Goal: Task Accomplishment & Management: Use online tool/utility

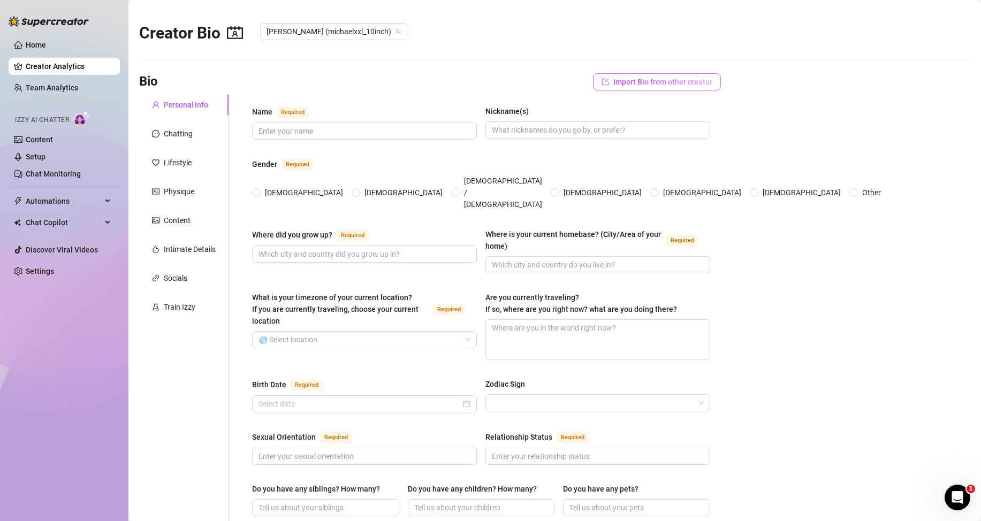
click at [642, 83] on span "Import Bio from other creator" at bounding box center [663, 82] width 99 height 9
click at [644, 111] on input "search" at bounding box center [646, 112] width 85 height 16
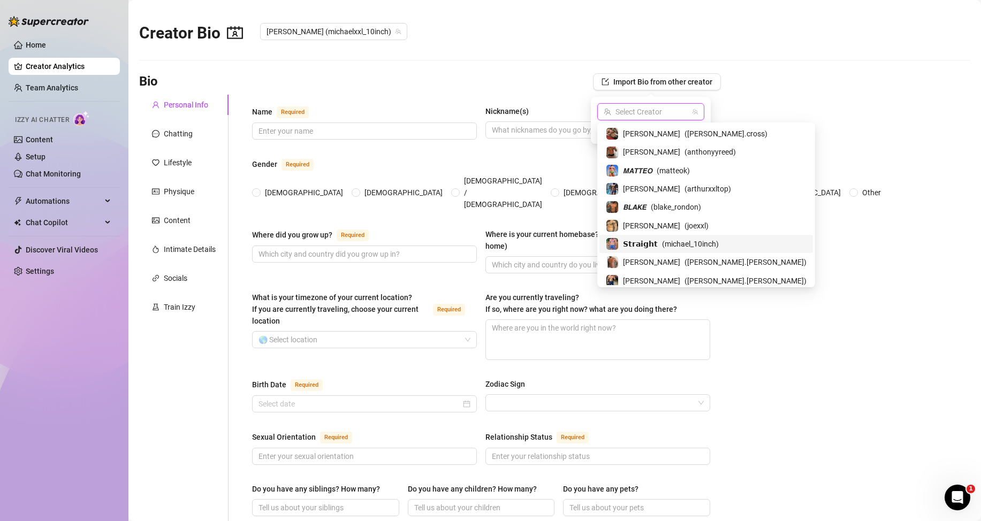
click at [654, 241] on div "𝗦𝘁𝗿𝗮𝗶𝗴𝗵𝘁 ( michael_10inch )" at bounding box center [706, 244] width 201 height 13
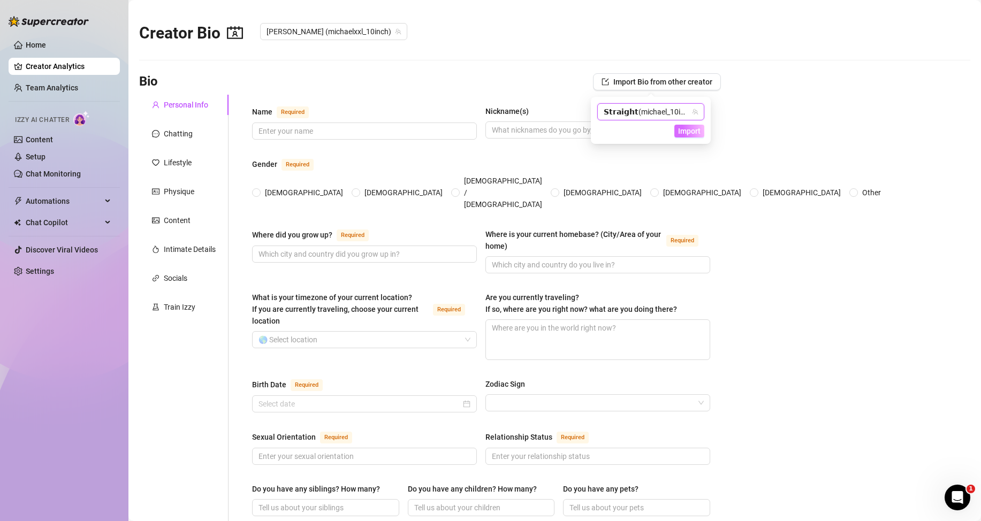
click at [686, 134] on span "Import" at bounding box center [689, 131] width 22 height 9
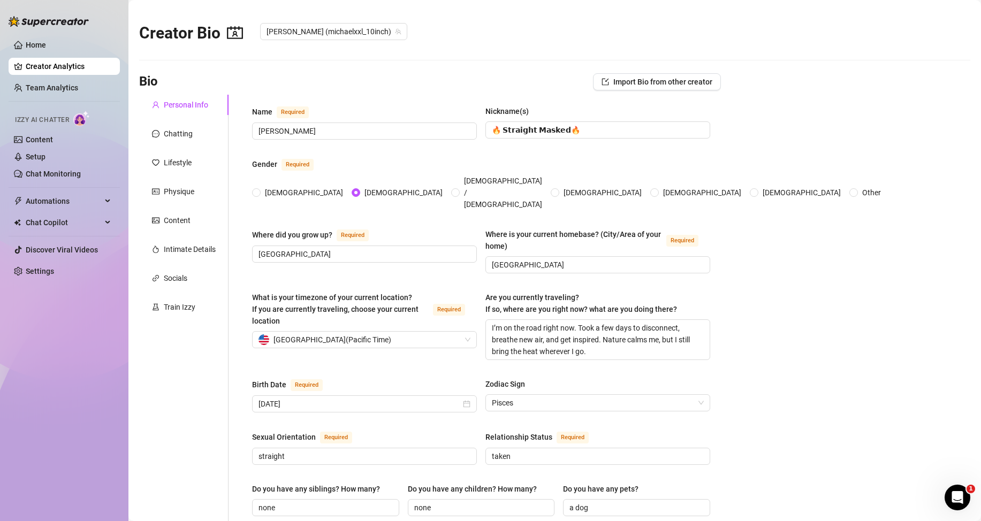
click at [53, 135] on link "Content" at bounding box center [39, 139] width 27 height 9
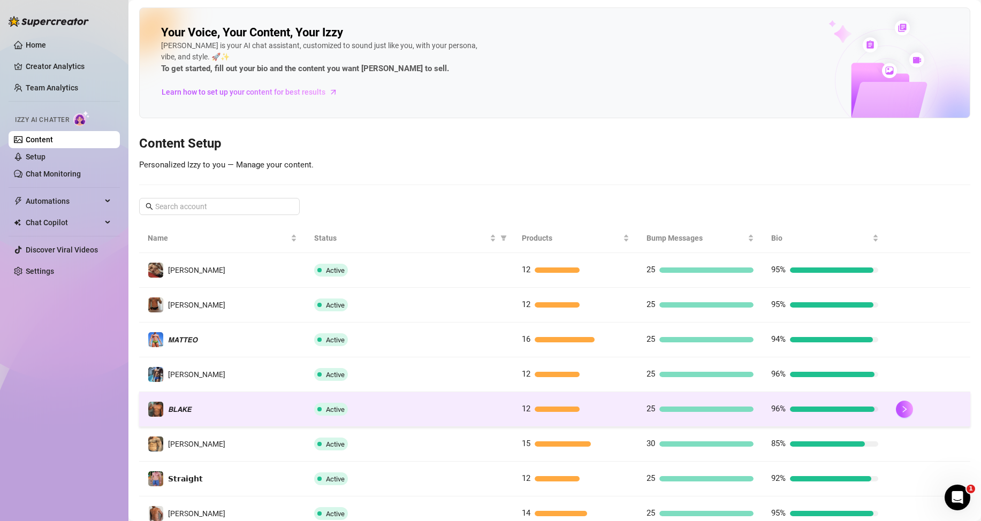
scroll to position [142, 0]
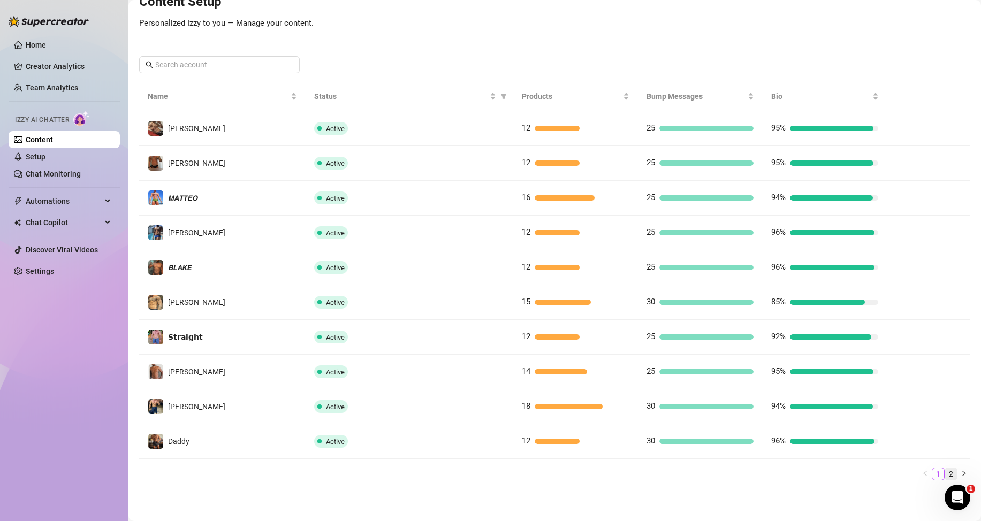
click at [945, 475] on link "2" at bounding box center [951, 474] width 12 height 12
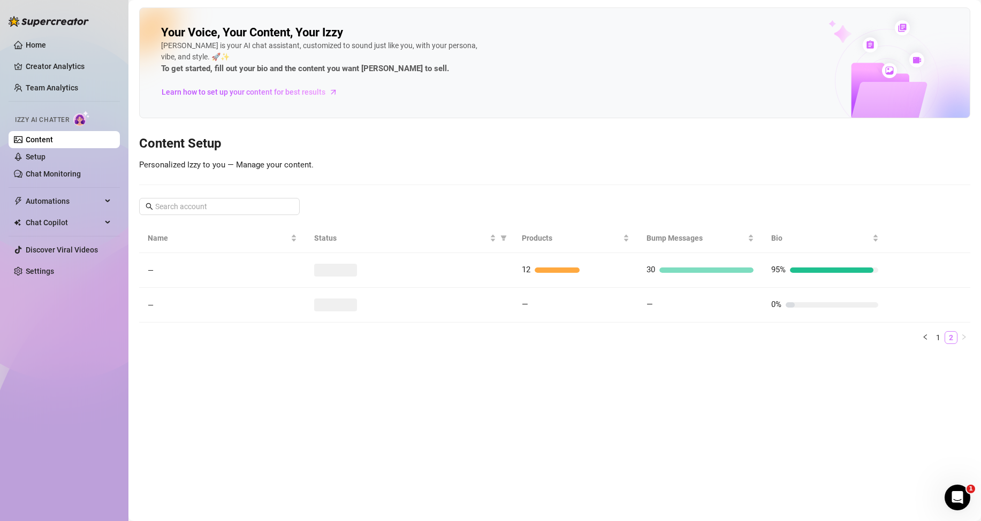
scroll to position [0, 0]
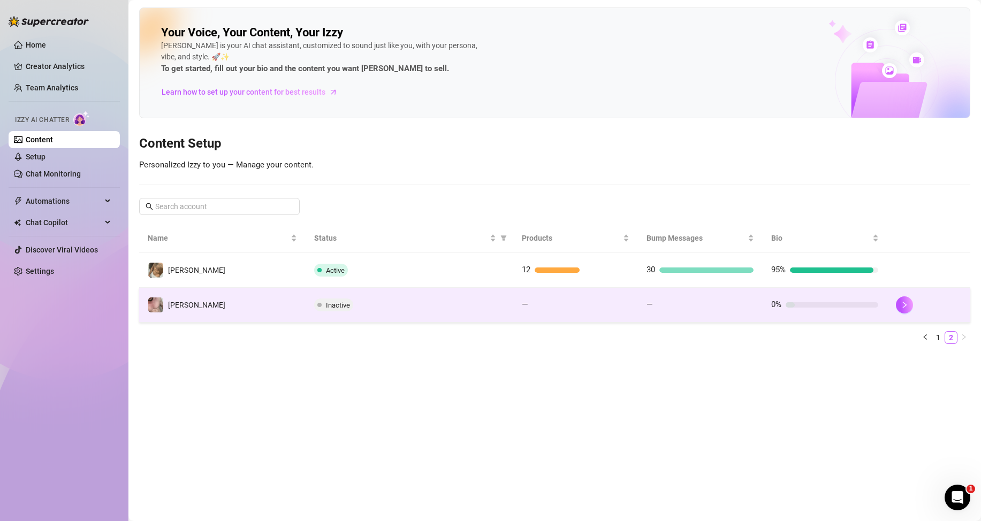
click at [808, 308] on div "0%" at bounding box center [824, 305] width 107 height 13
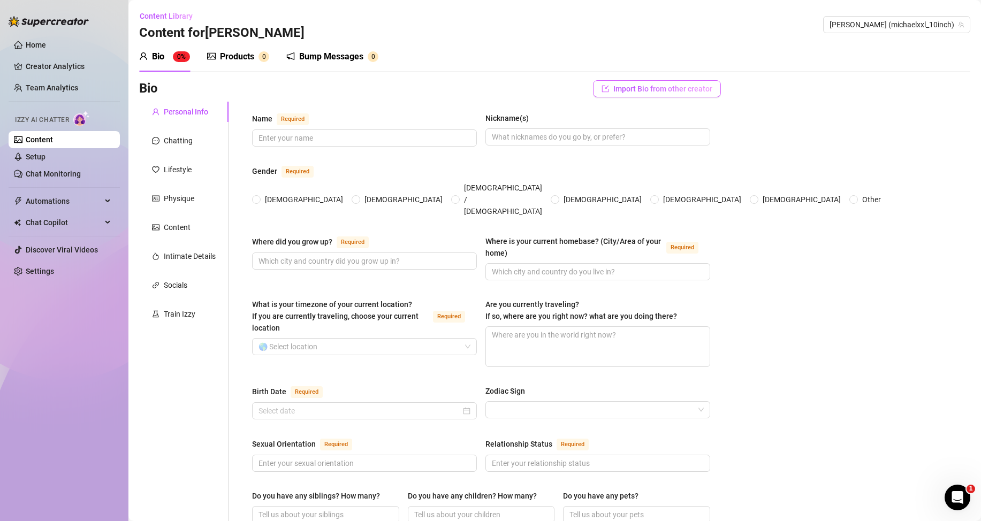
click at [637, 87] on span "Import Bio from other creator" at bounding box center [663, 89] width 99 height 9
click at [676, 114] on input "search" at bounding box center [646, 119] width 85 height 16
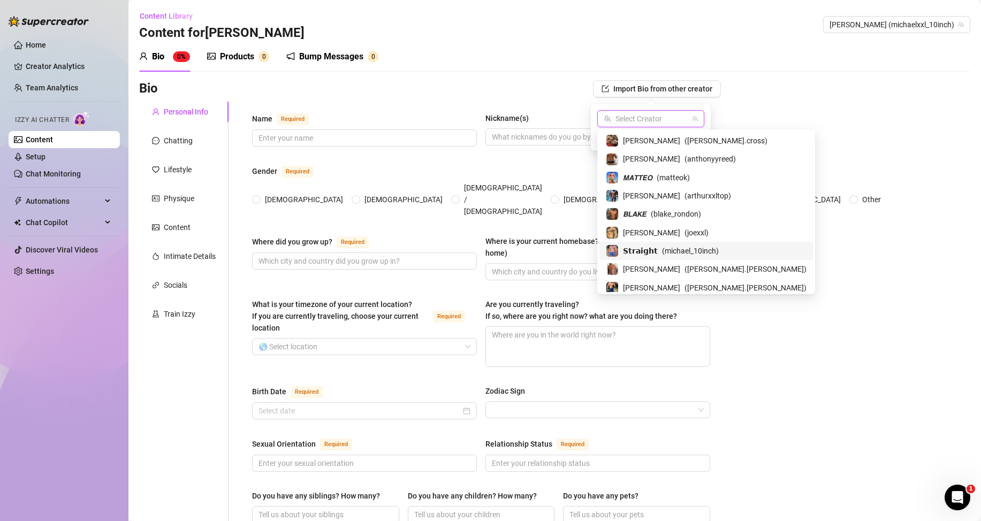
click at [654, 252] on div "𝗦𝘁𝗿𝗮𝗶𝗴𝗵𝘁 ( michael_10inch )" at bounding box center [706, 251] width 201 height 13
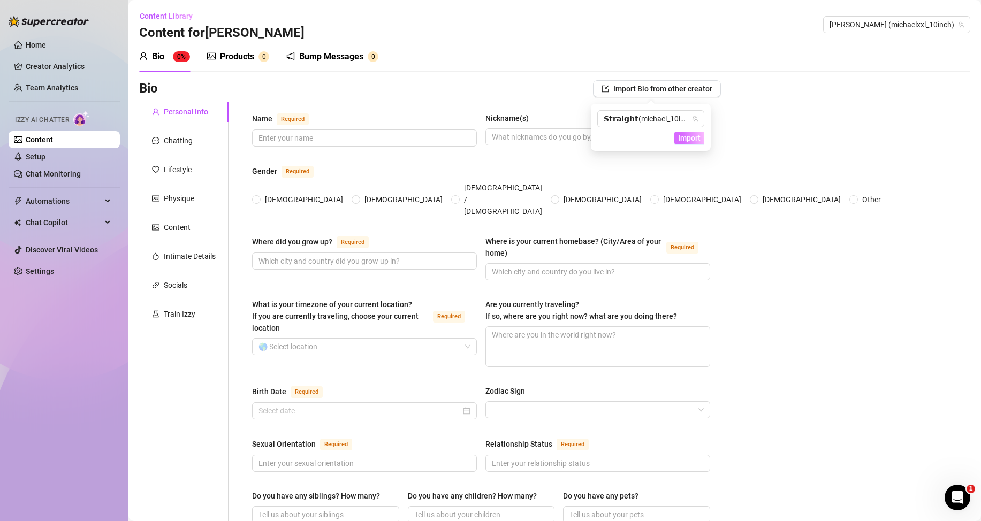
click at [692, 137] on span "Import" at bounding box center [689, 138] width 22 height 9
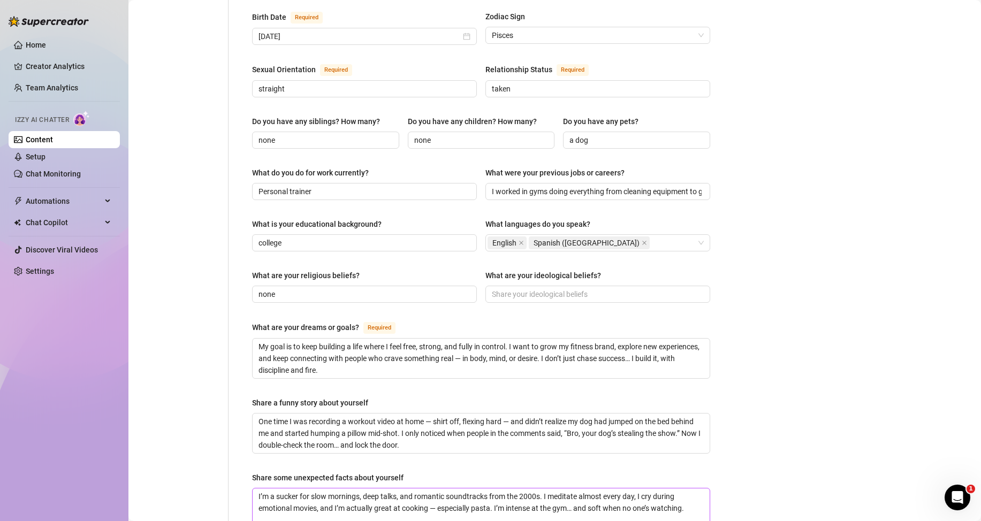
scroll to position [535, 0]
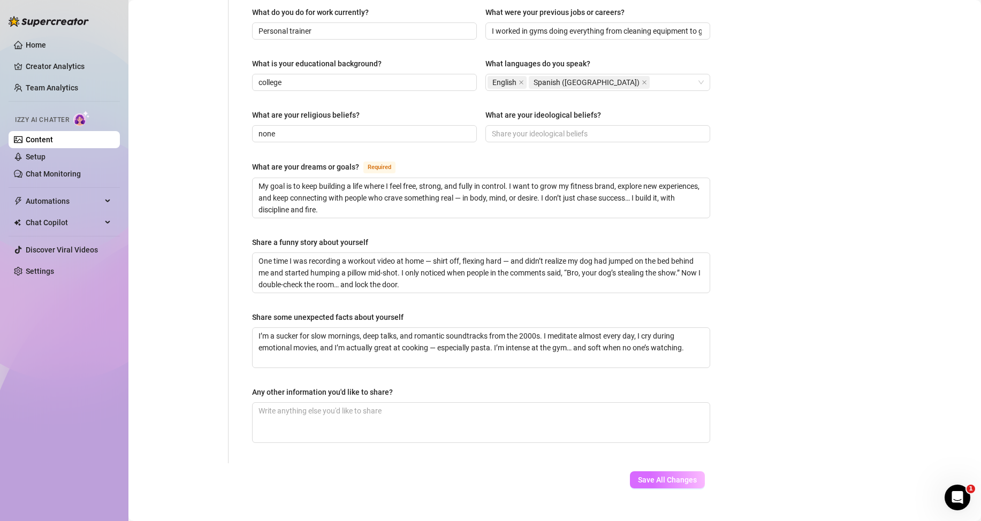
click at [682, 476] on span "Save All Changes" at bounding box center [667, 480] width 59 height 9
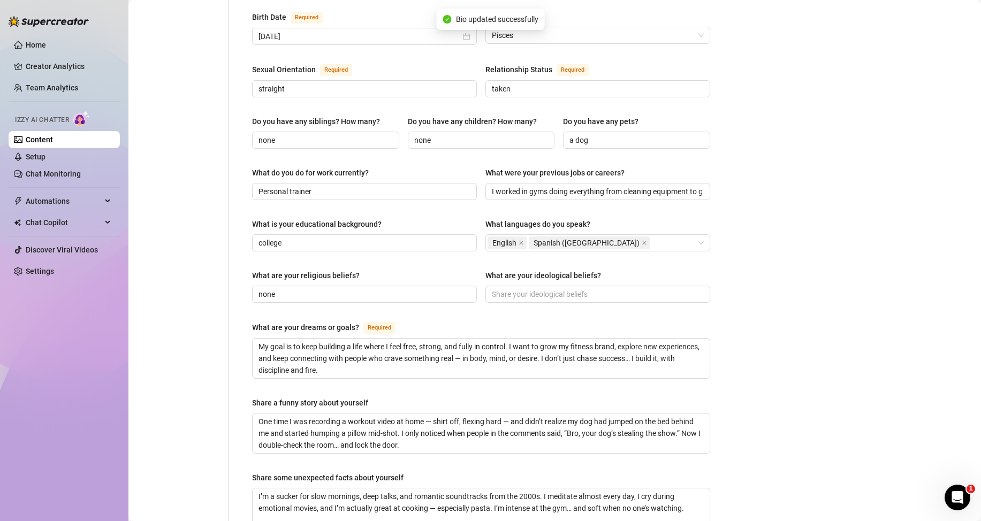
scroll to position [0, 0]
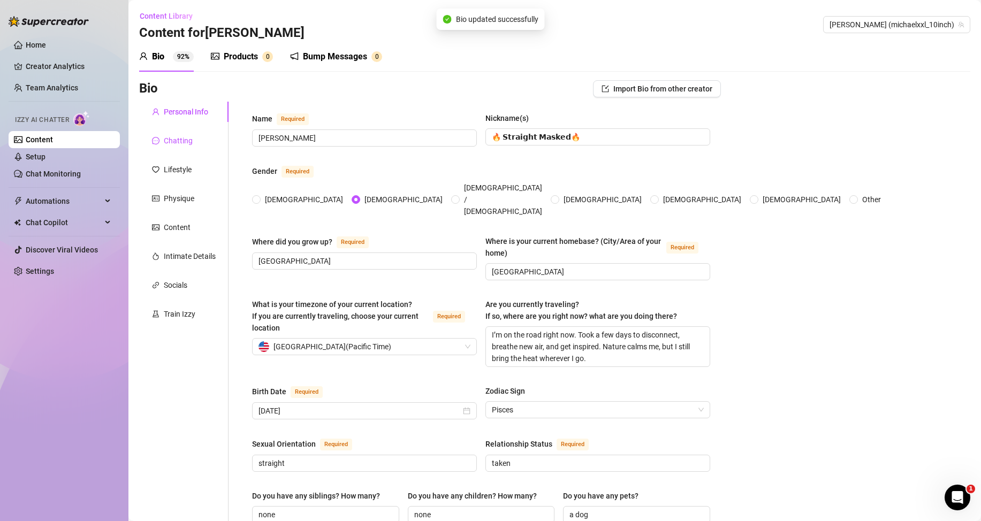
click at [178, 135] on div "Chatting" at bounding box center [178, 141] width 29 height 12
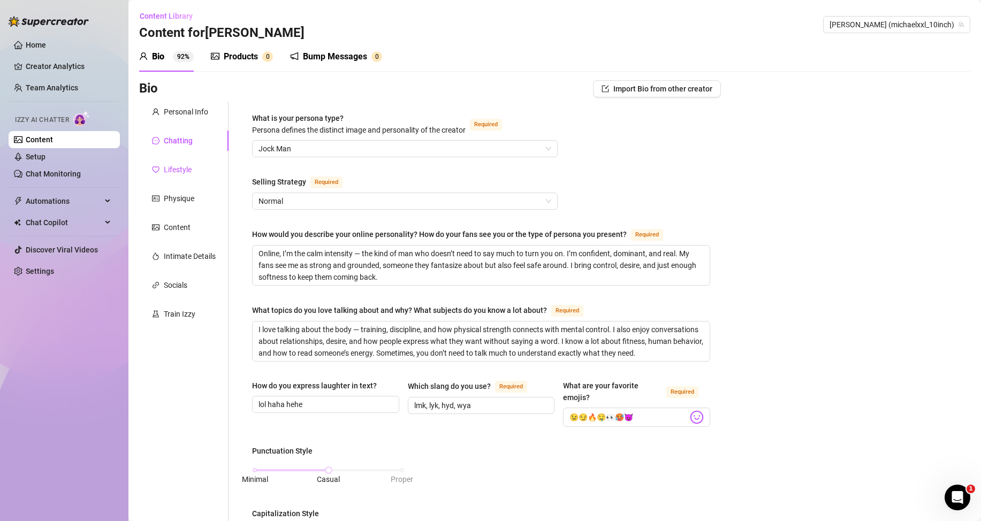
click at [171, 169] on div "Lifestyle" at bounding box center [178, 170] width 28 height 12
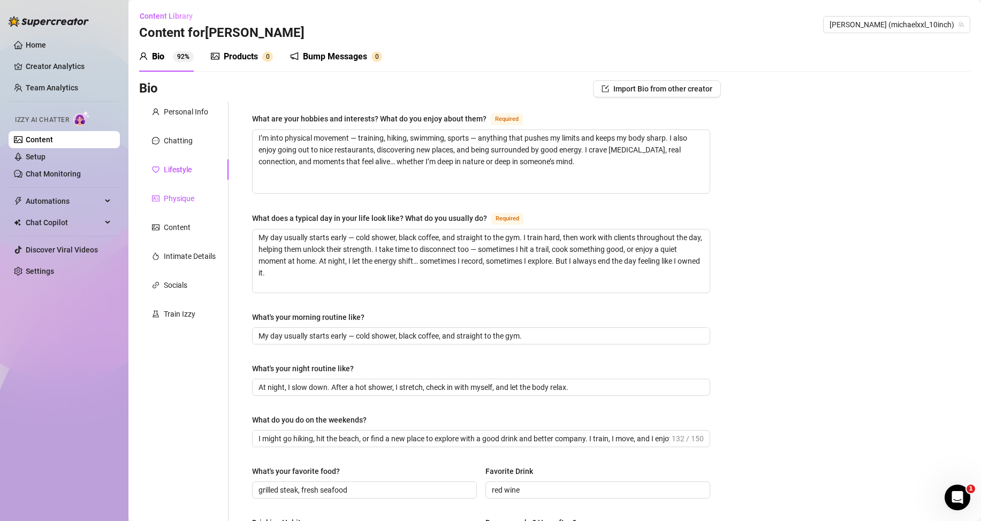
click at [178, 201] on div "Physique" at bounding box center [179, 199] width 31 height 12
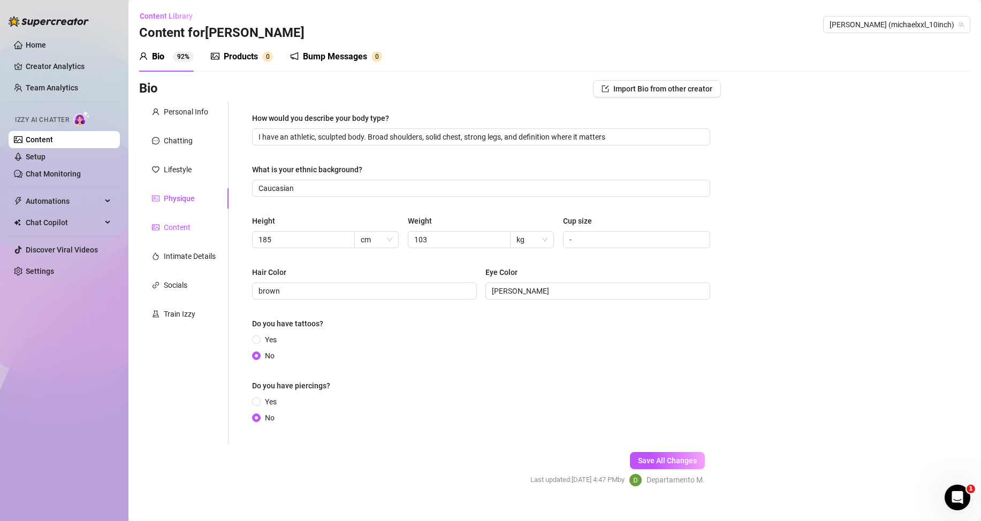
click at [179, 232] on div "Content" at bounding box center [177, 228] width 27 height 12
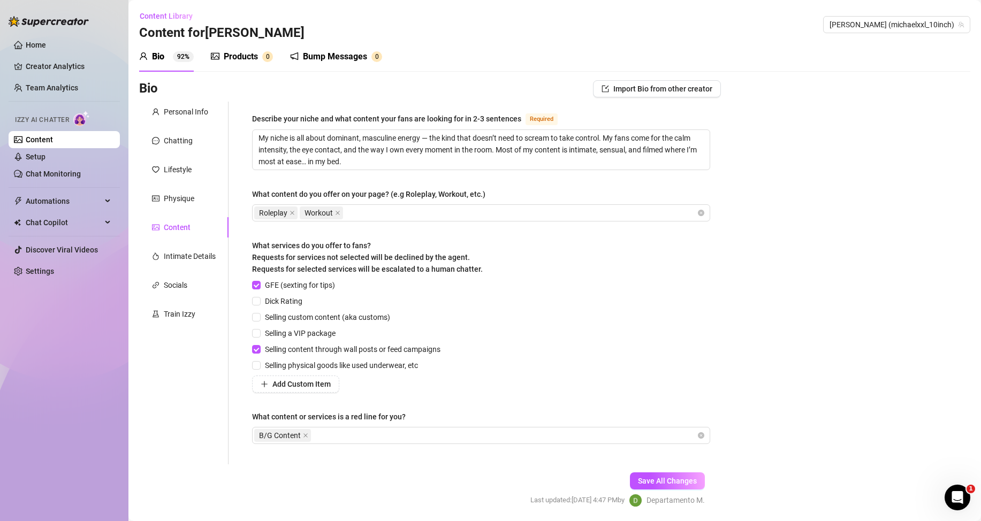
click at [53, 144] on link "Content" at bounding box center [39, 139] width 27 height 9
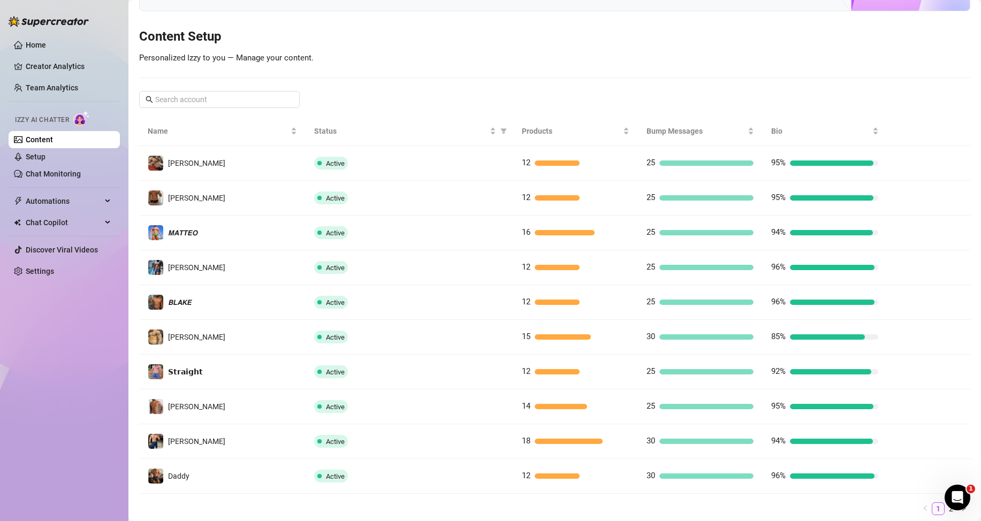
scroll to position [142, 0]
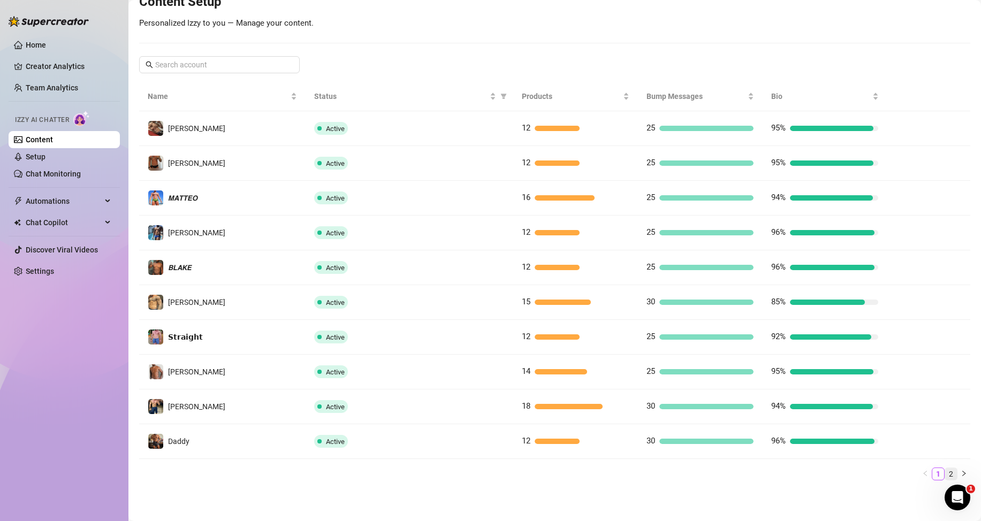
click at [945, 473] on link "2" at bounding box center [951, 474] width 12 height 12
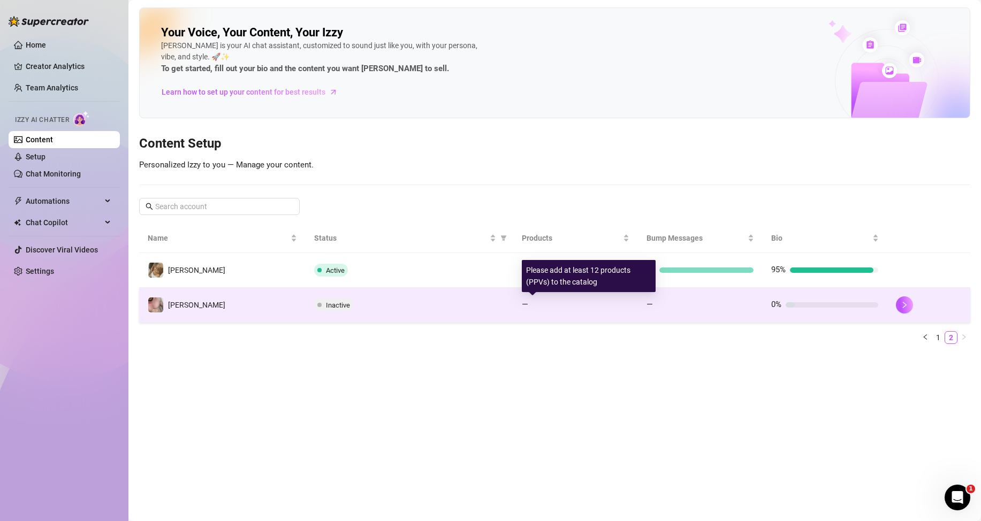
click at [525, 305] on span "—" at bounding box center [525, 305] width 6 height 10
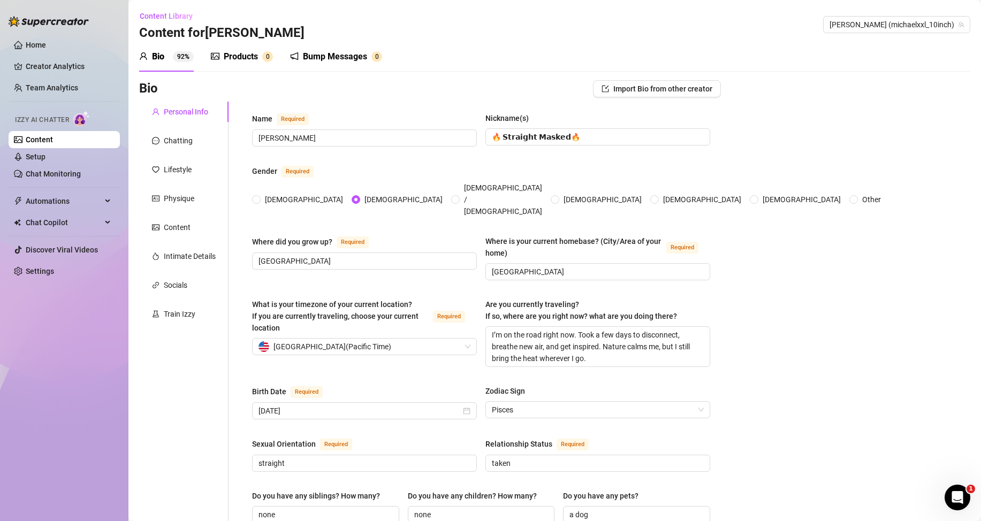
click at [254, 59] on div "Products" at bounding box center [241, 56] width 34 height 13
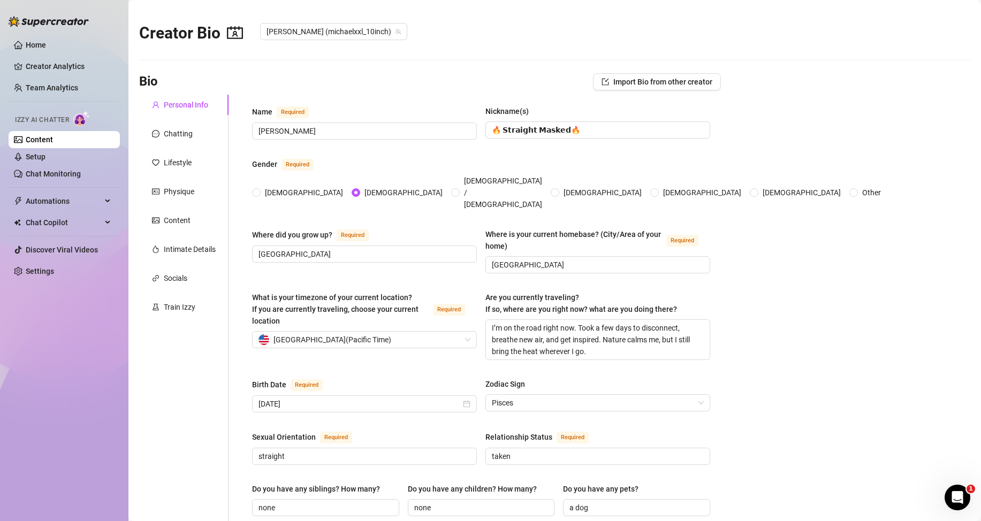
click at [26, 140] on link "Content" at bounding box center [39, 139] width 27 height 9
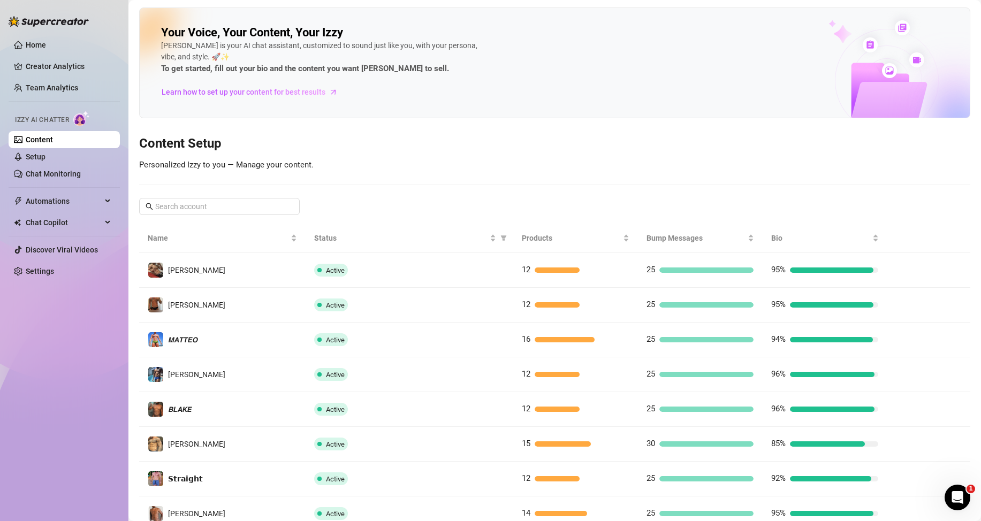
scroll to position [142, 0]
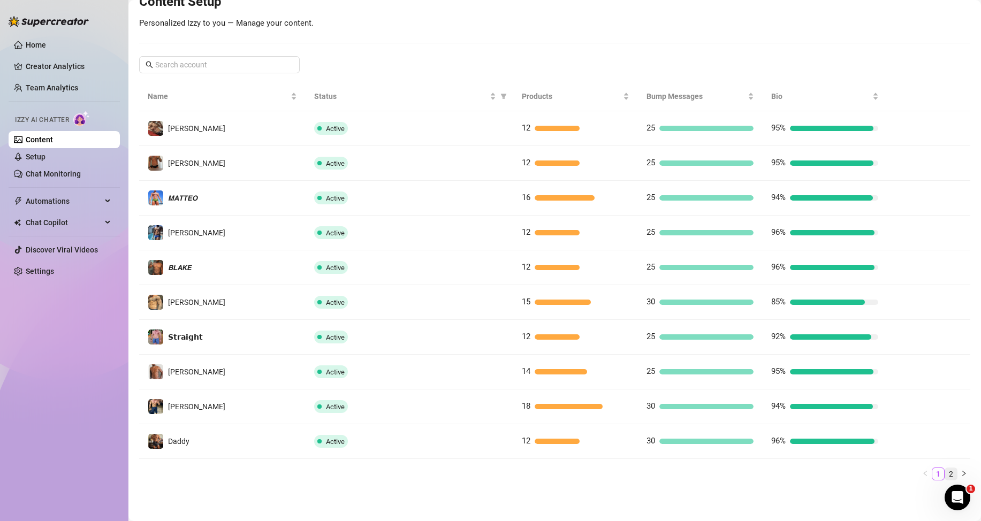
click at [945, 468] on link "2" at bounding box center [951, 474] width 12 height 12
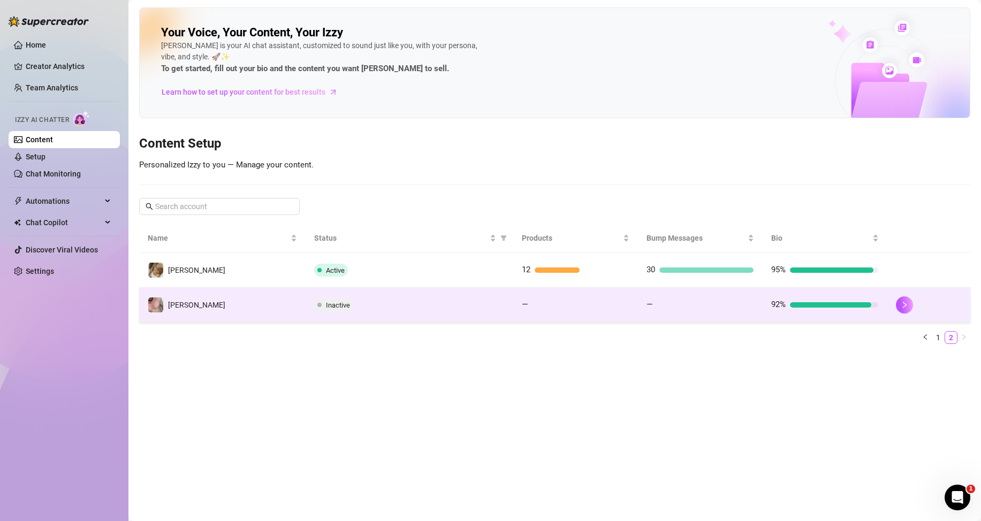
click at [527, 305] on span "—" at bounding box center [525, 305] width 6 height 10
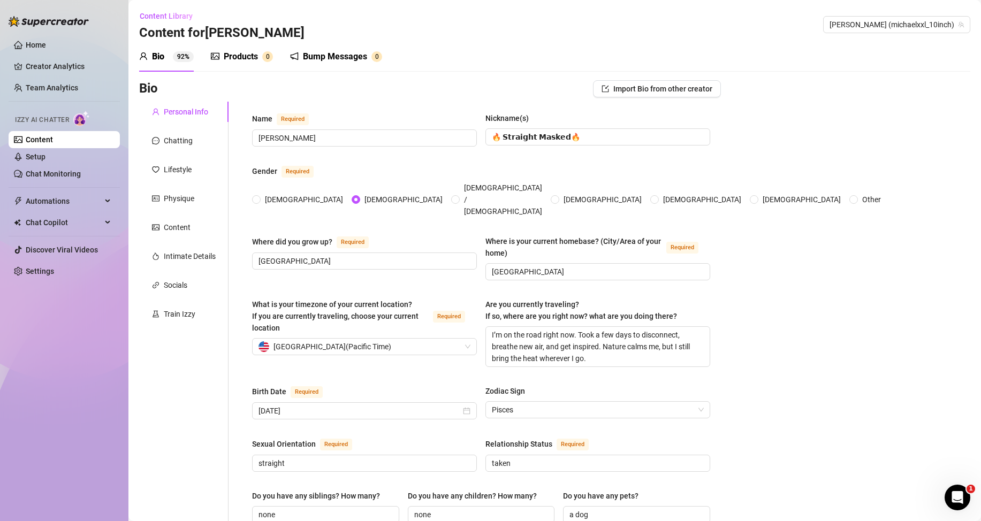
click at [247, 58] on div "Products" at bounding box center [241, 56] width 34 height 13
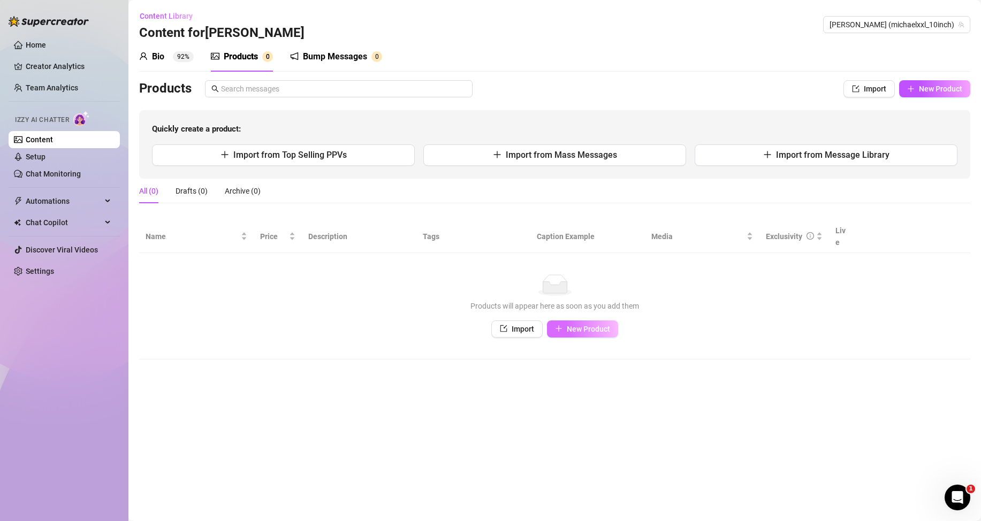
click at [608, 329] on span "New Product" at bounding box center [588, 329] width 43 height 9
type textarea "Type your message here..."
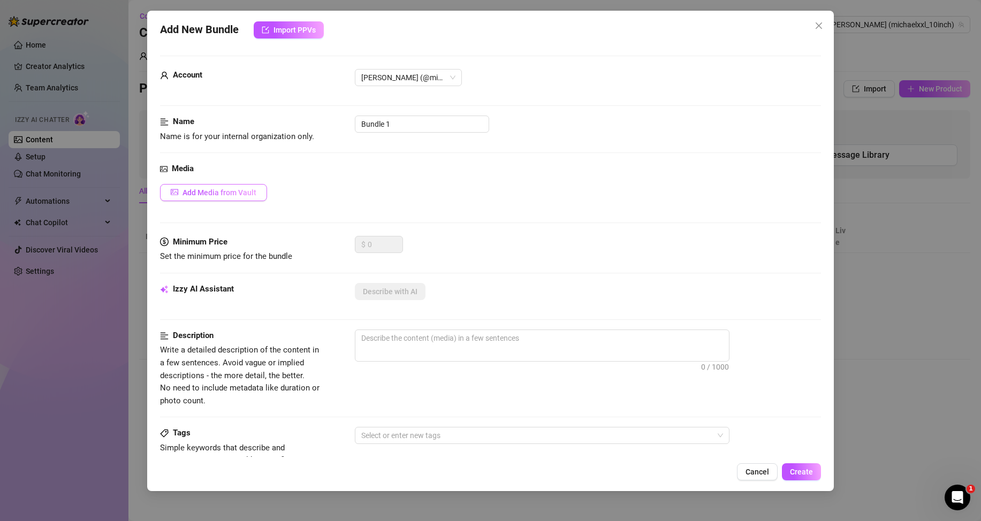
click at [225, 191] on span "Add Media from Vault" at bounding box center [220, 192] width 74 height 9
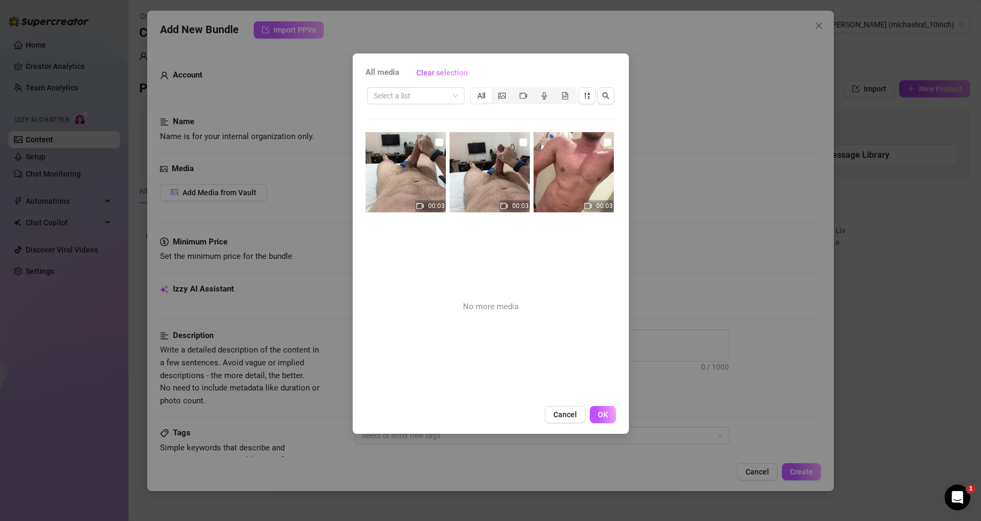
click at [705, 64] on div "All media Clear selection Select a list All 00:03 00:03 00:03 No more media Can…" at bounding box center [490, 260] width 981 height 521
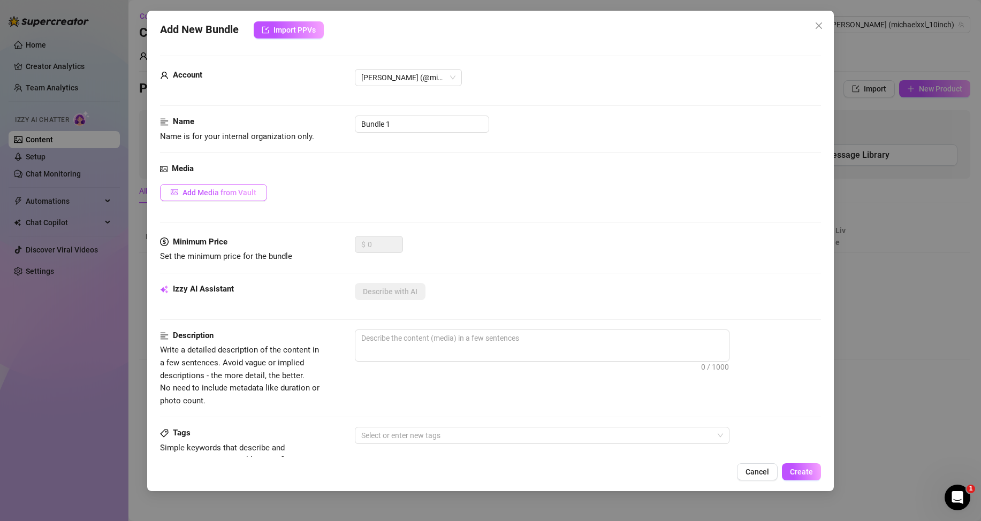
click at [211, 197] on button "Add Media from Vault" at bounding box center [213, 192] width 107 height 17
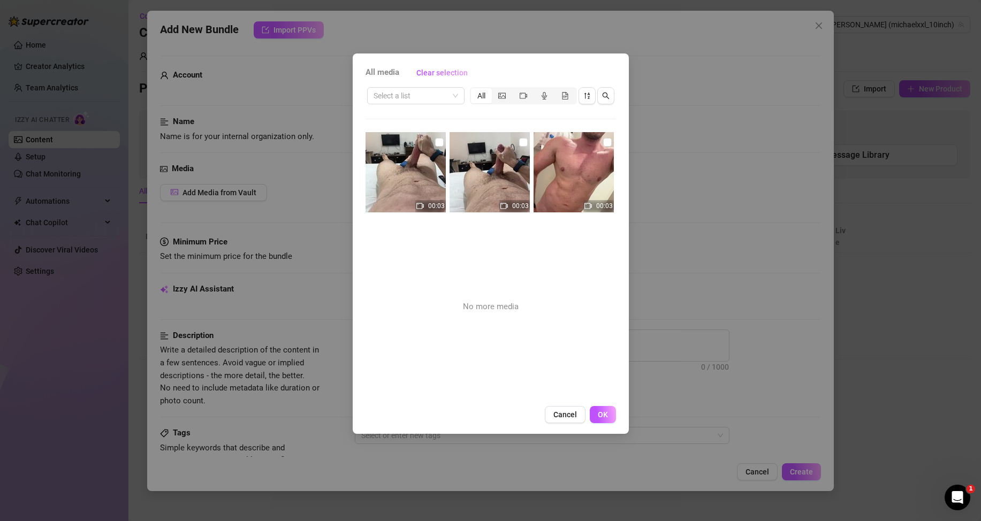
drag, startPoint x: 704, startPoint y: 145, endPoint x: 593, endPoint y: 107, distance: 117.7
click at [703, 145] on div "All media Clear selection Select a list All 00:03 00:03 00:03 No more media Can…" at bounding box center [490, 260] width 981 height 521
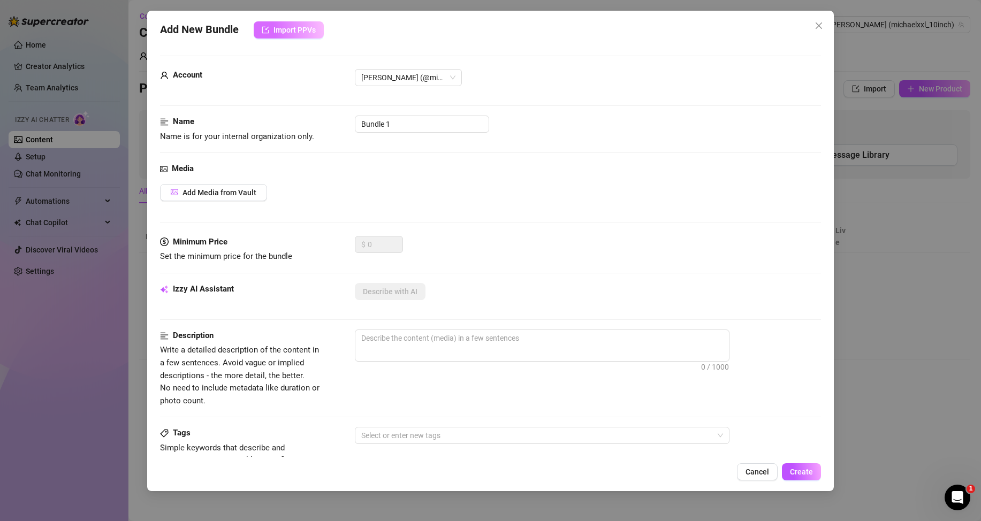
click at [300, 34] on button "Import PPVs" at bounding box center [289, 29] width 70 height 17
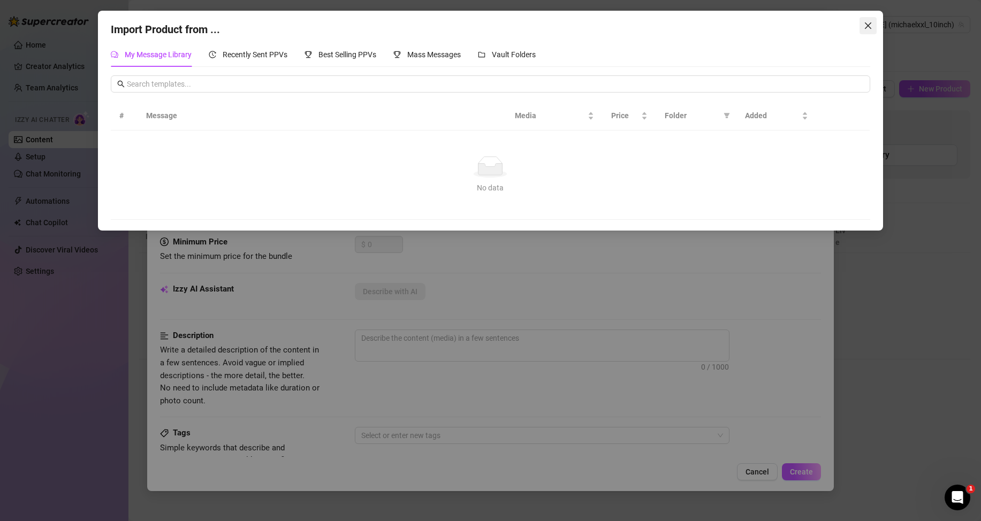
click at [870, 22] on icon "close" at bounding box center [868, 25] width 9 height 9
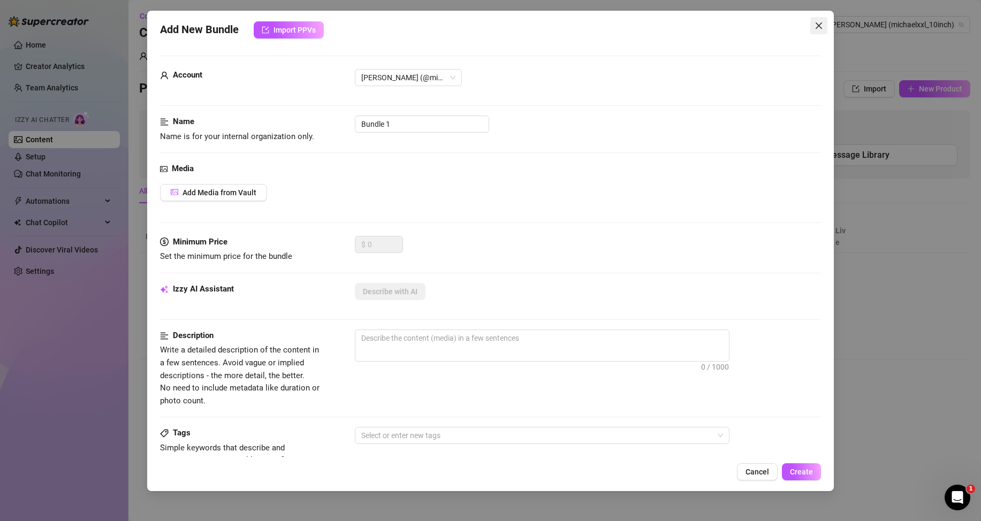
click at [823, 24] on icon "close" at bounding box center [819, 25] width 9 height 9
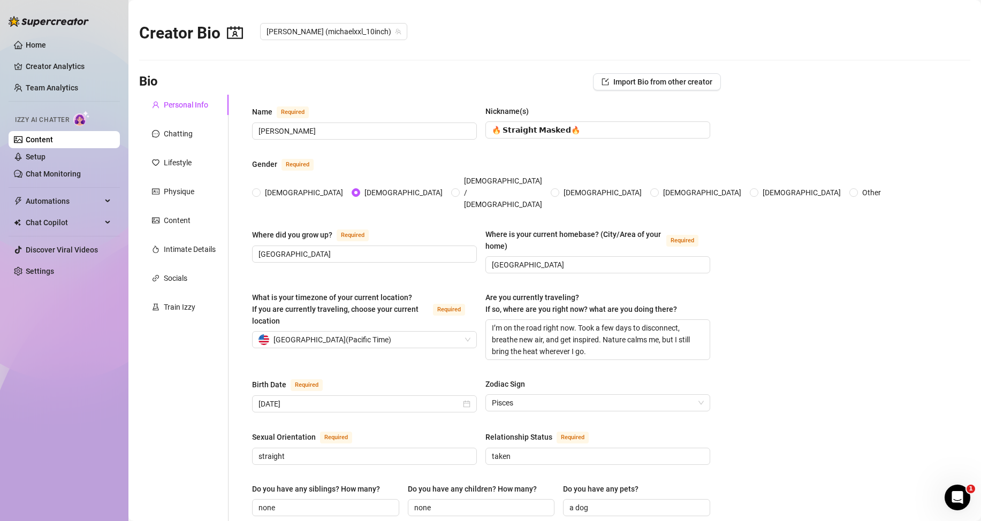
click at [41, 141] on link "Content" at bounding box center [39, 139] width 27 height 9
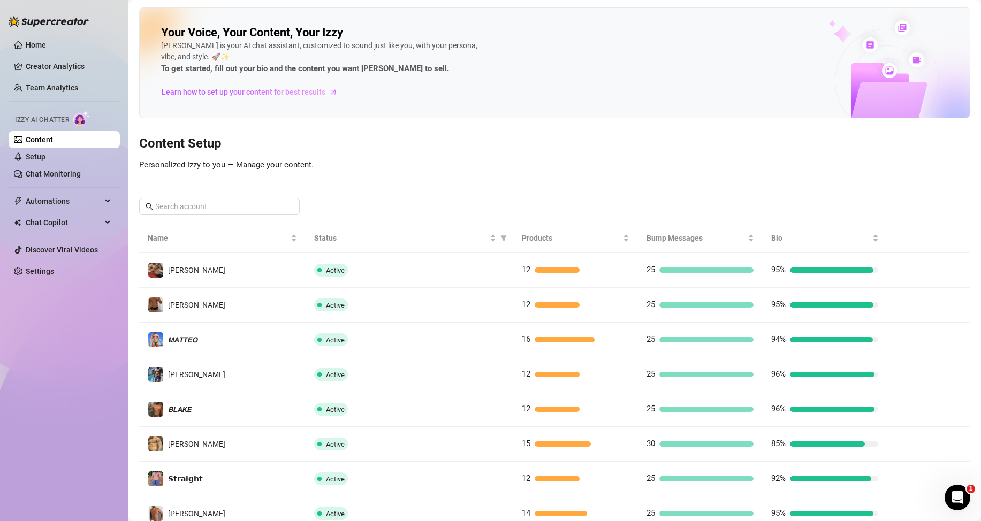
scroll to position [142, 0]
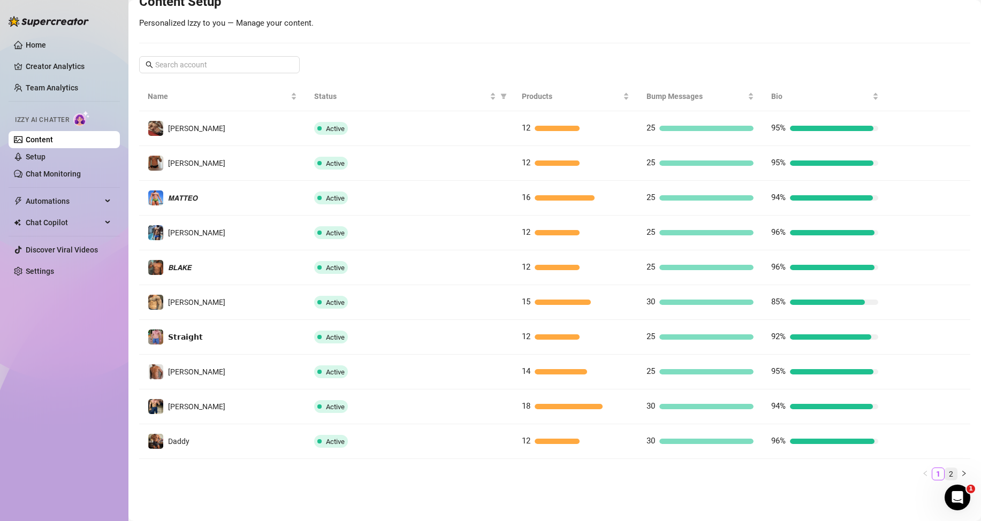
click at [945, 476] on link "2" at bounding box center [951, 474] width 12 height 12
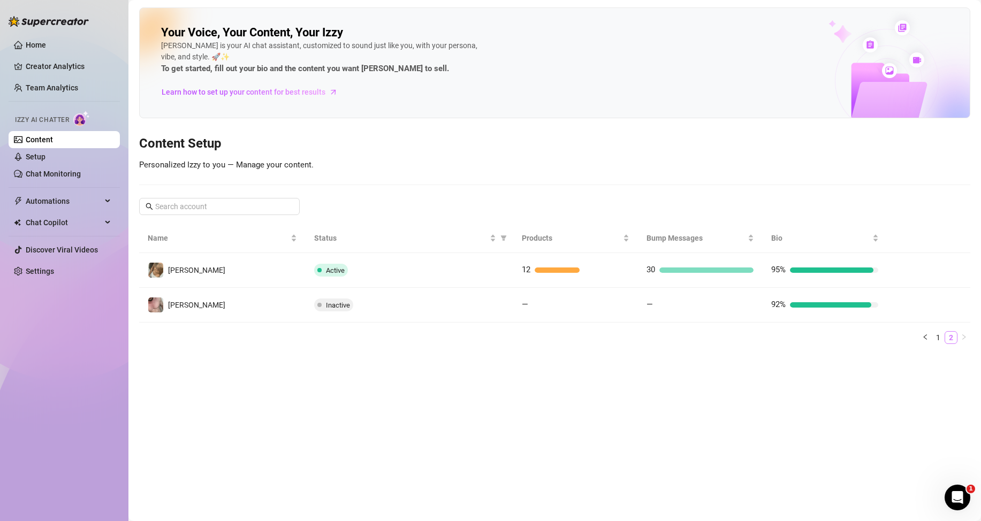
scroll to position [0, 0]
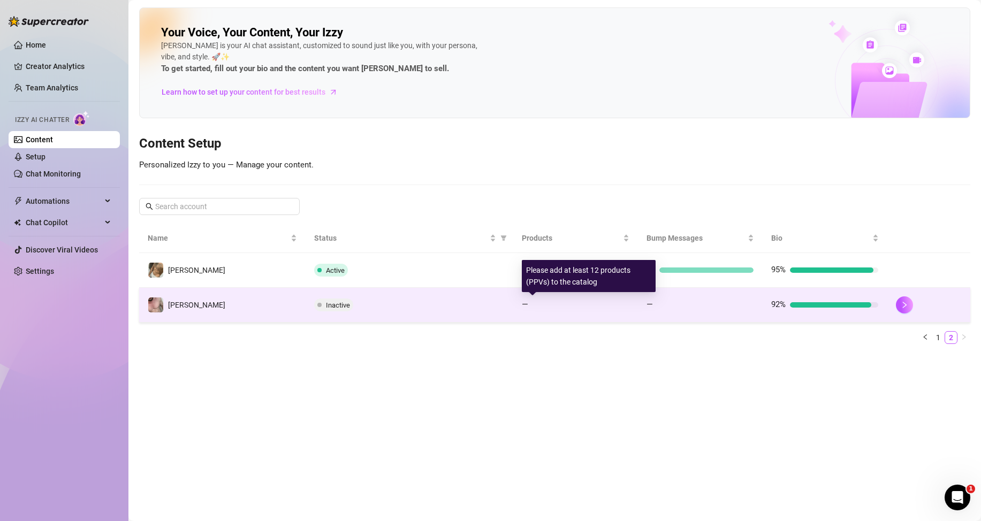
click at [512, 307] on td "Inactive" at bounding box center [410, 305] width 208 height 35
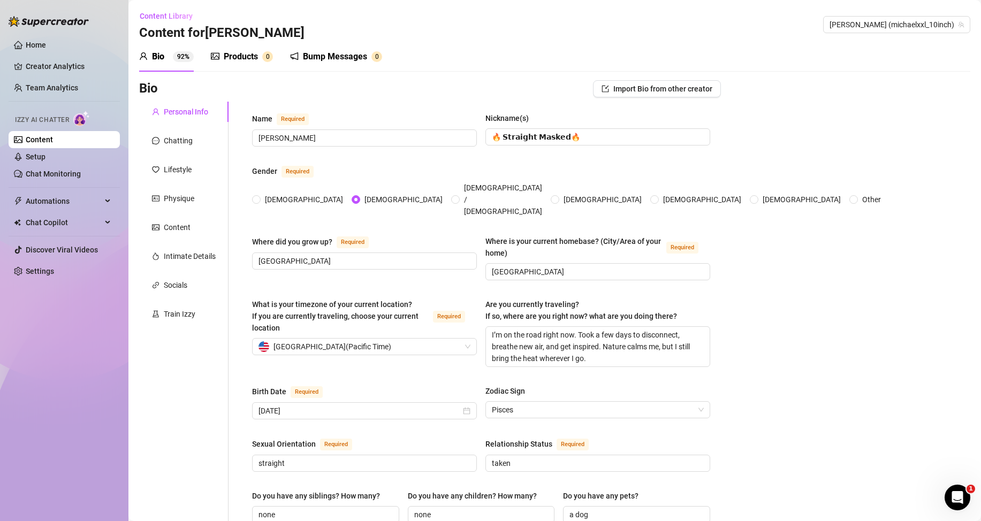
click at [252, 59] on div "Products" at bounding box center [241, 56] width 34 height 13
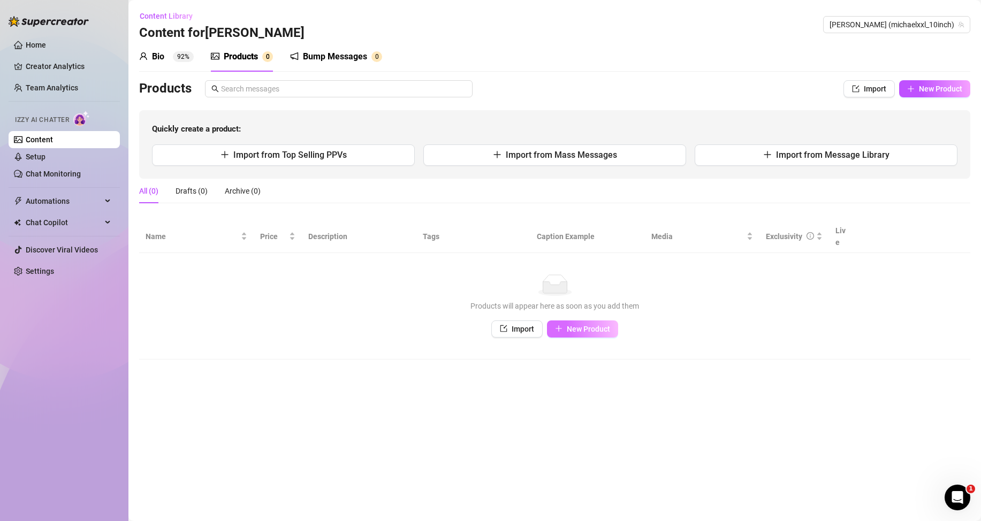
click at [558, 331] on icon "plus" at bounding box center [558, 328] width 7 height 7
type textarea "Type your message here..."
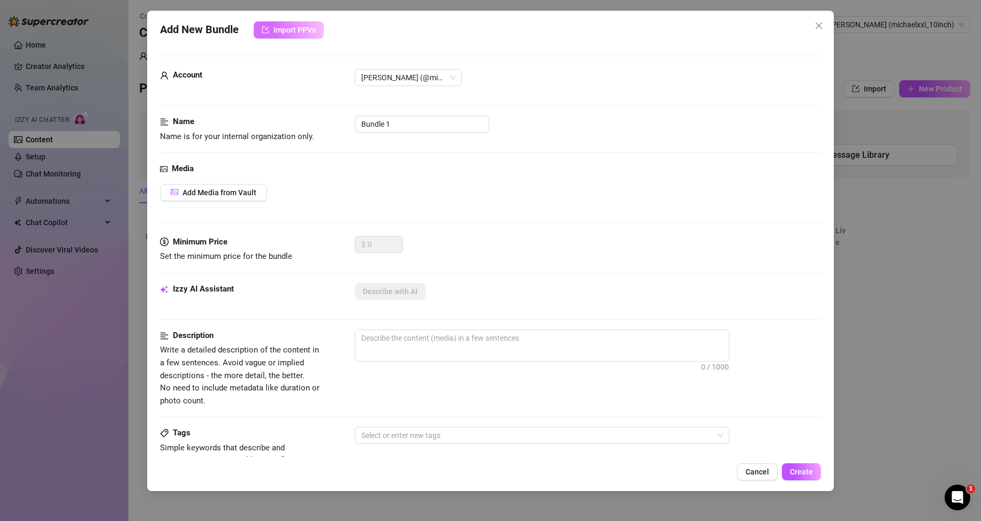
click at [305, 29] on span "Import PPVs" at bounding box center [295, 30] width 42 height 9
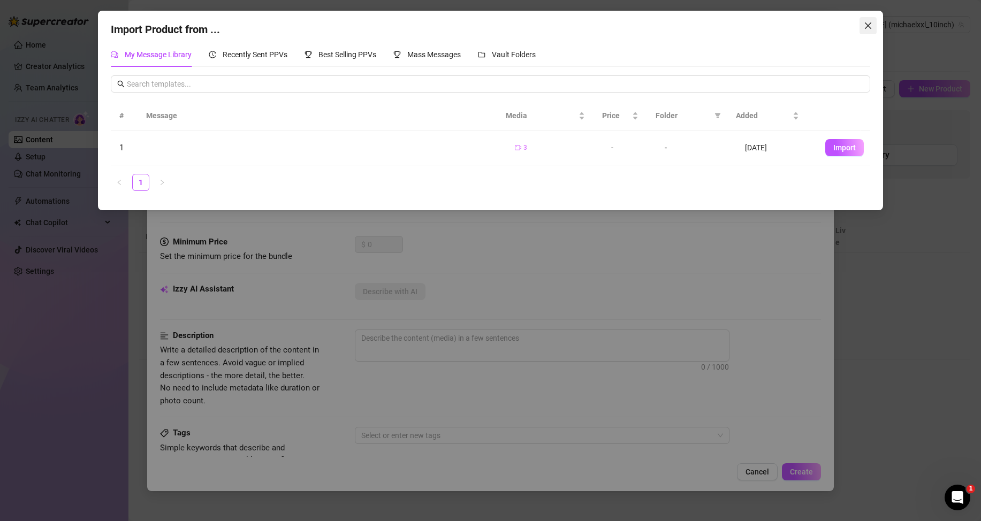
click at [873, 21] on button "Close" at bounding box center [868, 25] width 17 height 17
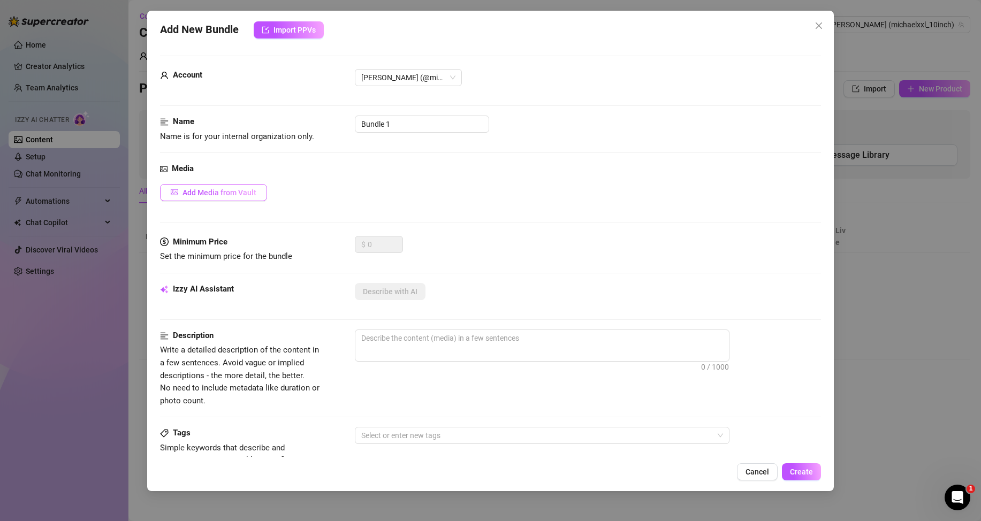
click at [233, 194] on span "Add Media from Vault" at bounding box center [220, 192] width 74 height 9
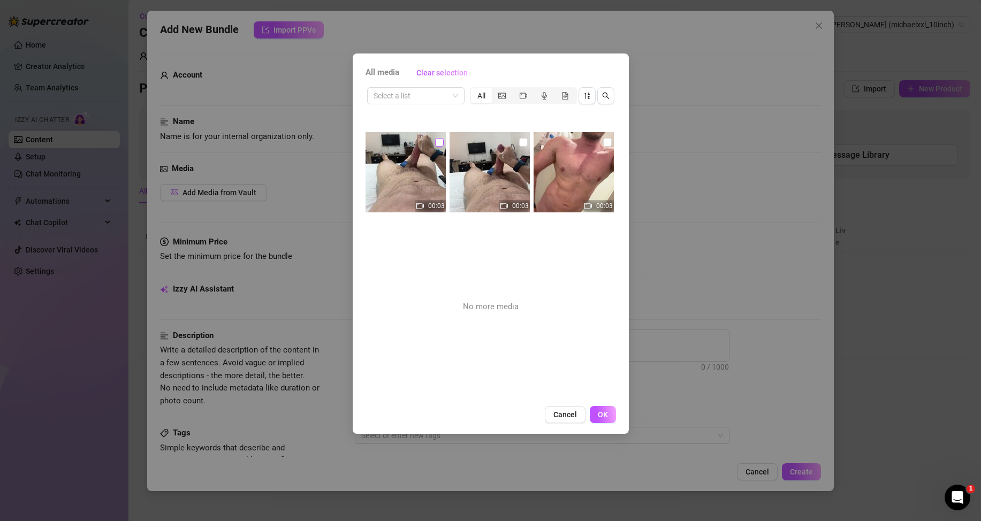
click at [437, 140] on input "checkbox" at bounding box center [439, 142] width 9 height 9
checkbox input "true"
click at [598, 414] on span "OK" at bounding box center [603, 415] width 10 height 9
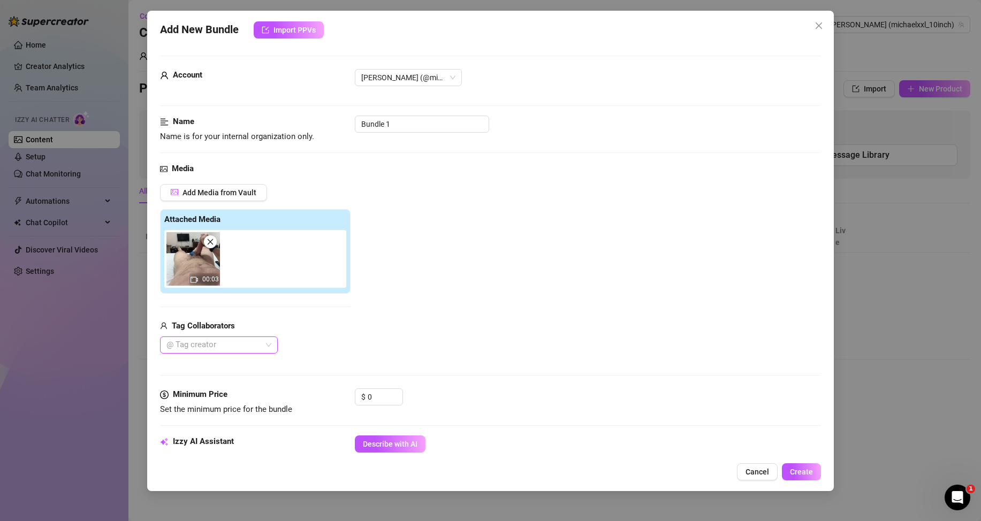
scroll to position [107, 0]
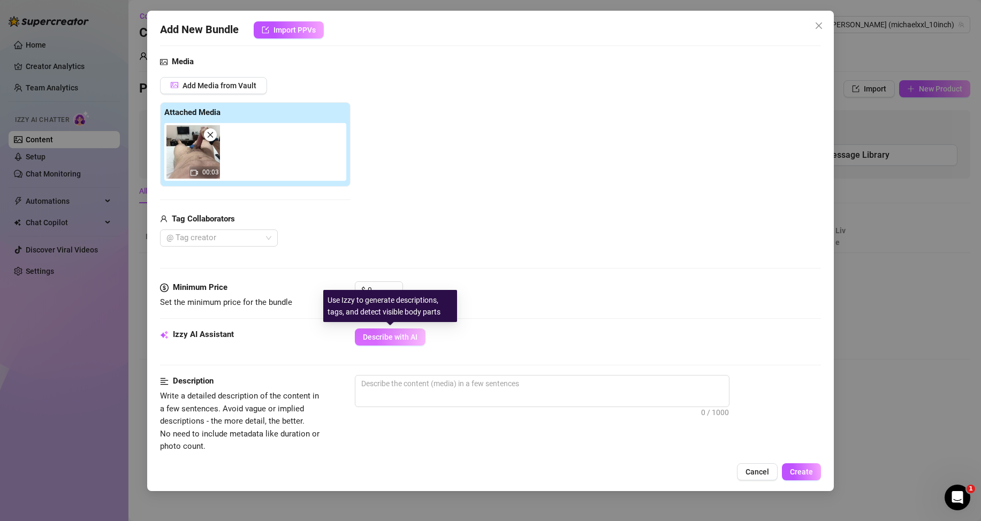
click at [394, 341] on span "Describe with AI" at bounding box center [390, 337] width 55 height 9
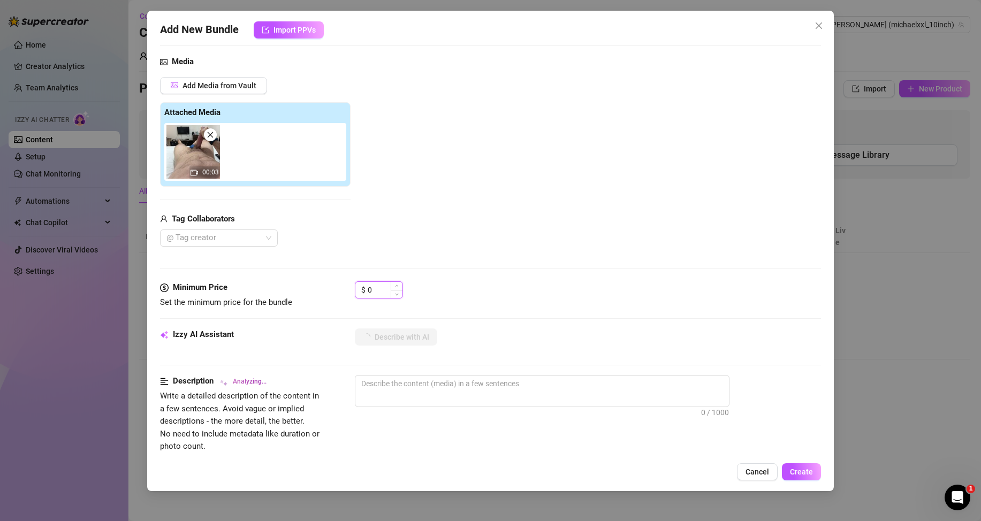
click at [370, 289] on input "0" at bounding box center [385, 290] width 35 height 16
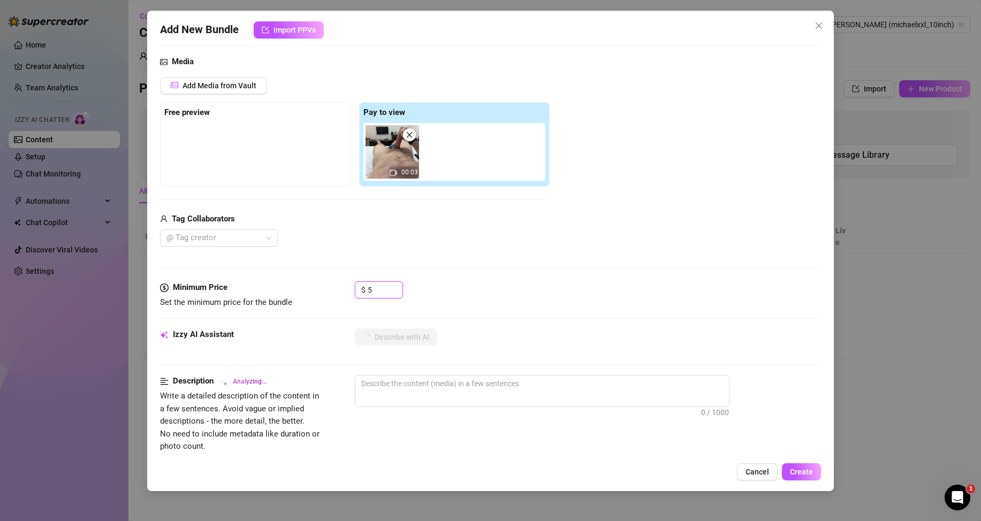
type input "5"
click at [483, 299] on div "$ 5" at bounding box center [588, 295] width 466 height 27
type textarea "POV"
type textarea "POV shot"
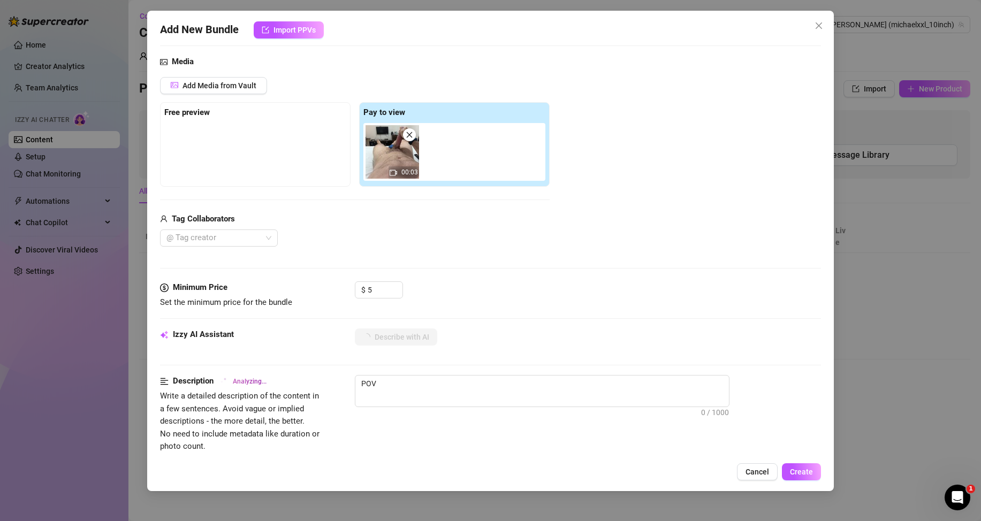
type textarea "POV shot"
type textarea "POV shot of"
type textarea "POV shot of [PERSON_NAME]"
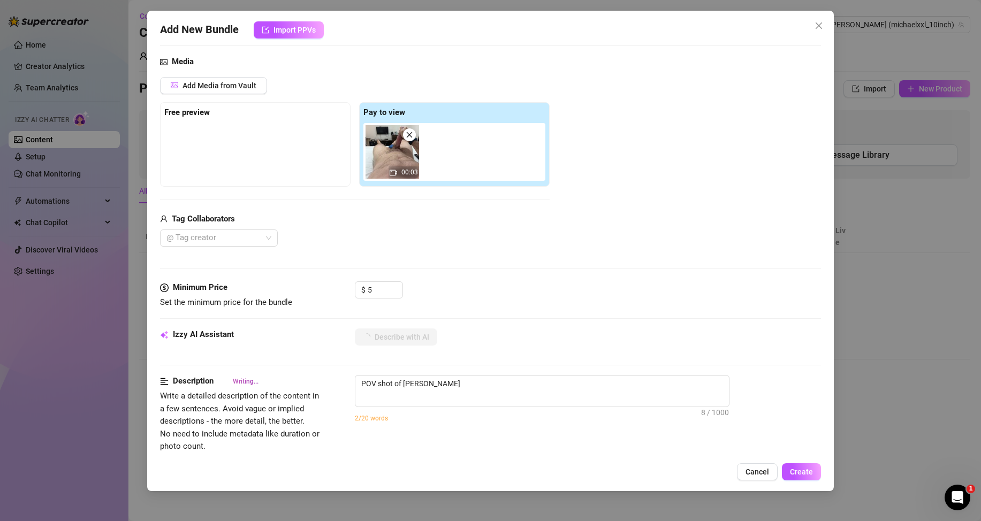
type textarea "POV shot of [PERSON_NAME] lying"
type textarea "POV shot of [PERSON_NAME] lying naked"
type textarea "POV shot of [PERSON_NAME] lying naked on"
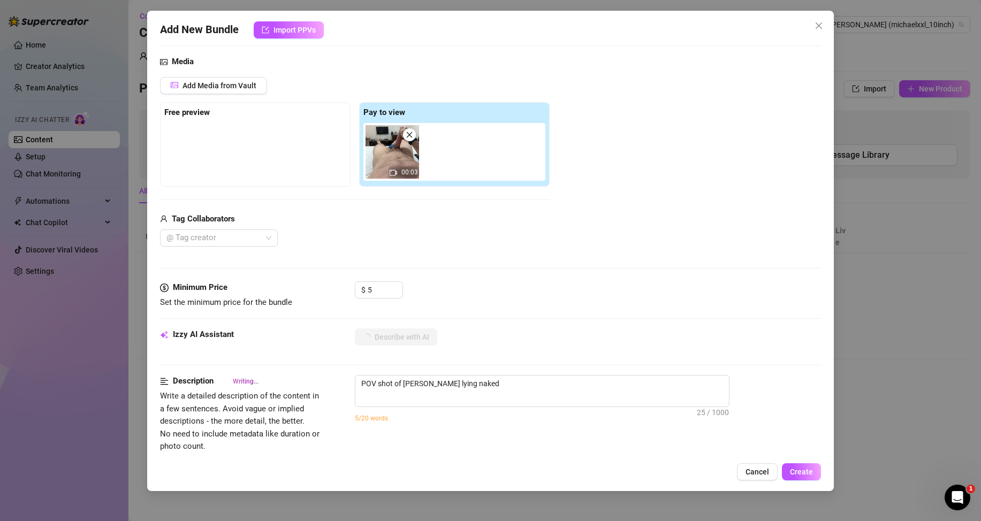
type textarea "POV shot of [PERSON_NAME] lying naked on"
type textarea "POV shot of [PERSON_NAME] lying naked on a"
type textarea "POV shot of [PERSON_NAME] lying naked on a bed,"
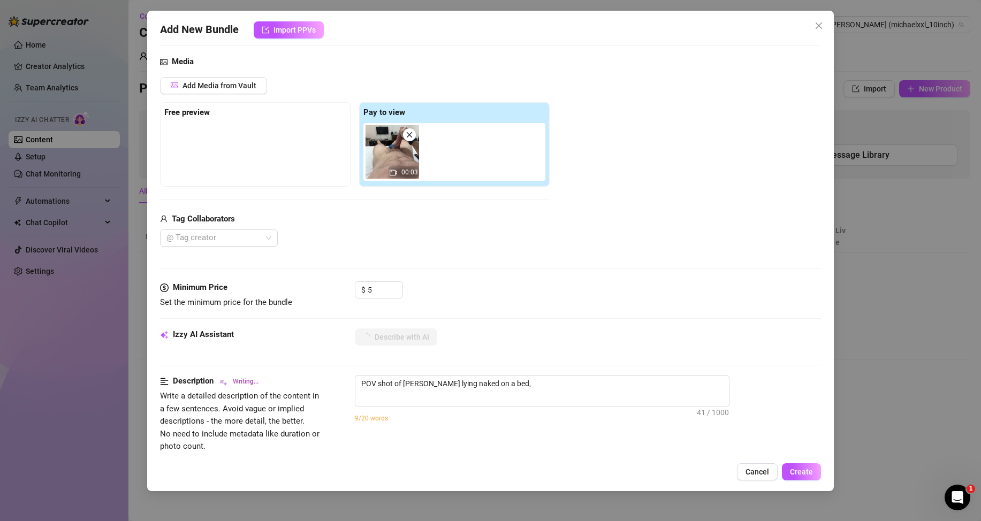
type textarea "POV shot of [PERSON_NAME] lying naked on a bed, stroking"
type textarea "POV shot of [PERSON_NAME] lying naked on a bed, stroking his"
type textarea "POV shot of [PERSON_NAME] lying naked on a bed, stroking his hard"
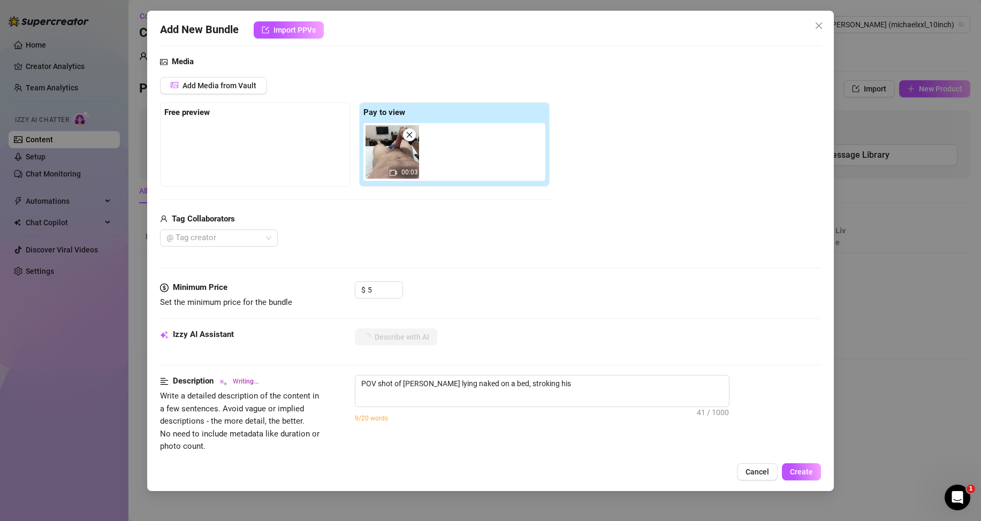
type textarea "POV shot of [PERSON_NAME] lying naked on a bed, stroking his hard"
type textarea "POV shot of [PERSON_NAME] lying naked on a bed, stroking his hard cock"
type textarea "POV shot of [PERSON_NAME] lying naked on a bed, stroking his hard cock with"
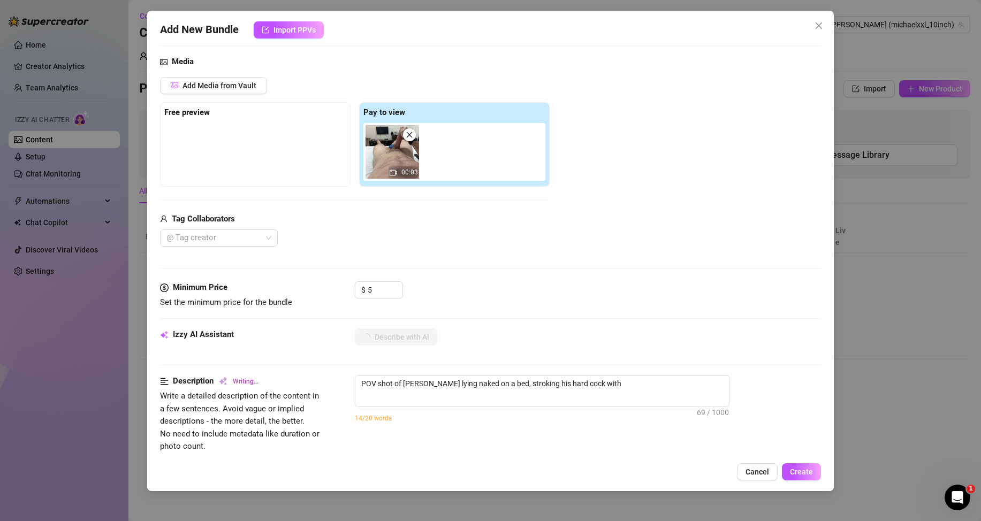
type textarea "POV shot of [PERSON_NAME] lying naked on a bed, stroking his hard cock with one"
type textarea "POV shot of [PERSON_NAME] lying naked on a bed, stroking his hard cock with one…"
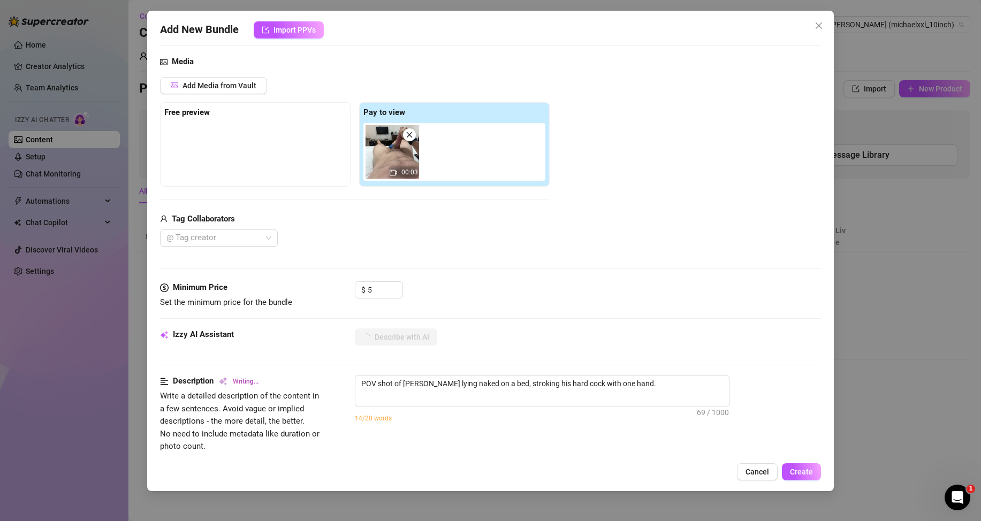
type textarea "POV shot of [PERSON_NAME] lying naked on a bed, stroking his hard cock with one…"
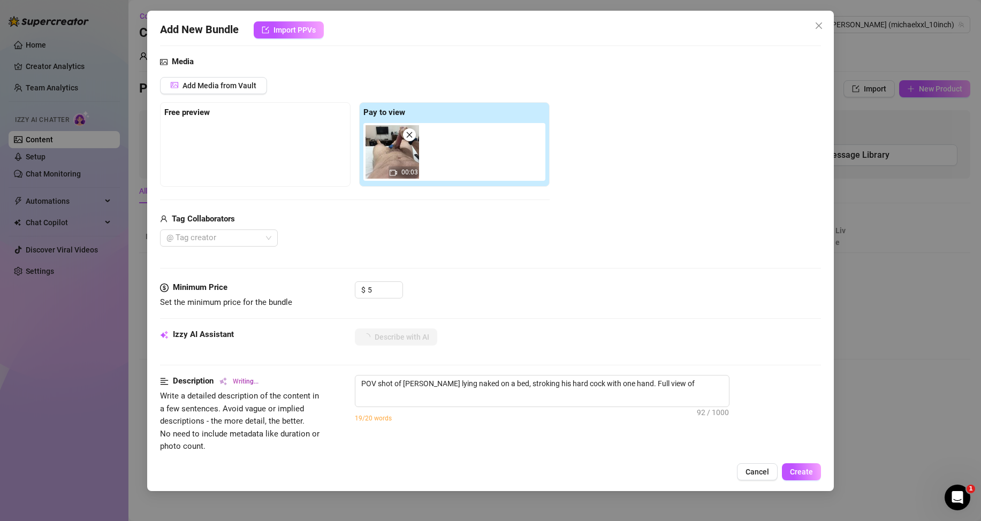
type textarea "POV shot of [PERSON_NAME] lying naked on a bed, stroking his hard cock with one…"
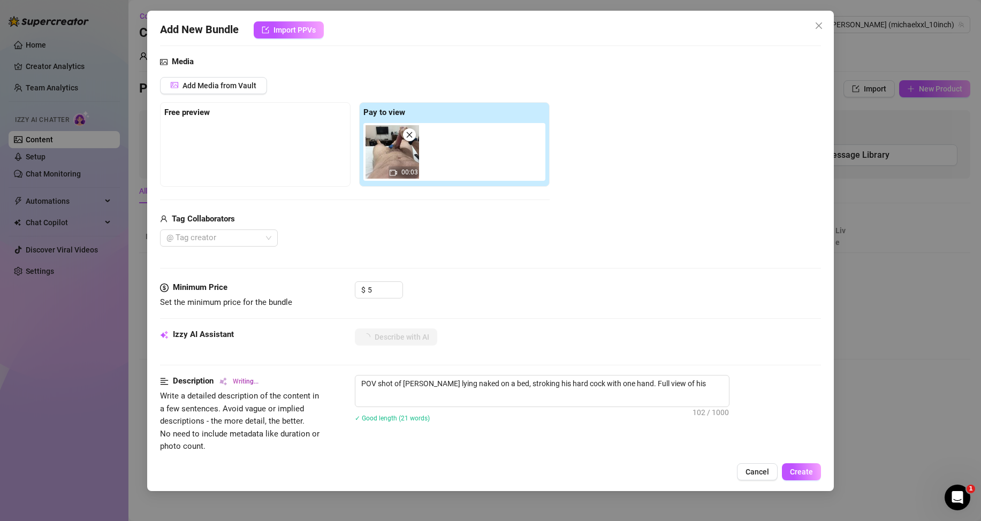
type textarea "POV shot of [PERSON_NAME] lying naked on a bed, stroking his hard cock with one…"
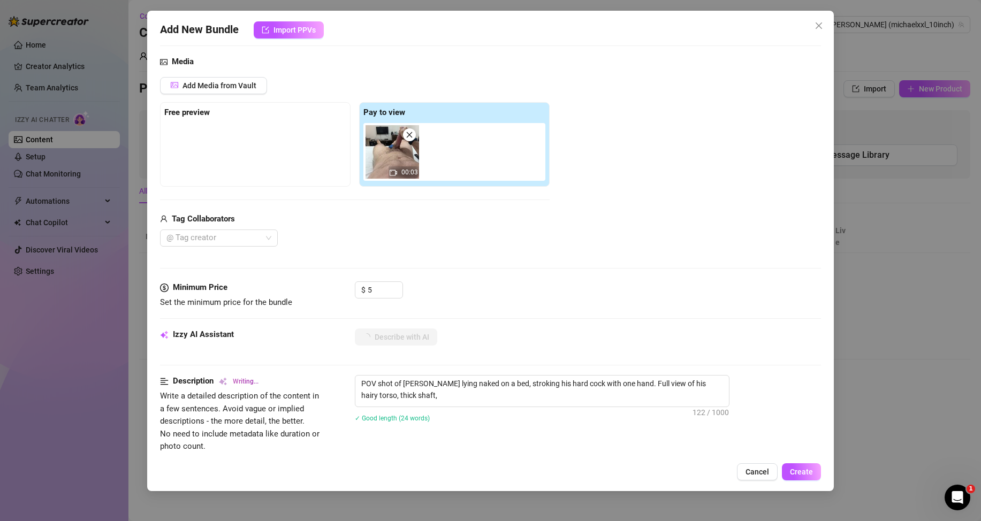
type textarea "POV shot of [PERSON_NAME] lying naked on a bed, stroking his hard cock with one…"
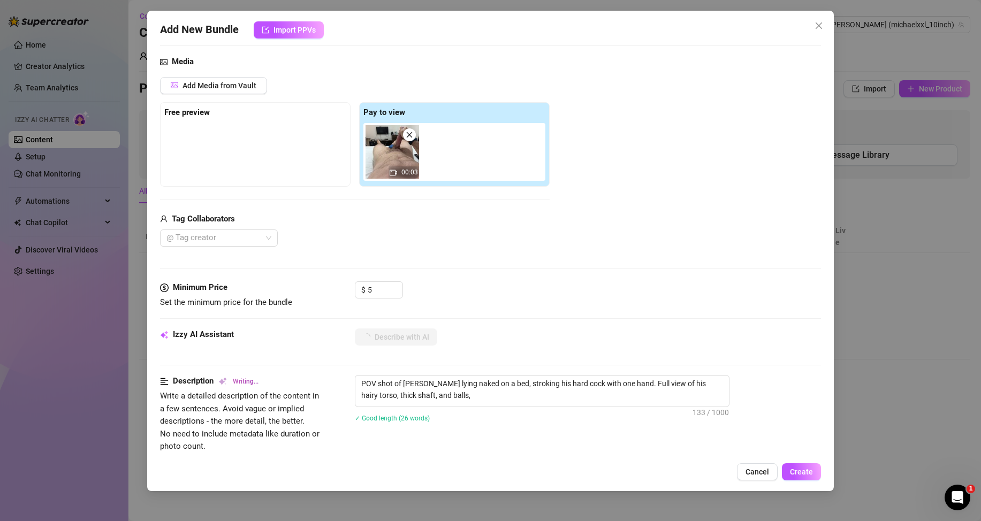
type textarea "POV shot of [PERSON_NAME] lying naked on a bed, stroking his hard cock with one…"
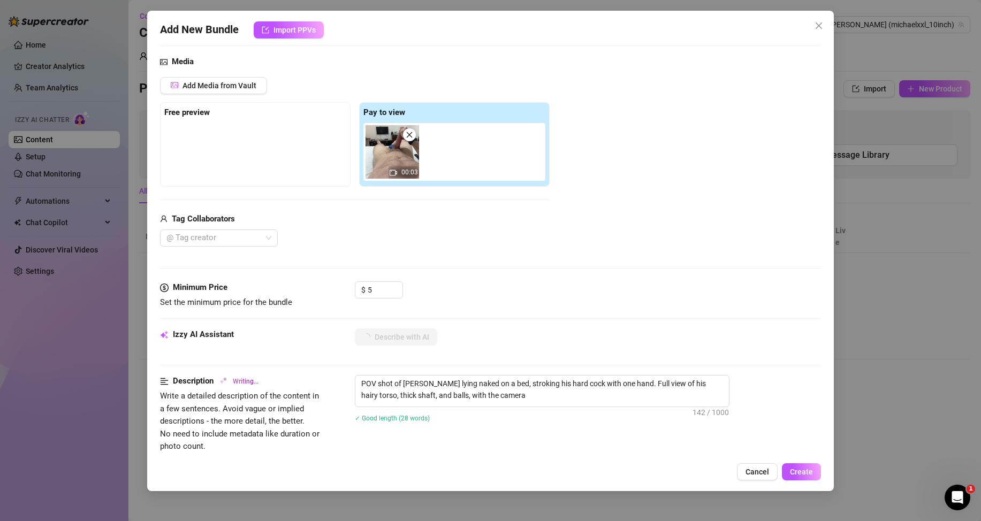
type textarea "POV shot of [PERSON_NAME] lying naked on a bed, stroking his hard cock with one…"
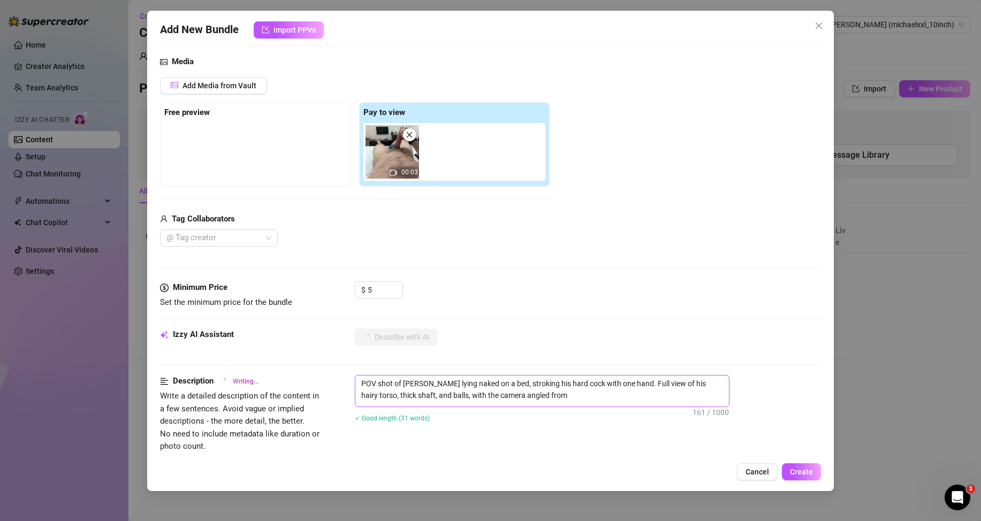
type textarea "POV shot of [PERSON_NAME] lying naked on a bed, stroking his hard cock with one…"
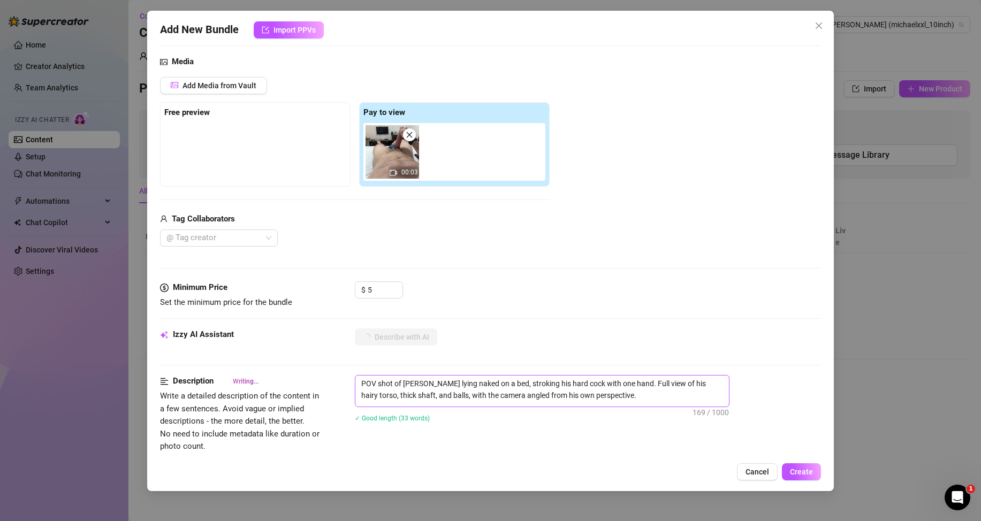
type textarea "POV shot of [PERSON_NAME] lying naked on a bed, stroking his hard cock with one…"
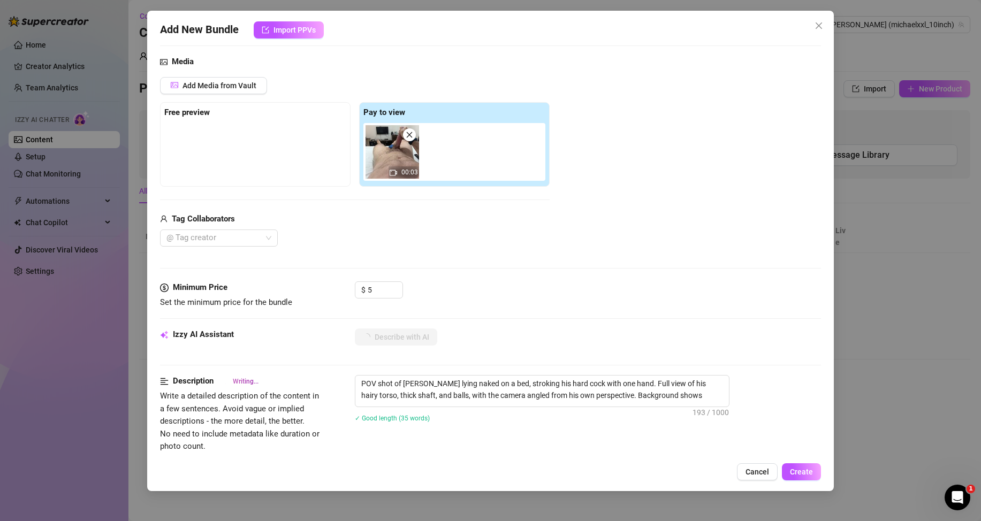
type textarea "POV shot of [PERSON_NAME] lying naked on a bed, stroking his hard cock with one…"
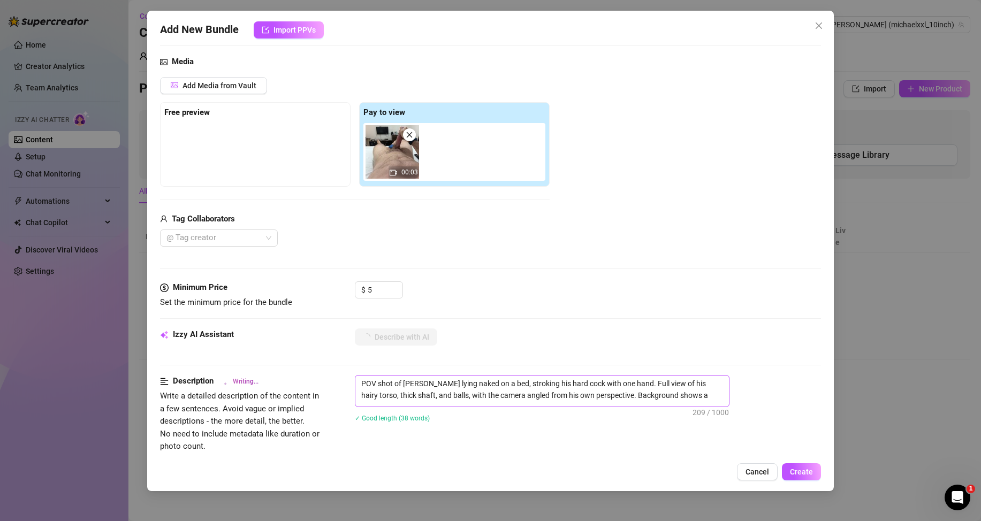
type textarea "POV shot of [PERSON_NAME] lying naked on a bed, stroking his hard cock with one…"
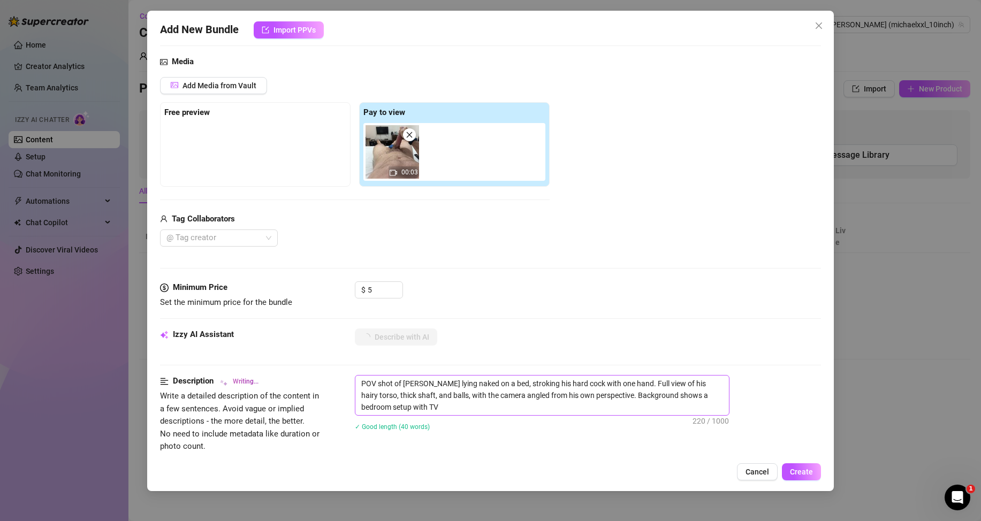
type textarea "POV shot of [PERSON_NAME] lying naked on a bed, stroking his hard cock with one…"
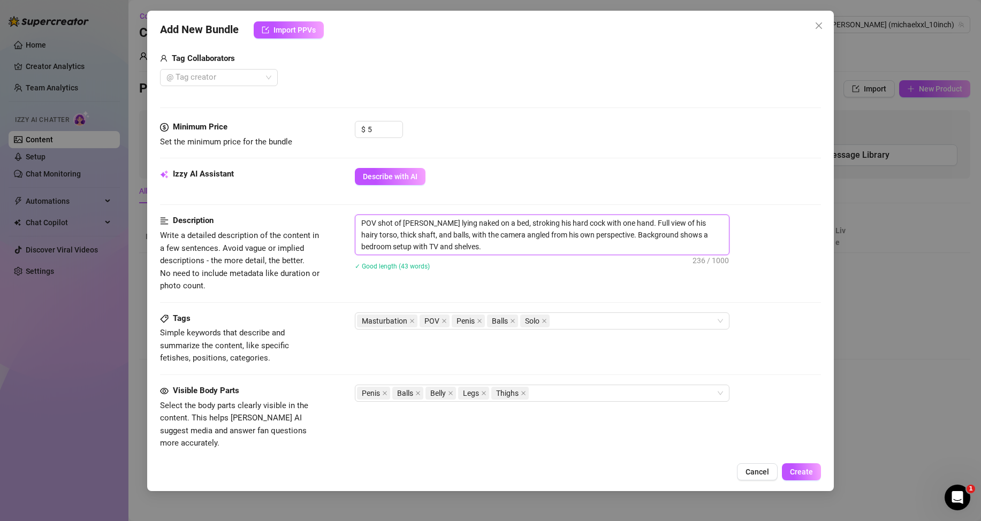
drag, startPoint x: 435, startPoint y: 246, endPoint x: 355, endPoint y: 224, distance: 83.3
click at [355, 224] on textarea "POV shot of [PERSON_NAME] lying naked on a bed, stroking his hard cock with one…" at bounding box center [542, 235] width 374 height 40
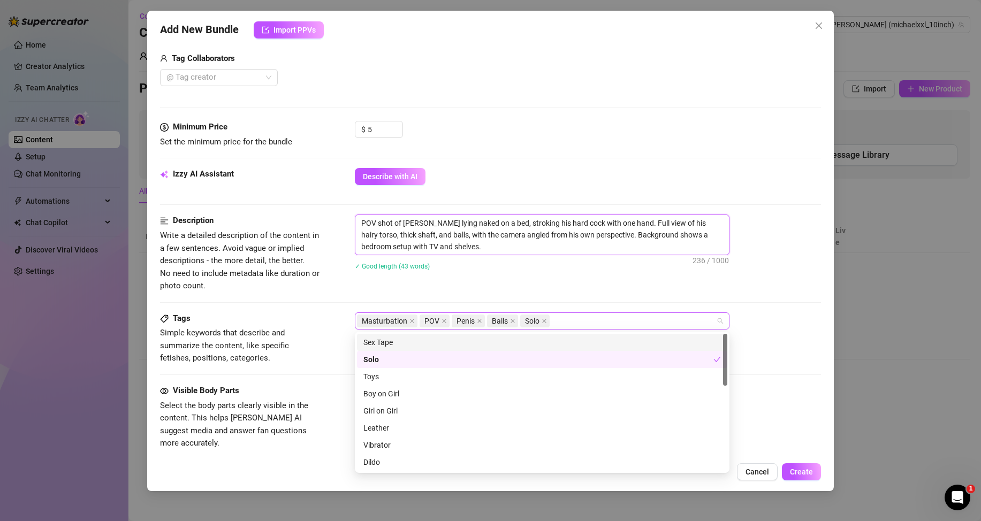
click at [686, 321] on div "Masturbation POV Penis Balls Solo" at bounding box center [536, 321] width 359 height 15
click at [691, 285] on div "Description Write a detailed description of the content in a few sentences. Avo…" at bounding box center [490, 254] width 661 height 78
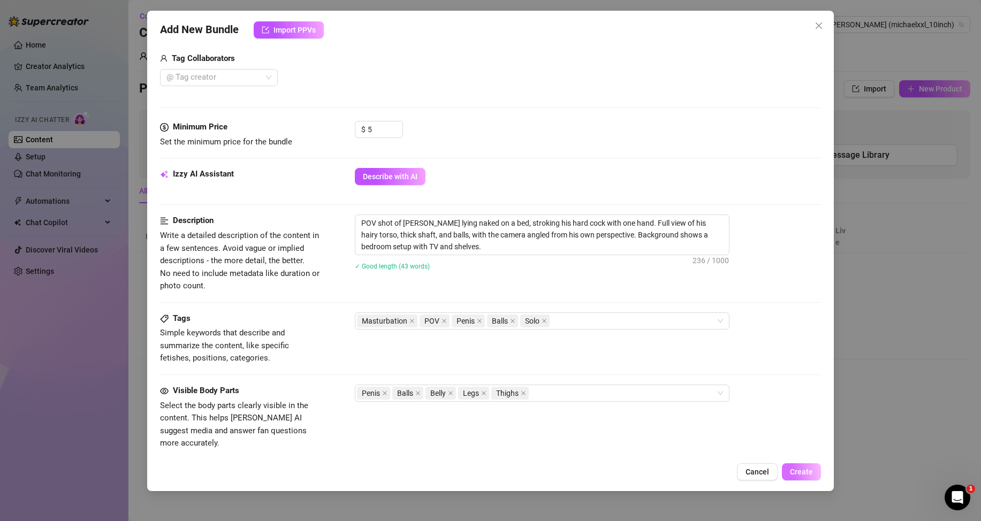
click at [807, 477] on button "Create" at bounding box center [801, 472] width 39 height 17
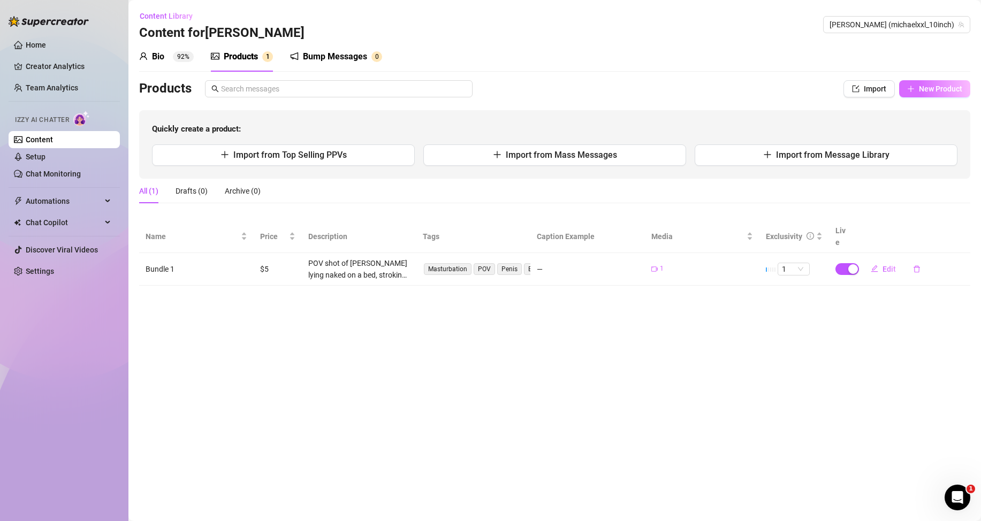
click at [943, 89] on span "New Product" at bounding box center [940, 89] width 43 height 9
type textarea "Type your message here..."
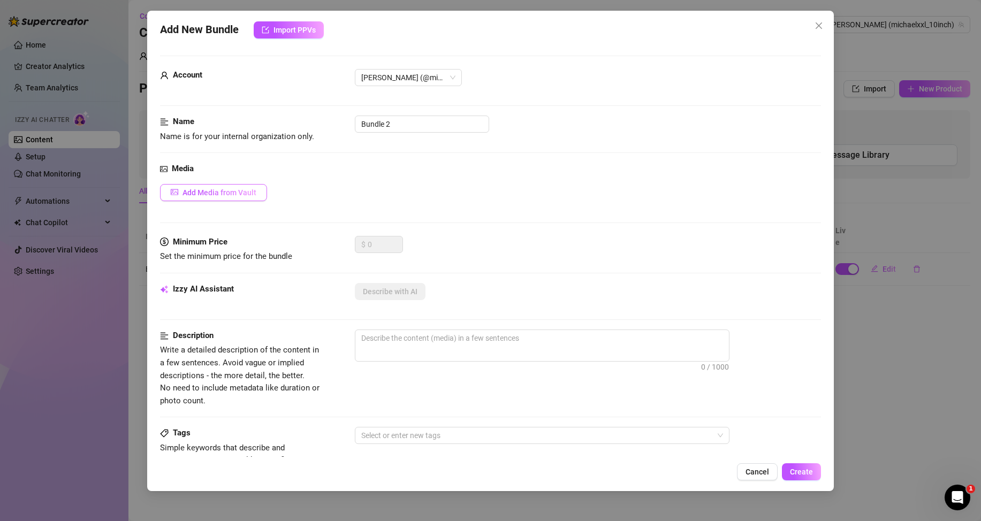
click at [221, 185] on button "Add Media from Vault" at bounding box center [213, 192] width 107 height 17
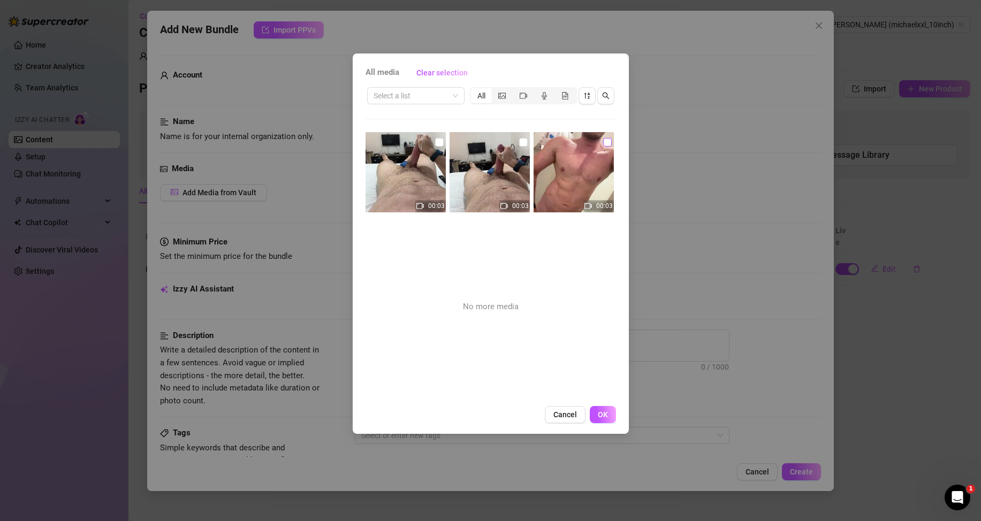
click at [603, 141] on input "checkbox" at bounding box center [607, 142] width 9 height 9
checkbox input "true"
click at [604, 411] on span "OK" at bounding box center [603, 415] width 10 height 9
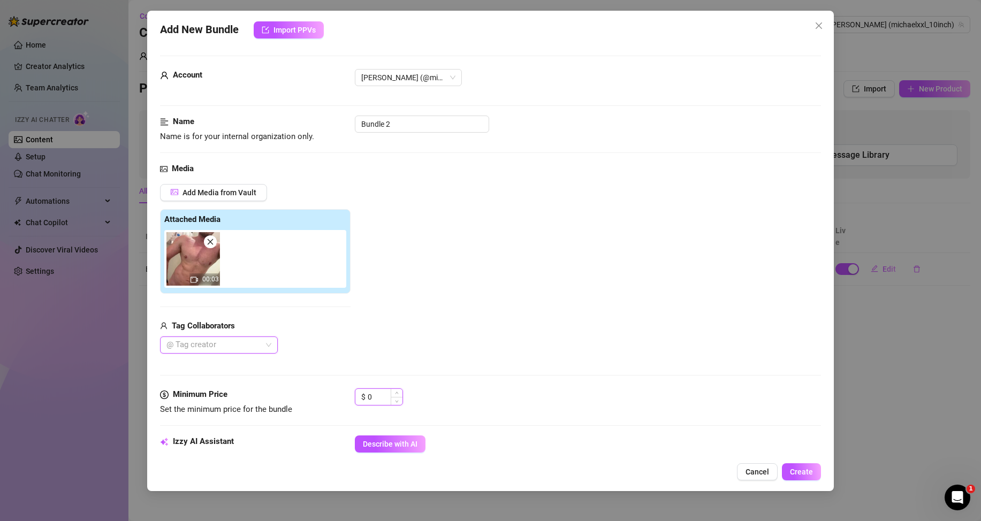
click at [379, 398] on input "0" at bounding box center [385, 397] width 35 height 16
type input "5"
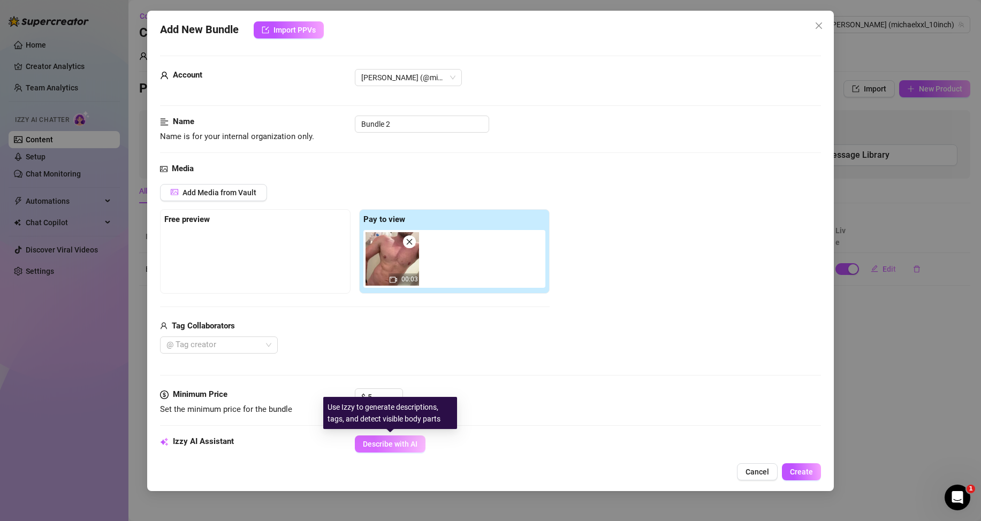
click at [412, 444] on span "Describe with AI" at bounding box center [390, 444] width 55 height 9
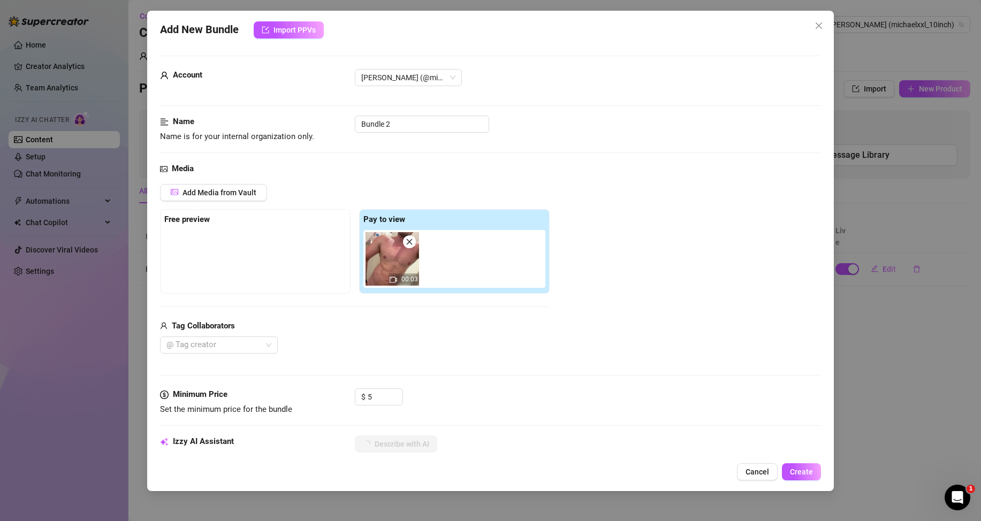
scroll to position [107, 0]
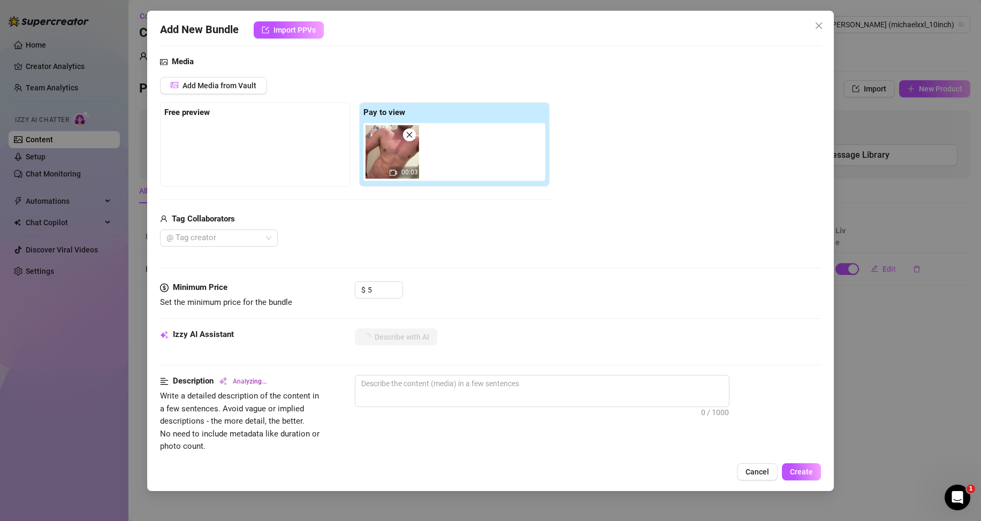
type textarea "Shirtless"
type textarea "Shirtless and"
type textarea "Shirtless and showing"
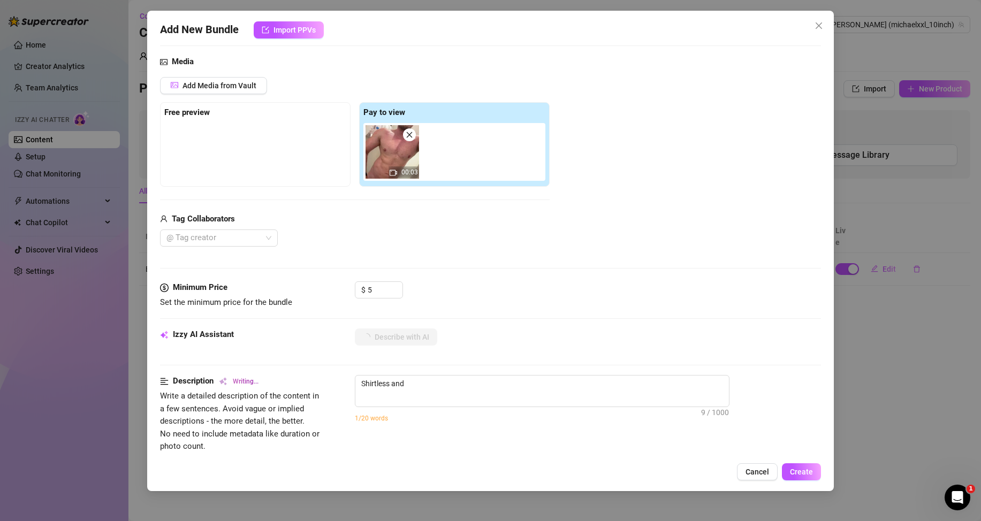
type textarea "Shirtless and showing"
type textarea "Shirtless and showing off"
type textarea "[PERSON_NAME] and showing off his"
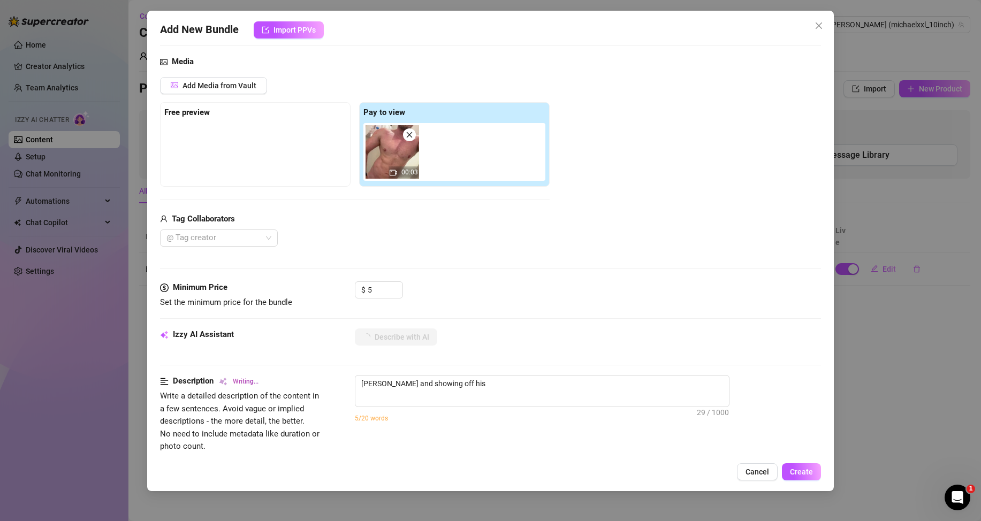
type textarea "[PERSON_NAME] and showing off his ripped"
type textarea "[PERSON_NAME] and showing off his ripped chest"
type textarea "[PERSON_NAME] and showing off his ripped chest and"
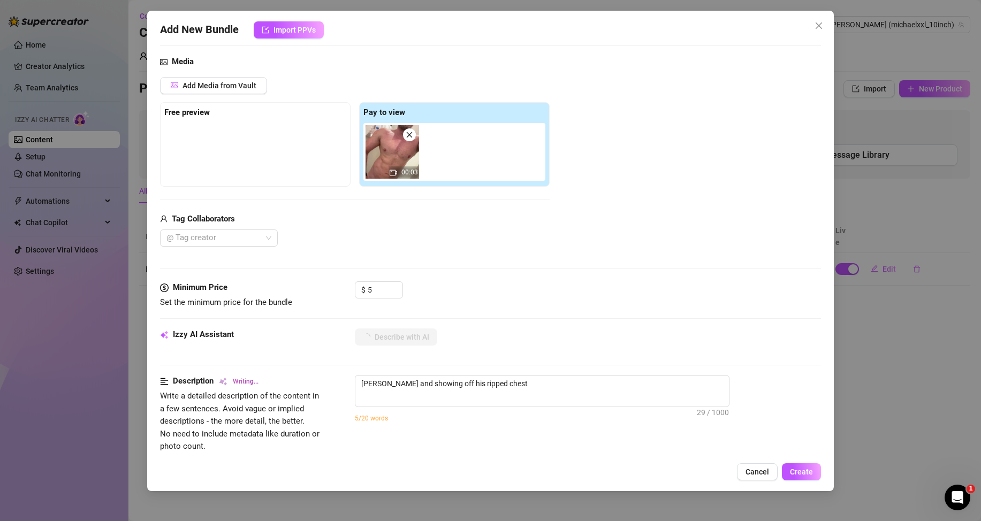
type textarea "[PERSON_NAME] and showing off his ripped chest and"
type textarea "[PERSON_NAME] and showing off his ripped chest and abs,"
type textarea "[PERSON_NAME] and showing off his ripped chest and abs, [PERSON_NAME]"
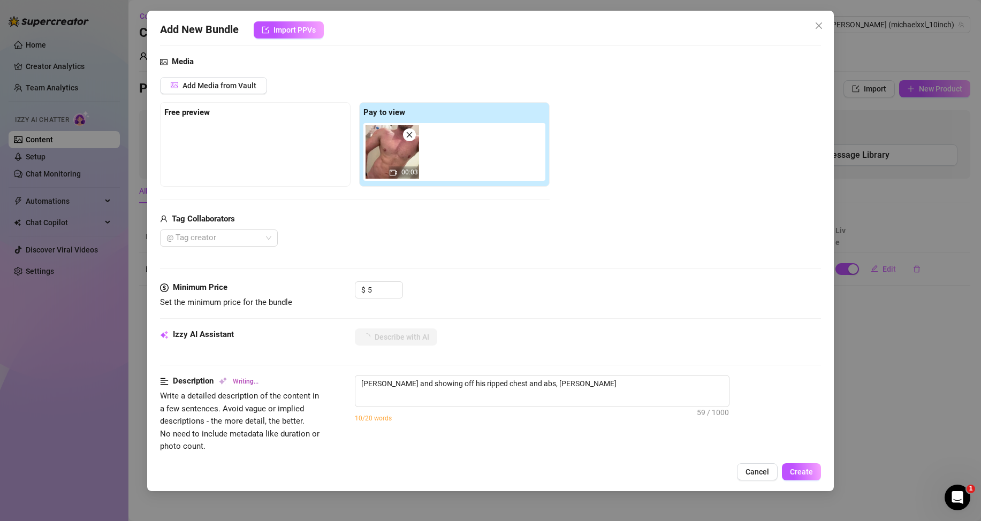
type textarea "[PERSON_NAME] and showing off his ripped chest and abs, [PERSON_NAME] stands"
type textarea "[PERSON_NAME] and showing off his ripped chest and abs, [PERSON_NAME] stands in"
type textarea "[PERSON_NAME] and showing off his ripped chest and abs, [PERSON_NAME] stands in…"
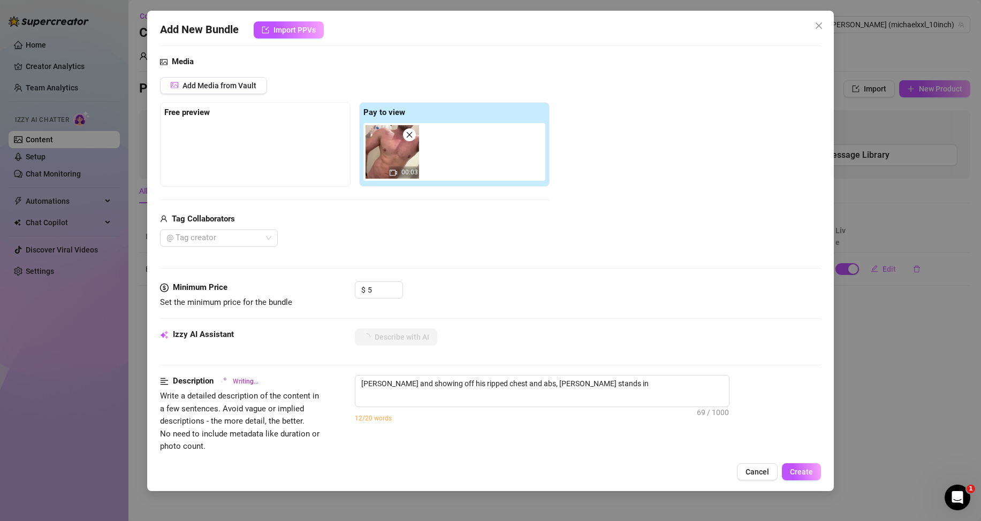
type textarea "[PERSON_NAME] and showing off his ripped chest and abs, [PERSON_NAME] stands in…"
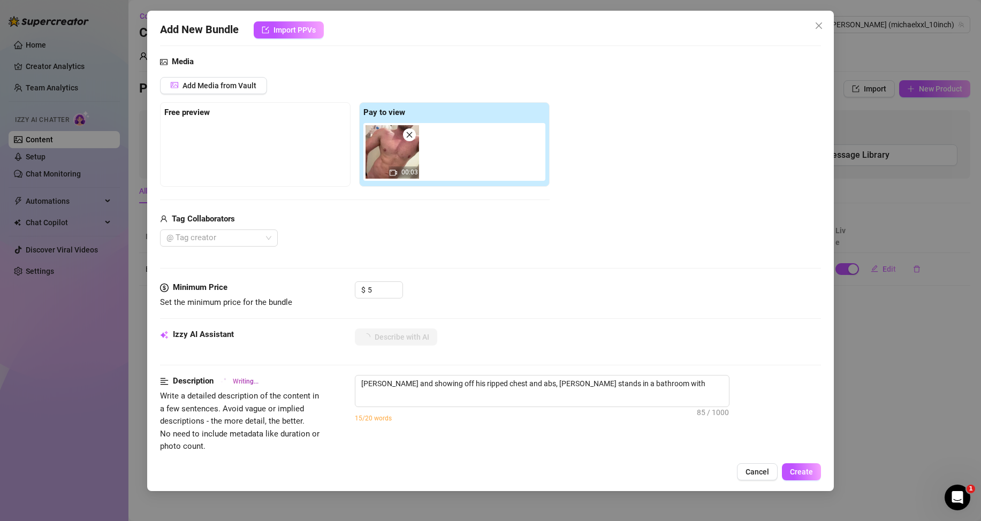
type textarea "[PERSON_NAME] and showing off his ripped chest and abs, [PERSON_NAME] stands in…"
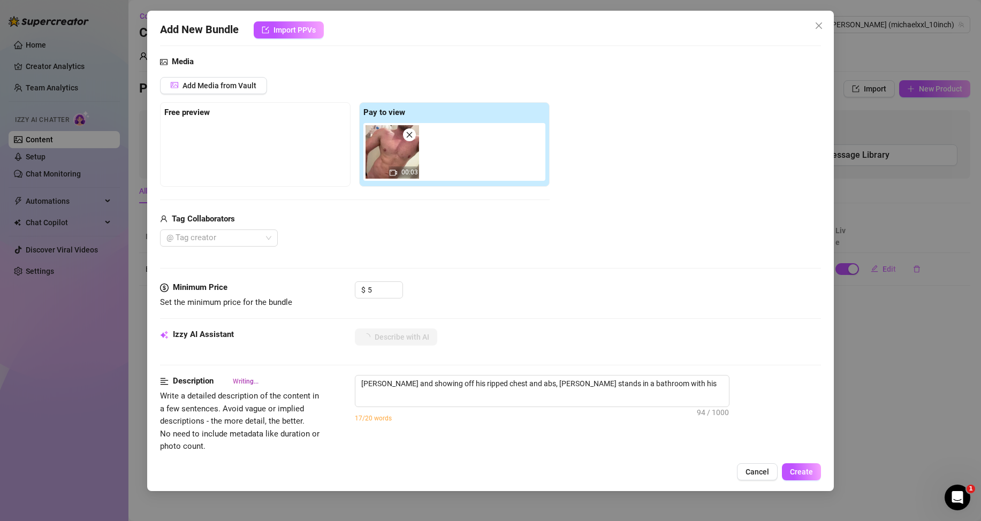
type textarea "[PERSON_NAME] and showing off his ripped chest and abs, [PERSON_NAME] stands in…"
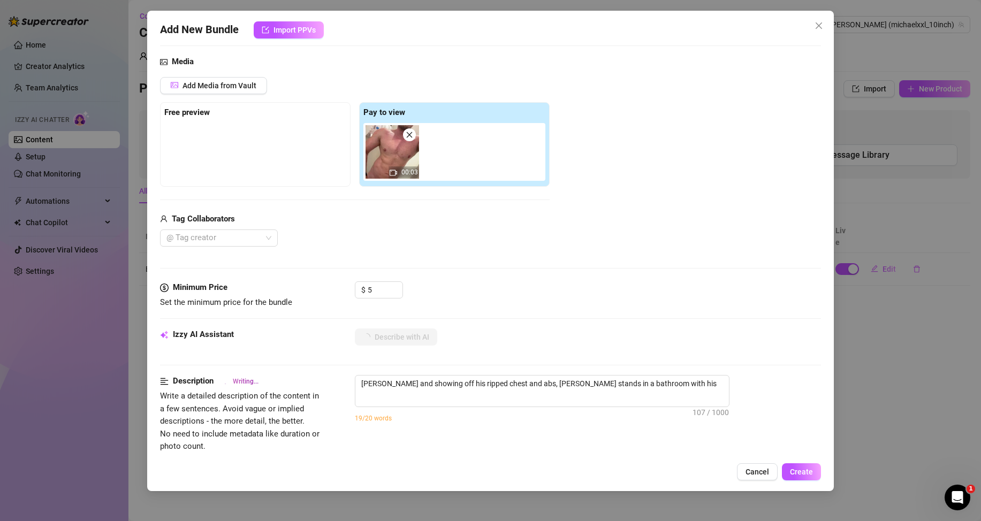
type textarea "[PERSON_NAME] and showing off his ripped chest and abs, [PERSON_NAME] stands in…"
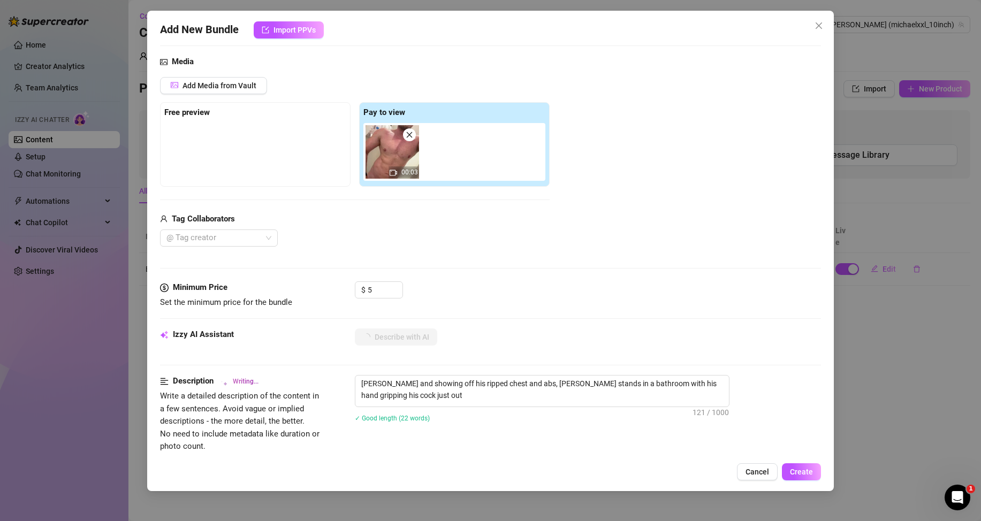
type textarea "[PERSON_NAME] and showing off his ripped chest and abs, [PERSON_NAME] stands in…"
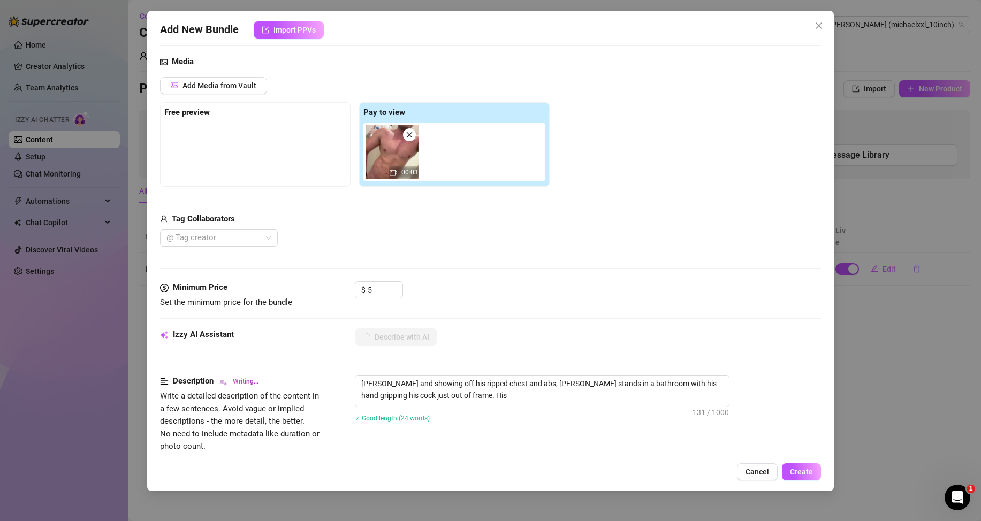
type textarea "[PERSON_NAME] and showing off his ripped chest and abs, [PERSON_NAME] stands in…"
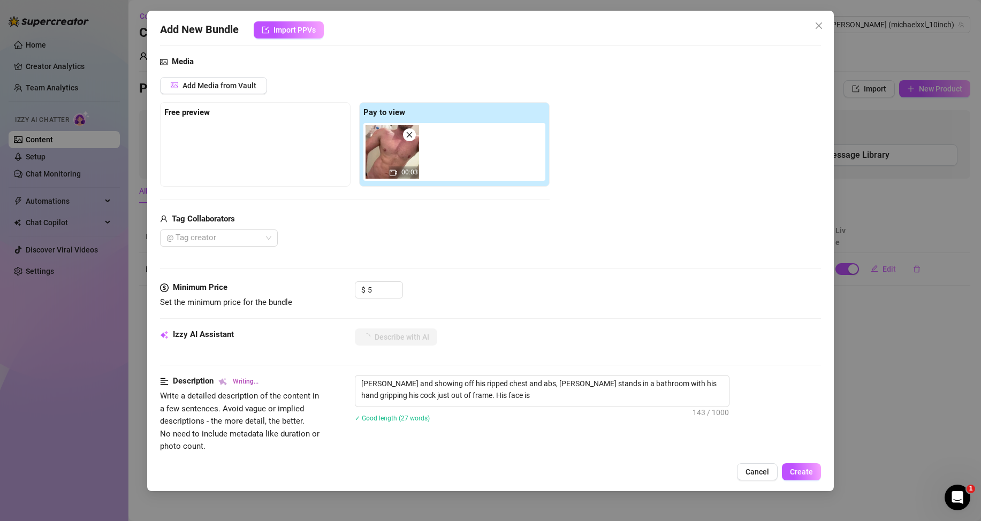
type textarea "[PERSON_NAME] and showing off his ripped chest and abs, [PERSON_NAME] stands in…"
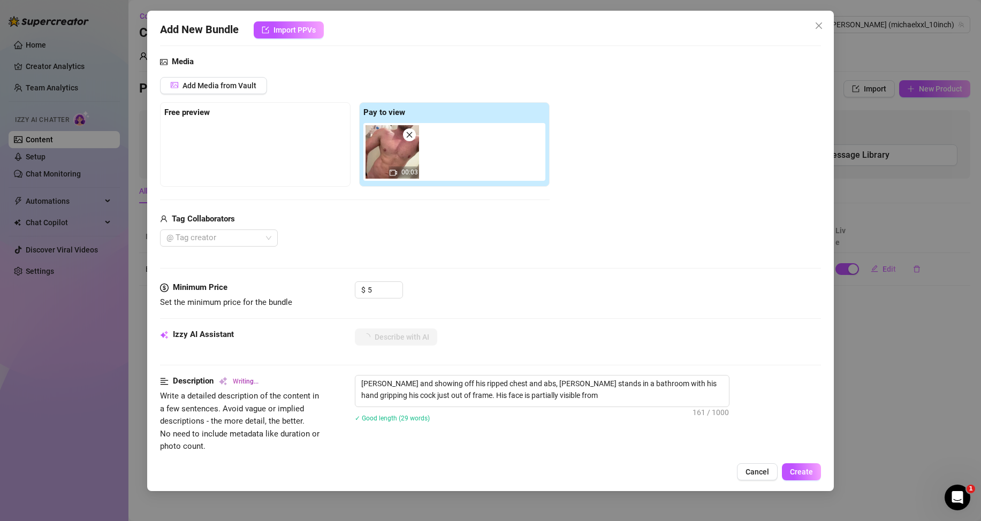
type textarea "[PERSON_NAME] and showing off his ripped chest and abs, [PERSON_NAME] stands in…"
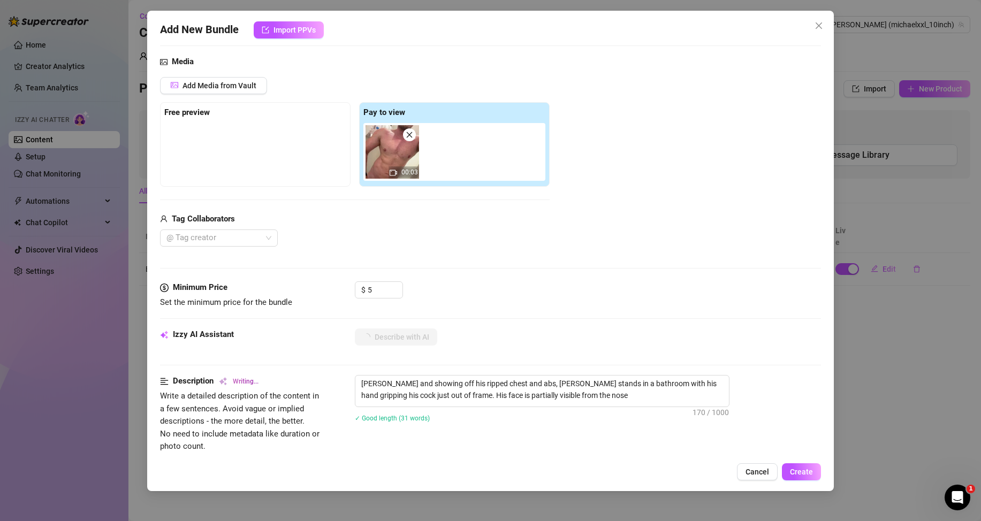
type textarea "[PERSON_NAME] and showing off his ripped chest and abs, [PERSON_NAME] stands in…"
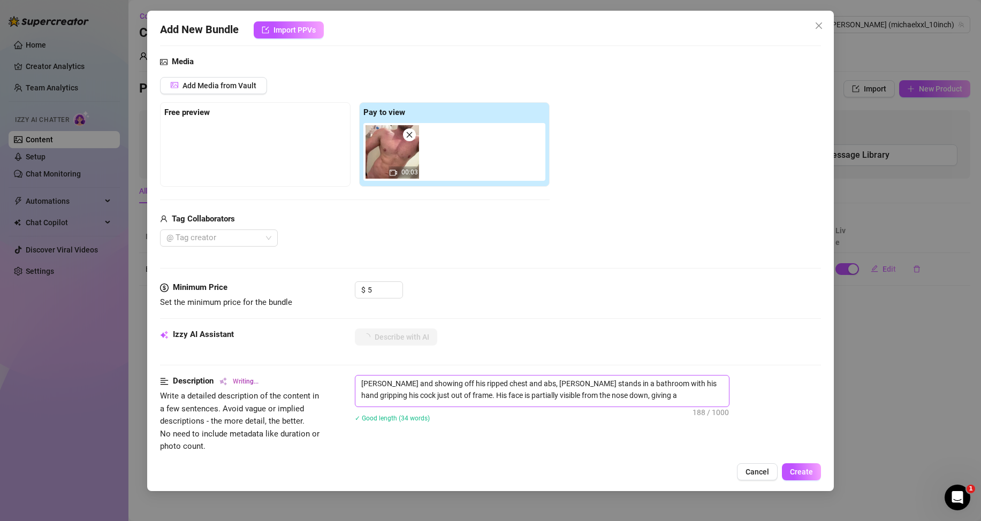
type textarea "[PERSON_NAME] and showing off his ripped chest and abs, [PERSON_NAME] stands in…"
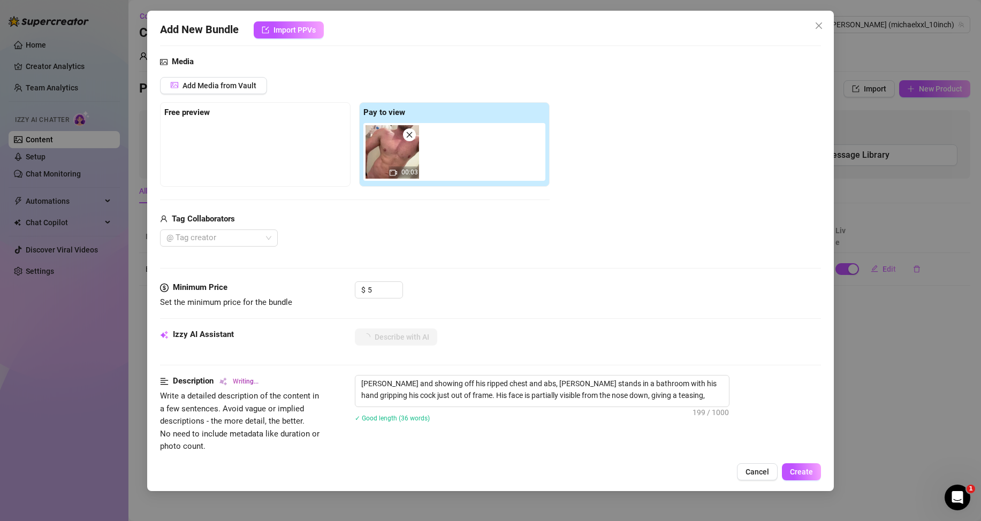
type textarea "[PERSON_NAME] and showing off his ripped chest and abs, [PERSON_NAME] stands in…"
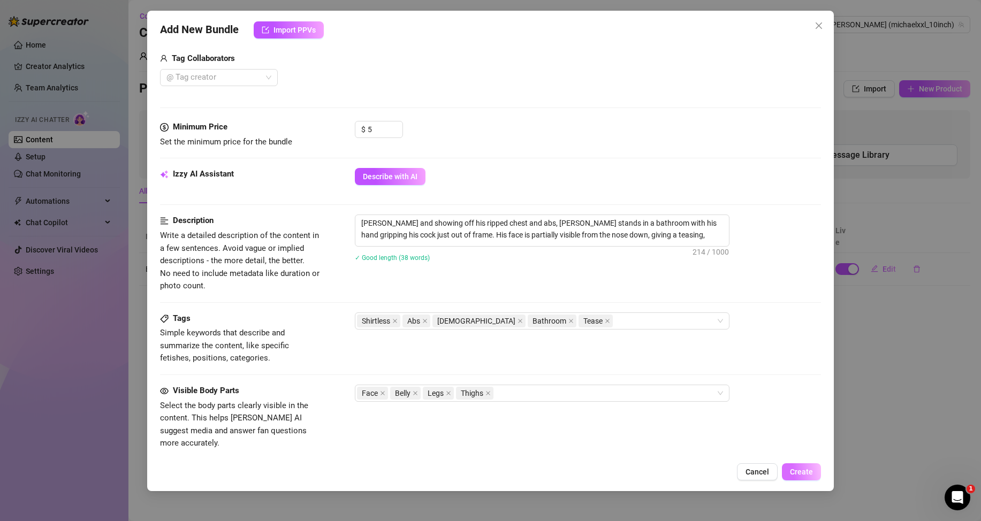
click at [793, 469] on span "Create" at bounding box center [801, 472] width 23 height 9
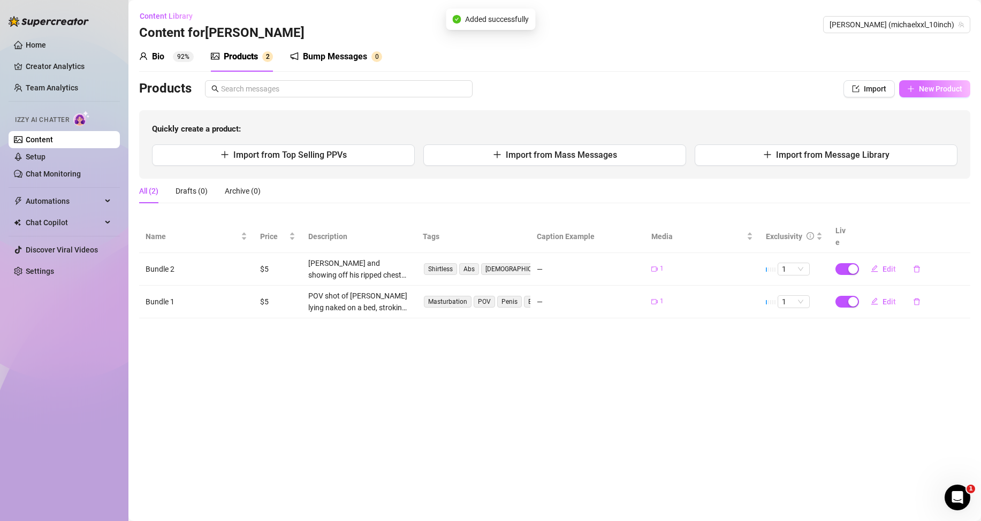
click at [935, 85] on span "New Product" at bounding box center [940, 89] width 43 height 9
type textarea "Type your message here..."
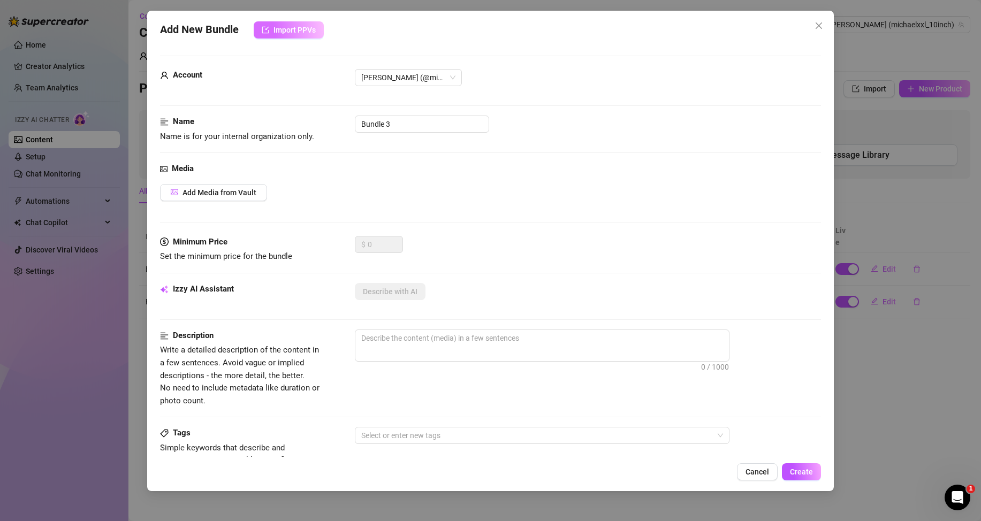
click at [304, 31] on span "Import PPVs" at bounding box center [295, 30] width 42 height 9
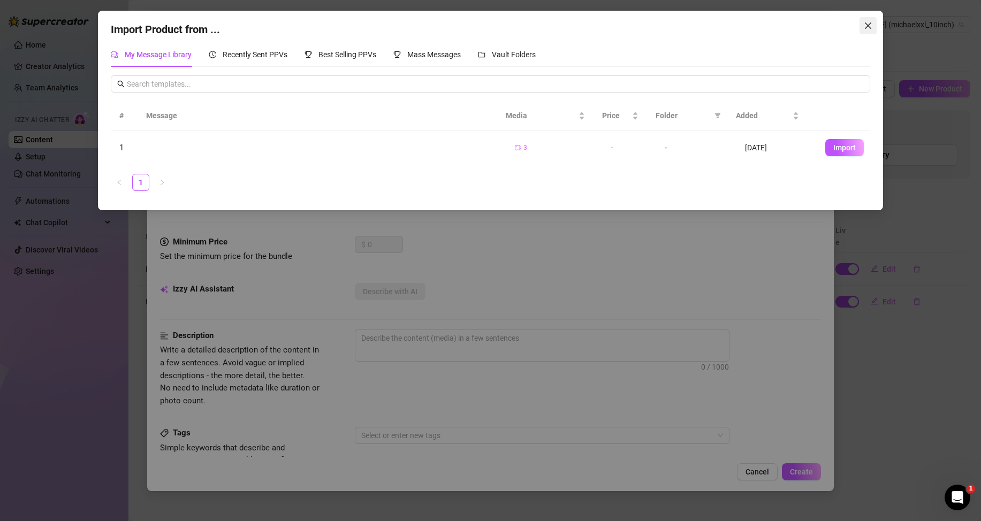
click at [865, 19] on button "Close" at bounding box center [868, 25] width 17 height 17
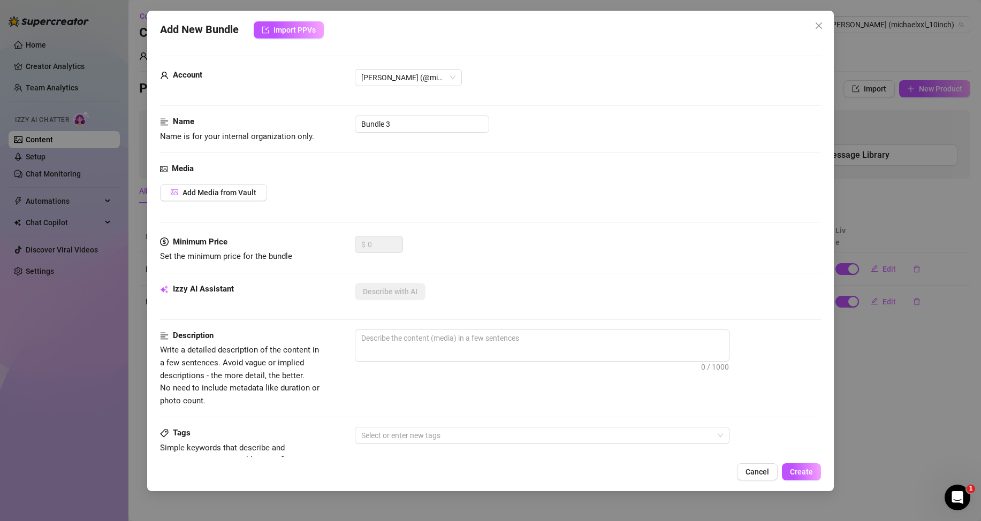
click at [818, 26] on icon "close" at bounding box center [819, 25] width 9 height 9
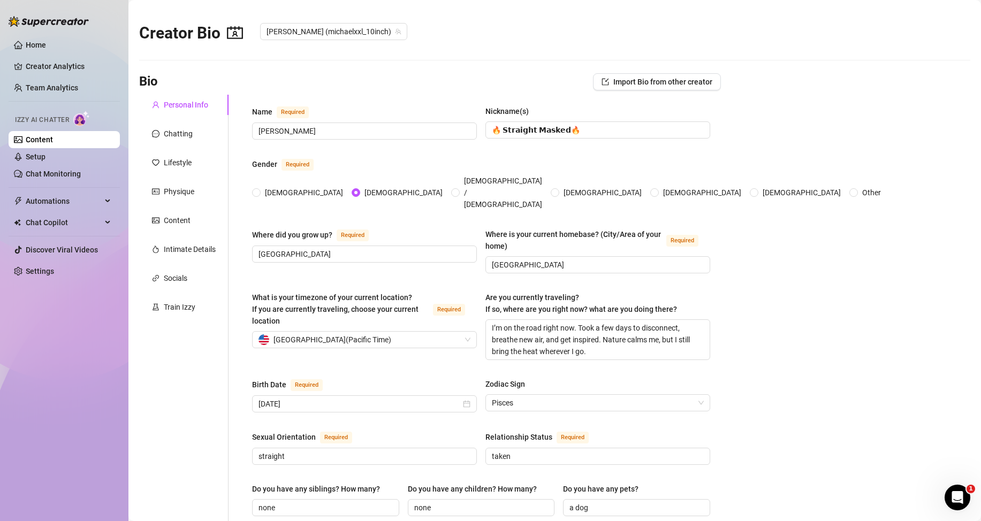
click at [53, 138] on link "Content" at bounding box center [39, 139] width 27 height 9
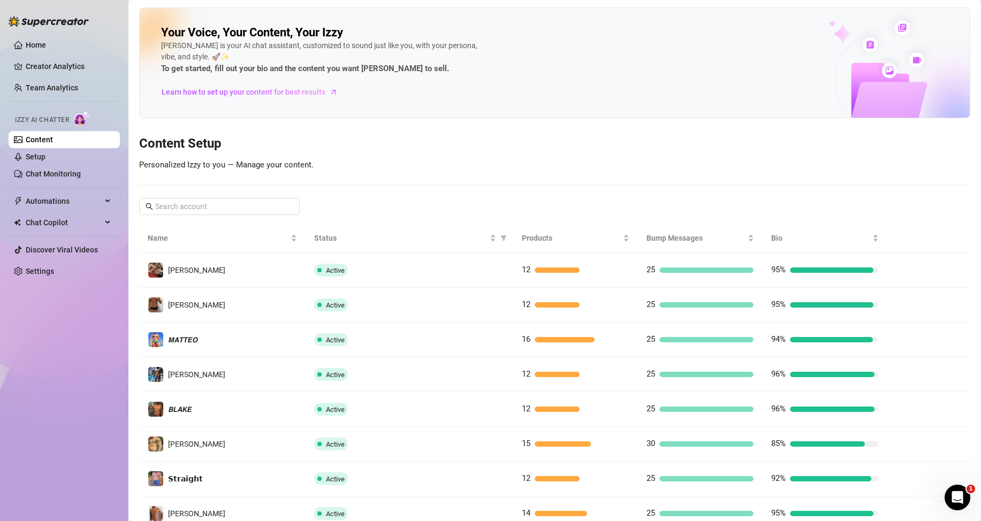
scroll to position [142, 0]
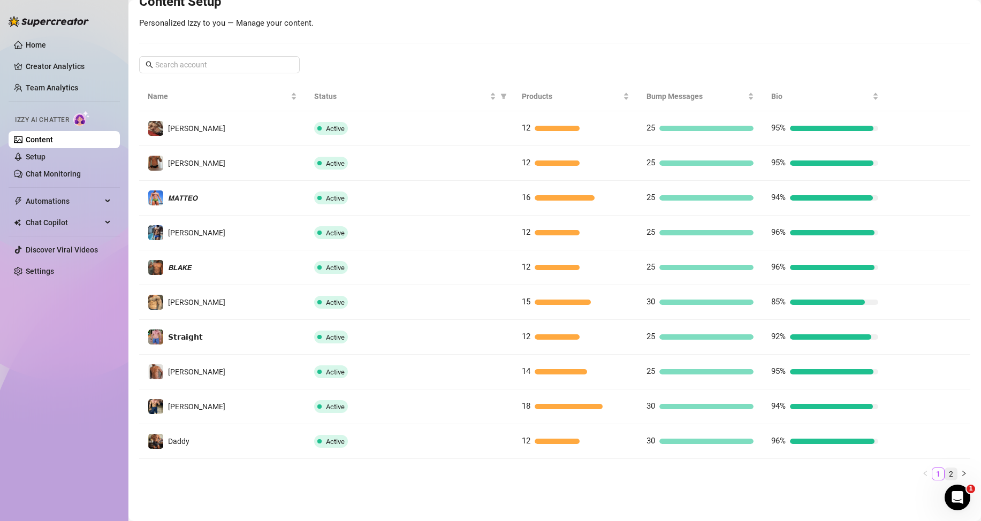
click at [945, 472] on link "2" at bounding box center [951, 474] width 12 height 12
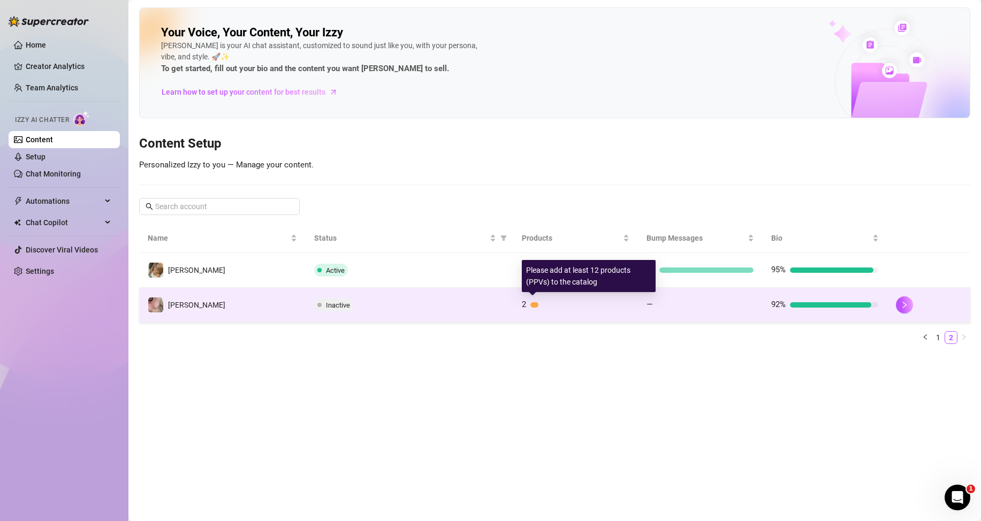
click at [528, 305] on div "2" at bounding box center [575, 305] width 107 height 13
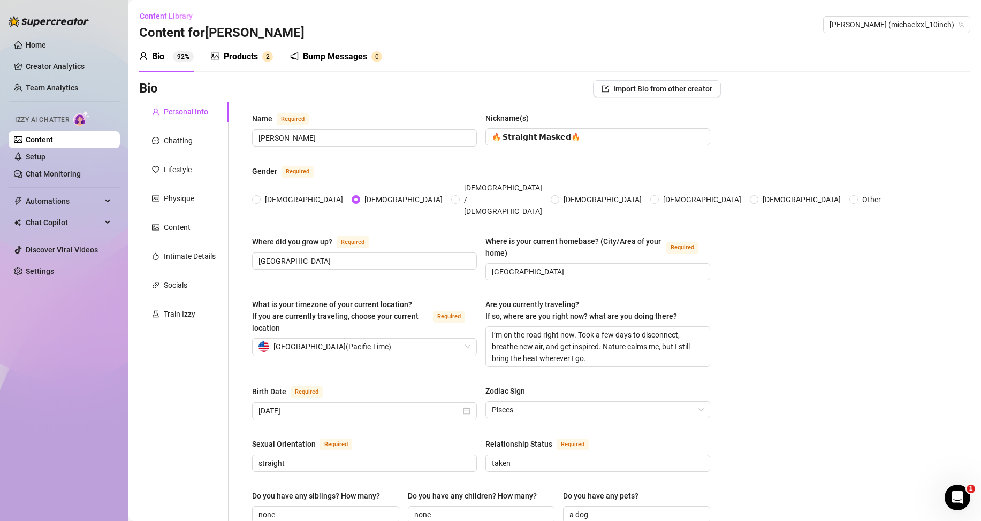
click at [216, 54] on icon "picture" at bounding box center [215, 56] width 9 height 9
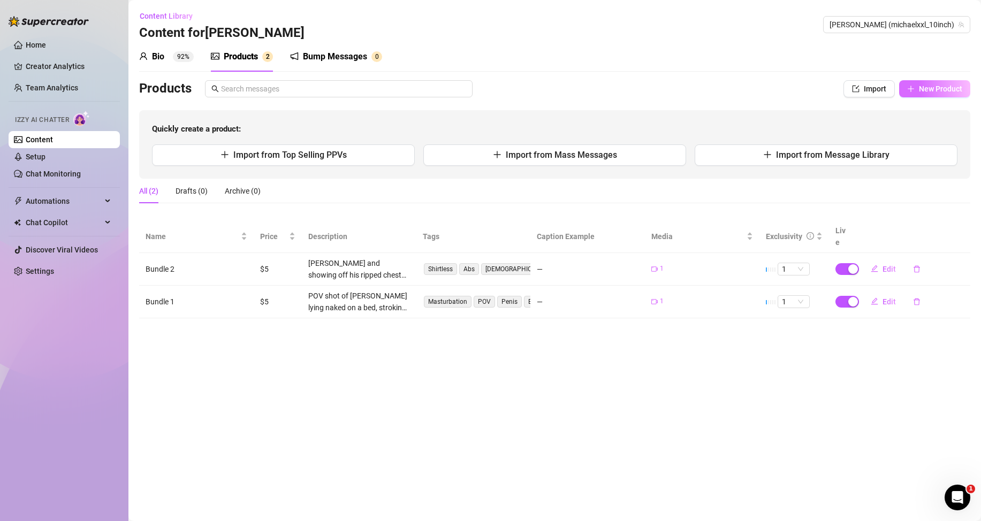
click at [952, 96] on button "New Product" at bounding box center [934, 88] width 71 height 17
type textarea "Type your message here..."
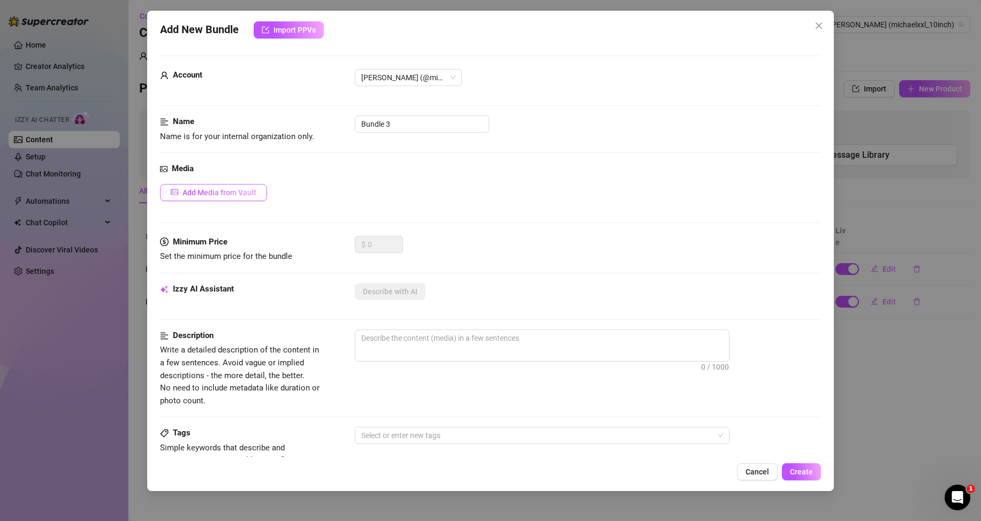
click at [247, 191] on span "Add Media from Vault" at bounding box center [220, 192] width 74 height 9
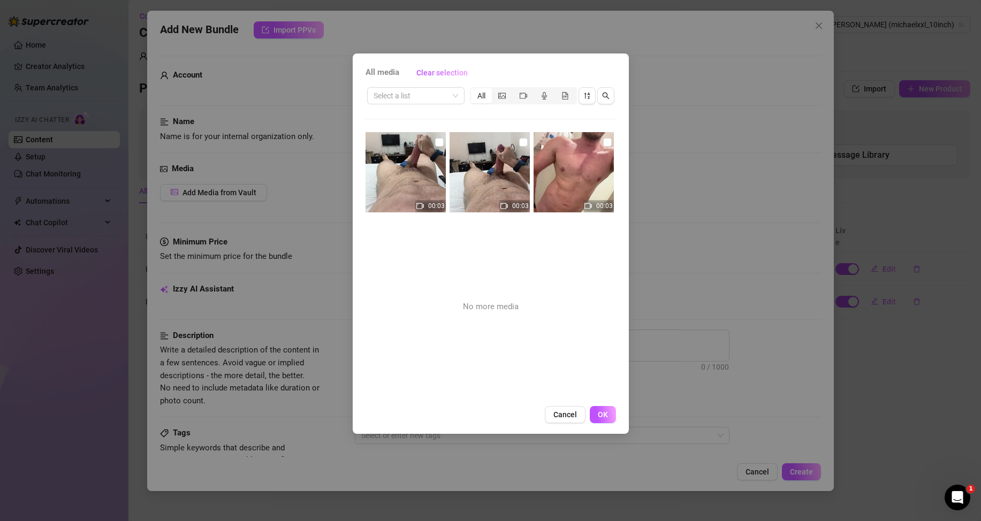
drag, startPoint x: 502, startPoint y: 310, endPoint x: 497, endPoint y: 307, distance: 5.8
click at [501, 310] on span "No more media" at bounding box center [491, 307] width 56 height 13
click at [460, 100] on div "Select a list" at bounding box center [415, 95] width 97 height 17
click at [412, 122] on div "Messages" at bounding box center [416, 117] width 80 height 12
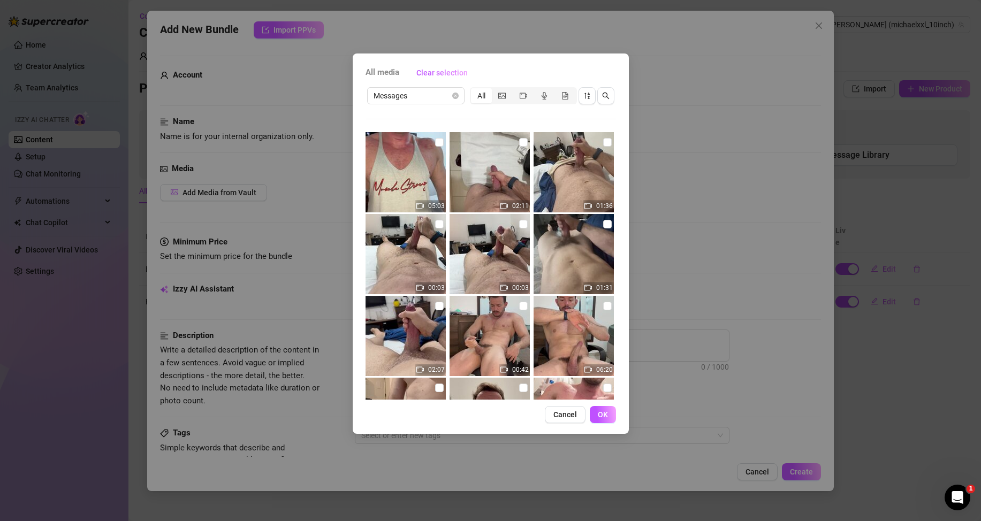
click at [432, 139] on img at bounding box center [406, 172] width 80 height 80
click at [436, 141] on input "checkbox" at bounding box center [439, 142] width 9 height 9
checkbox input "true"
click at [602, 418] on span "OK" at bounding box center [603, 415] width 10 height 9
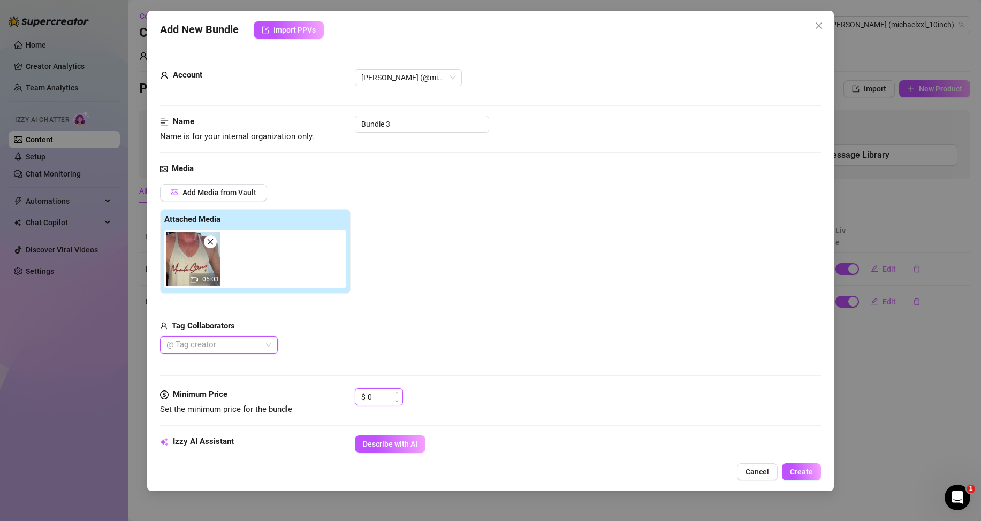
click at [379, 399] on input "0" at bounding box center [385, 397] width 35 height 16
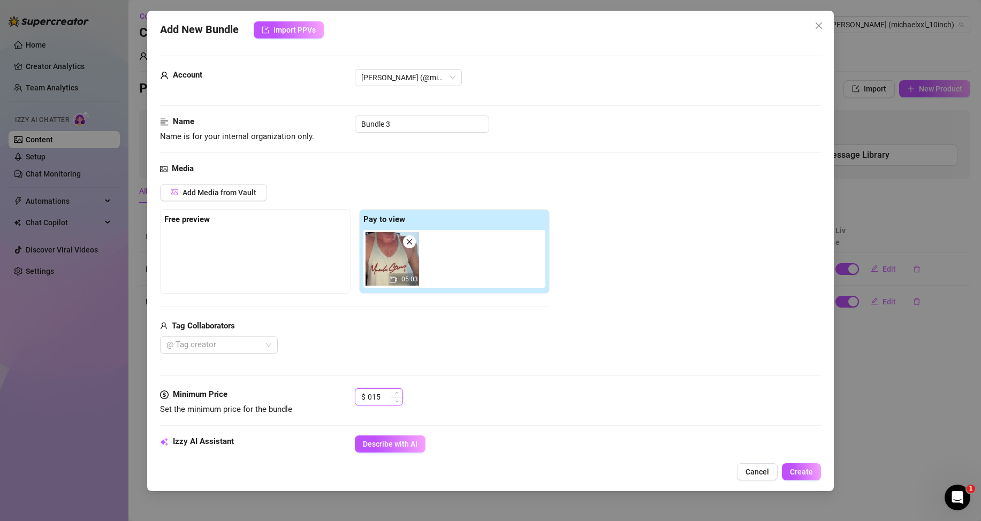
type input "15"
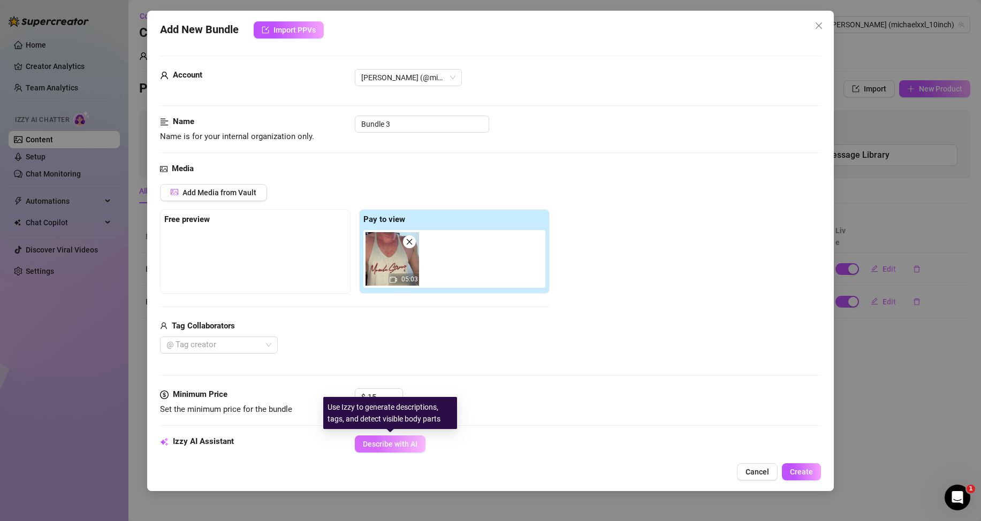
click at [408, 442] on span "Describe with AI" at bounding box center [390, 444] width 55 height 9
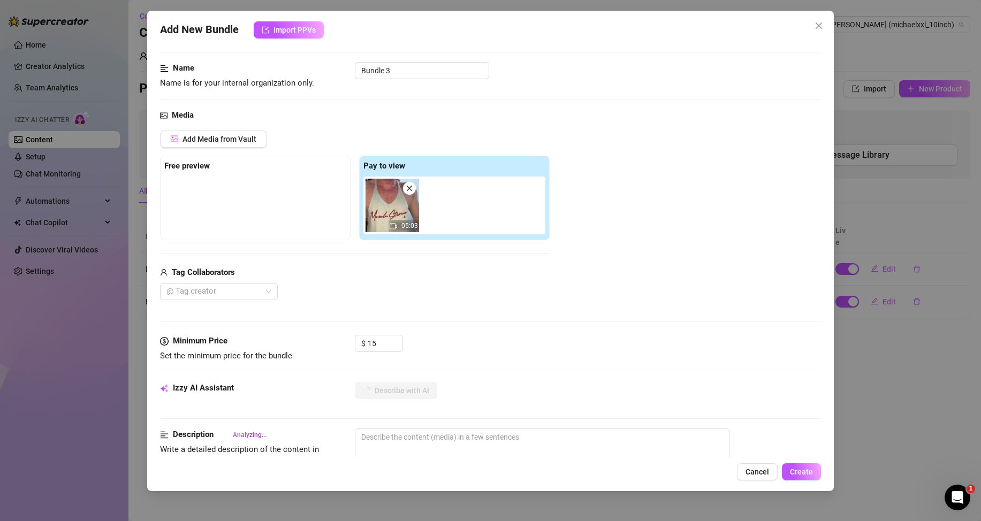
scroll to position [107, 0]
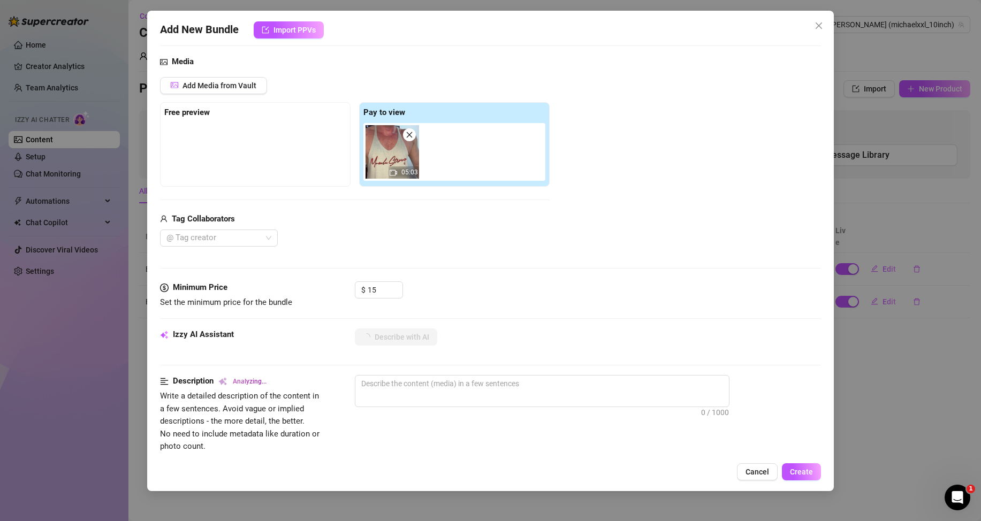
type textarea "[PERSON_NAME]"
type textarea "[PERSON_NAME] stands"
type textarea "[PERSON_NAME] stands fully"
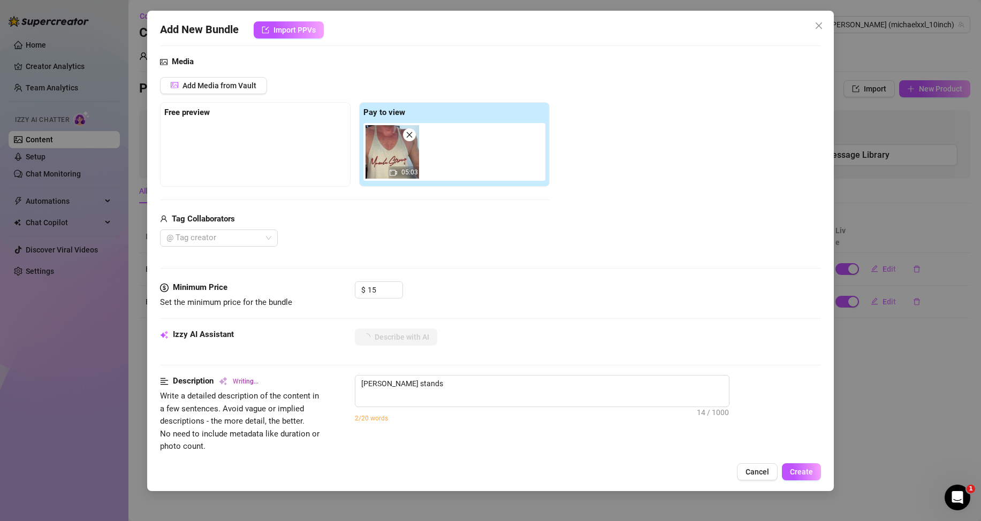
type textarea "[PERSON_NAME] stands fully"
type textarea "[PERSON_NAME] stands fully naked"
type textarea "[PERSON_NAME] stands fully naked in"
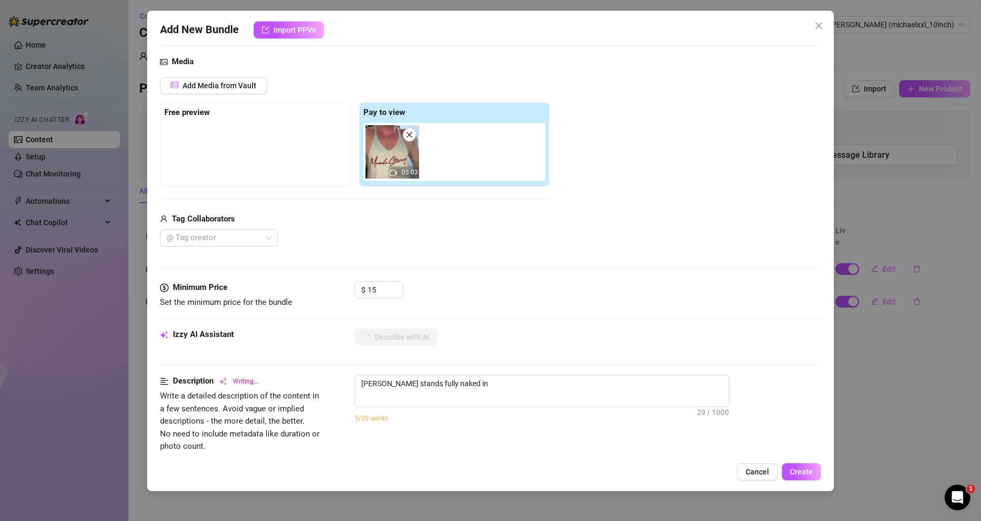
type textarea "[PERSON_NAME] stands fully naked in a"
type textarea "[PERSON_NAME] stands fully naked in a bedroom,"
type textarea "[PERSON_NAME] stands fully naked in a bedroom, showing"
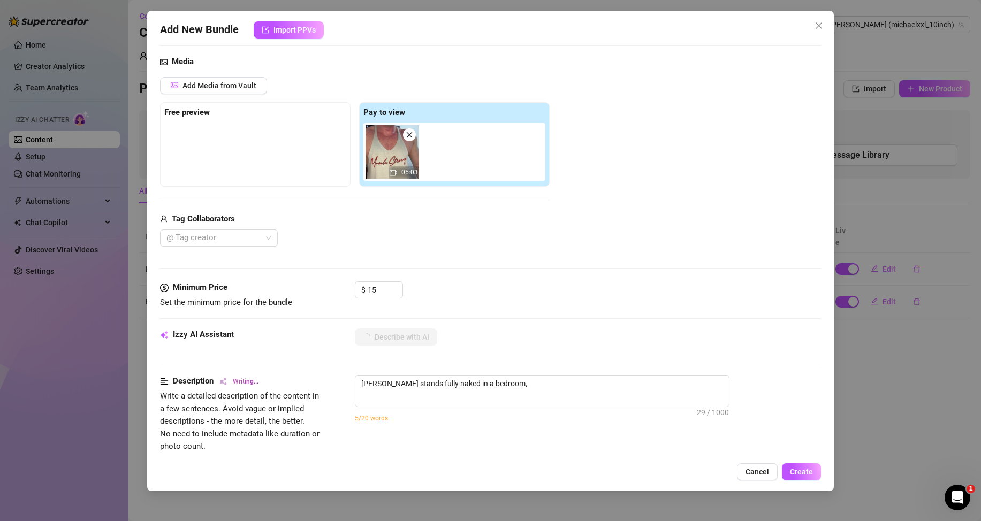
type textarea "[PERSON_NAME] stands fully naked in a bedroom, showing"
type textarea "[PERSON_NAME] stands fully naked in a bedroom, showing off"
type textarea "[PERSON_NAME] stands fully naked in a bedroom, showing off his"
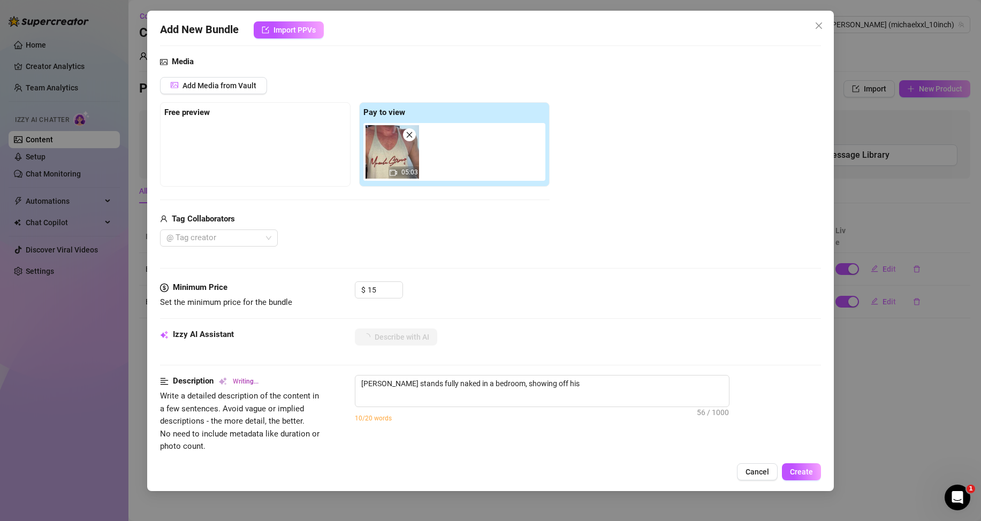
type textarea "[PERSON_NAME] stands fully naked in a bedroom, showing off his toned"
type textarea "[PERSON_NAME] stands fully naked in a bedroom, showing off his toned chest,"
type textarea "[PERSON_NAME] stands fully naked in a bedroom, showing off his toned chest, abs,"
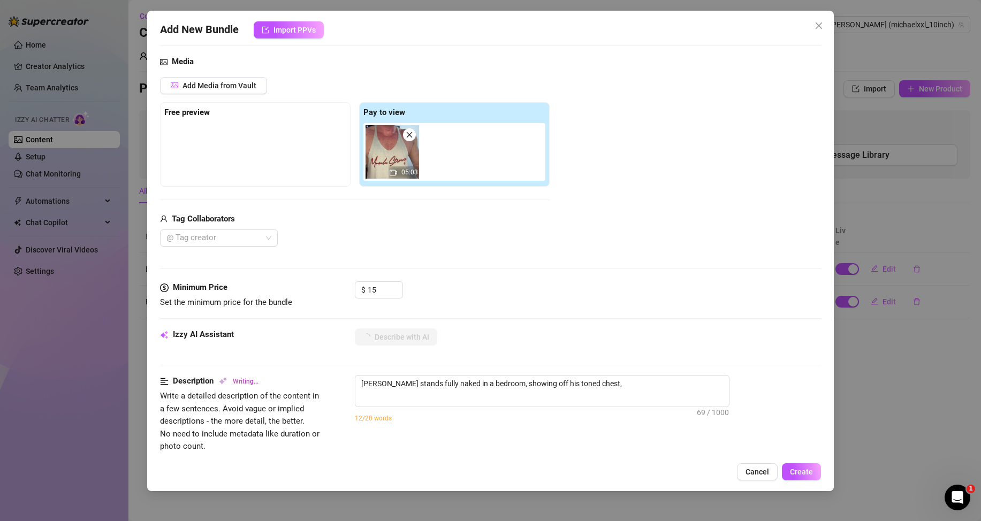
type textarea "[PERSON_NAME] stands fully naked in a bedroom, showing off his toned chest, abs,"
type textarea "[PERSON_NAME] stands fully naked in a bedroom, showing off his toned chest, abs…"
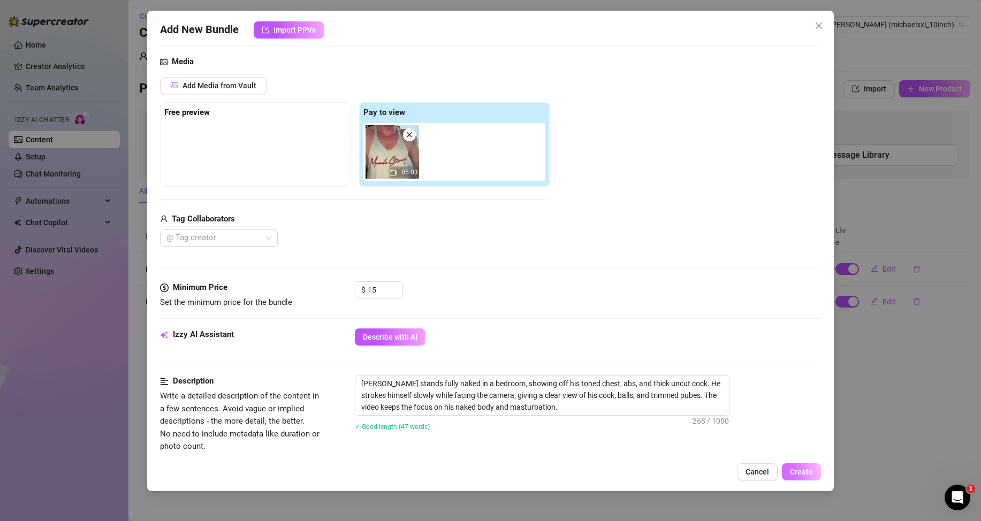
click at [808, 468] on span "Create" at bounding box center [801, 472] width 23 height 9
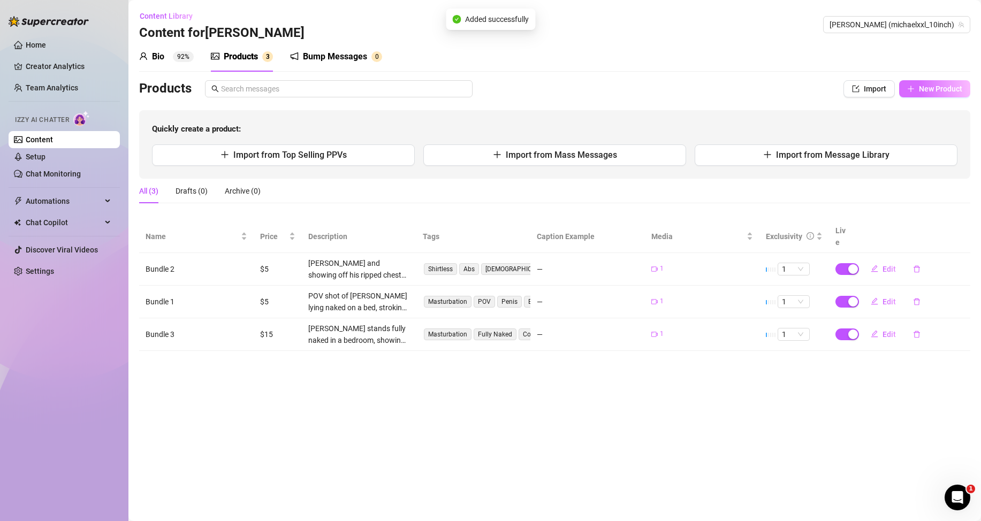
click at [924, 86] on span "New Product" at bounding box center [940, 89] width 43 height 9
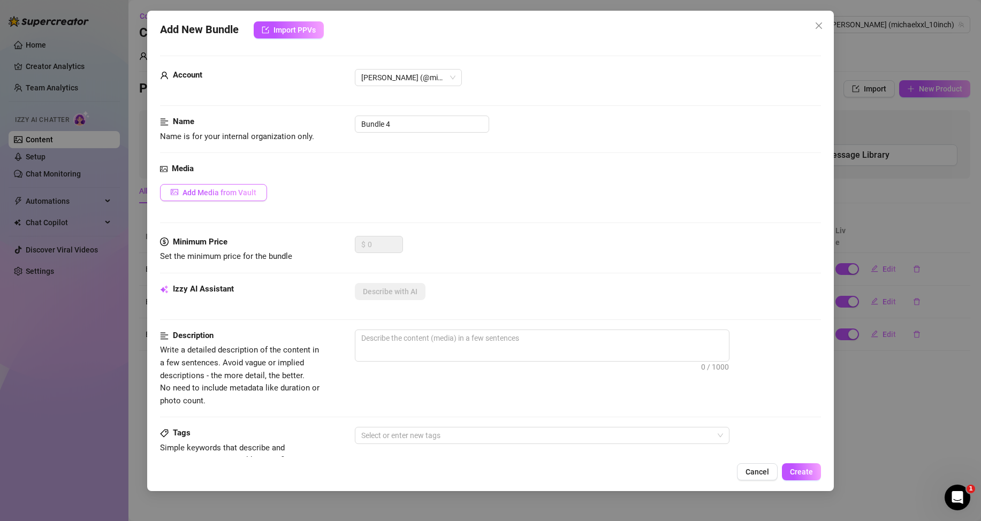
click at [241, 197] on button "Add Media from Vault" at bounding box center [213, 192] width 107 height 17
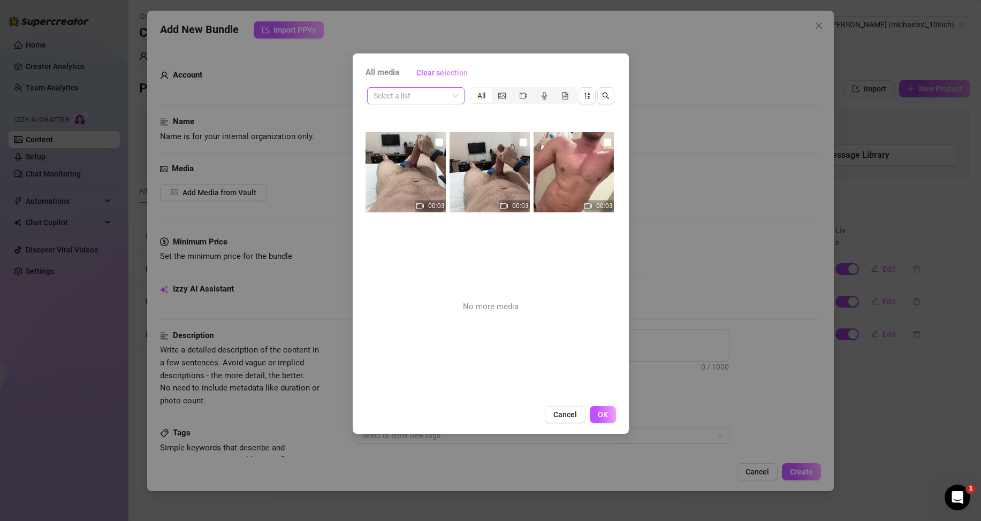
click at [459, 94] on div "Select a list" at bounding box center [415, 95] width 97 height 17
click at [405, 117] on div "Messages" at bounding box center [416, 117] width 80 height 12
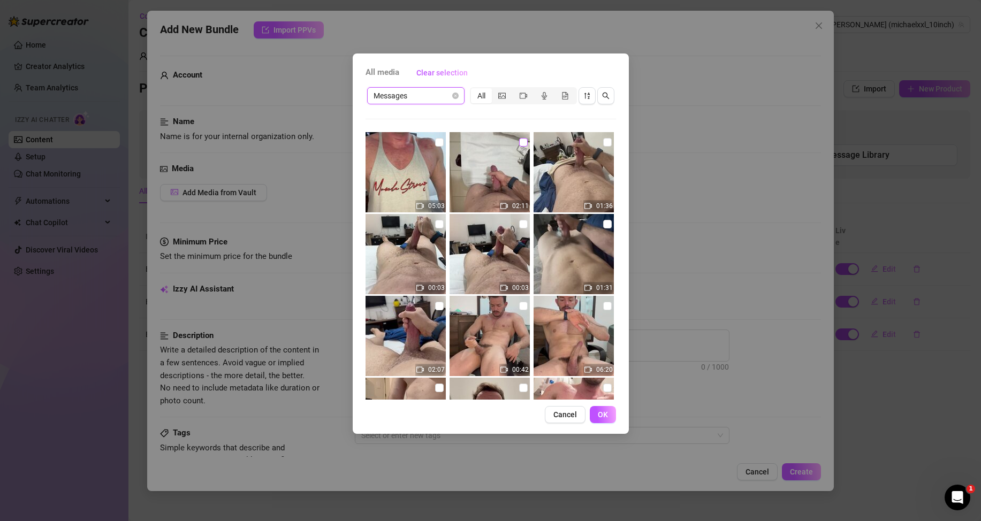
click at [520, 140] on input "checkbox" at bounding box center [523, 142] width 9 height 9
click at [600, 412] on span "OK" at bounding box center [603, 415] width 10 height 9
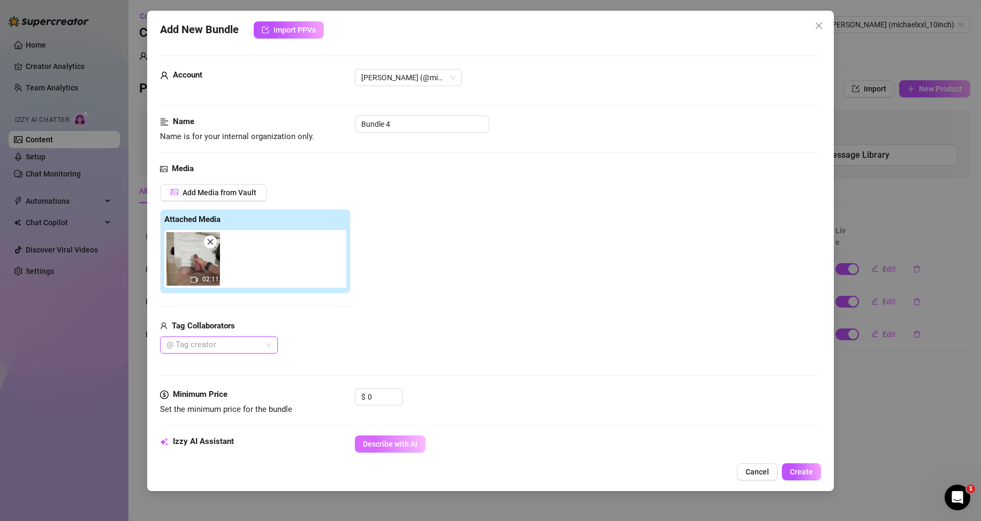
click at [404, 444] on span "Describe with AI" at bounding box center [390, 444] width 55 height 9
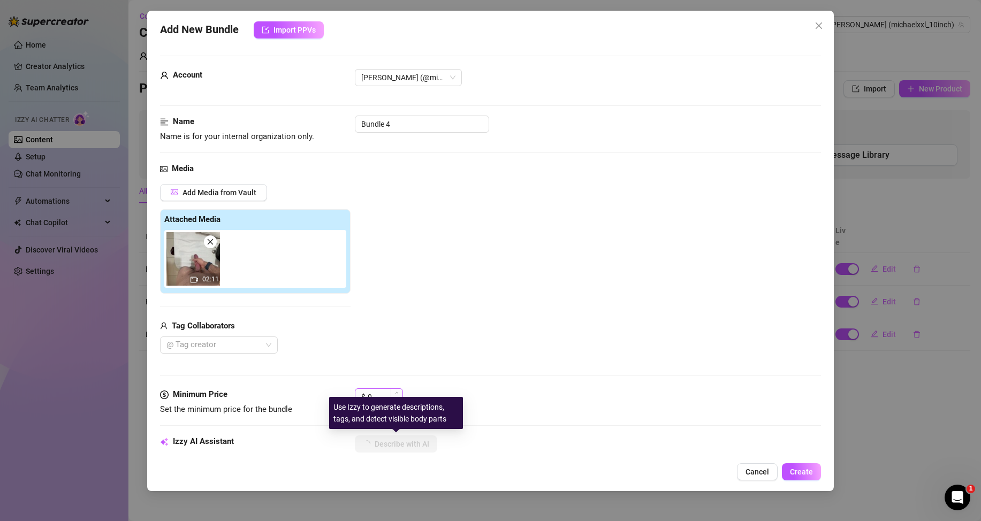
scroll to position [54, 0]
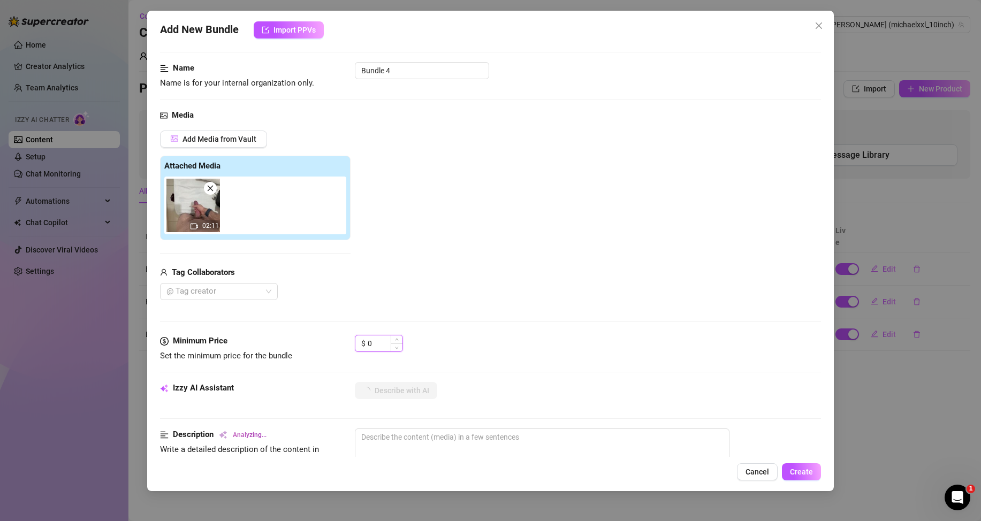
click at [372, 343] on input "0" at bounding box center [385, 344] width 35 height 16
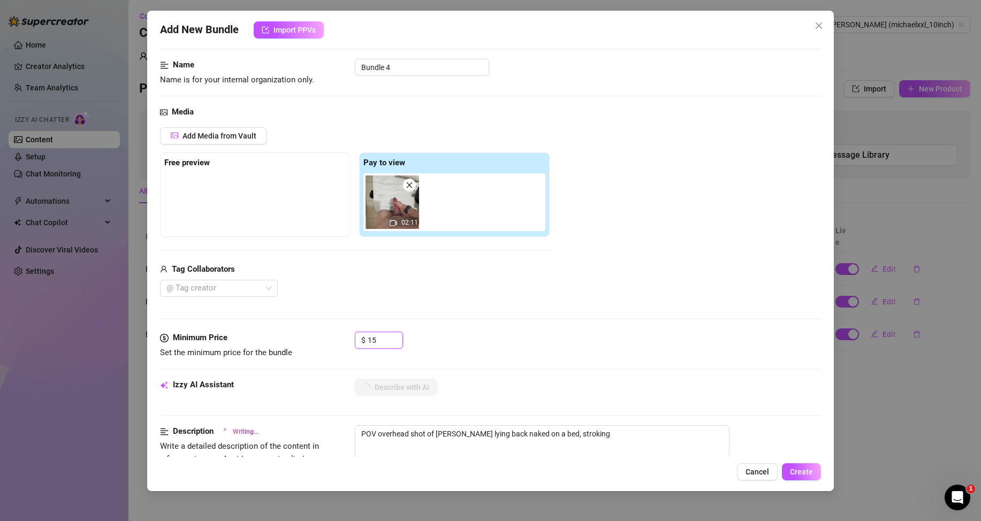
scroll to position [110, 0]
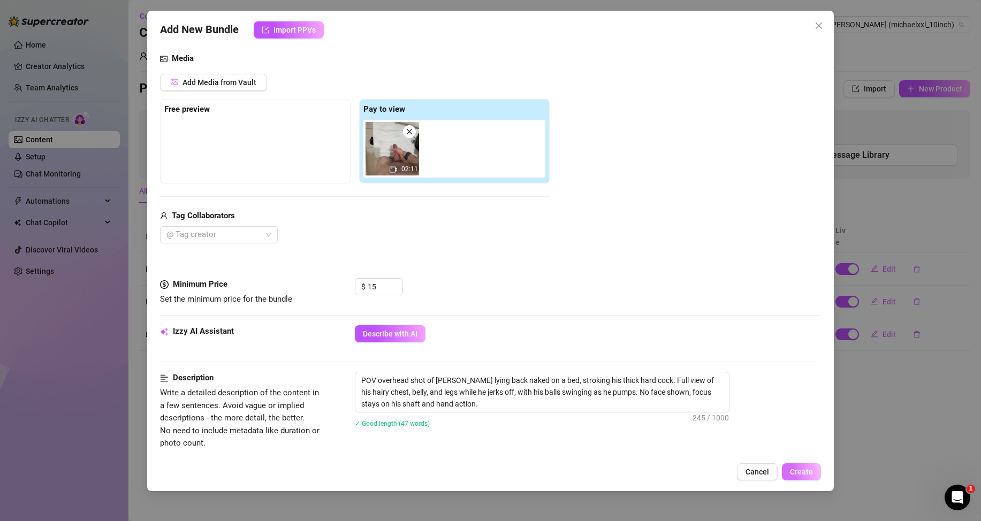
click at [801, 470] on span "Create" at bounding box center [801, 472] width 23 height 9
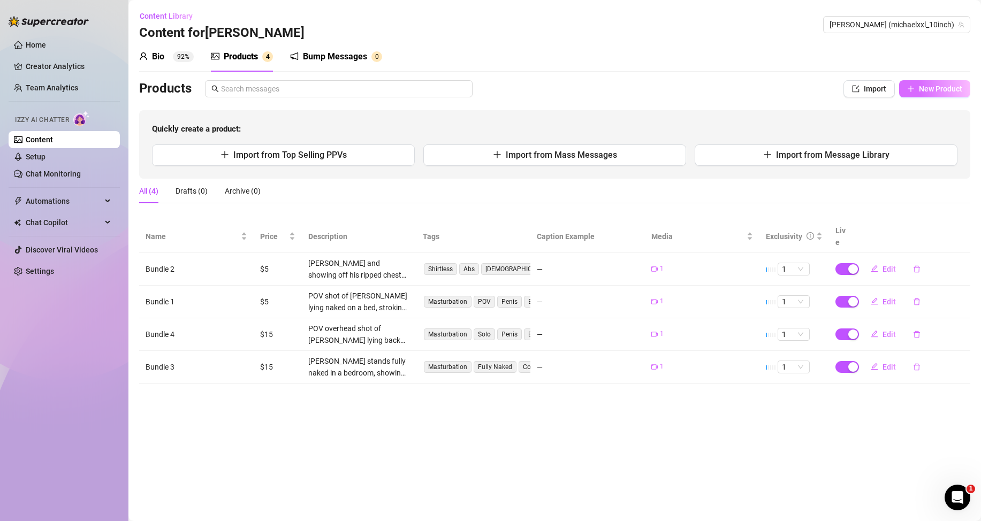
click at [928, 96] on button "New Product" at bounding box center [934, 88] width 71 height 17
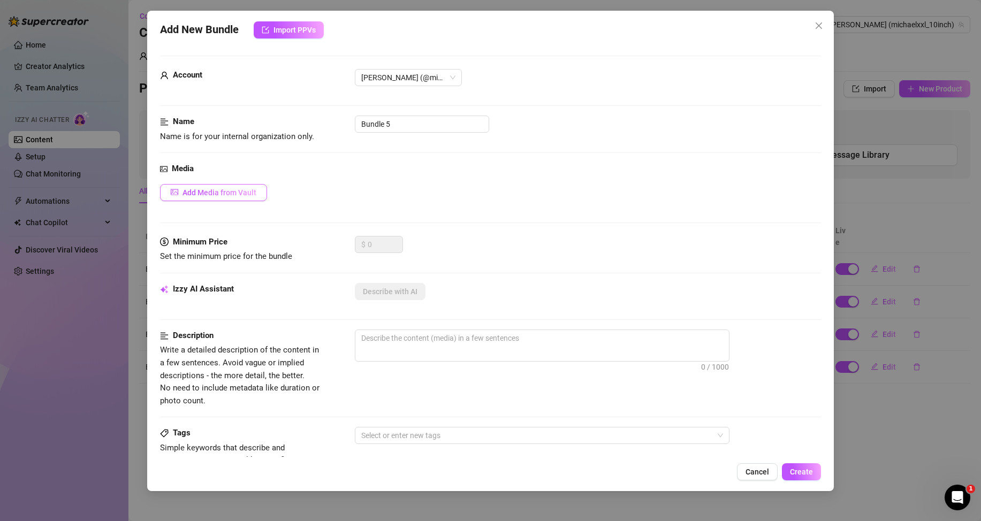
click at [237, 191] on span "Add Media from Vault" at bounding box center [220, 192] width 74 height 9
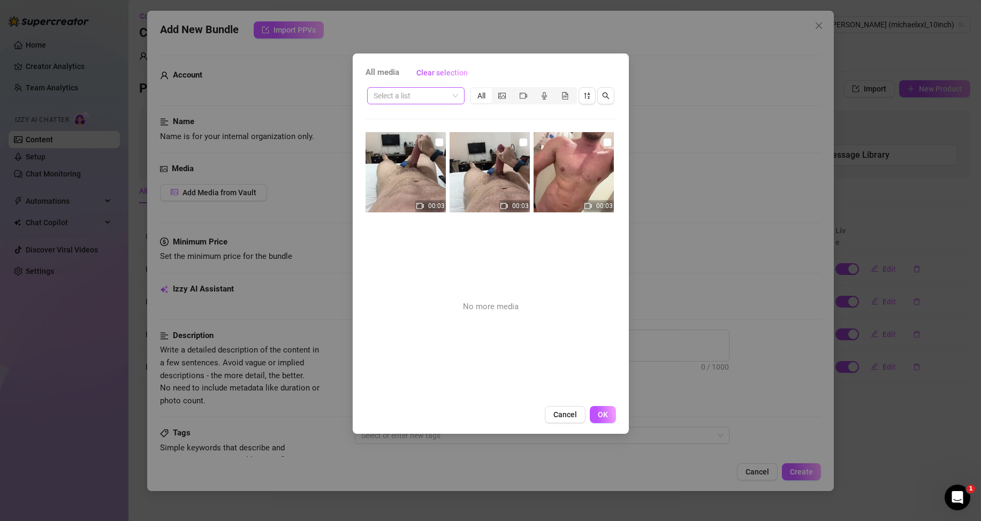
click at [440, 91] on input "search" at bounding box center [411, 96] width 75 height 16
click at [420, 118] on div "Messages" at bounding box center [416, 117] width 80 height 12
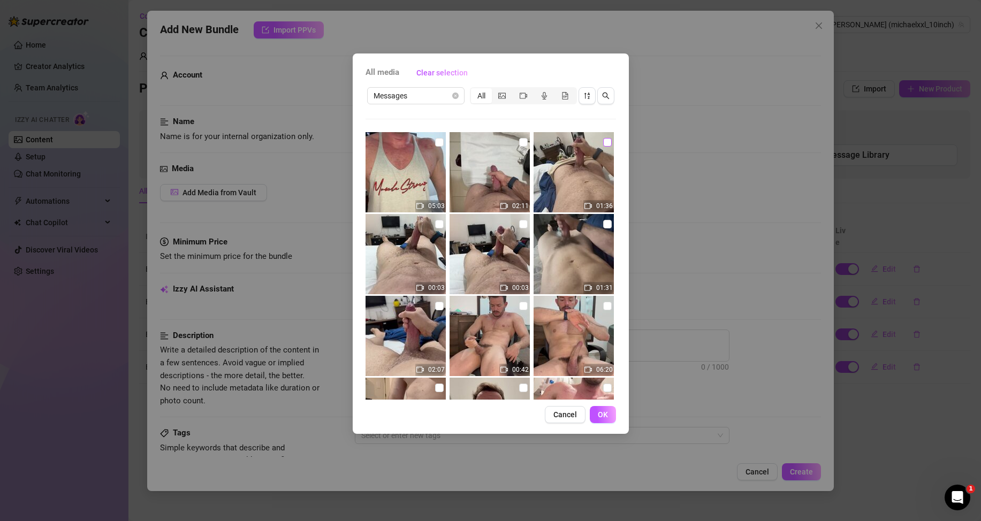
click at [603, 139] on input "checkbox" at bounding box center [607, 142] width 9 height 9
click at [606, 413] on span "OK" at bounding box center [603, 415] width 10 height 9
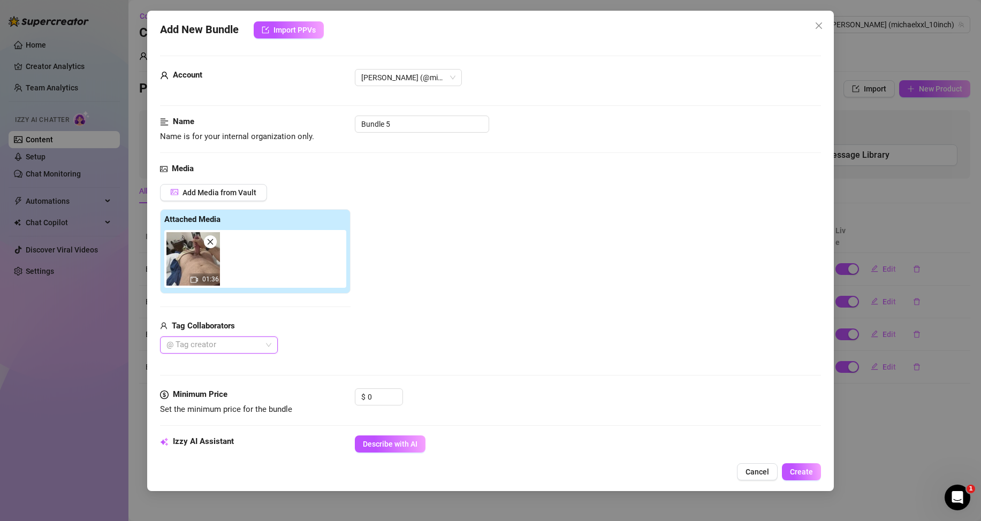
click at [399, 443] on span "Describe with AI" at bounding box center [390, 444] width 55 height 9
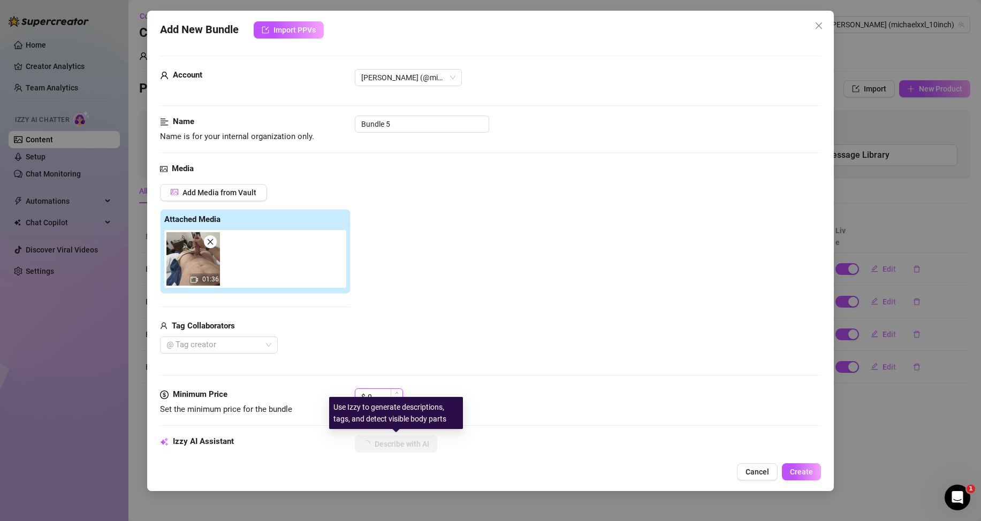
click at [372, 392] on input "0" at bounding box center [385, 397] width 35 height 16
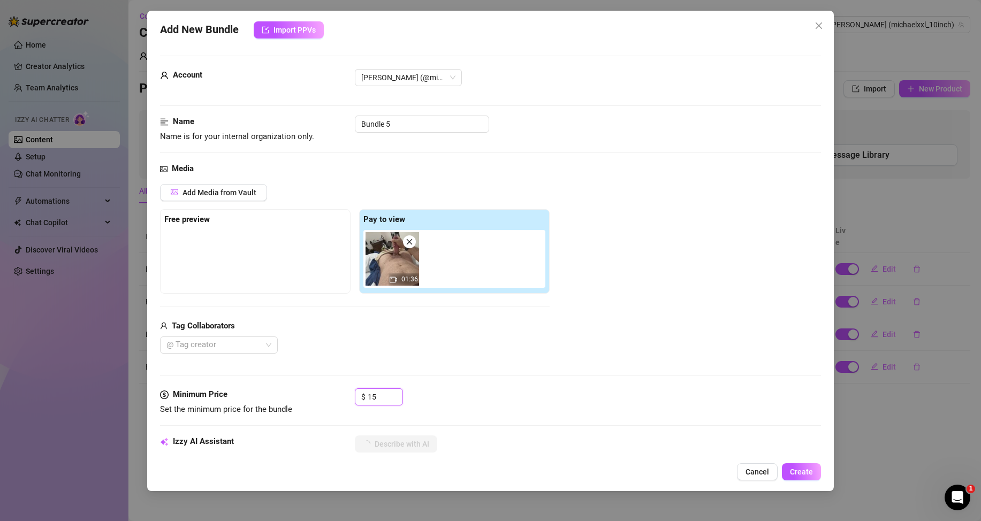
scroll to position [107, 0]
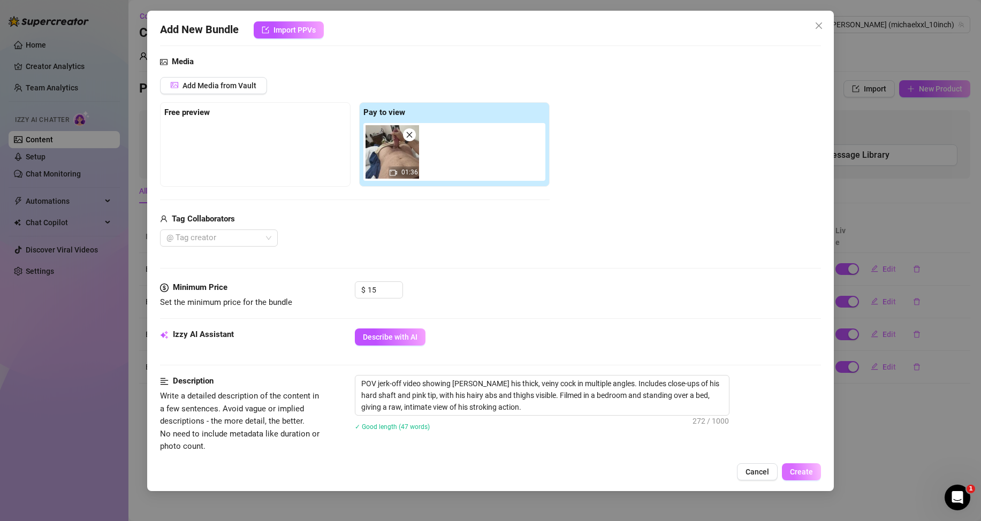
click at [806, 468] on span "Create" at bounding box center [801, 472] width 23 height 9
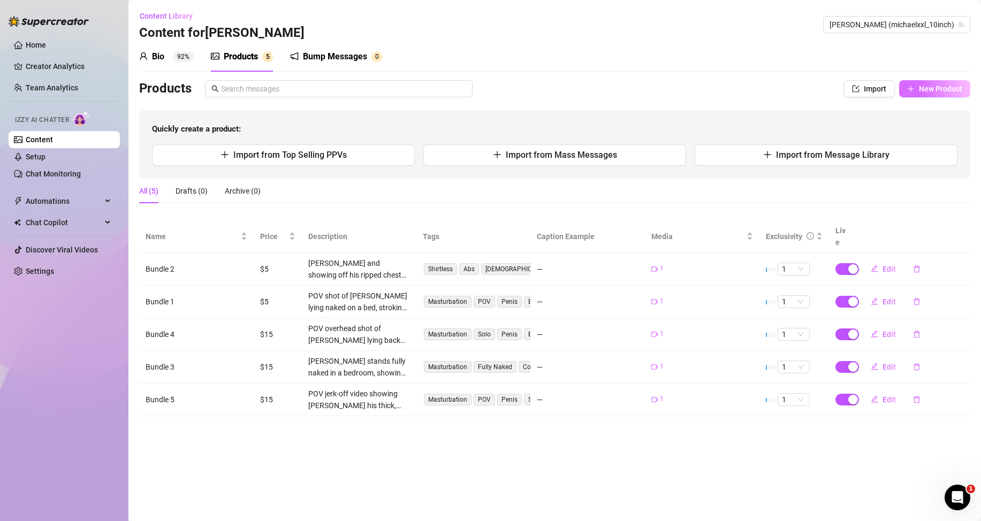
click at [932, 92] on span "New Product" at bounding box center [940, 89] width 43 height 9
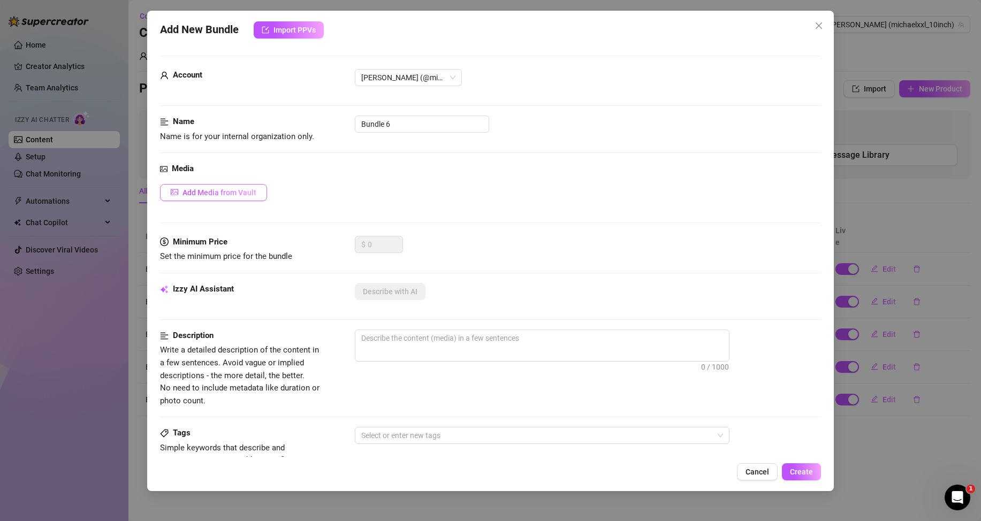
click at [233, 192] on span "Add Media from Vault" at bounding box center [220, 192] width 74 height 9
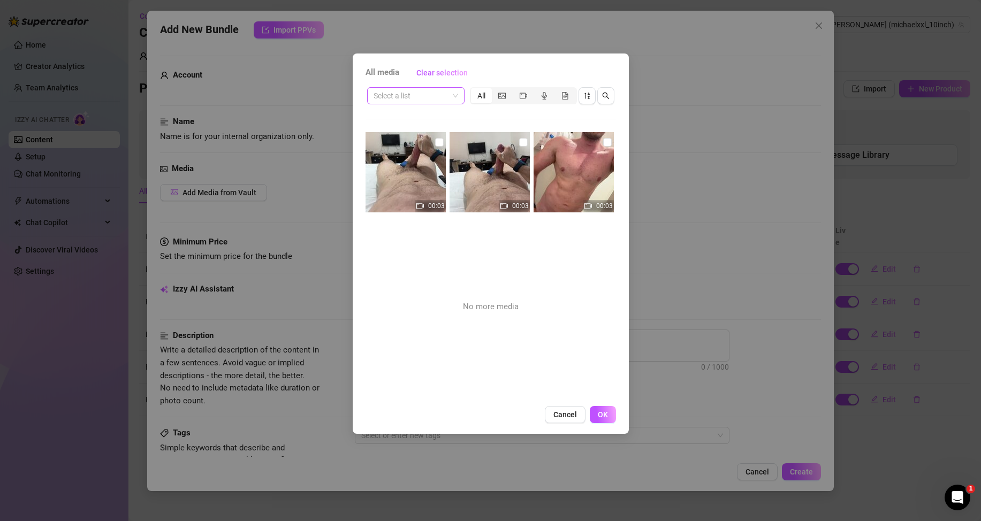
click at [431, 90] on input "search" at bounding box center [411, 96] width 75 height 16
click at [412, 115] on div "Messages" at bounding box center [416, 117] width 80 height 12
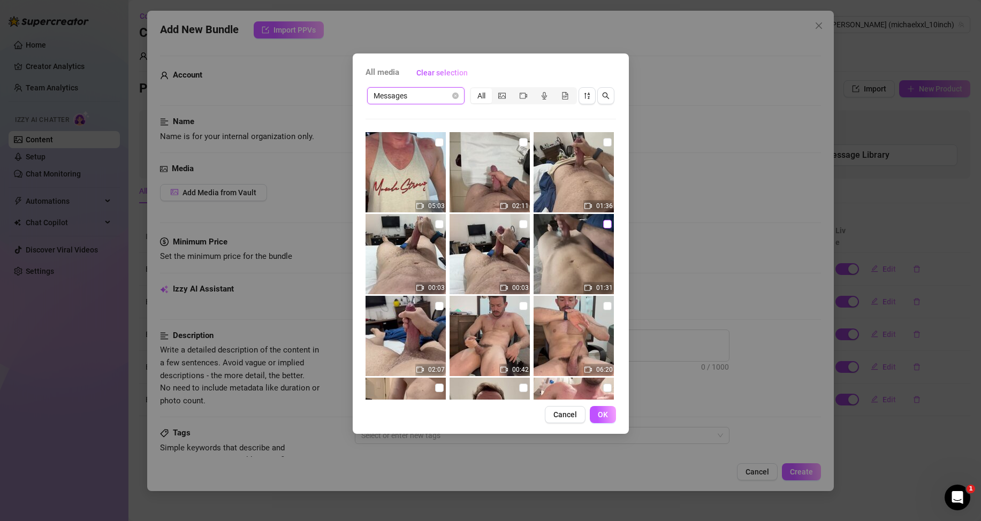
click at [603, 222] on input "checkbox" at bounding box center [607, 224] width 9 height 9
click at [597, 413] on button "OK" at bounding box center [603, 414] width 26 height 17
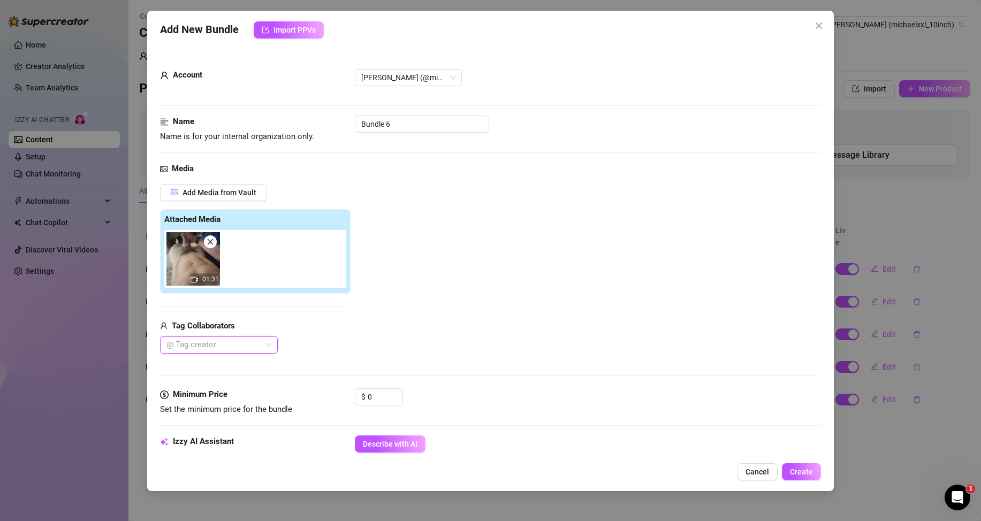
scroll to position [54, 0]
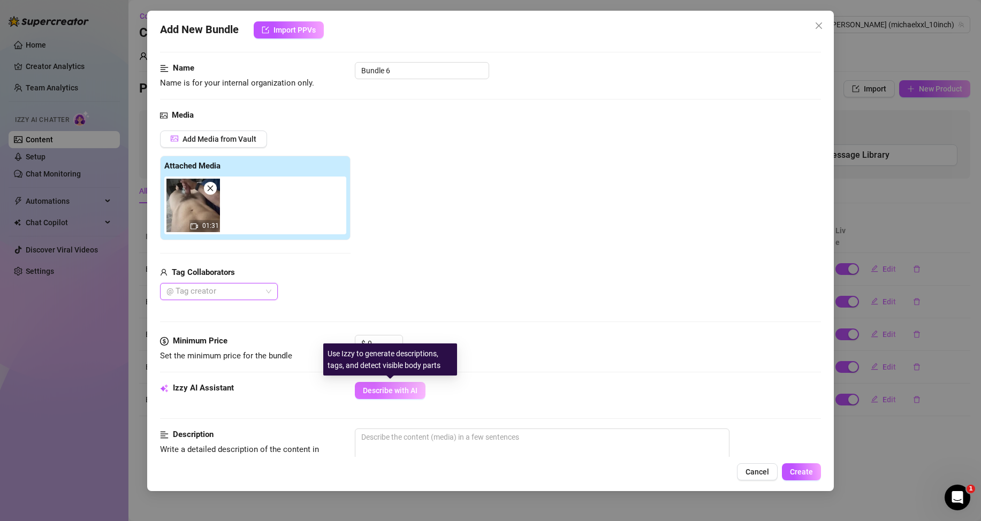
click at [395, 385] on button "Describe with AI" at bounding box center [390, 390] width 71 height 17
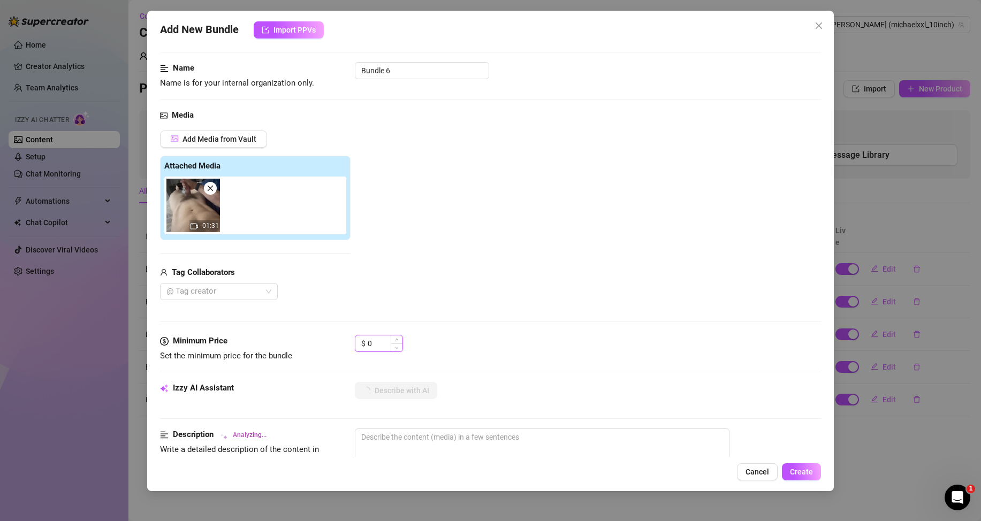
click at [378, 340] on input "0" at bounding box center [385, 344] width 35 height 16
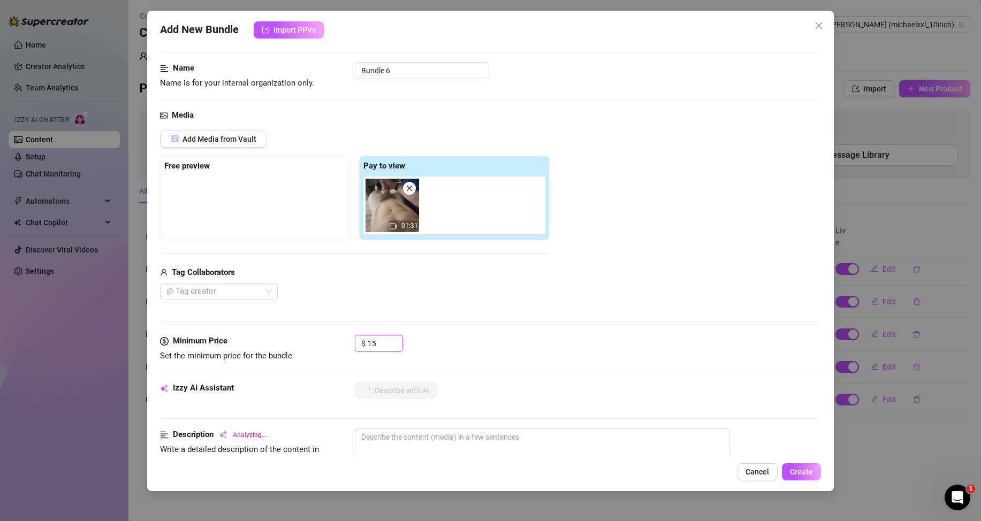
scroll to position [107, 0]
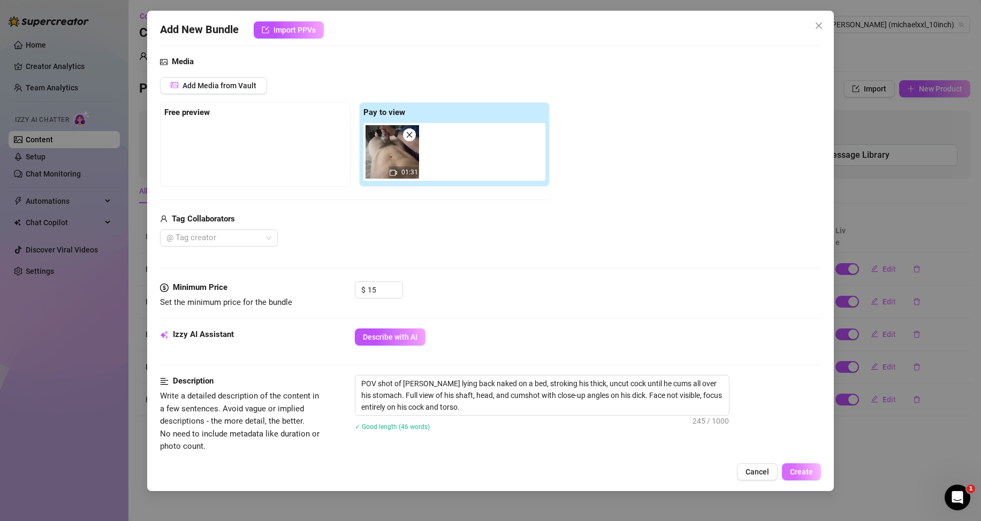
click at [813, 473] on span "Create" at bounding box center [801, 472] width 23 height 9
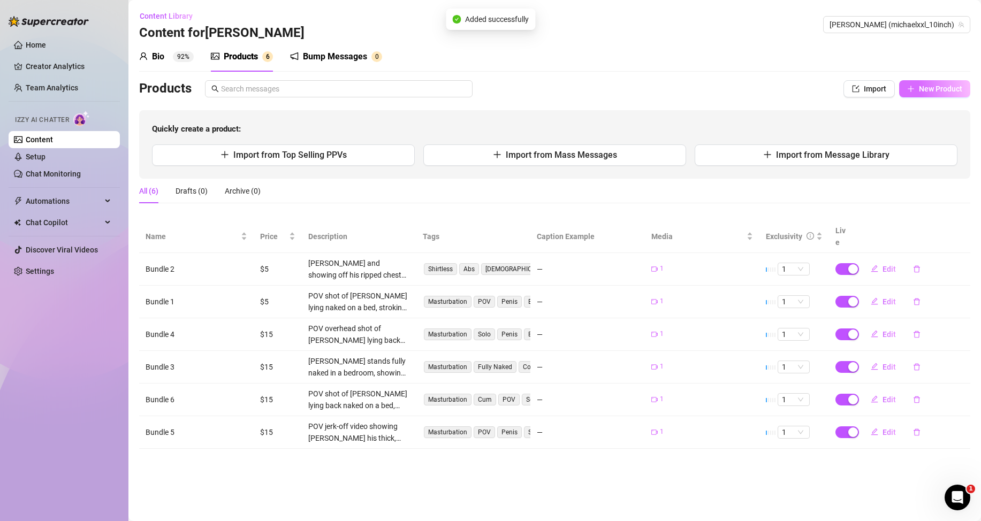
click at [916, 97] on button "New Product" at bounding box center [934, 88] width 71 height 17
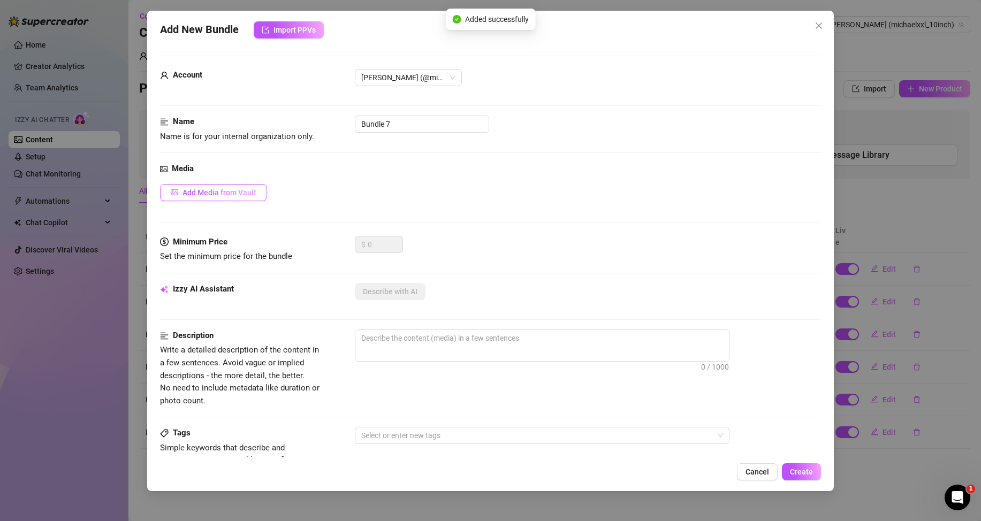
click at [241, 192] on span "Add Media from Vault" at bounding box center [220, 192] width 74 height 9
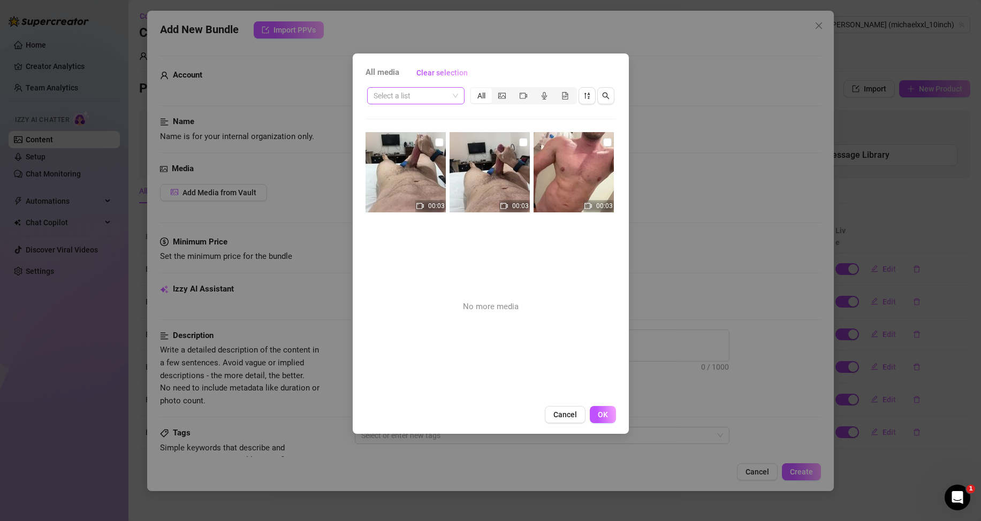
click at [408, 87] on div "Select a list" at bounding box center [415, 95] width 97 height 17
click at [408, 117] on div "Messages" at bounding box center [416, 117] width 80 height 12
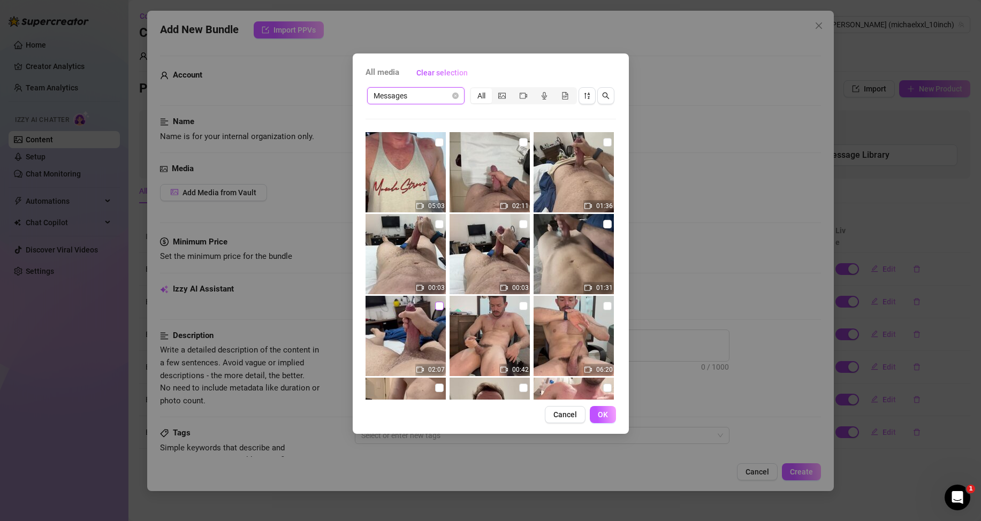
click at [435, 307] on input "checkbox" at bounding box center [439, 306] width 9 height 9
click at [601, 417] on span "OK" at bounding box center [603, 415] width 10 height 9
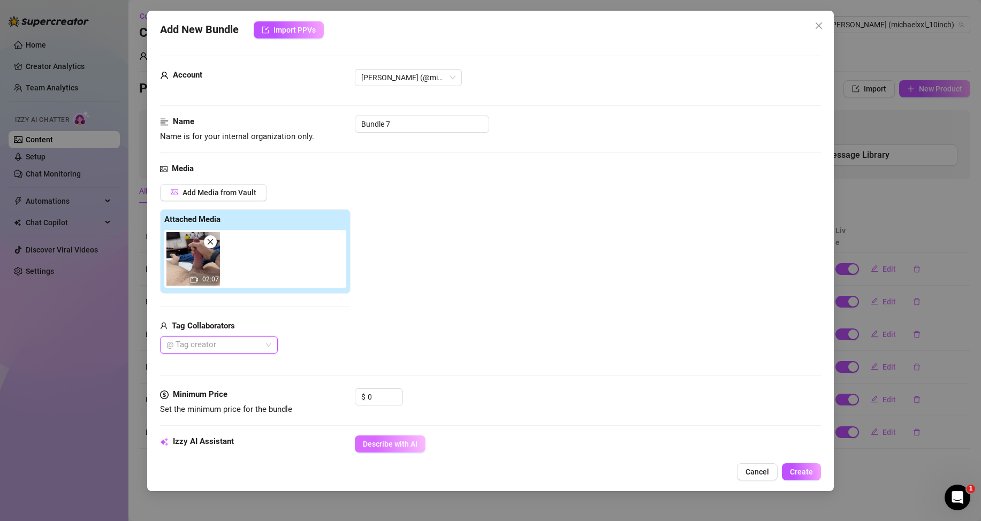
click at [375, 444] on span "Describe with AI" at bounding box center [390, 444] width 55 height 9
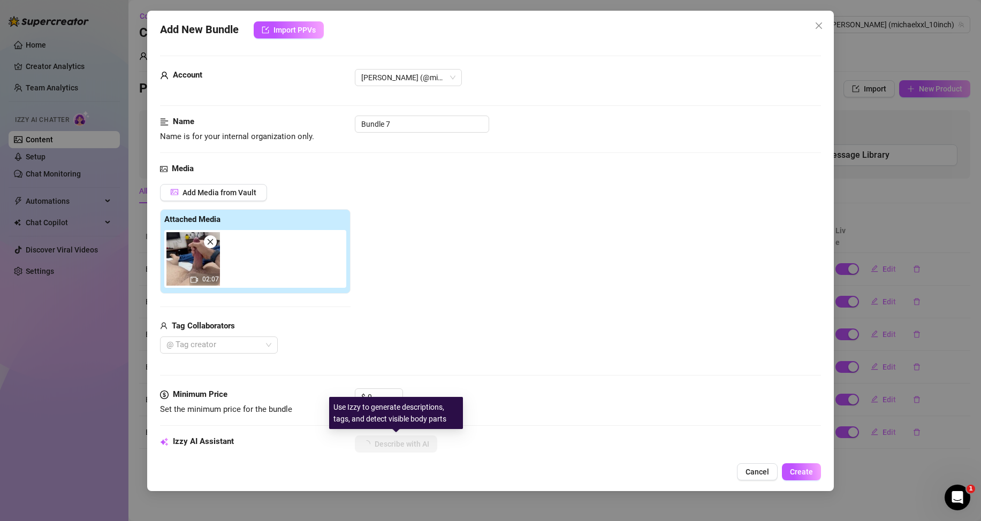
click at [380, 398] on div "Use Izzy to generate descriptions, tags, and detect visible body parts" at bounding box center [396, 413] width 134 height 32
click at [372, 395] on input "0" at bounding box center [385, 397] width 35 height 16
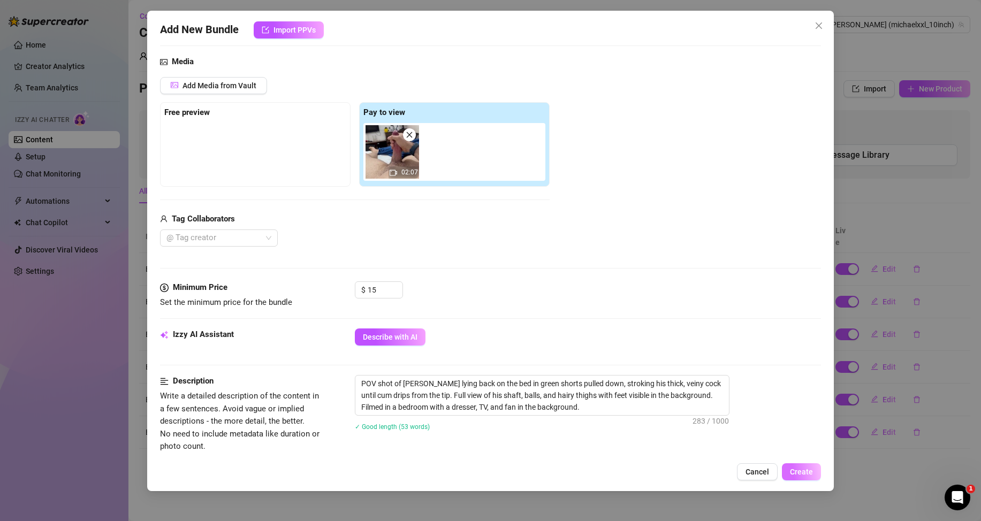
click at [793, 466] on button "Create" at bounding box center [801, 472] width 39 height 17
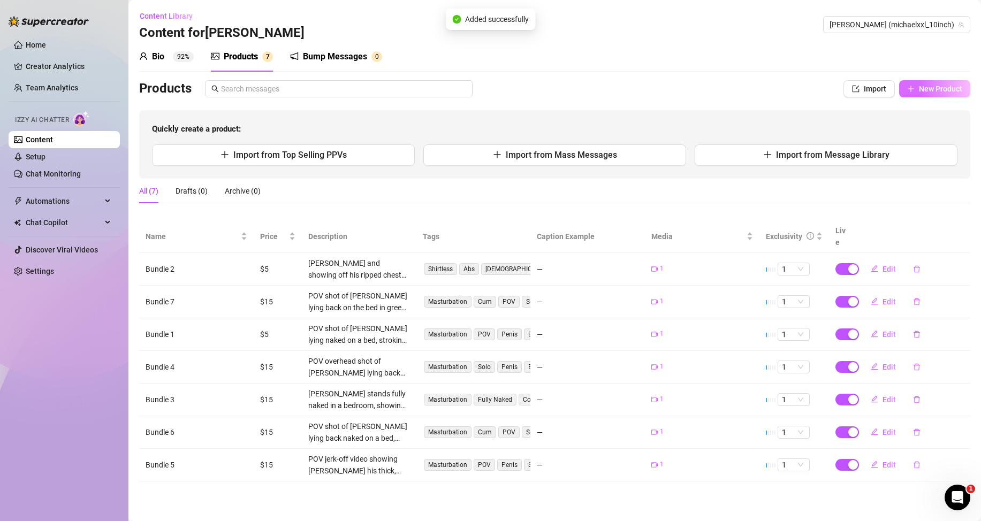
click at [949, 88] on span "New Product" at bounding box center [940, 89] width 43 height 9
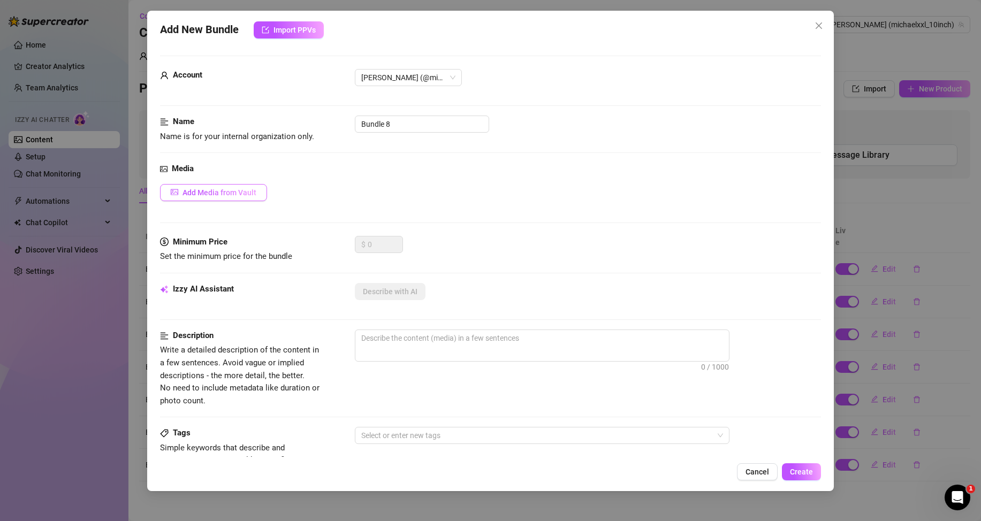
click at [225, 199] on button "Add Media from Vault" at bounding box center [213, 192] width 107 height 17
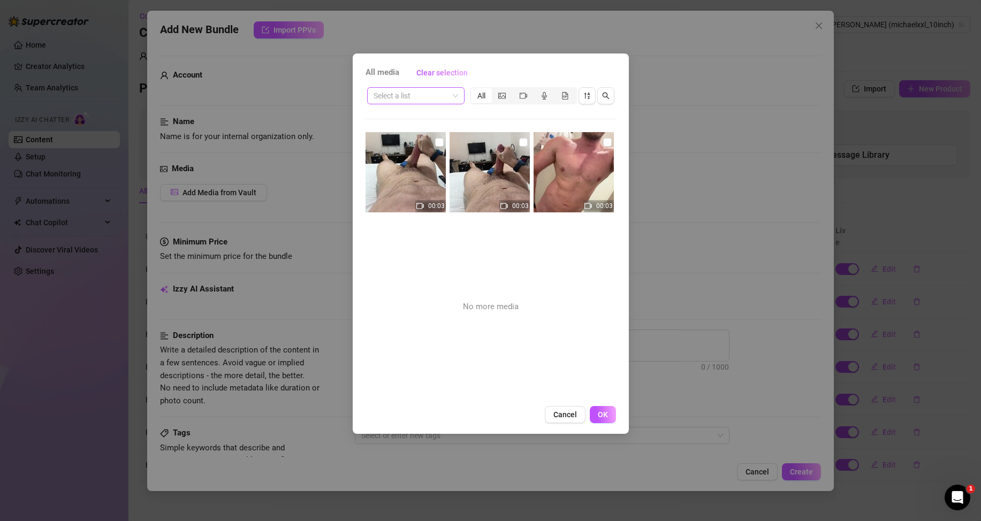
click at [415, 97] on input "search" at bounding box center [411, 96] width 75 height 16
click at [413, 119] on div "Messages" at bounding box center [416, 117] width 80 height 12
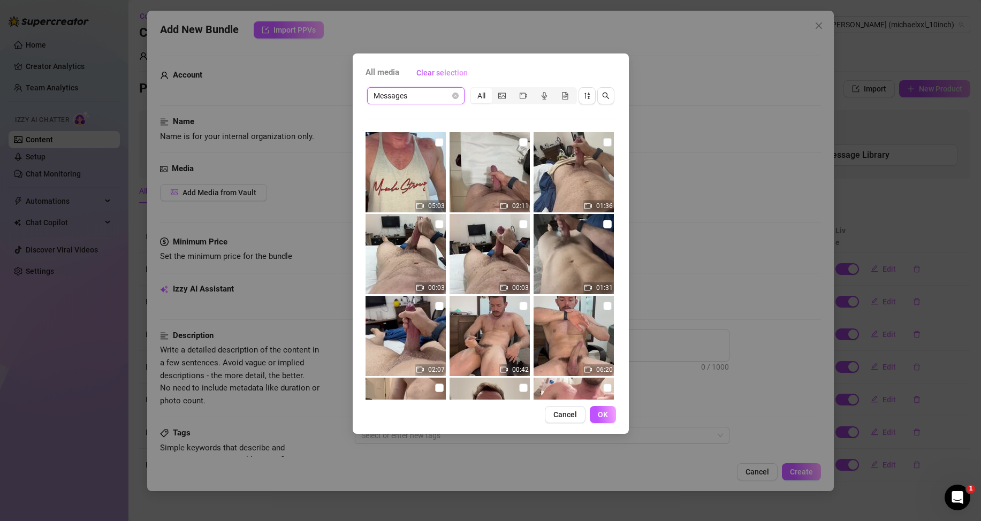
scroll to position [54, 0]
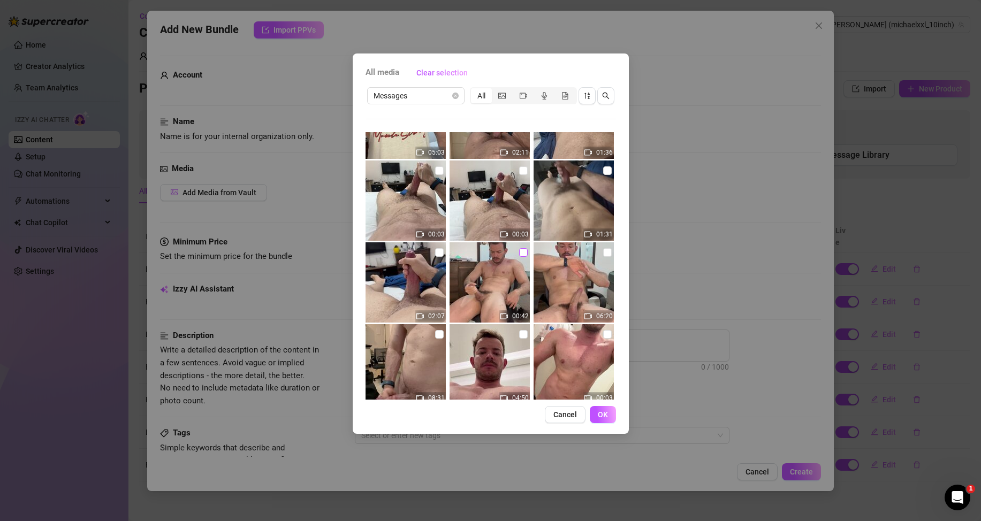
click at [519, 253] on input "checkbox" at bounding box center [523, 252] width 9 height 9
click at [603, 420] on button "OK" at bounding box center [603, 414] width 26 height 17
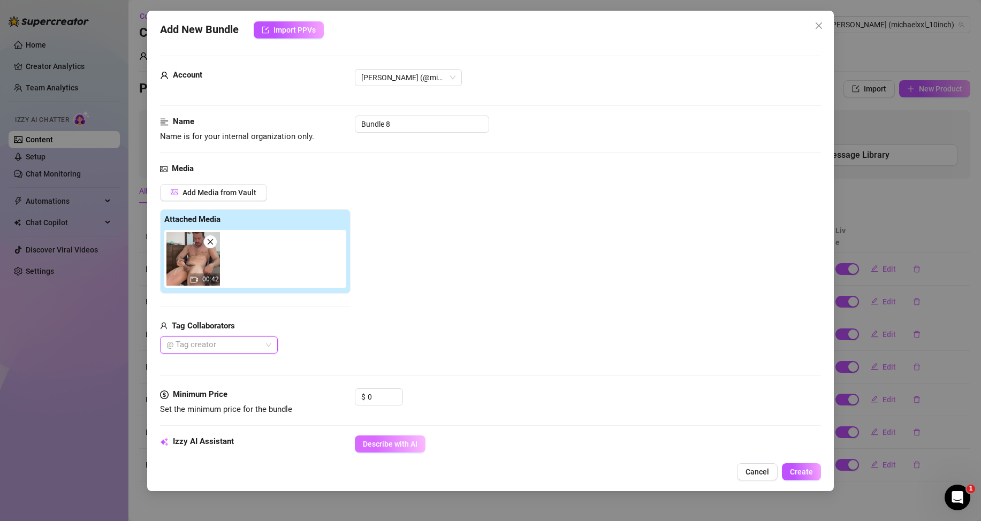
click at [386, 443] on span "Describe with AI" at bounding box center [390, 444] width 55 height 9
click at [368, 398] on input "0" at bounding box center [385, 397] width 35 height 16
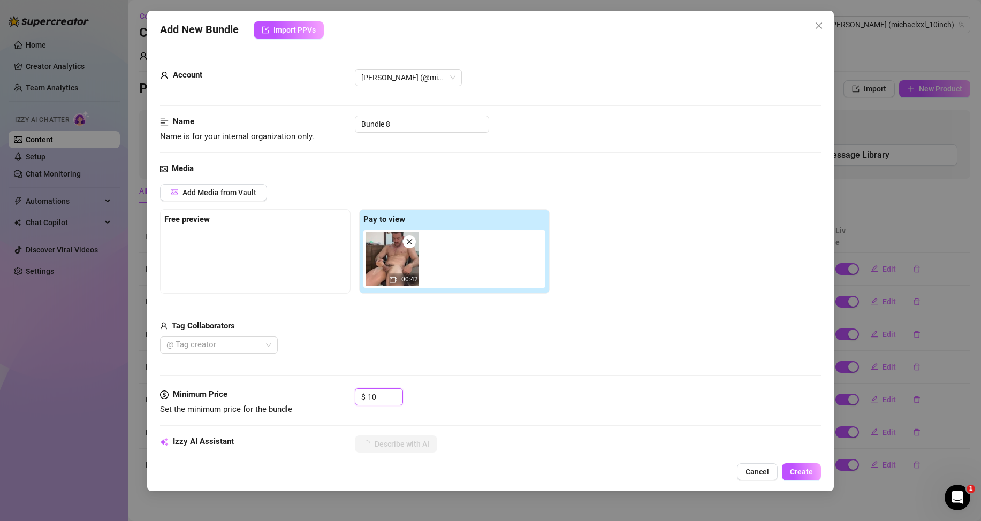
scroll to position [107, 0]
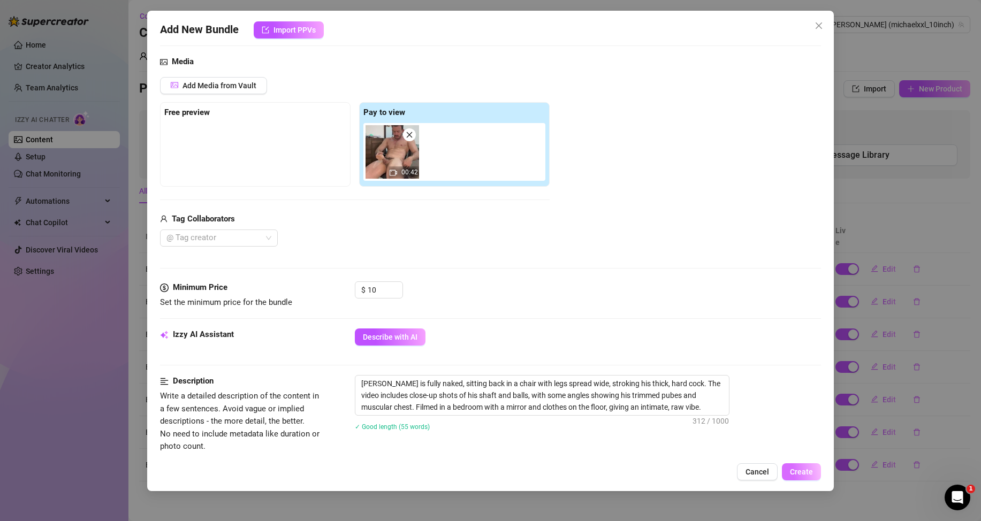
click at [808, 472] on span "Create" at bounding box center [801, 472] width 23 height 9
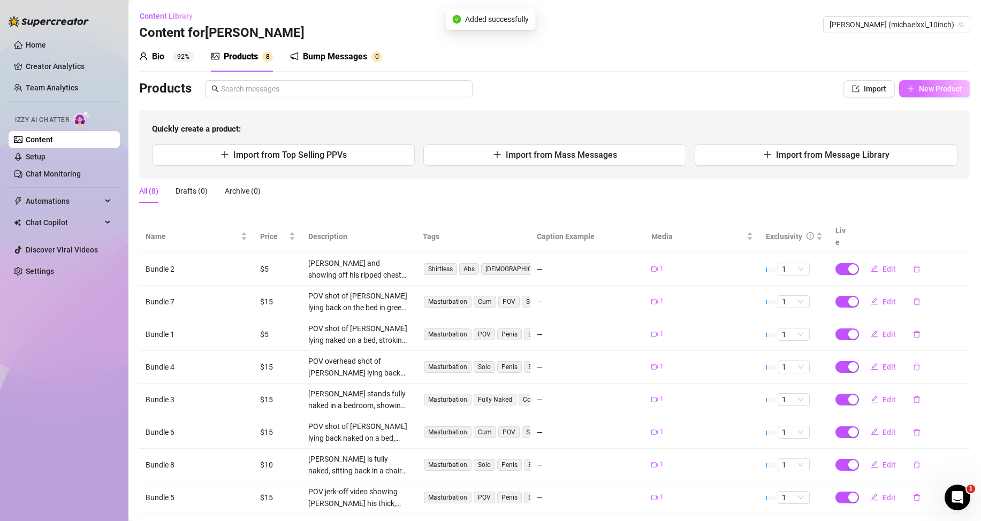
click at [954, 90] on button "New Product" at bounding box center [934, 88] width 71 height 17
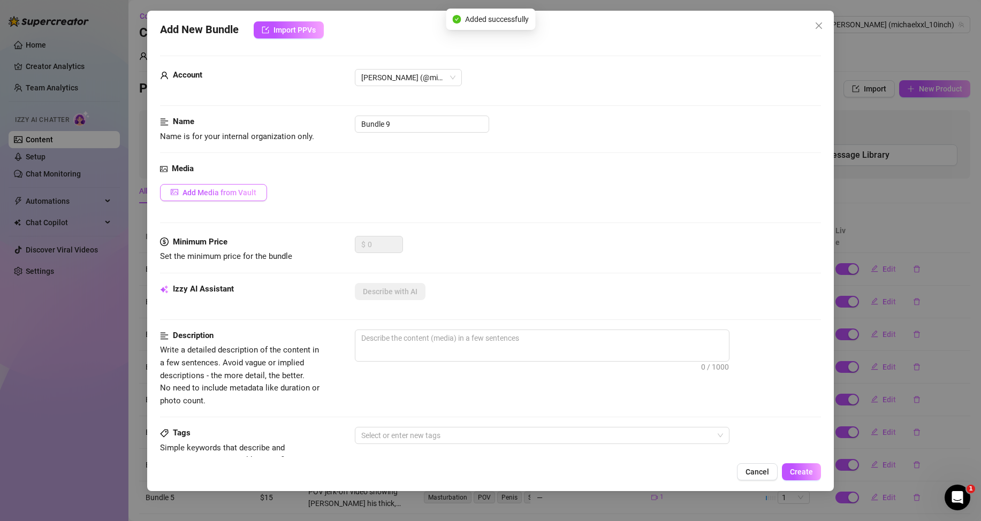
click at [206, 190] on span "Add Media from Vault" at bounding box center [220, 192] width 74 height 9
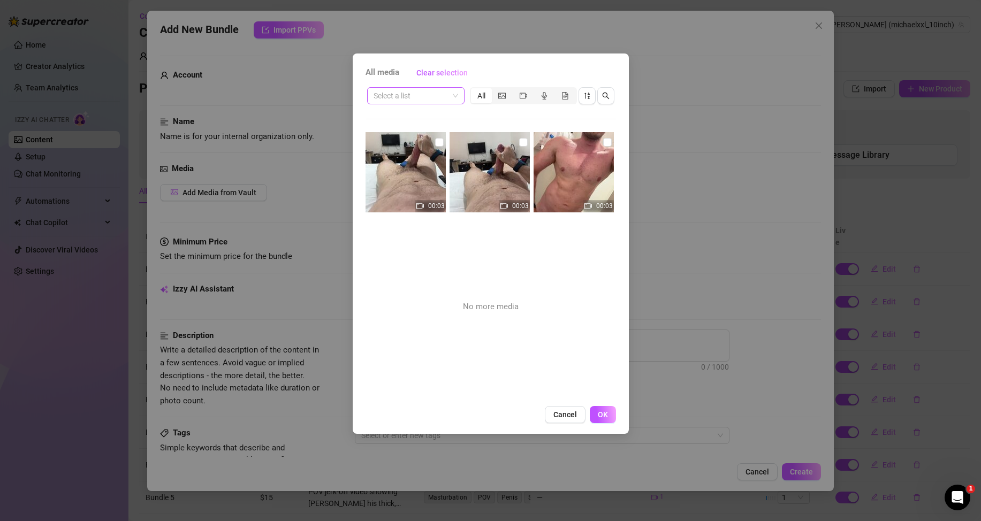
click at [450, 94] on span at bounding box center [416, 96] width 85 height 16
click at [415, 124] on div "Messages" at bounding box center [415, 117] width 93 height 17
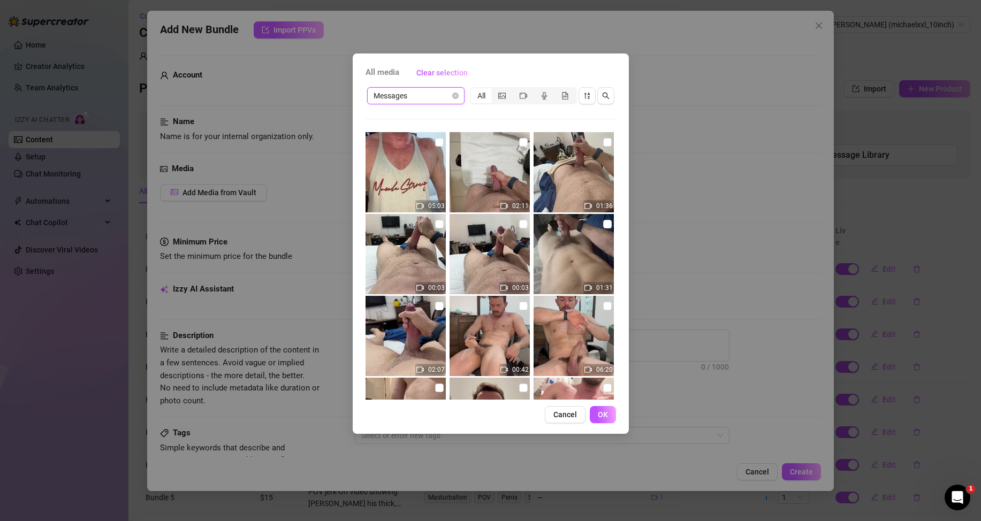
scroll to position [54, 0]
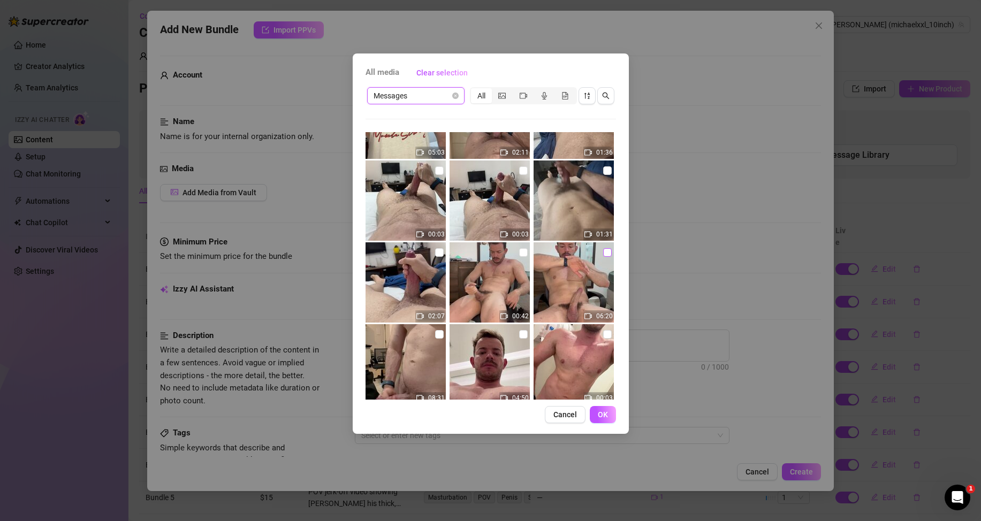
click at [603, 252] on input "checkbox" at bounding box center [607, 252] width 9 height 9
click at [603, 419] on span "OK" at bounding box center [603, 415] width 10 height 9
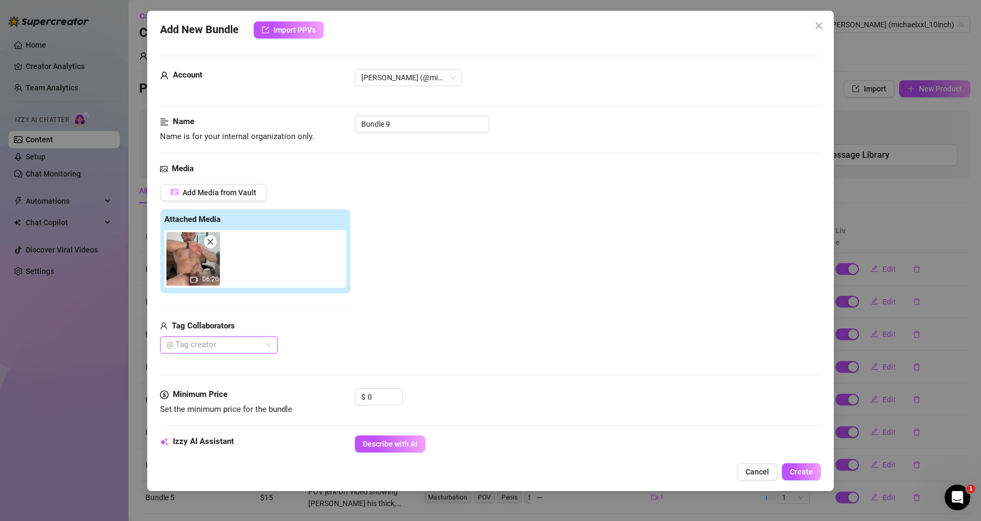
scroll to position [107, 0]
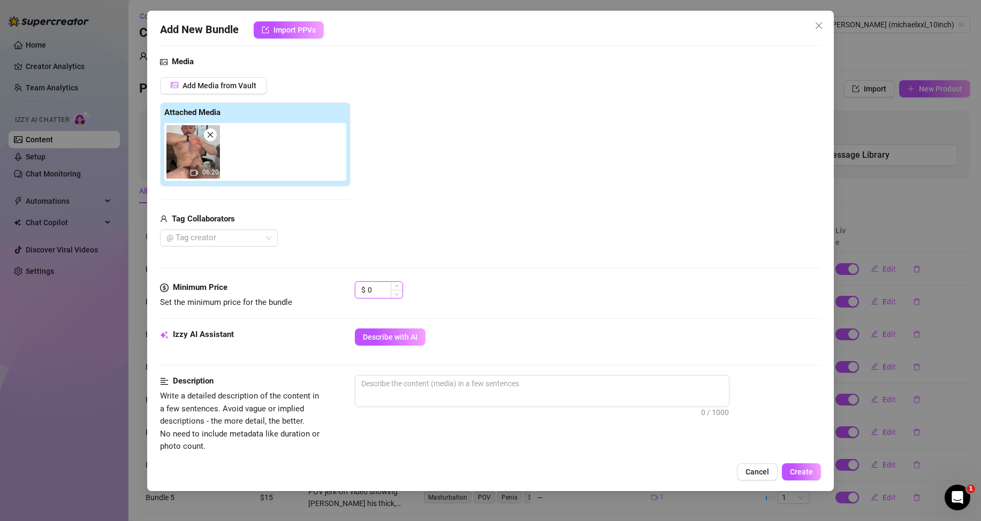
click at [368, 294] on input "0" at bounding box center [385, 290] width 35 height 16
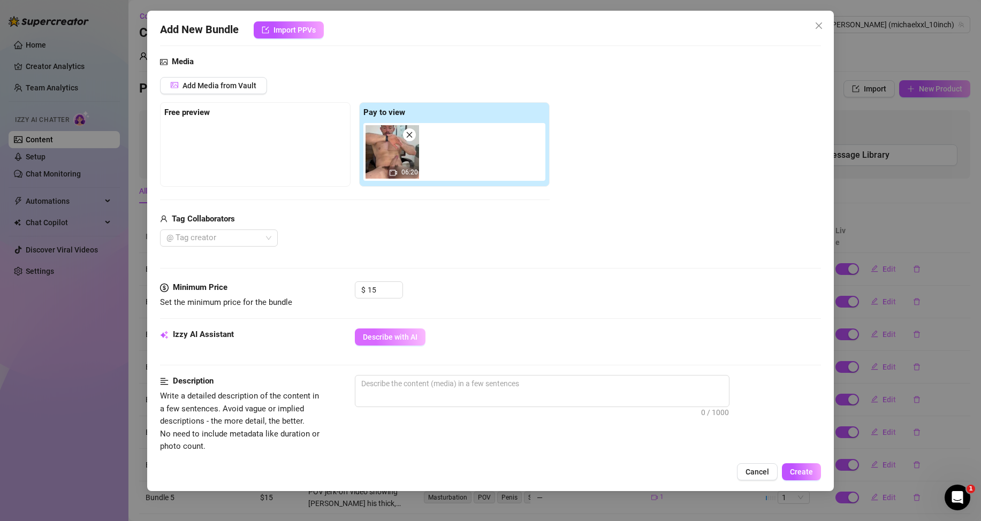
click at [411, 345] on button "Describe with AI" at bounding box center [390, 337] width 71 height 17
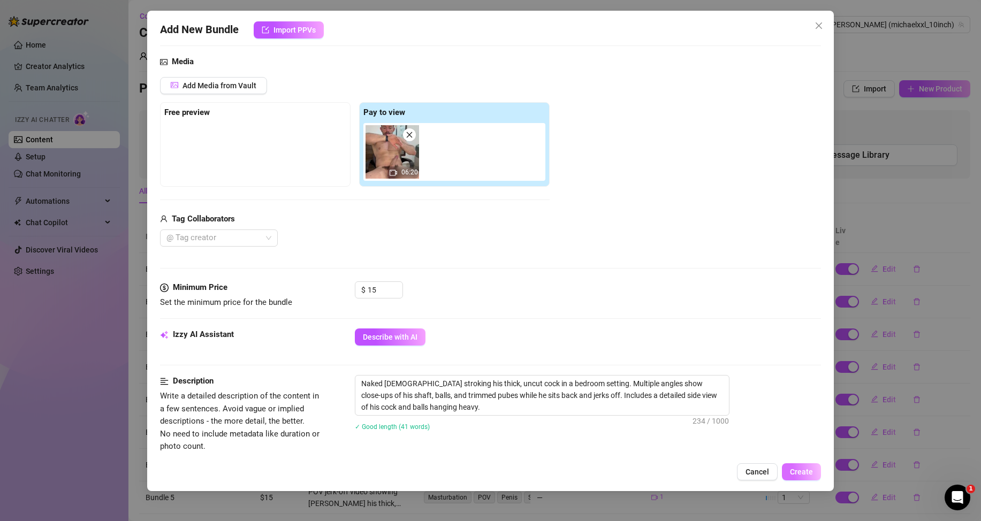
click at [814, 471] on button "Create" at bounding box center [801, 472] width 39 height 17
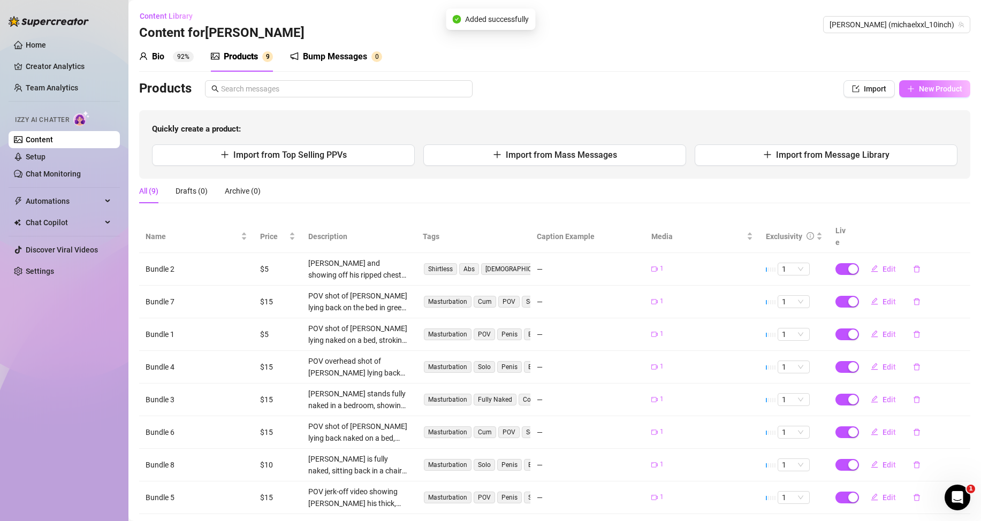
click at [919, 90] on span "New Product" at bounding box center [940, 89] width 43 height 9
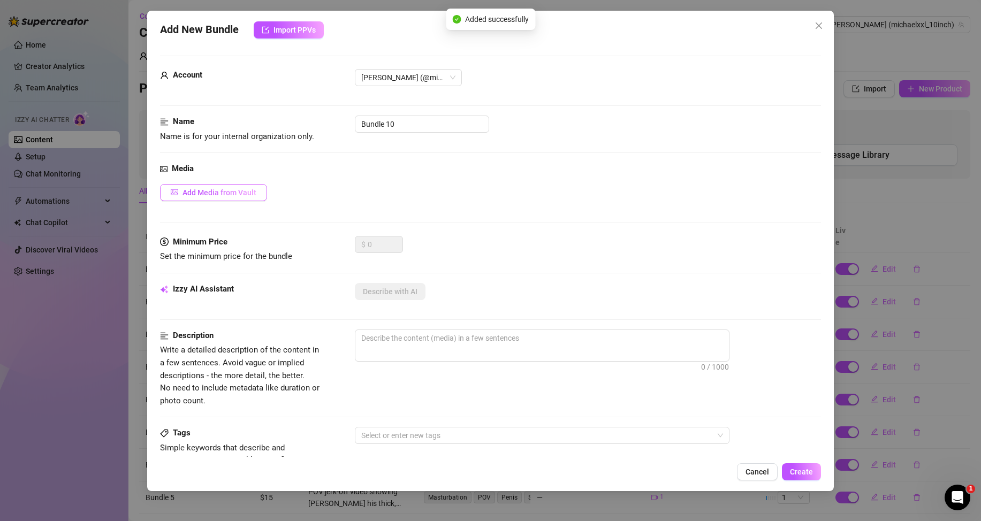
click at [196, 189] on span "Add Media from Vault" at bounding box center [220, 192] width 74 height 9
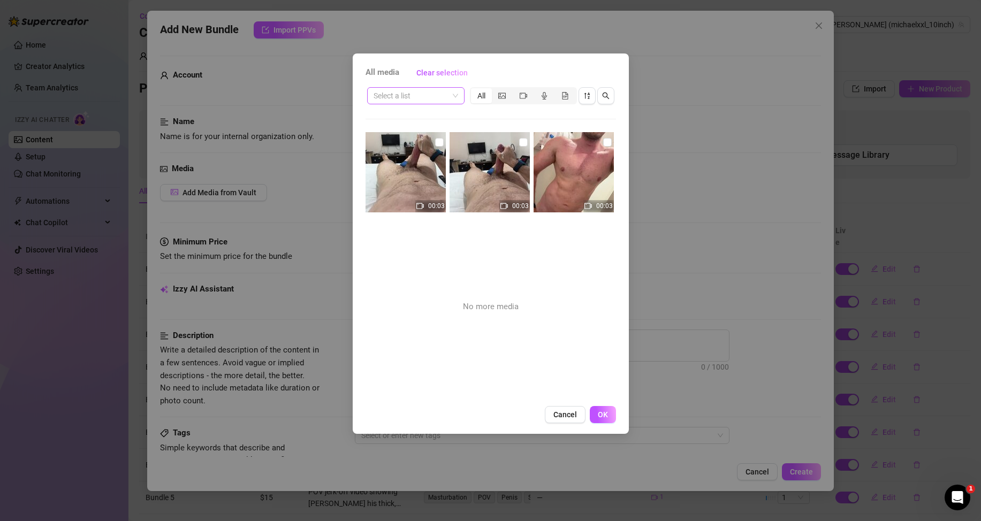
click at [419, 97] on input "search" at bounding box center [411, 96] width 75 height 16
click at [411, 120] on div "Messages" at bounding box center [416, 117] width 80 height 12
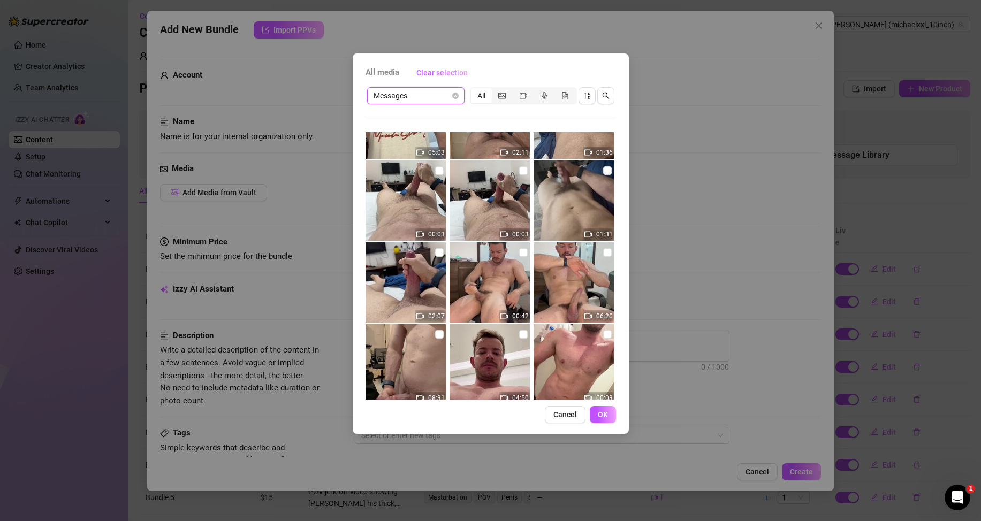
scroll to position [76, 0]
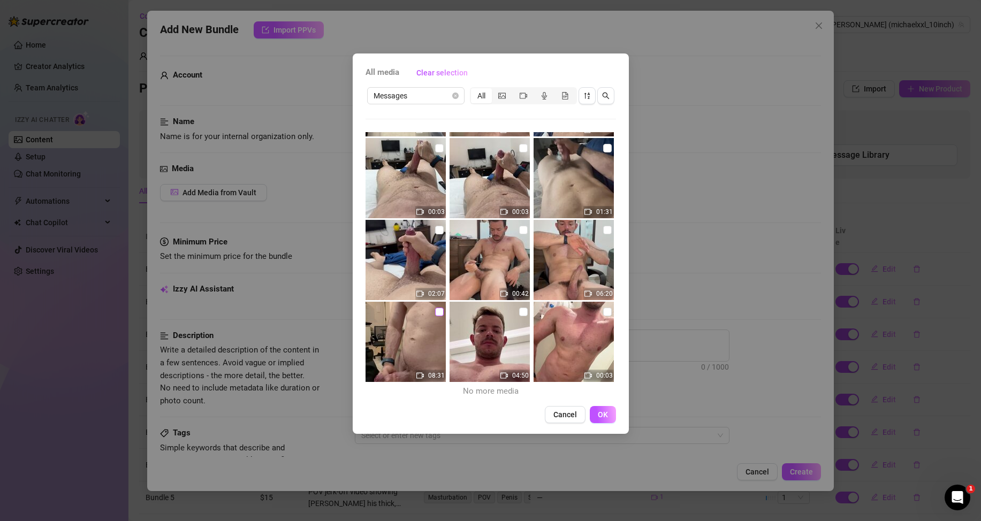
click at [435, 312] on input "checkbox" at bounding box center [439, 312] width 9 height 9
click at [603, 419] on span "OK" at bounding box center [603, 415] width 10 height 9
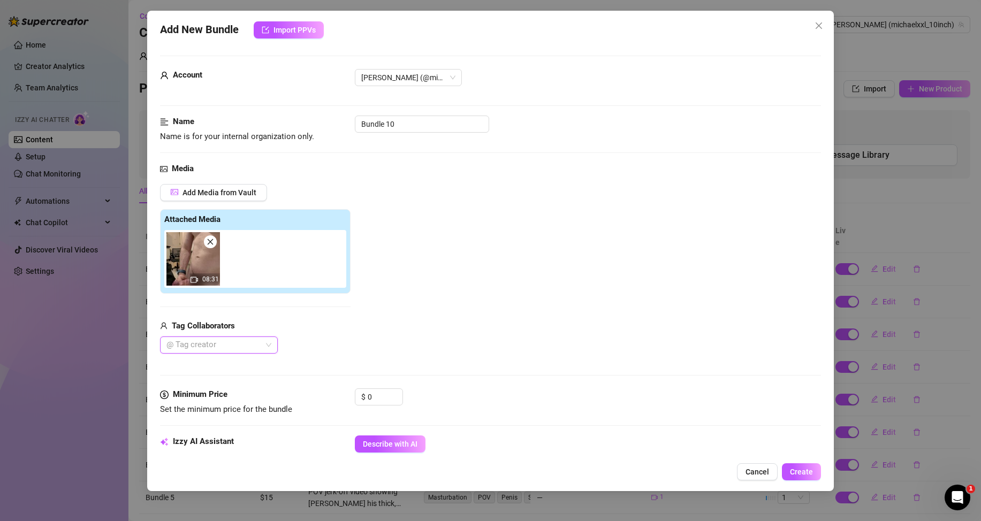
scroll to position [107, 0]
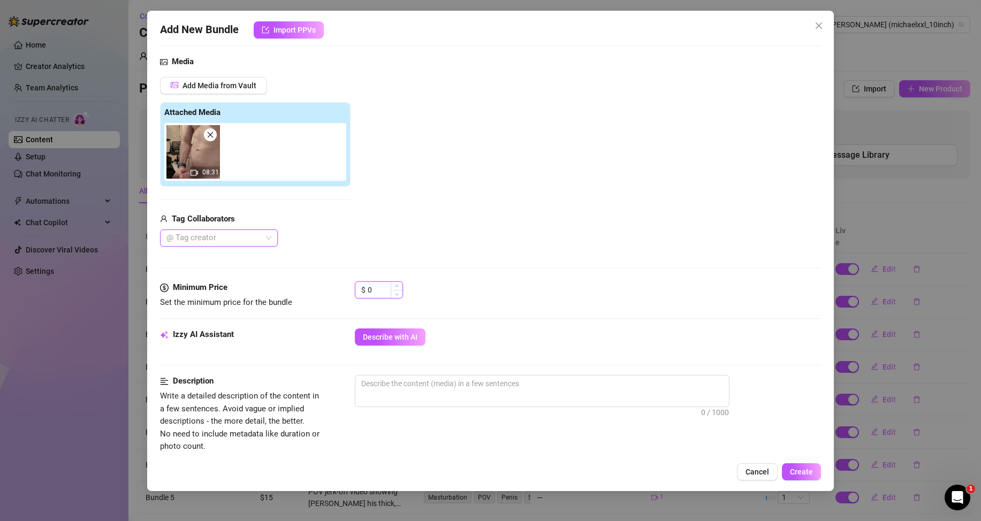
click at [369, 289] on input "0" at bounding box center [385, 290] width 35 height 16
click at [372, 288] on input "0" at bounding box center [385, 290] width 35 height 16
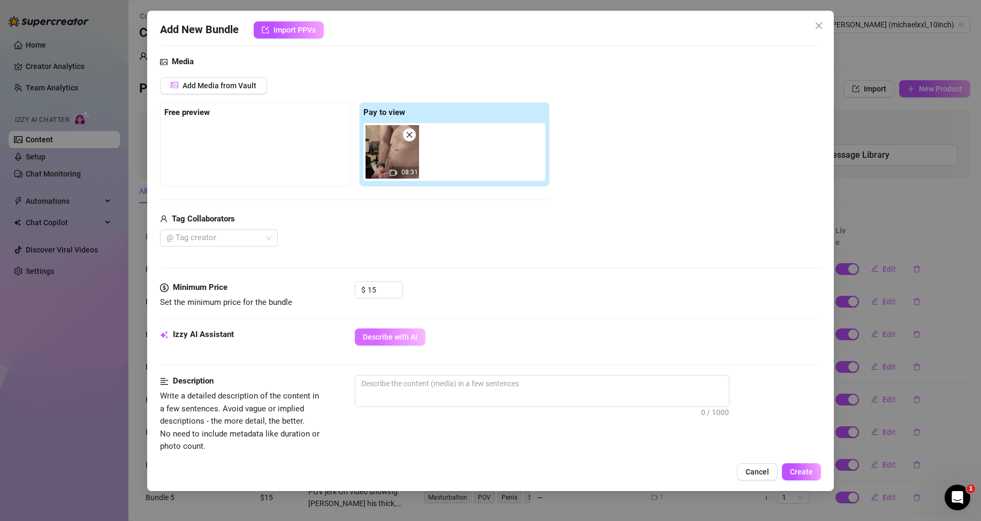
click at [406, 337] on span "Describe with AI" at bounding box center [390, 337] width 55 height 9
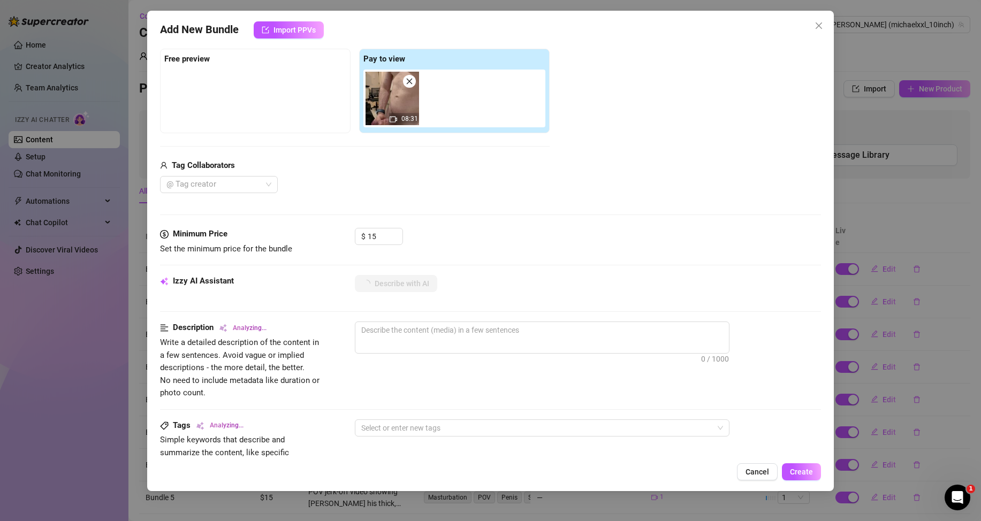
scroll to position [214, 0]
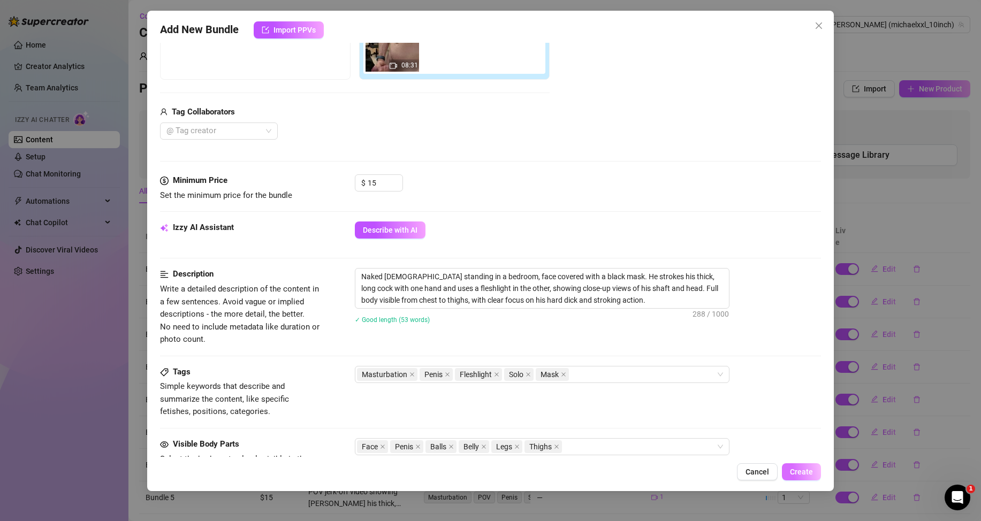
click at [814, 470] on button "Create" at bounding box center [801, 472] width 39 height 17
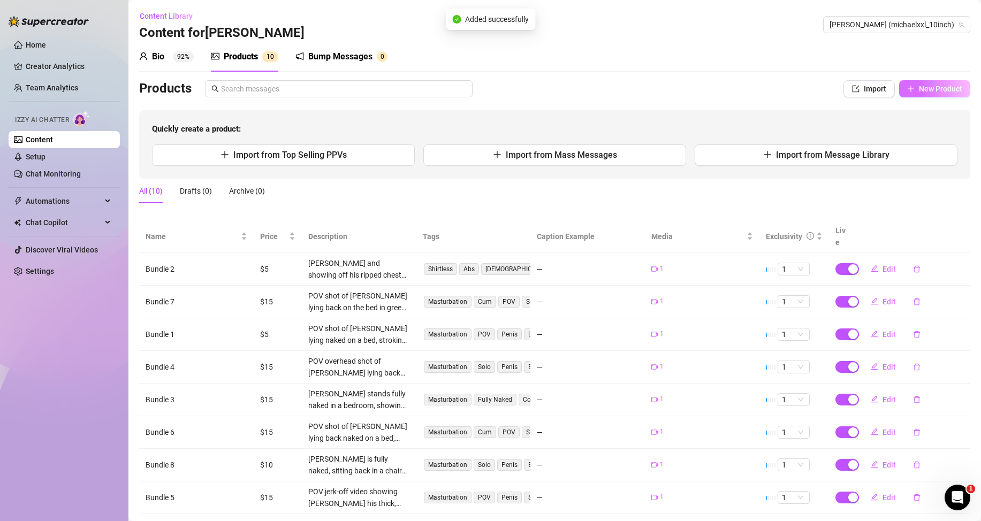
click at [919, 88] on span "New Product" at bounding box center [940, 89] width 43 height 9
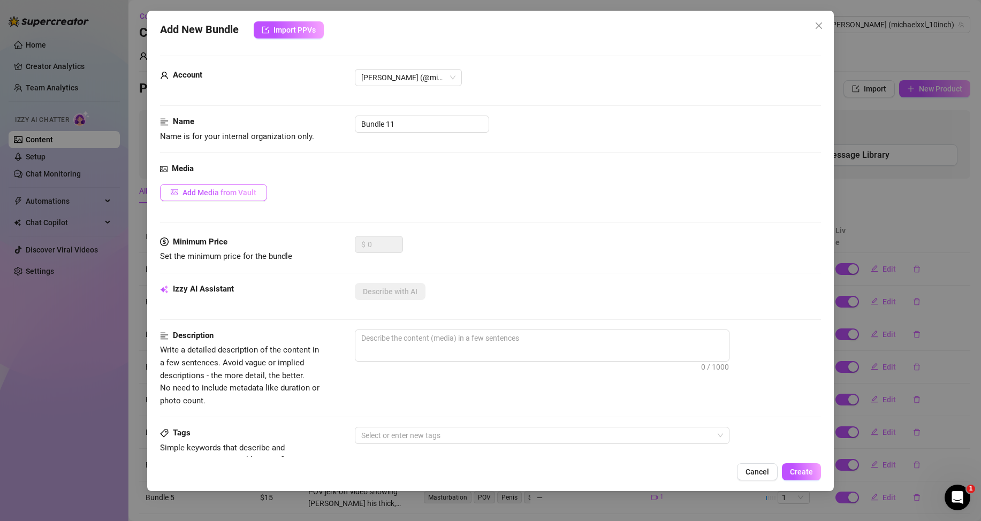
click at [259, 190] on button "Add Media from Vault" at bounding box center [213, 192] width 107 height 17
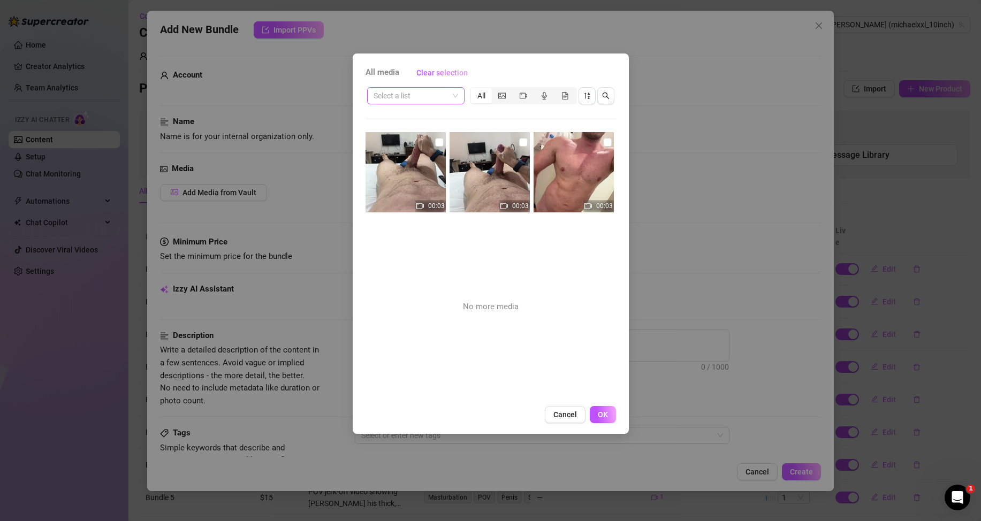
click at [433, 99] on input "search" at bounding box center [411, 96] width 75 height 16
click at [422, 112] on div "Messages" at bounding box center [416, 117] width 80 height 12
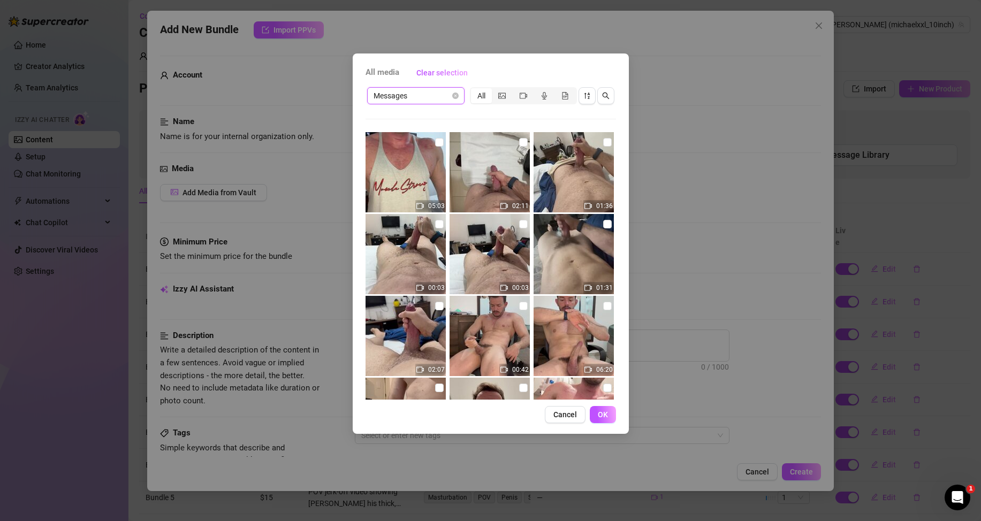
scroll to position [76, 0]
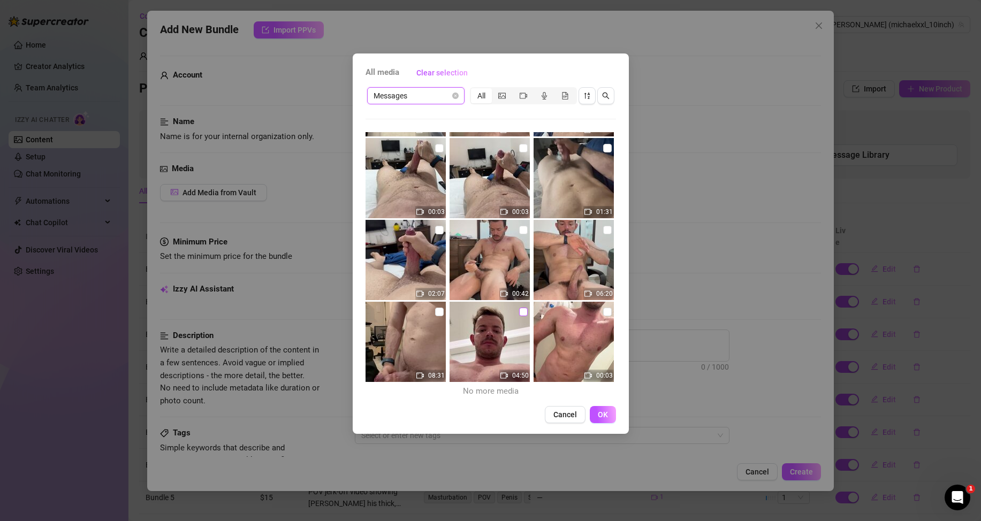
click at [519, 311] on input "checkbox" at bounding box center [523, 312] width 9 height 9
click at [603, 419] on button "OK" at bounding box center [603, 414] width 26 height 17
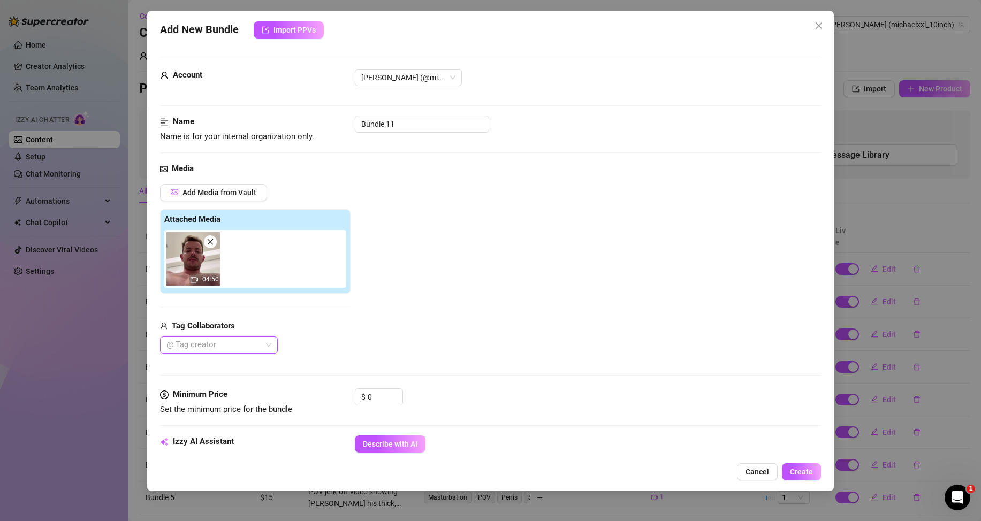
scroll to position [107, 0]
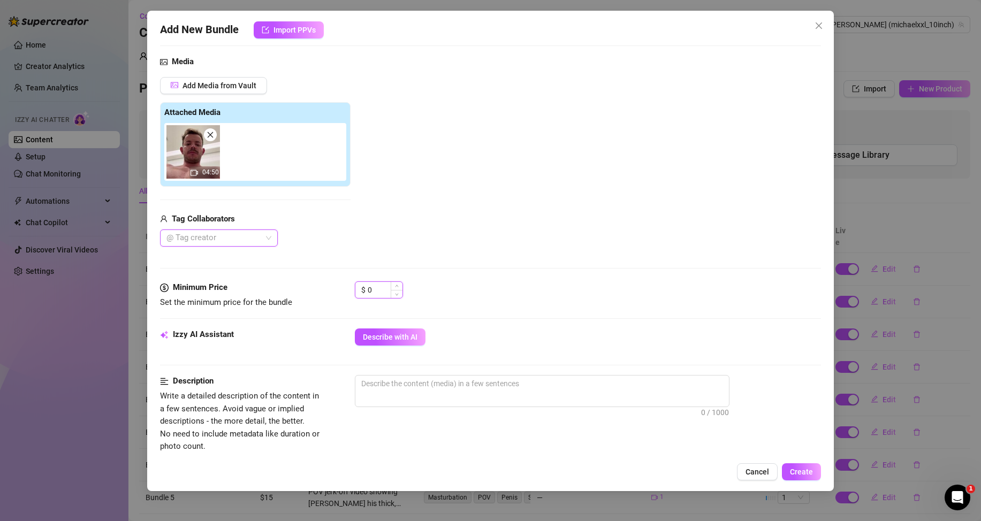
click at [377, 290] on input "0" at bounding box center [385, 290] width 35 height 16
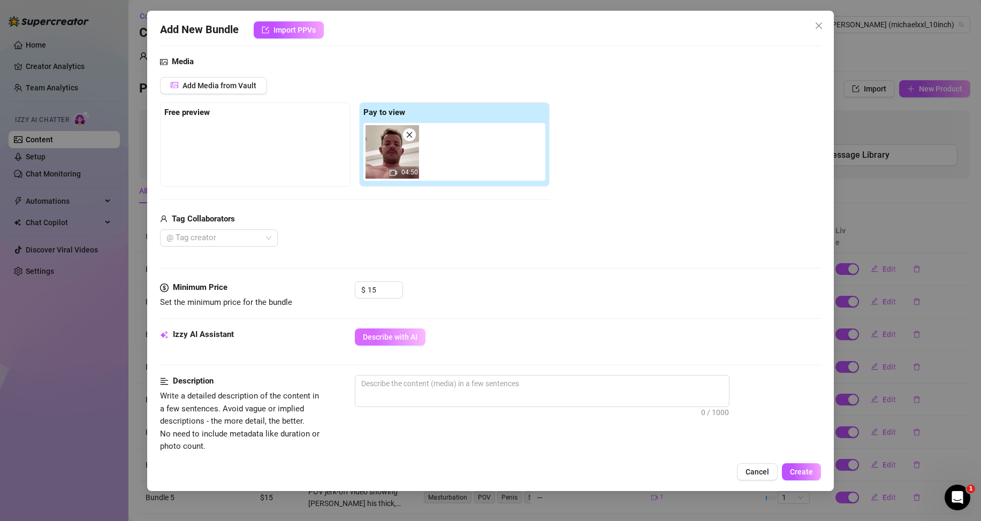
click at [407, 334] on span "Describe with AI" at bounding box center [390, 337] width 55 height 9
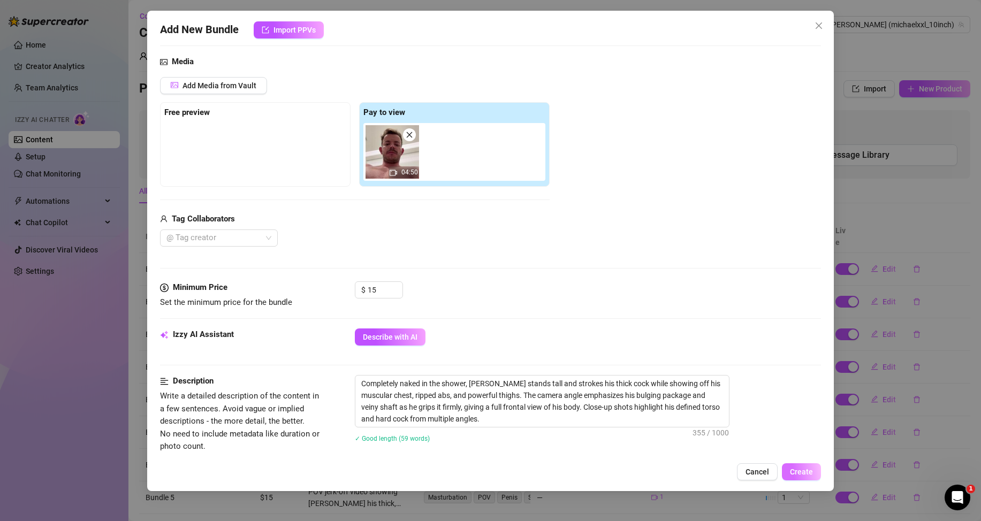
click at [798, 472] on span "Create" at bounding box center [801, 472] width 23 height 9
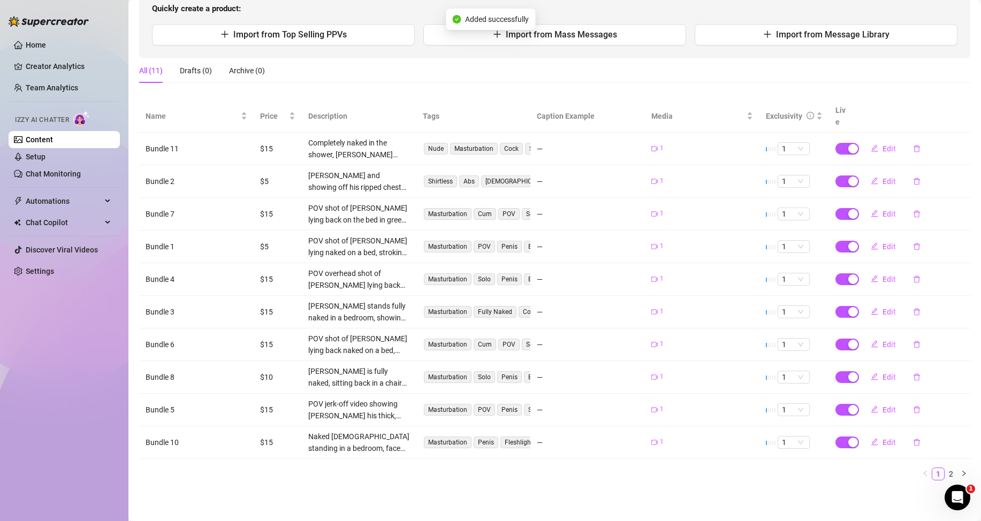
scroll to position [13, 0]
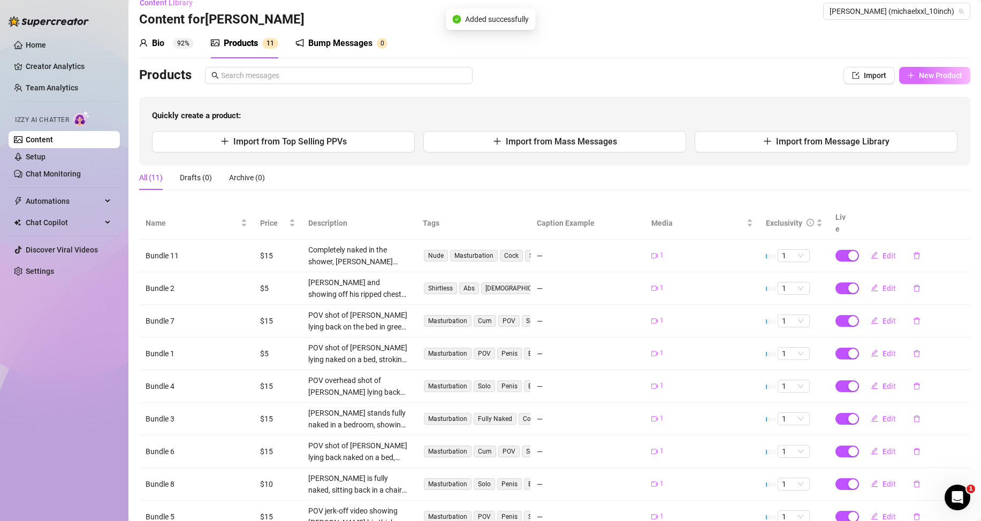
click at [925, 77] on span "New Product" at bounding box center [940, 75] width 43 height 9
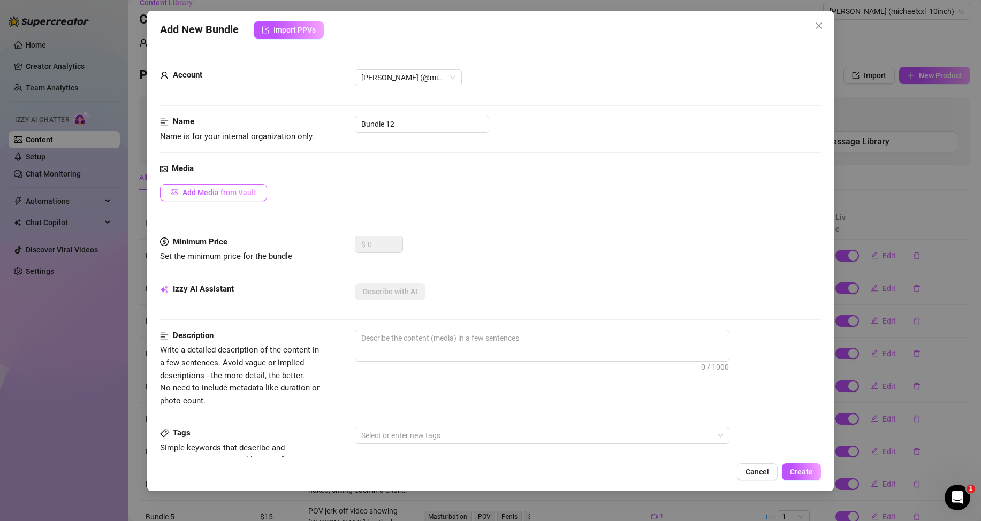
click at [249, 193] on span "Add Media from Vault" at bounding box center [220, 192] width 74 height 9
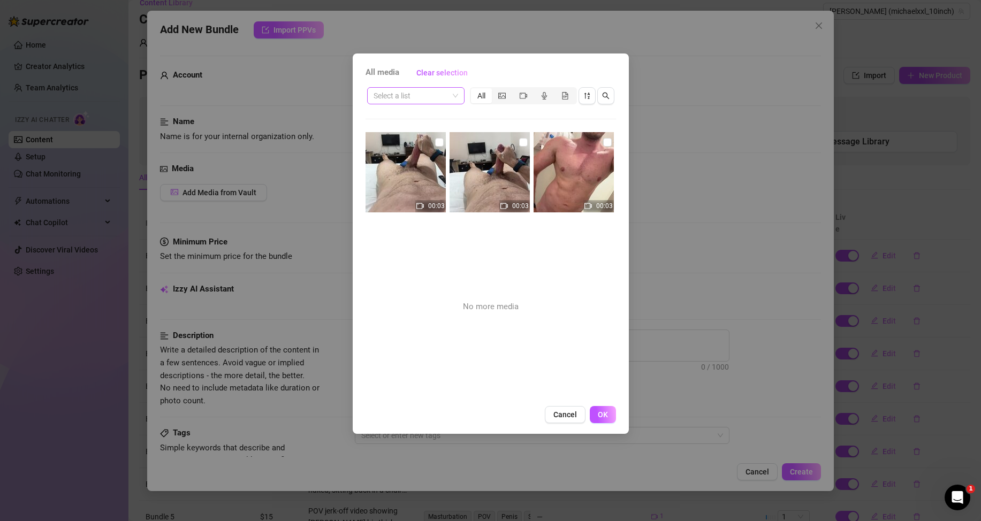
click at [456, 93] on span at bounding box center [416, 96] width 85 height 16
click at [519, 143] on input "checkbox" at bounding box center [523, 142] width 9 height 9
click at [601, 409] on button "OK" at bounding box center [603, 414] width 26 height 17
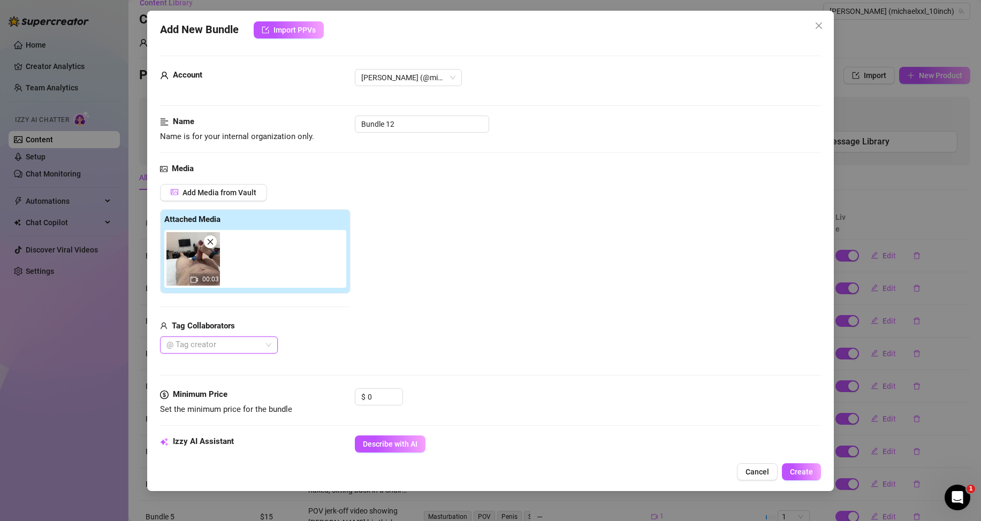
scroll to position [107, 0]
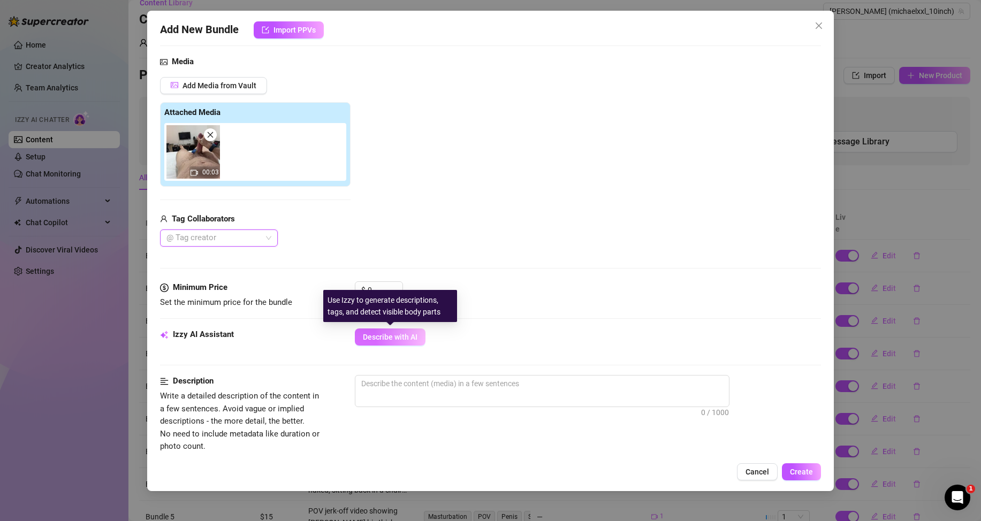
click at [388, 342] on span "Describe with AI" at bounding box center [390, 337] width 55 height 9
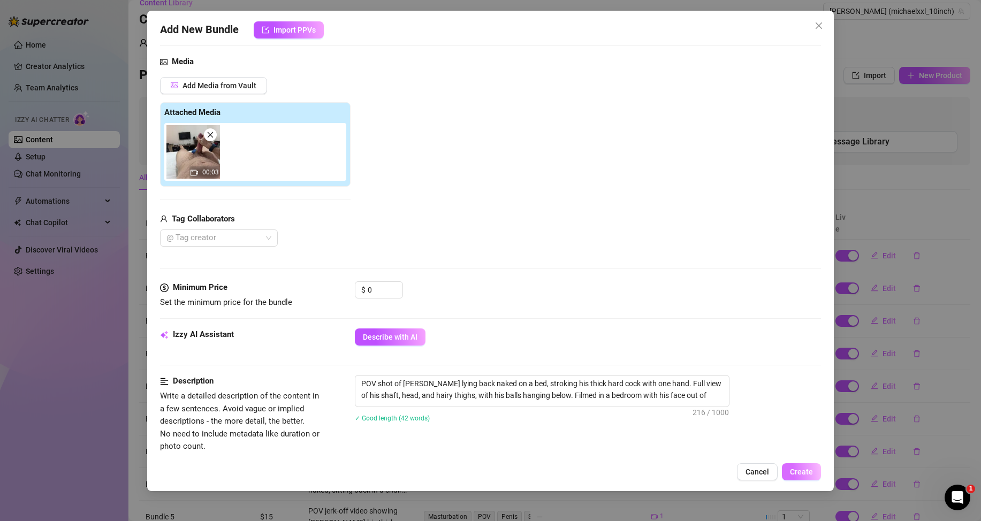
click at [798, 472] on span "Create" at bounding box center [801, 472] width 23 height 9
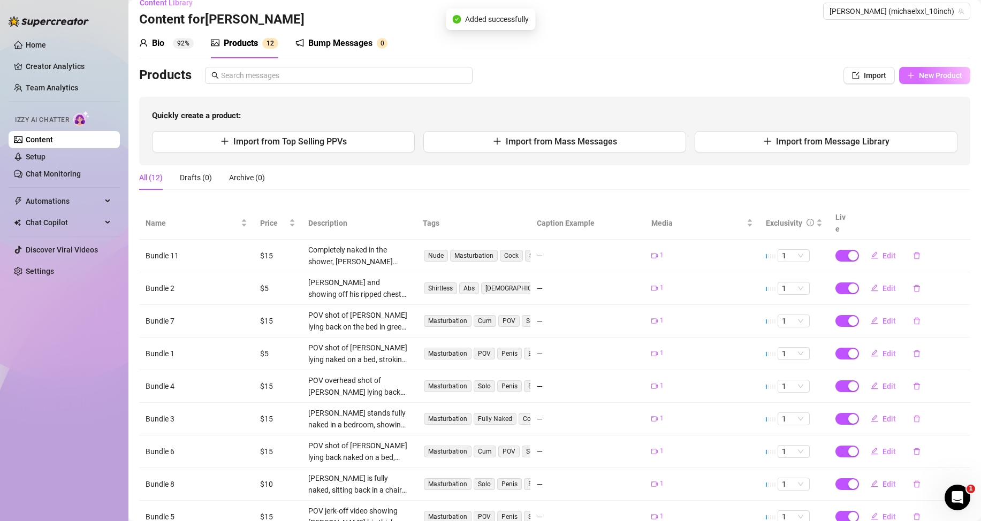
click at [940, 79] on span "New Product" at bounding box center [940, 75] width 43 height 9
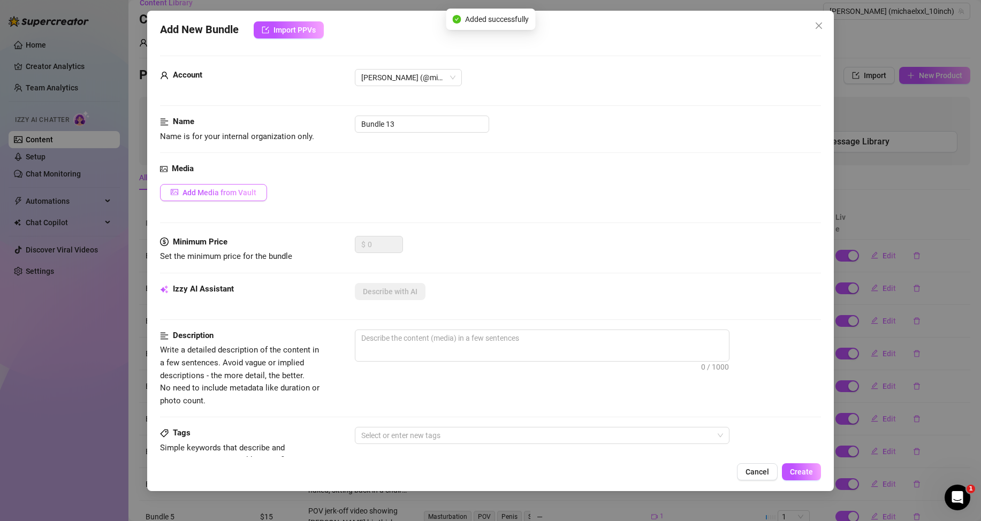
click at [255, 186] on button "Add Media from Vault" at bounding box center [213, 192] width 107 height 17
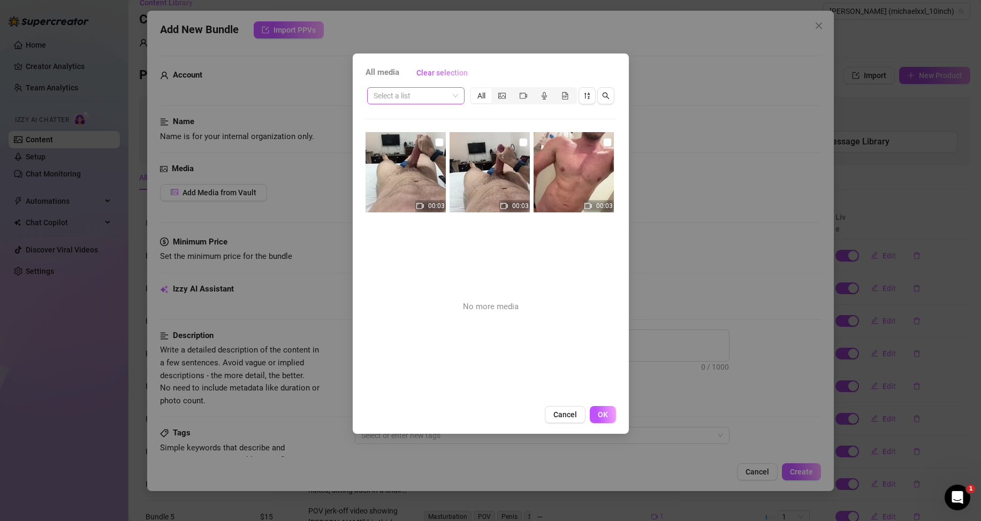
click at [454, 94] on span at bounding box center [416, 96] width 85 height 16
click at [418, 119] on div "Messages" at bounding box center [416, 117] width 80 height 12
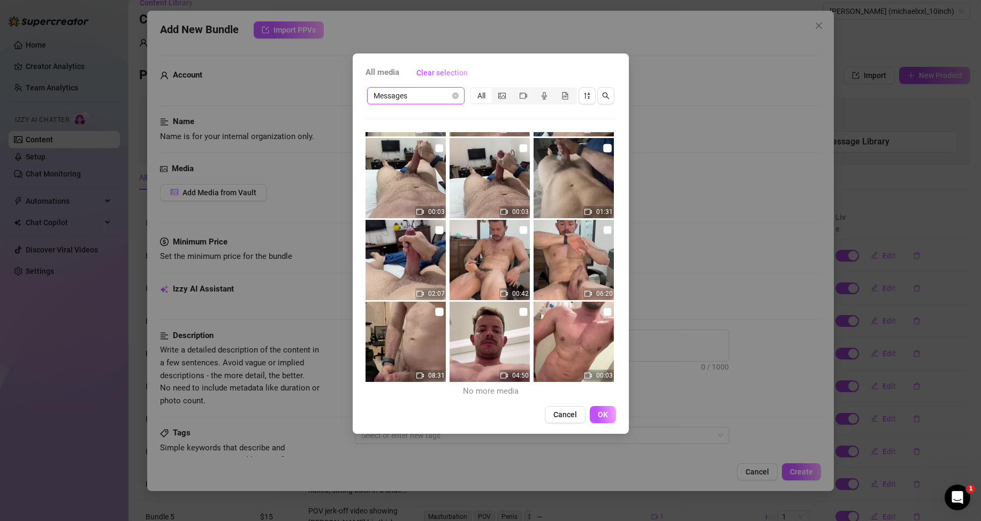
scroll to position [0, 0]
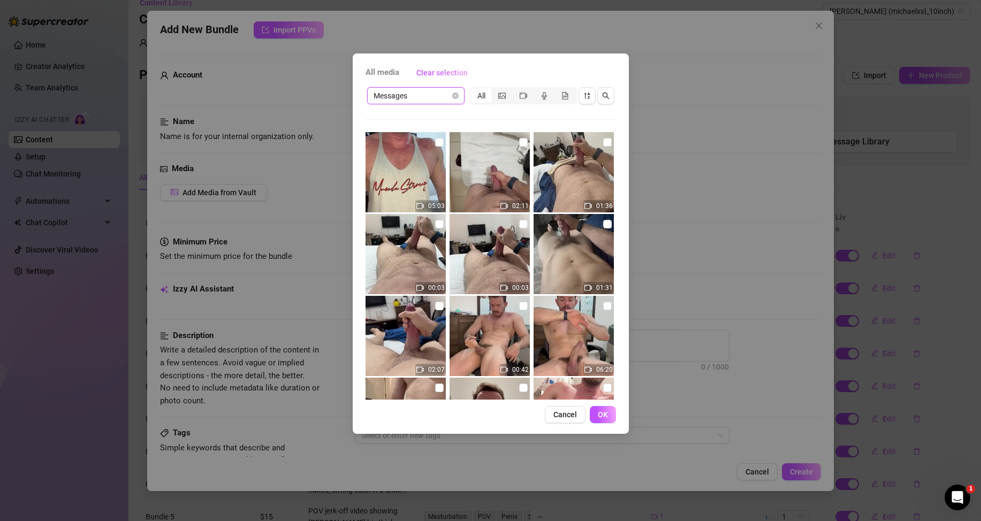
click at [415, 93] on span "Messages" at bounding box center [416, 96] width 85 height 16
click at [492, 110] on div "Messages All 05:03 02:11 01:36 00:03 00:03 01:31 02:07 00:42 06:20 08:31 04:50 …" at bounding box center [491, 243] width 251 height 314
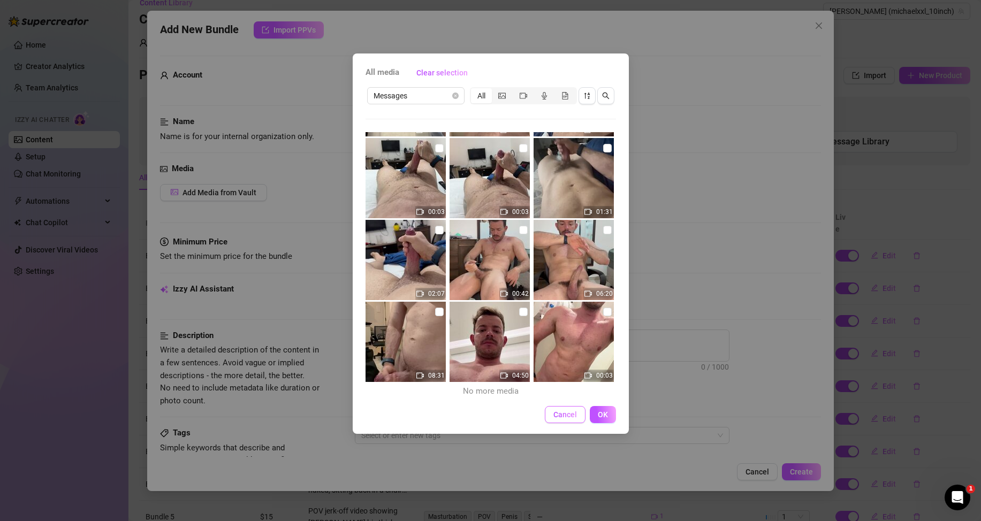
click at [557, 414] on span "Cancel" at bounding box center [566, 415] width 24 height 9
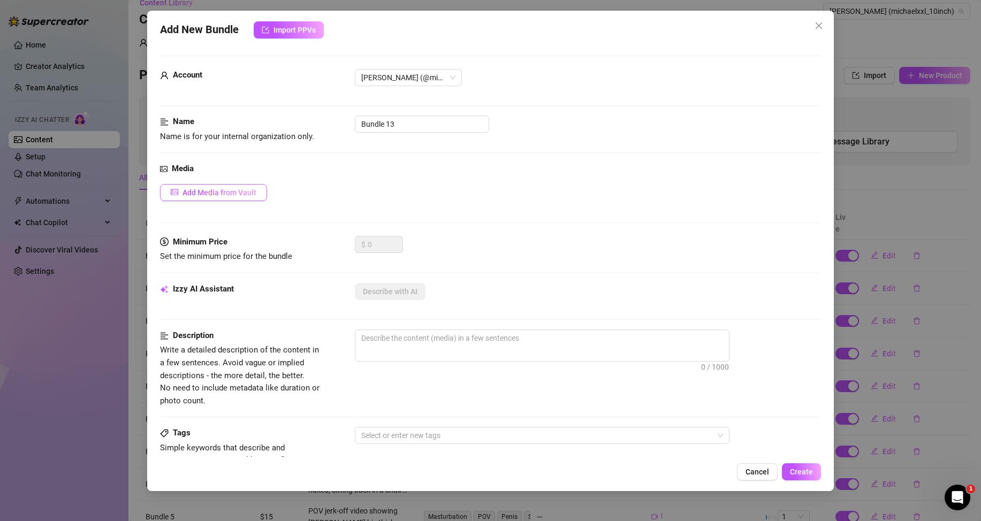
click at [199, 190] on span "Add Media from Vault" at bounding box center [220, 192] width 74 height 9
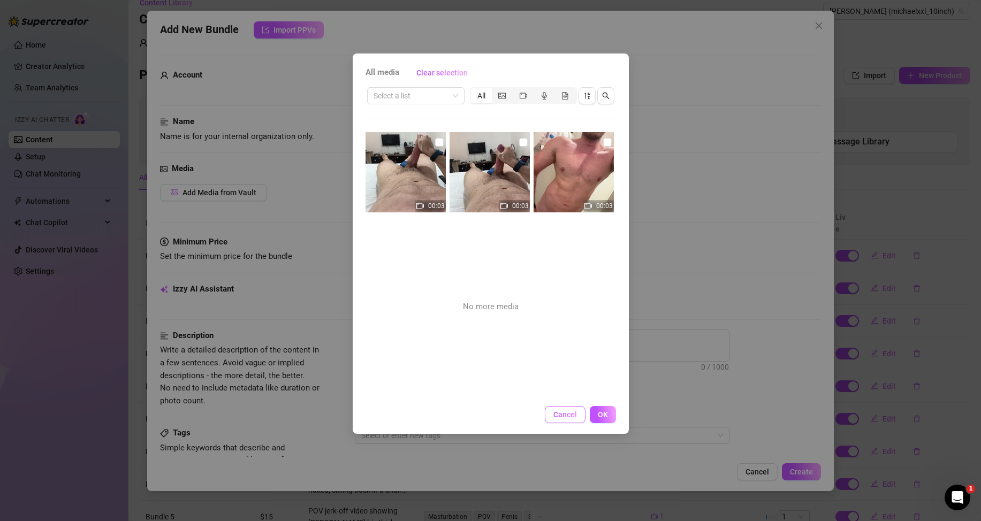
click at [573, 418] on span "Cancel" at bounding box center [566, 415] width 24 height 9
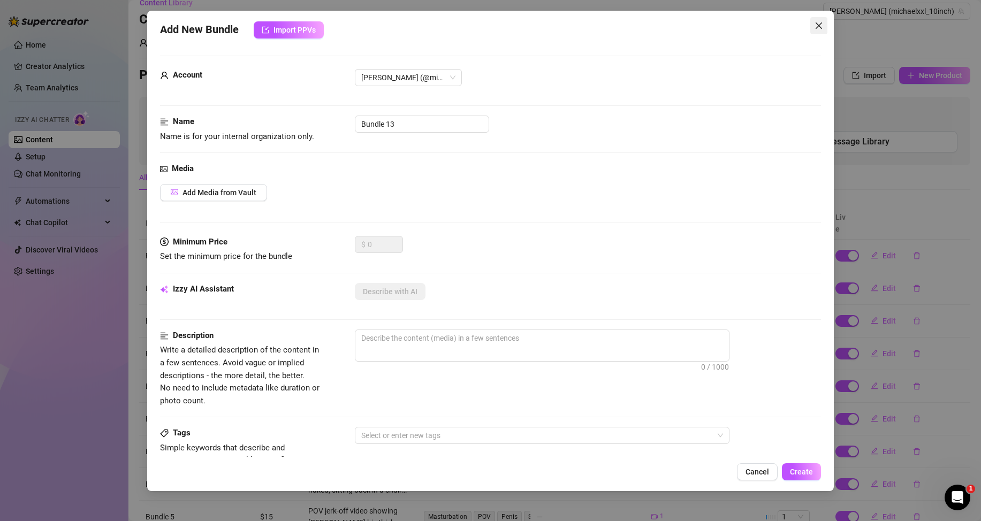
click at [816, 23] on icon "close" at bounding box center [819, 25] width 6 height 6
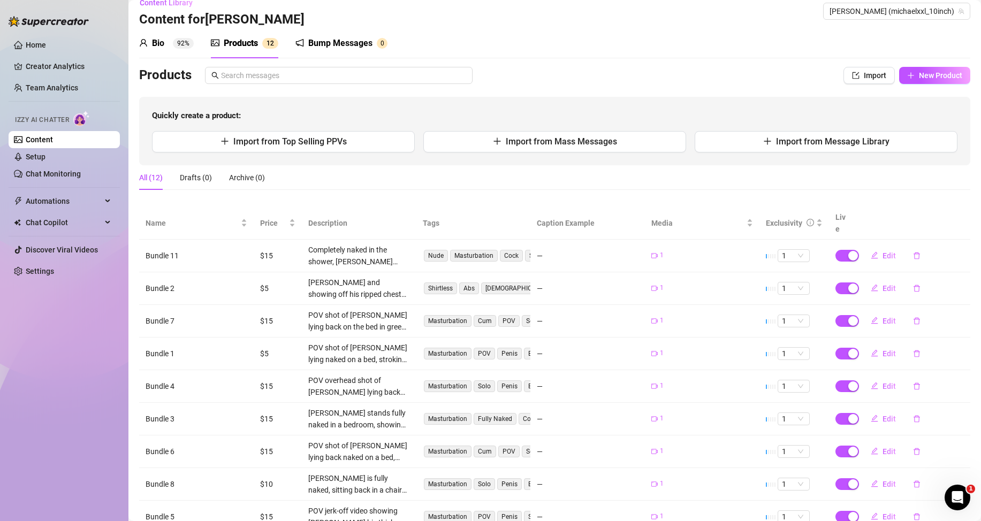
click at [626, 165] on div "All (12) Drafts (0) Archive (0)" at bounding box center [554, 177] width 831 height 25
click at [351, 39] on div "Bump Messages" at bounding box center [340, 43] width 64 height 13
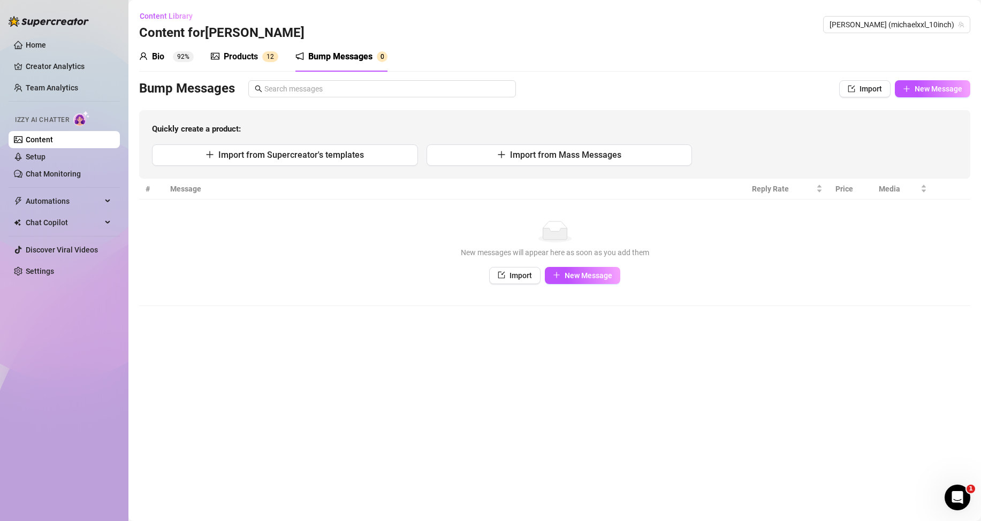
scroll to position [0, 0]
click at [593, 274] on span "New Message" at bounding box center [589, 275] width 48 height 9
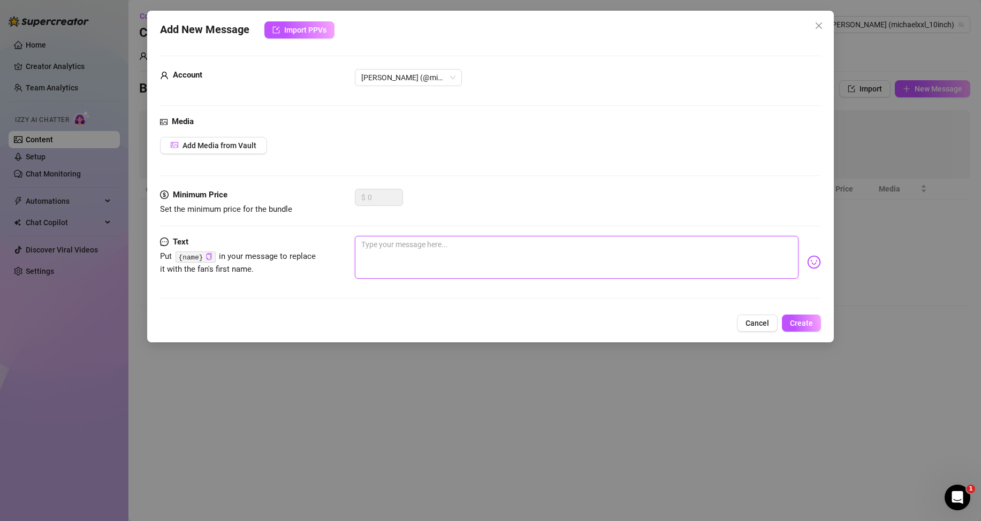
click at [508, 266] on textarea at bounding box center [577, 257] width 444 height 43
paste textarea "Just saw you online… got hard thinking about what I’d do to you right now"
click at [807, 321] on span "Create" at bounding box center [801, 323] width 23 height 9
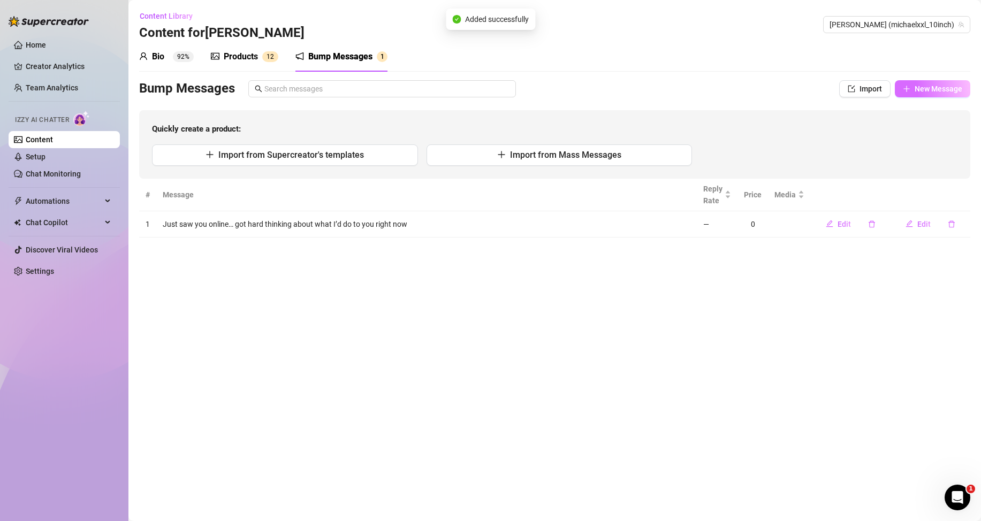
click at [936, 89] on span "New Message" at bounding box center [939, 89] width 48 height 9
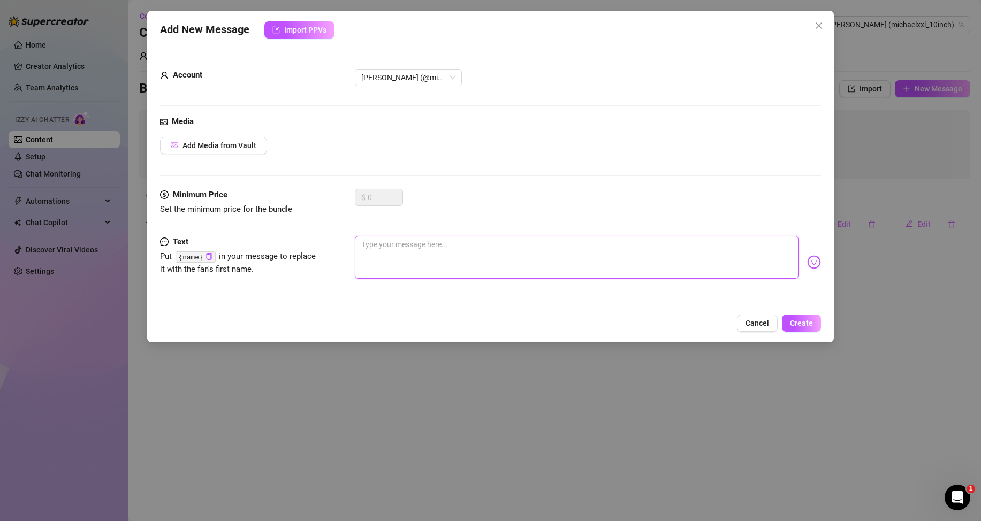
click at [680, 260] on textarea at bounding box center [577, 257] width 444 height 43
paste textarea "You’re online… that must mean you’re ready to get owned tonight"
click at [794, 324] on span "Create" at bounding box center [801, 323] width 23 height 9
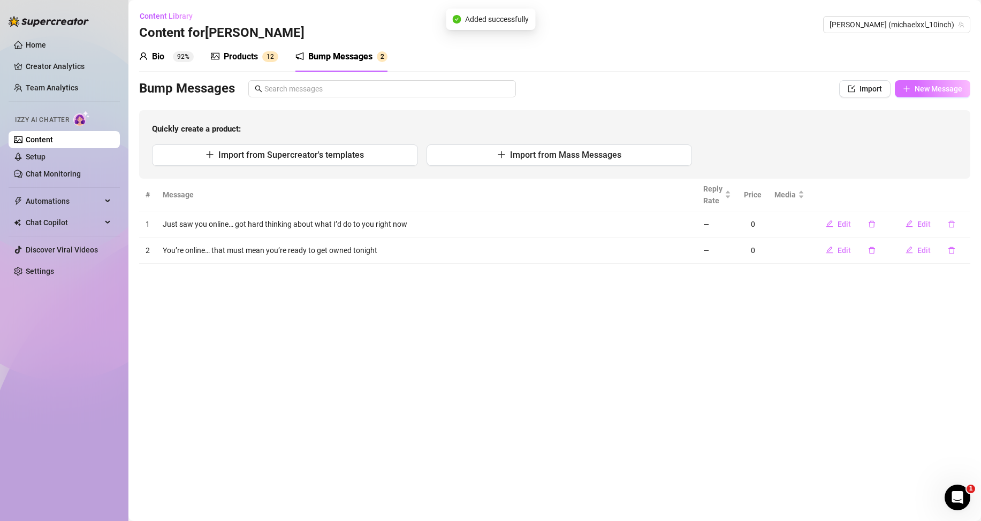
click at [925, 89] on span "New Message" at bounding box center [939, 89] width 48 height 9
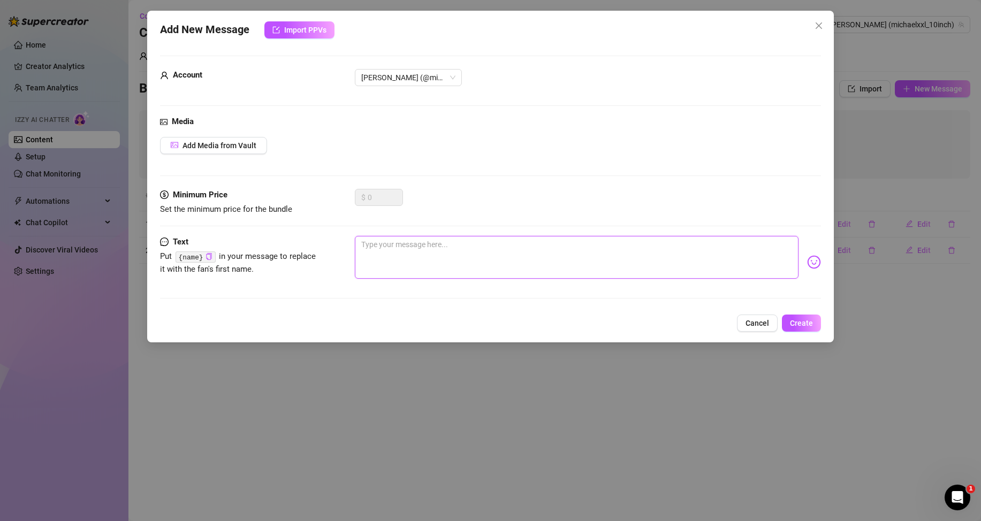
click at [737, 251] on textarea at bounding box center [577, 257] width 444 height 43
paste textarea "I’m feeling nasty right now… and you just popped up. Coincidence? I don’t think…"
click at [800, 324] on span "Create" at bounding box center [801, 323] width 23 height 9
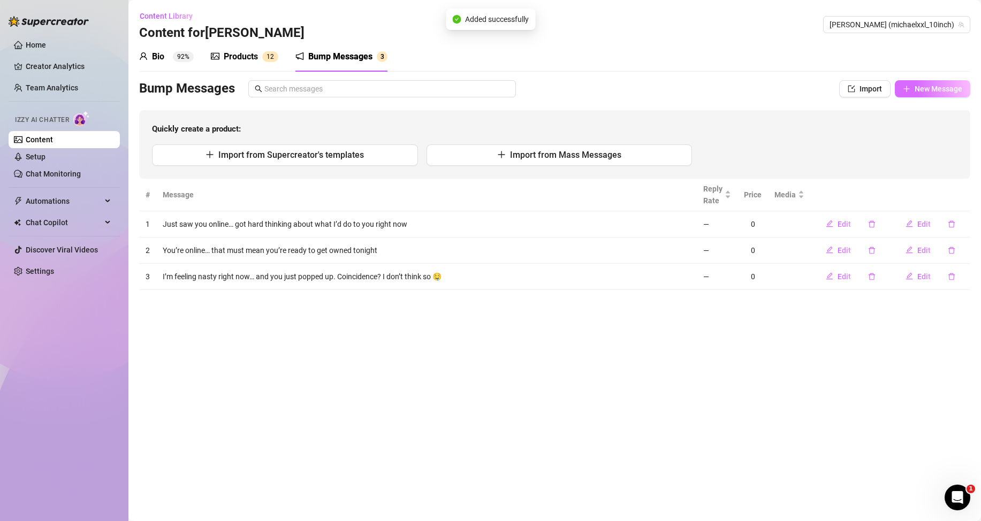
click at [934, 87] on span "New Message" at bounding box center [939, 89] width 48 height 9
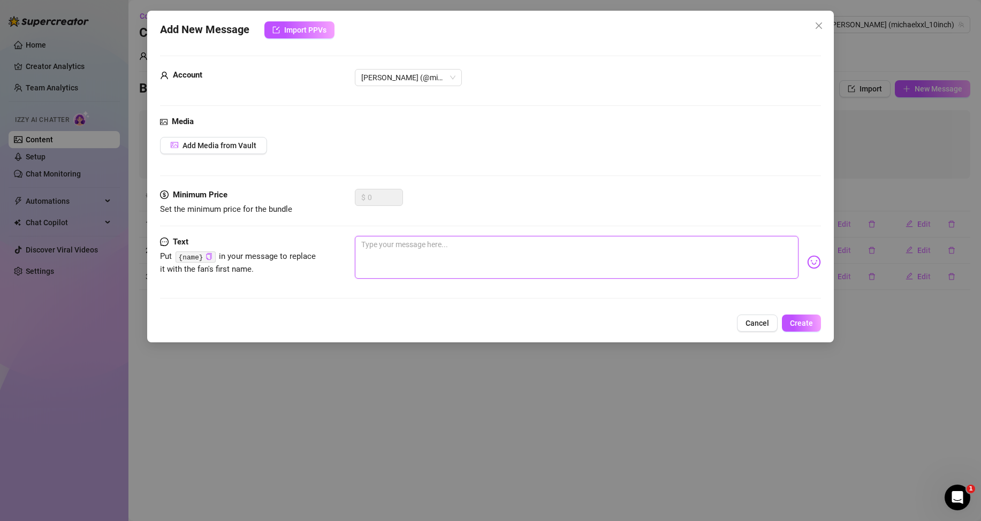
click at [719, 248] on textarea at bounding box center [577, 257] width 444 height 43
paste textarea "Mmm… what would you do if I sent you something big right now? 🍆"
click at [813, 328] on button "Create" at bounding box center [801, 323] width 39 height 17
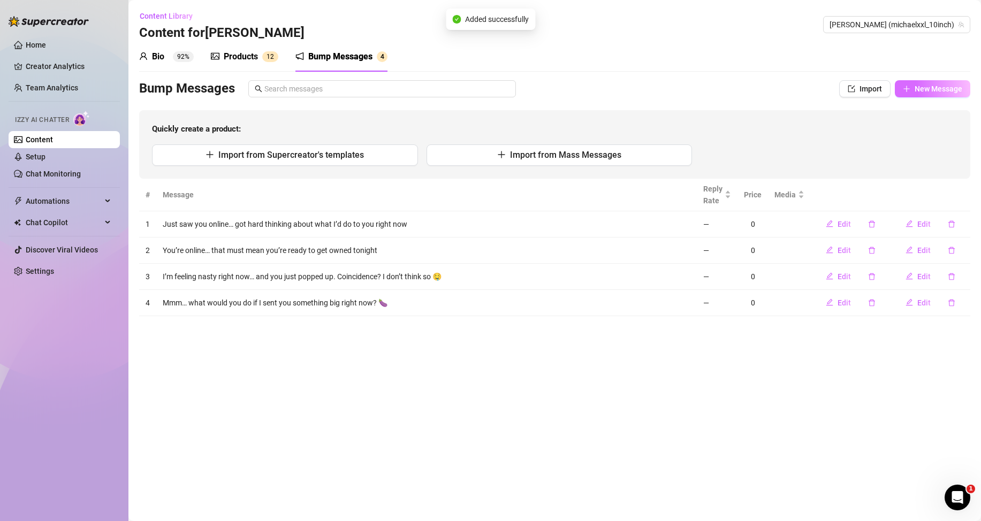
click at [929, 85] on span "New Message" at bounding box center [939, 89] width 48 height 9
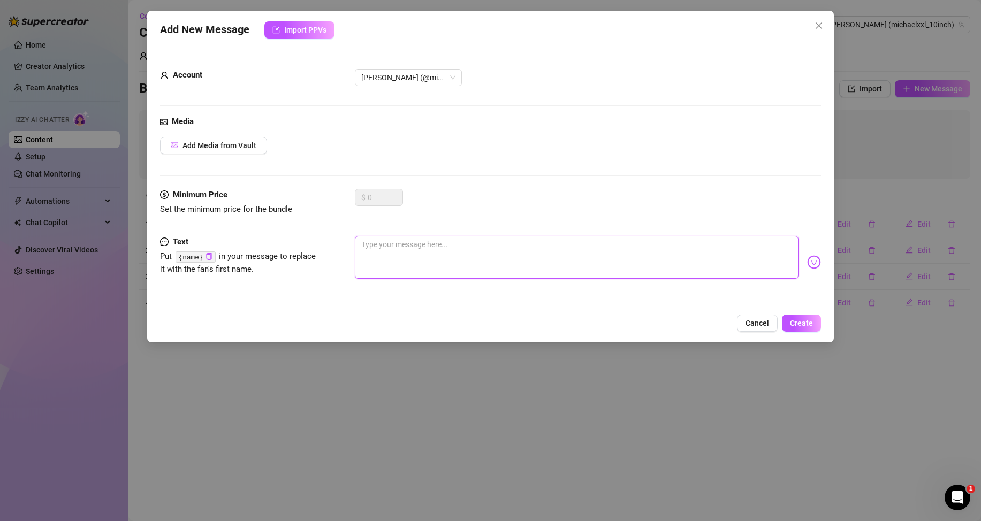
click at [664, 253] on textarea at bounding box center [577, 257] width 444 height 43
paste textarea "You caught me in the mood… wanna see what I’m working with?"
click at [793, 320] on span "Create" at bounding box center [801, 323] width 23 height 9
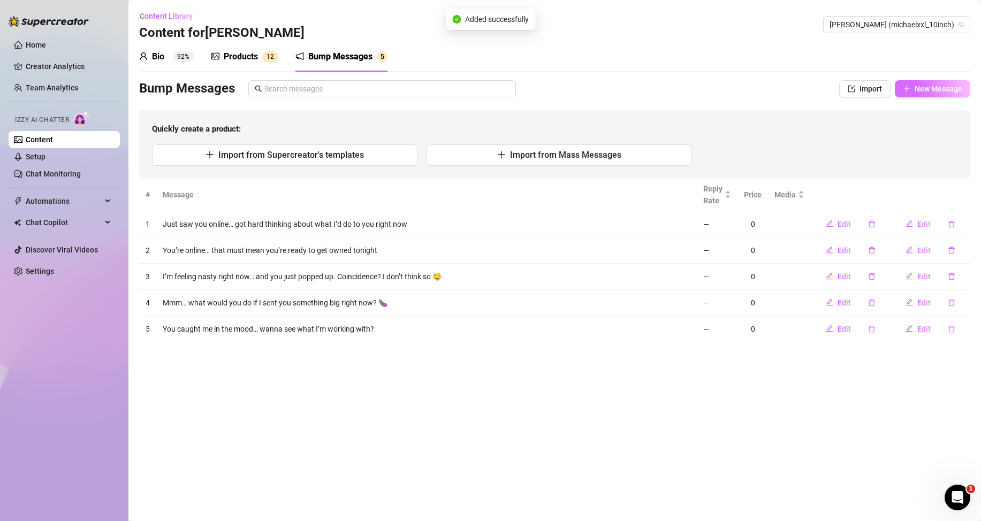
click at [933, 89] on span "New Message" at bounding box center [939, 89] width 48 height 9
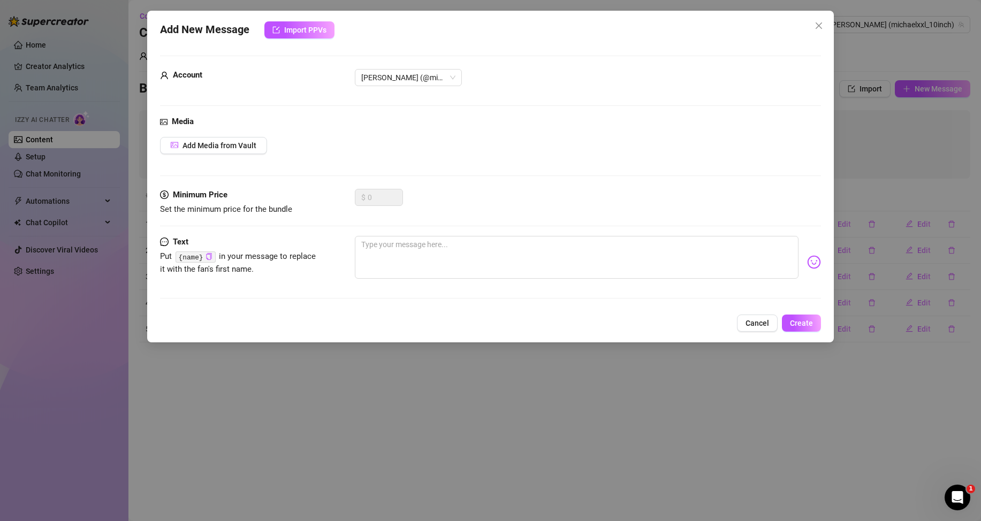
click at [724, 227] on div "Minimum Price Set the minimum price for the bundle $ 0" at bounding box center [490, 212] width 661 height 47
click at [820, 26] on icon "close" at bounding box center [819, 25] width 6 height 6
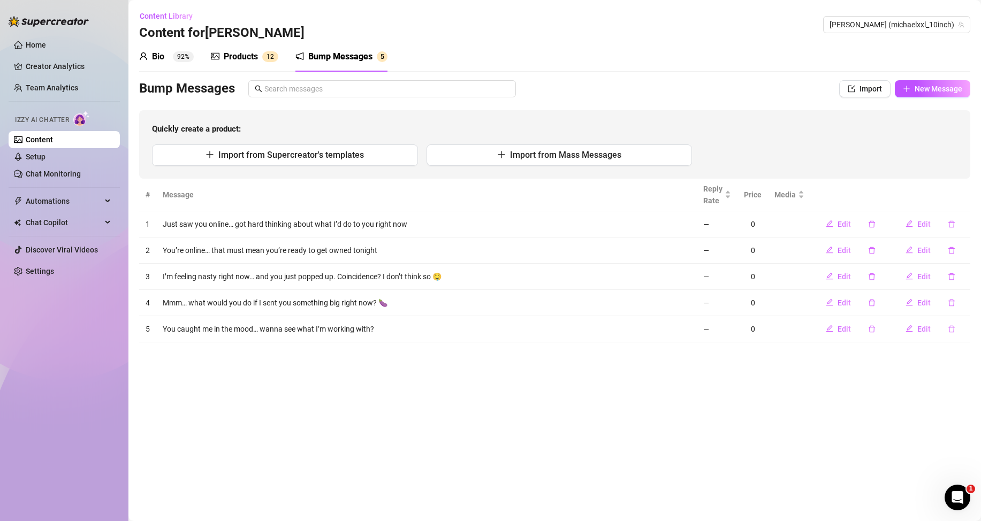
click at [53, 140] on link "Content" at bounding box center [39, 139] width 27 height 9
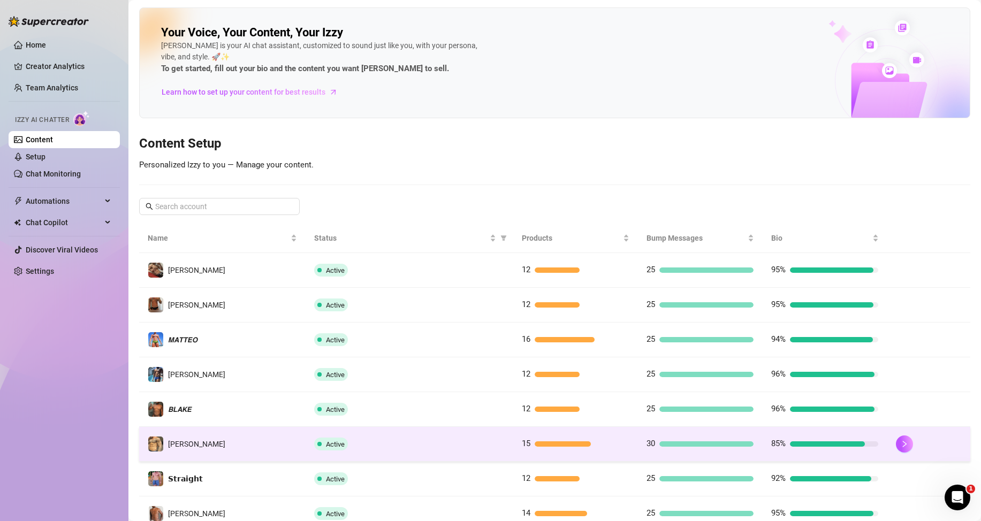
scroll to position [142, 0]
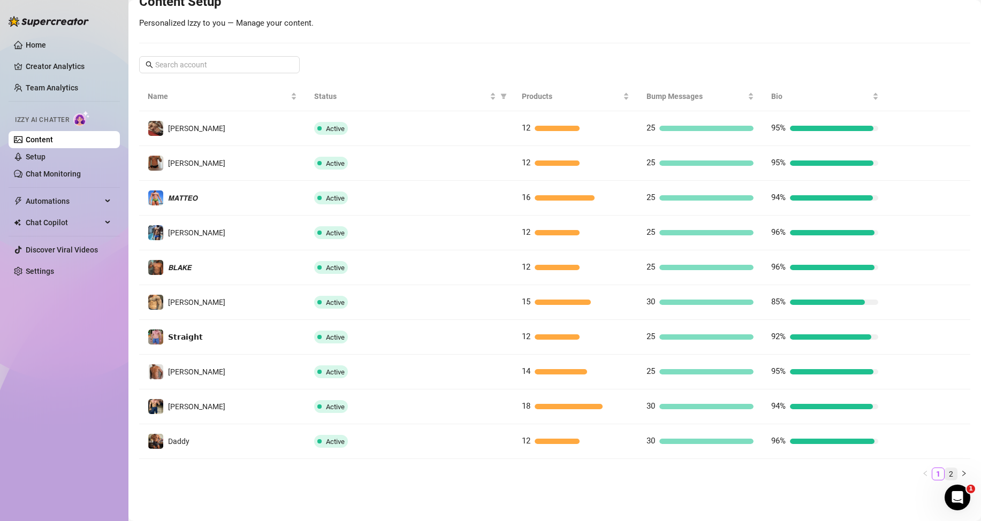
click at [945, 473] on link "2" at bounding box center [951, 474] width 12 height 12
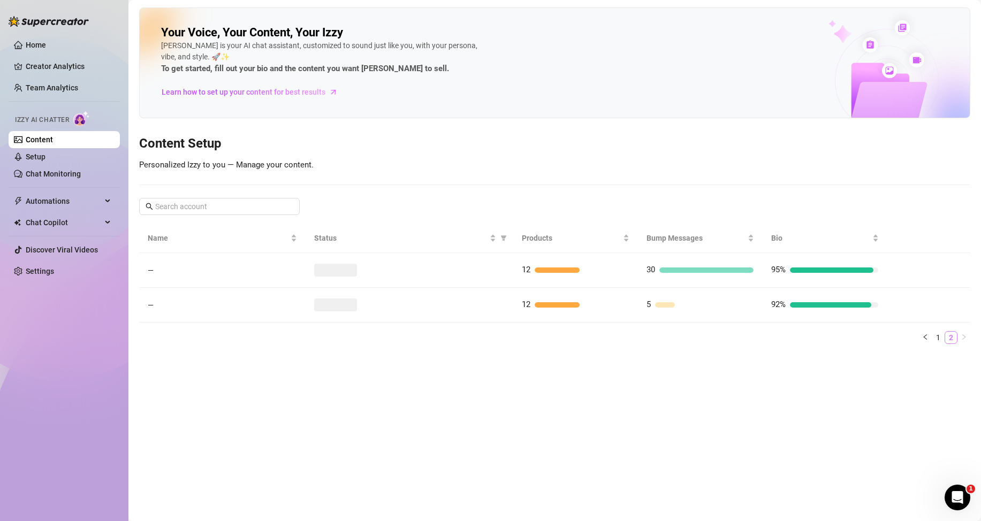
scroll to position [0, 0]
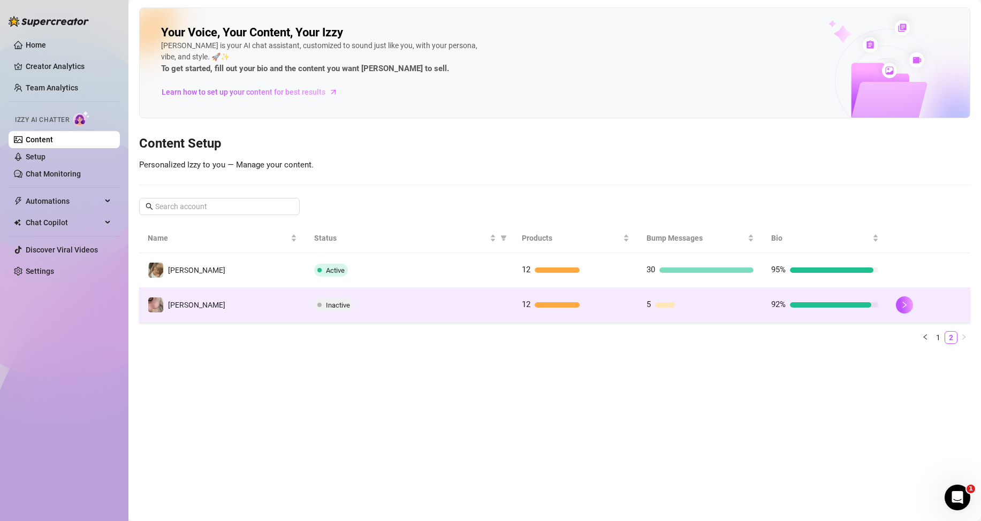
click at [340, 304] on span "Inactive" at bounding box center [338, 305] width 24 height 8
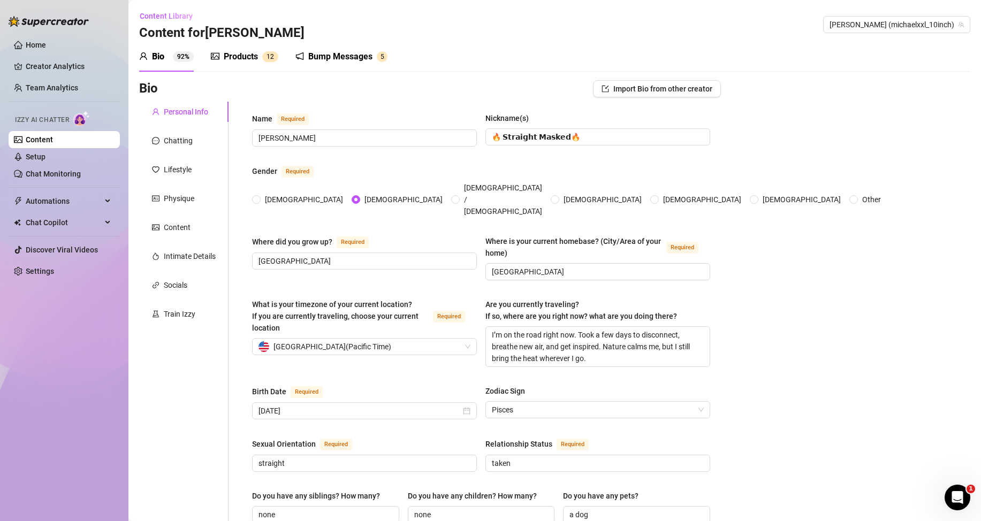
click at [53, 135] on link "Content" at bounding box center [39, 139] width 27 height 9
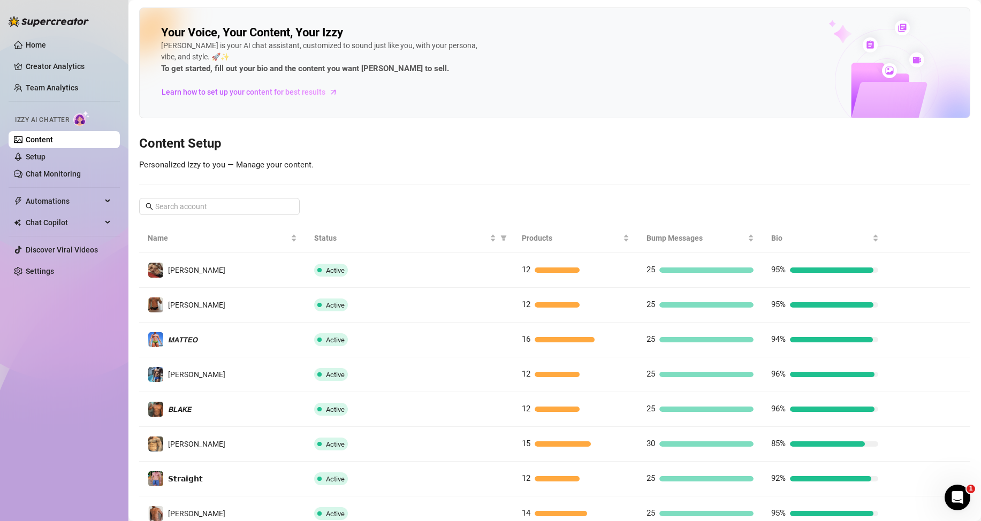
scroll to position [142, 0]
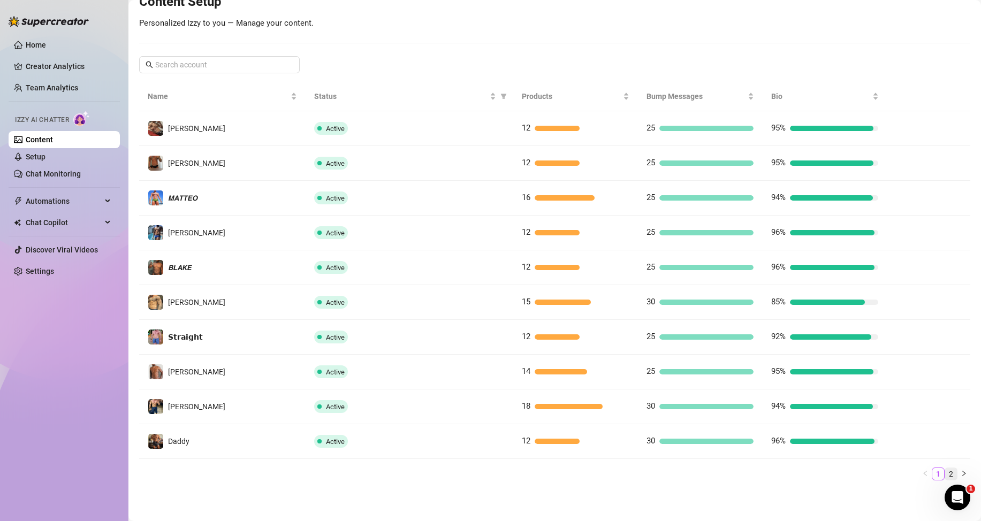
click at [946, 474] on link "2" at bounding box center [951, 474] width 12 height 12
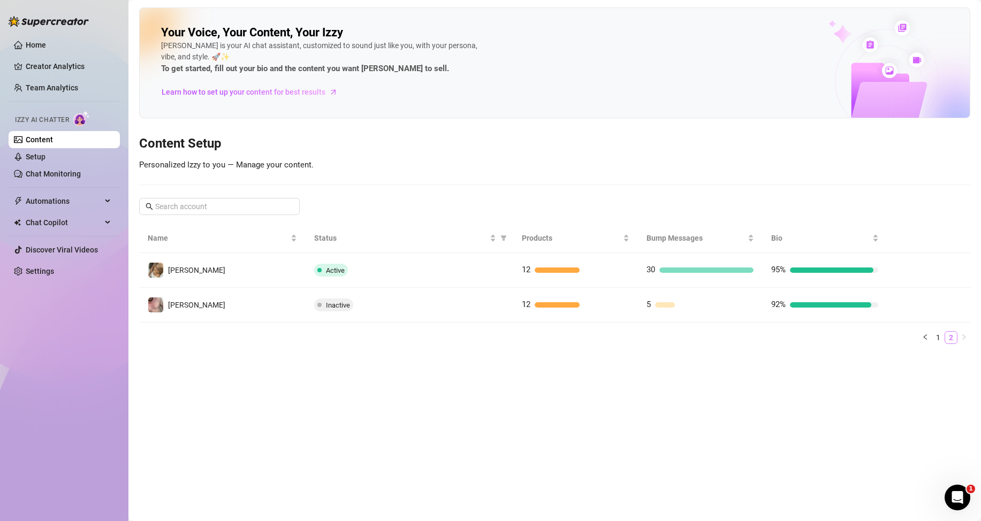
scroll to position [0, 0]
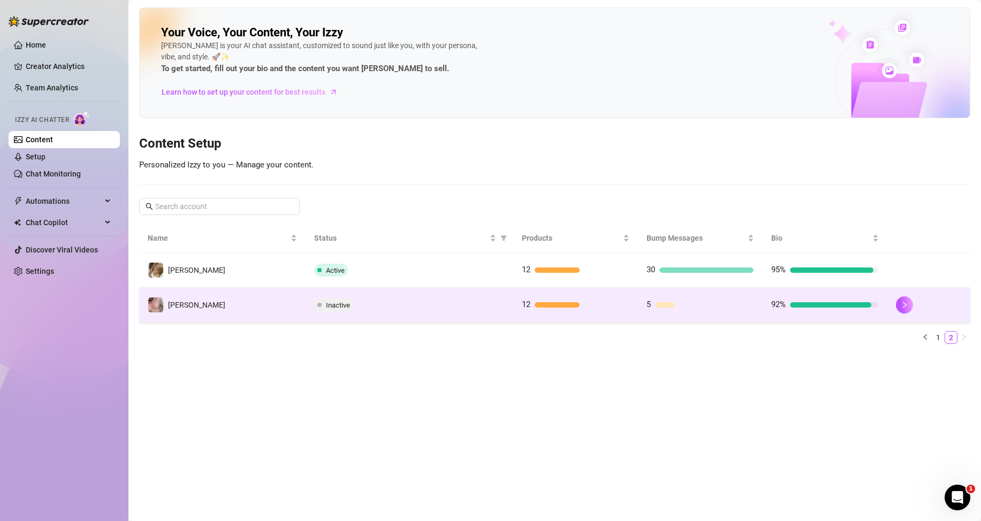
click at [338, 303] on span "Inactive" at bounding box center [338, 305] width 24 height 8
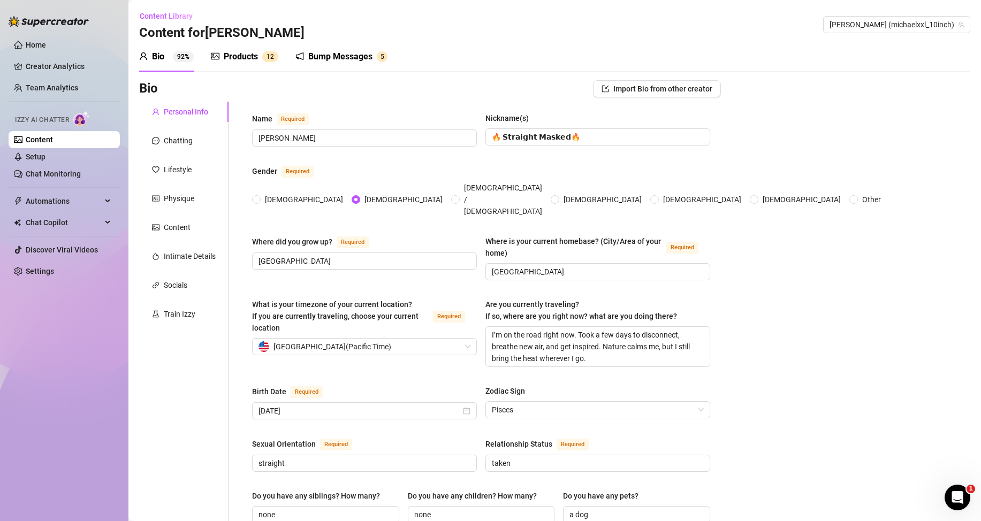
click at [358, 50] on div "Bump Messages" at bounding box center [340, 56] width 64 height 13
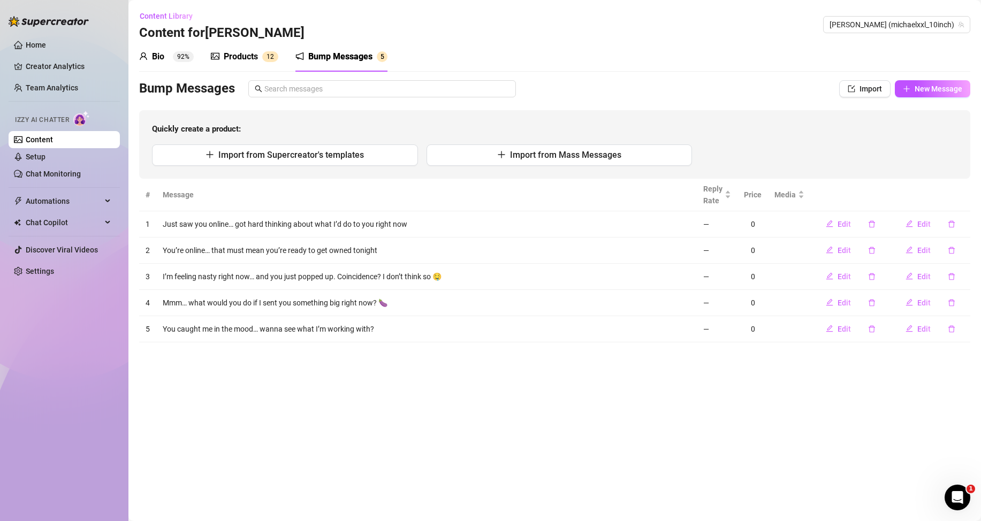
click at [48, 136] on link "Content" at bounding box center [39, 139] width 27 height 9
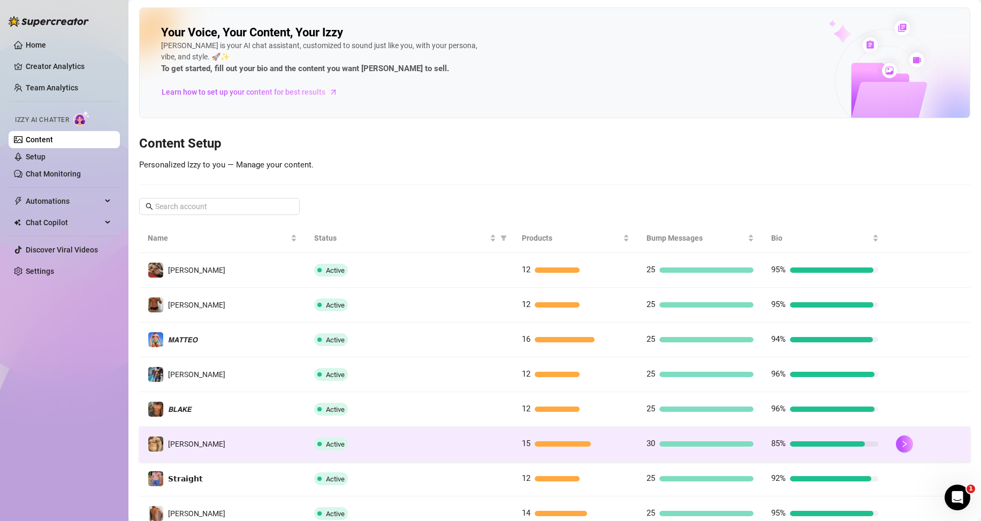
scroll to position [142, 0]
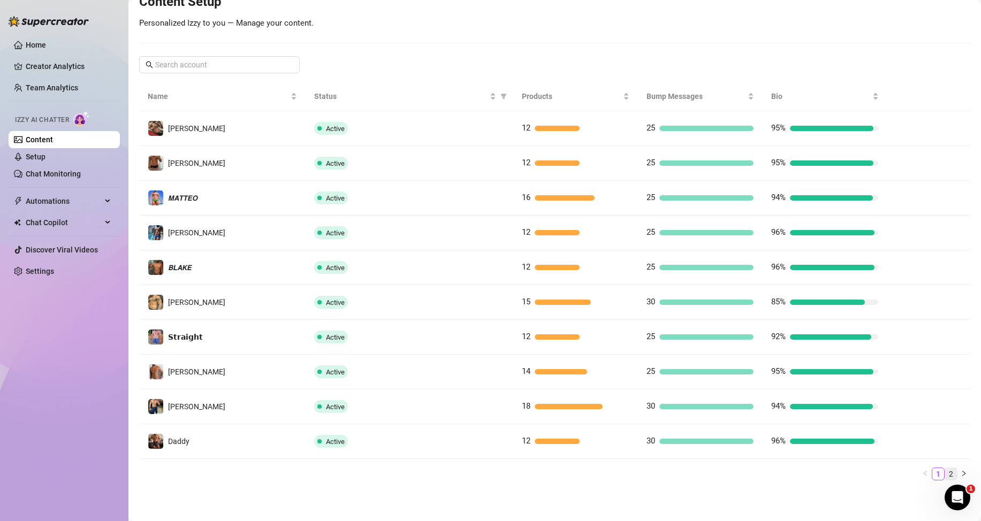
click at [945, 474] on link "2" at bounding box center [951, 474] width 12 height 12
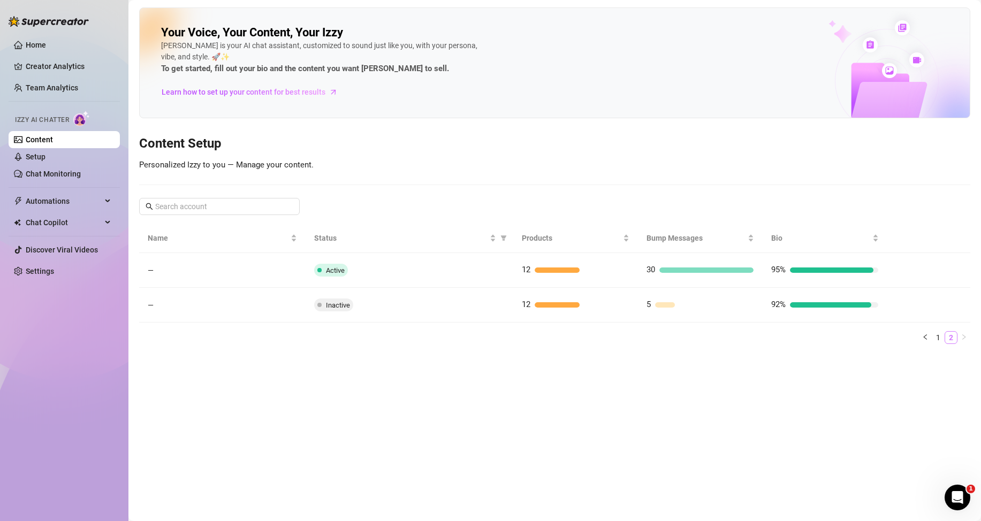
scroll to position [0, 0]
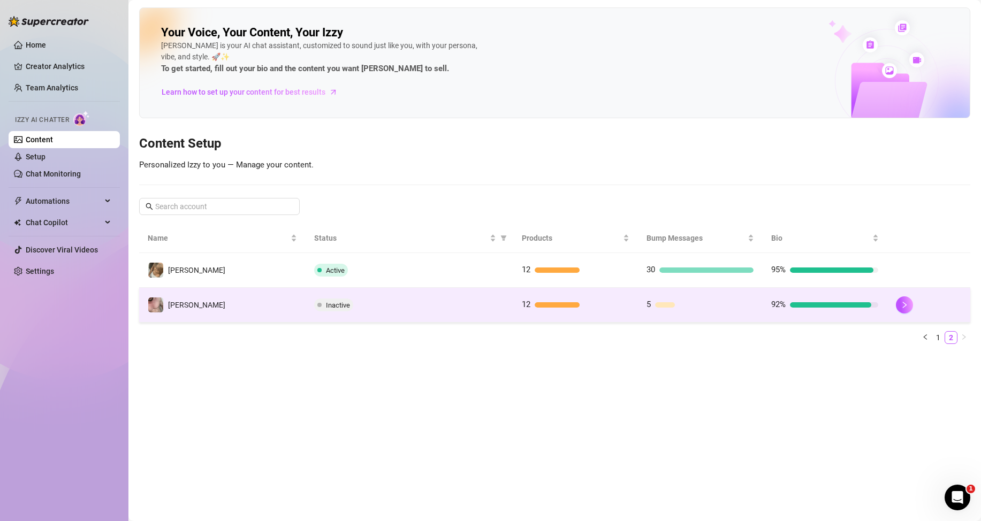
click at [336, 303] on span "Inactive" at bounding box center [338, 305] width 24 height 8
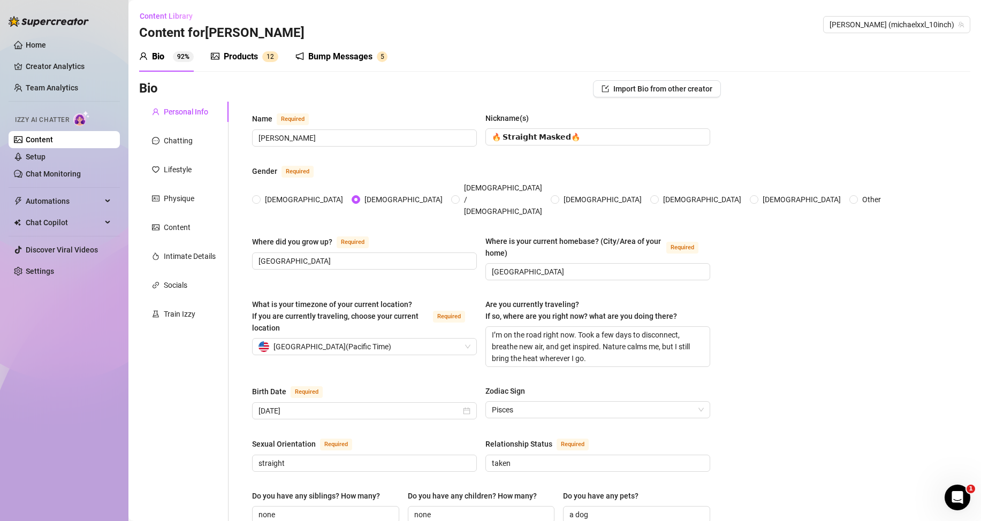
click at [368, 59] on div "Bump Messages" at bounding box center [340, 56] width 64 height 13
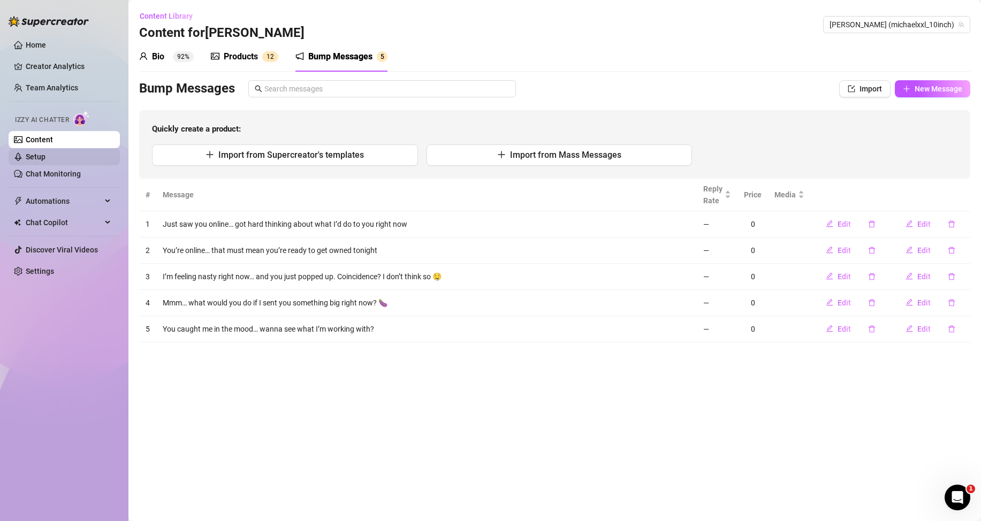
click at [46, 157] on link "Setup" at bounding box center [36, 157] width 20 height 9
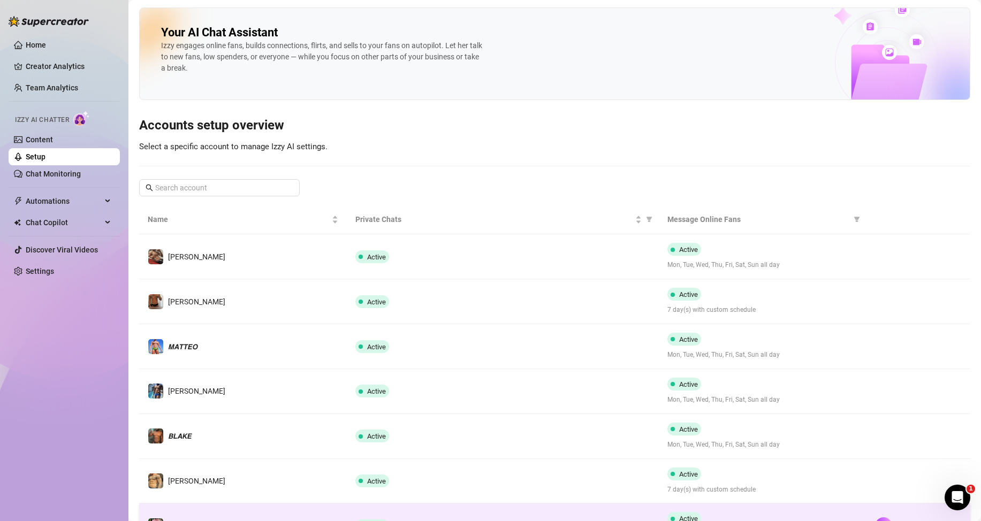
scroll to position [214, 0]
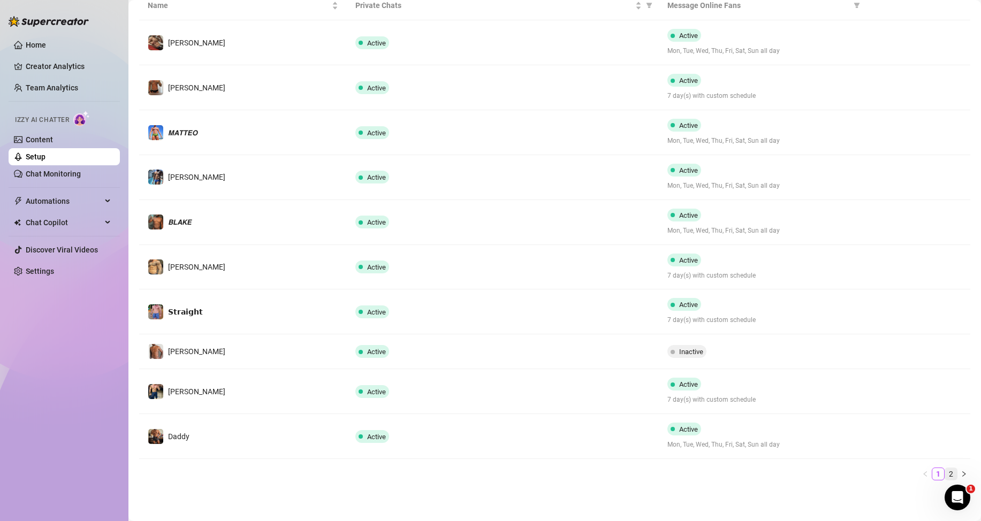
click at [947, 473] on link "2" at bounding box center [951, 474] width 12 height 12
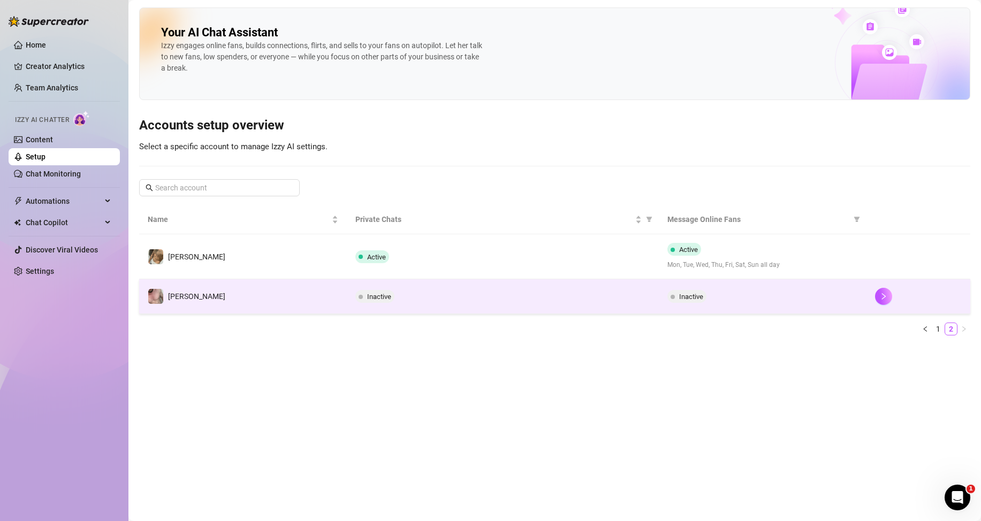
click at [382, 294] on span "Inactive" at bounding box center [379, 297] width 24 height 8
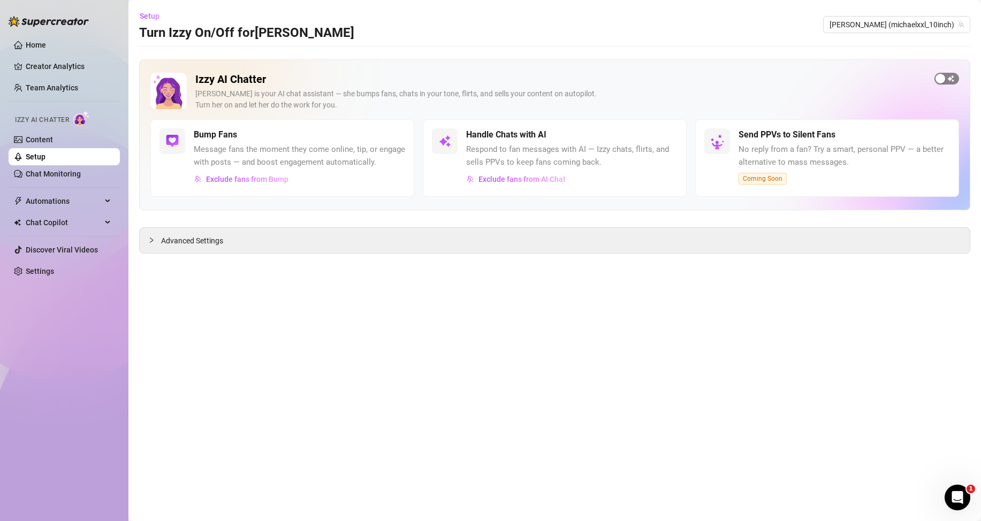
click at [935, 79] on span "button" at bounding box center [947, 79] width 25 height 12
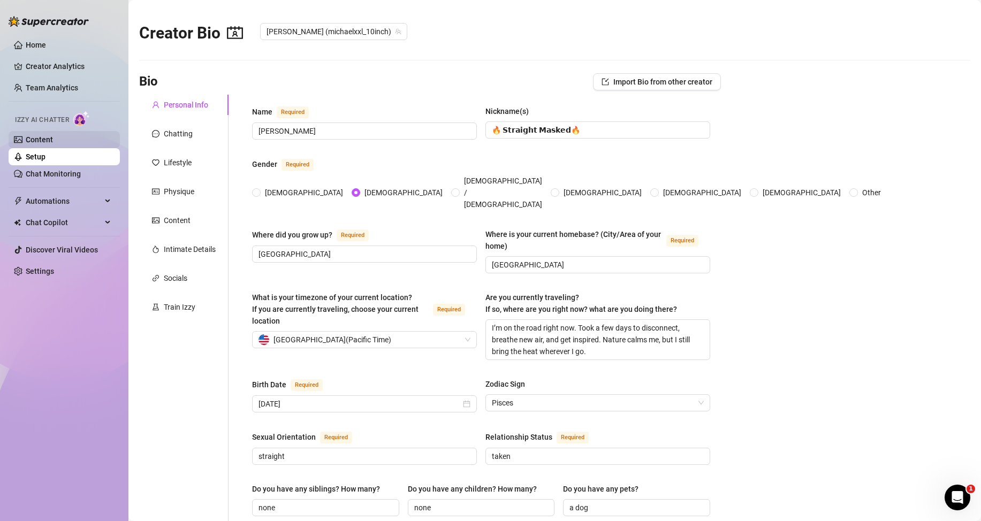
click at [48, 137] on link "Content" at bounding box center [39, 139] width 27 height 9
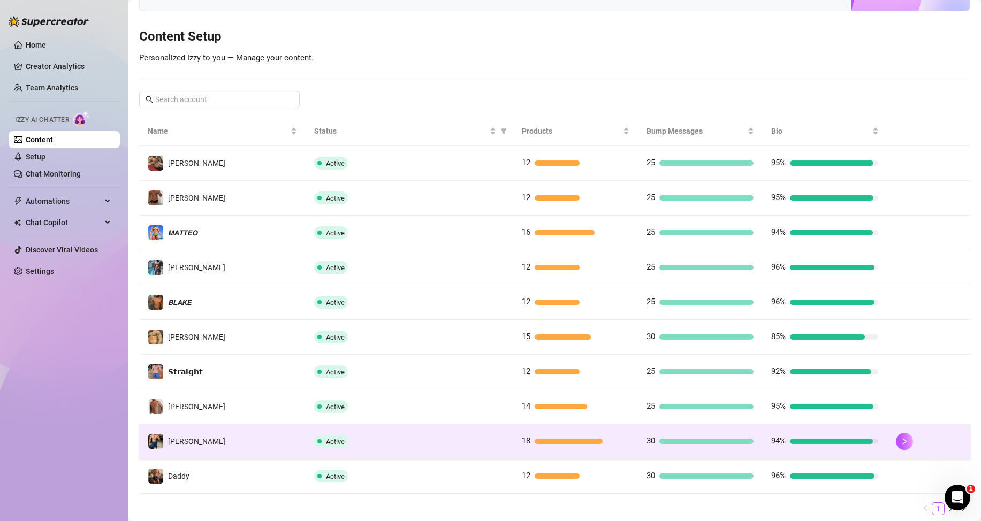
scroll to position [142, 0]
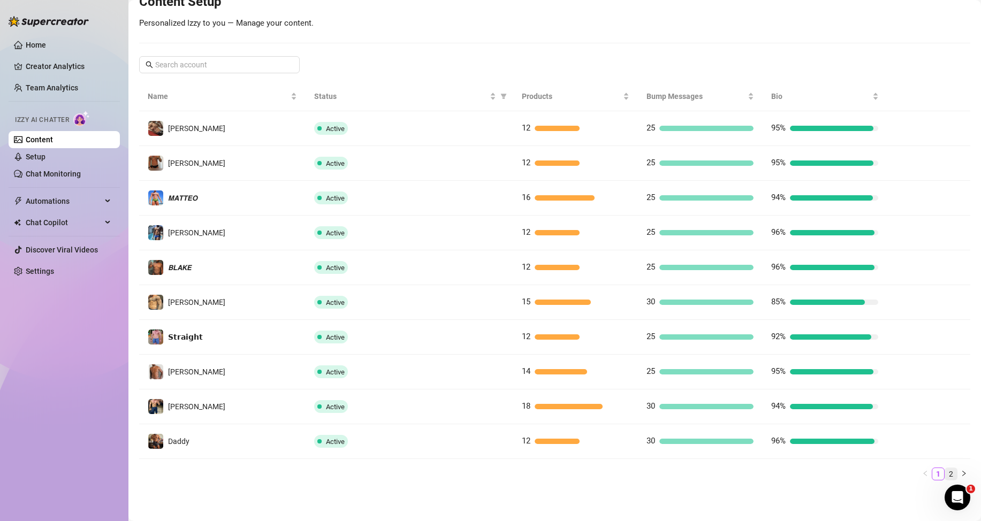
click at [945, 474] on link "2" at bounding box center [951, 474] width 12 height 12
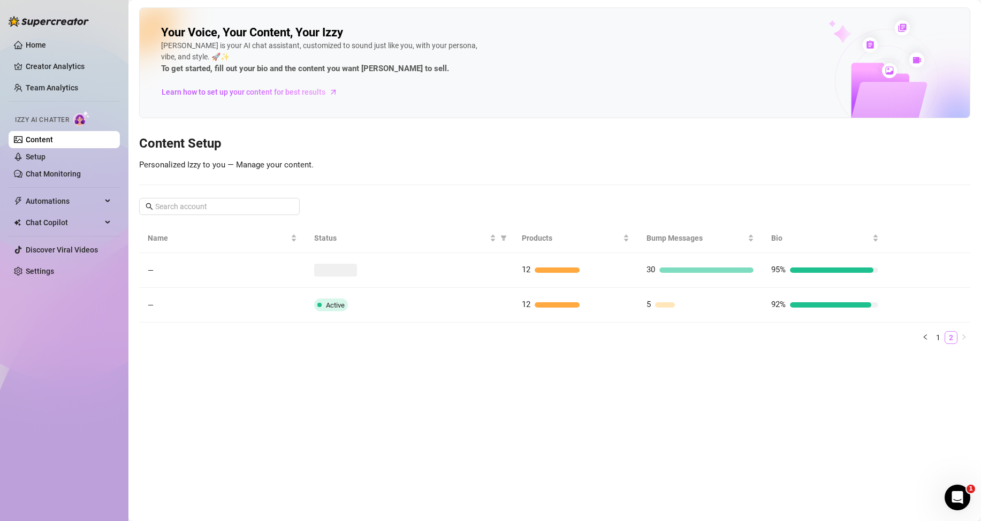
scroll to position [0, 0]
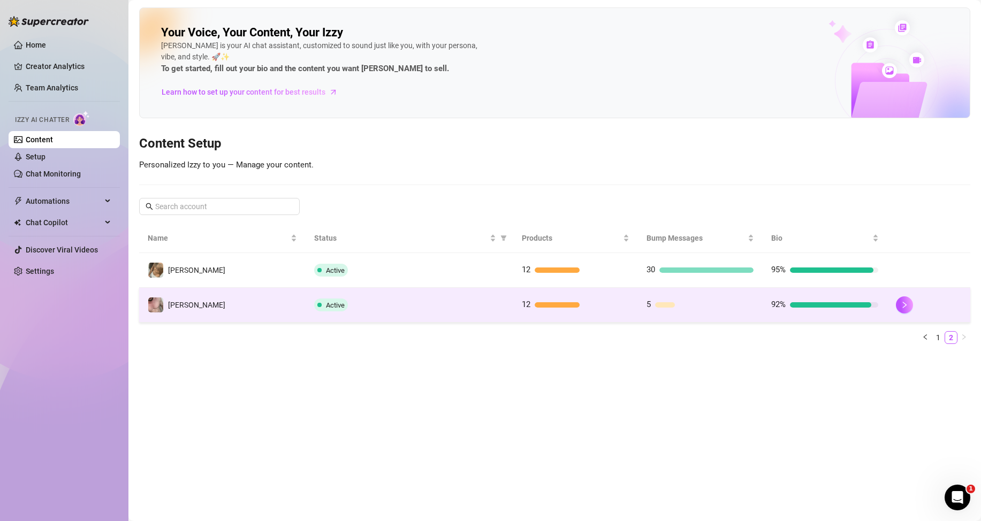
click at [562, 302] on div at bounding box center [557, 304] width 45 height 5
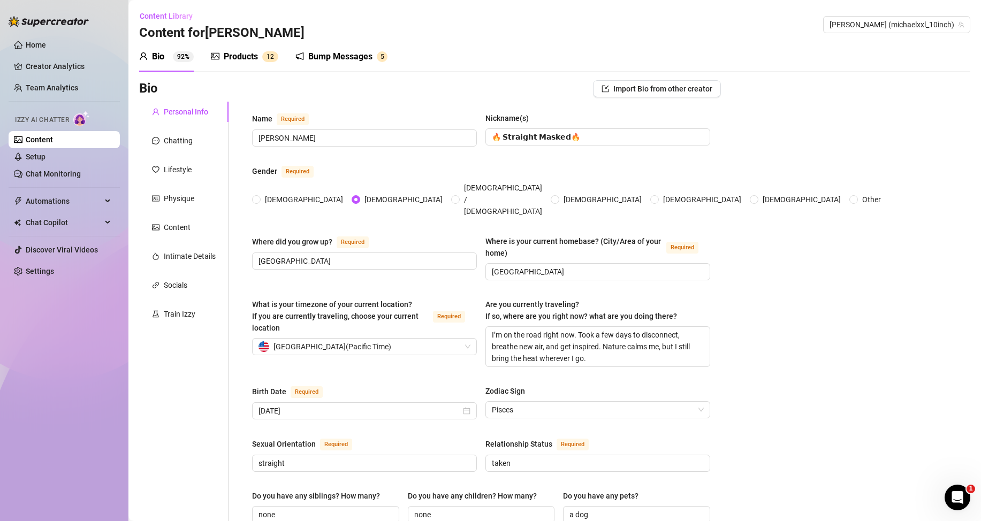
click at [259, 62] on div "Products 1 2" at bounding box center [244, 56] width 67 height 13
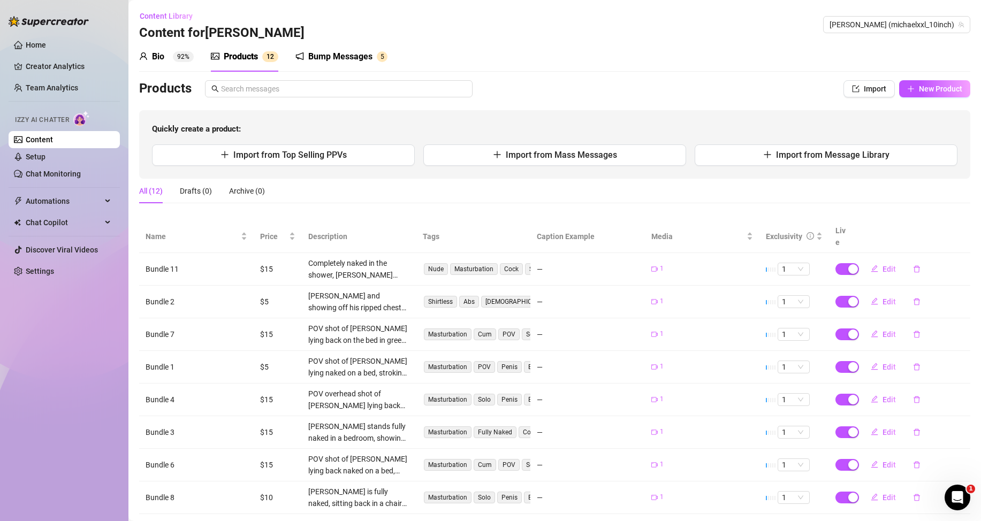
scroll to position [120, 0]
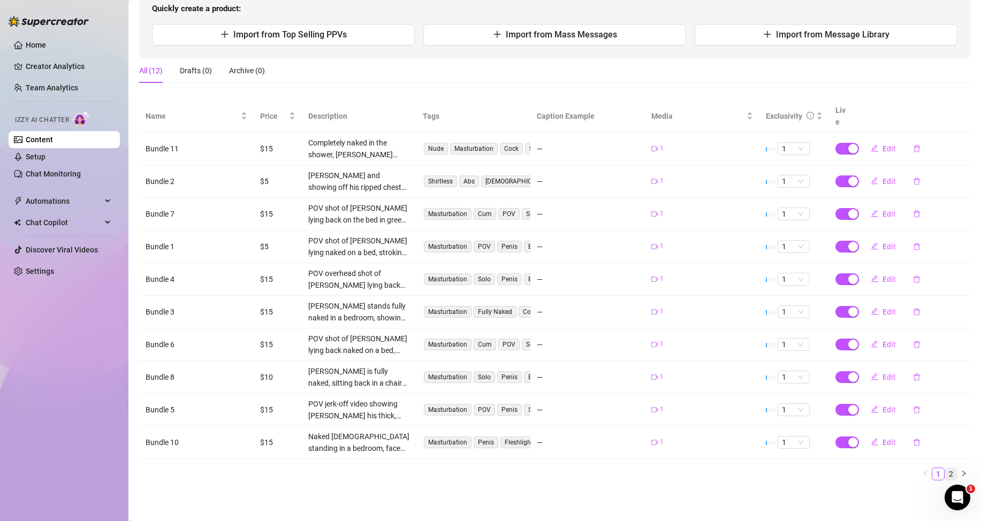
click at [945, 474] on link "2" at bounding box center [951, 474] width 12 height 12
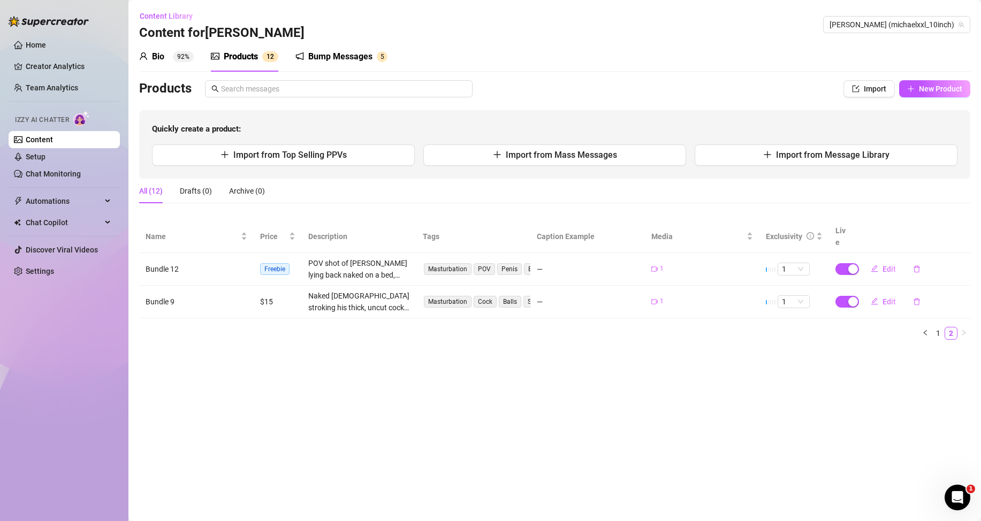
click at [525, 392] on main "Content Library Content for [PERSON_NAME] (michaelxxl_10inch) Bio 92% Products …" at bounding box center [554, 260] width 853 height 521
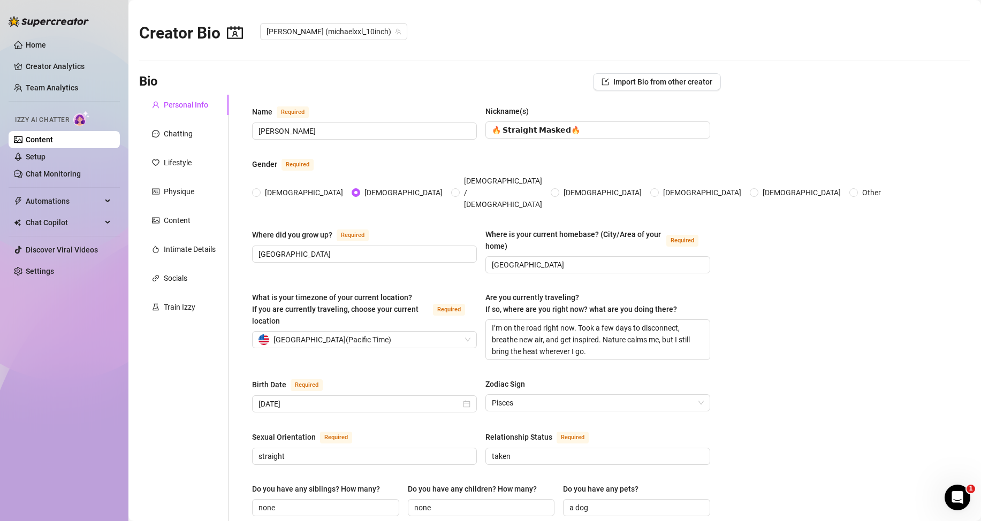
click at [53, 139] on link "Content" at bounding box center [39, 139] width 27 height 9
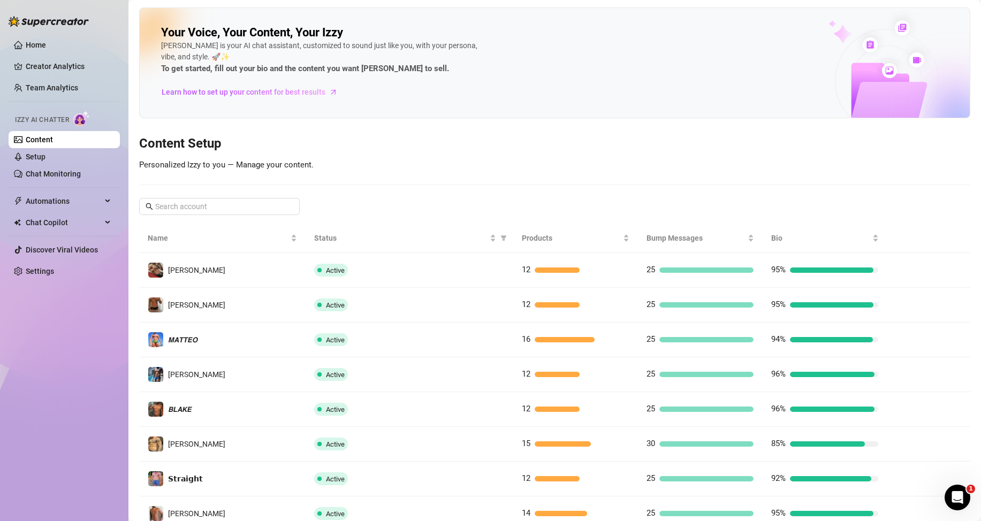
scroll to position [142, 0]
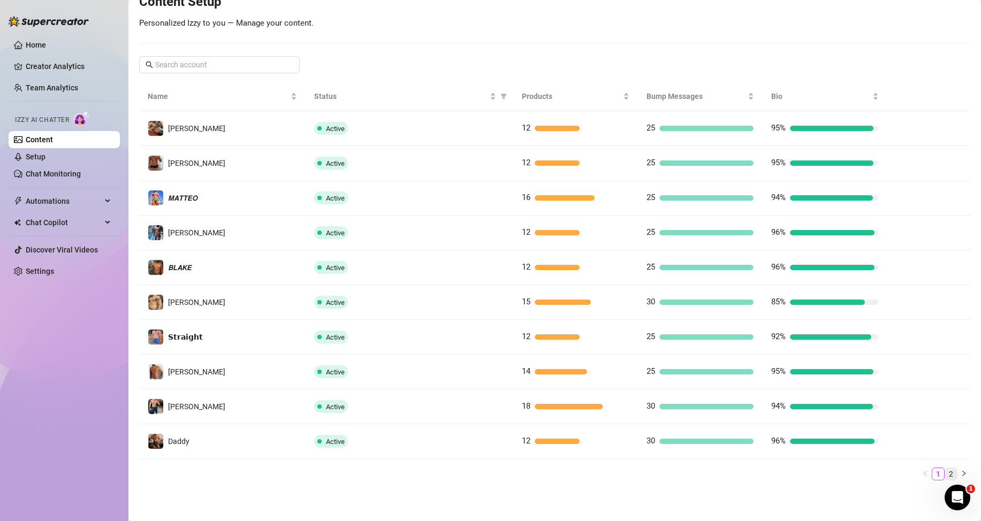
click at [945, 475] on link "2" at bounding box center [951, 474] width 12 height 12
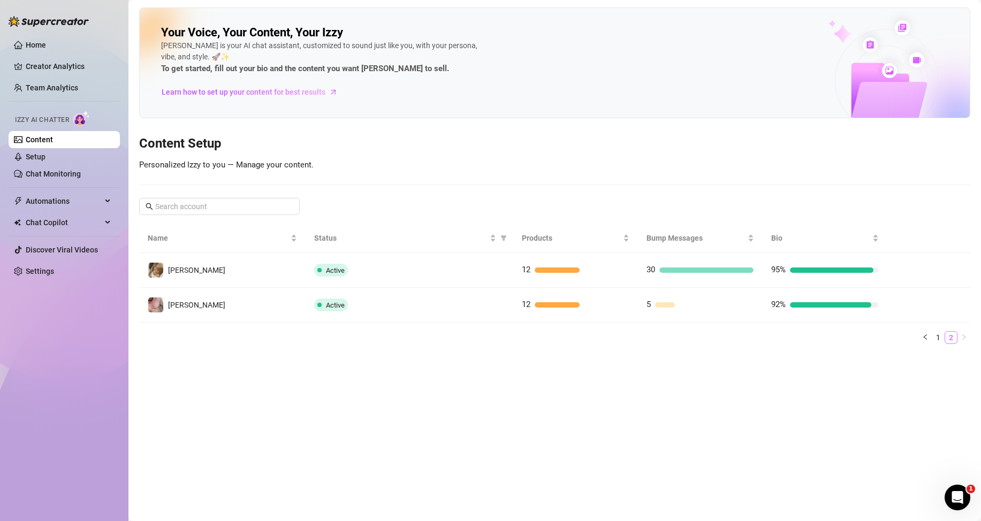
scroll to position [0, 0]
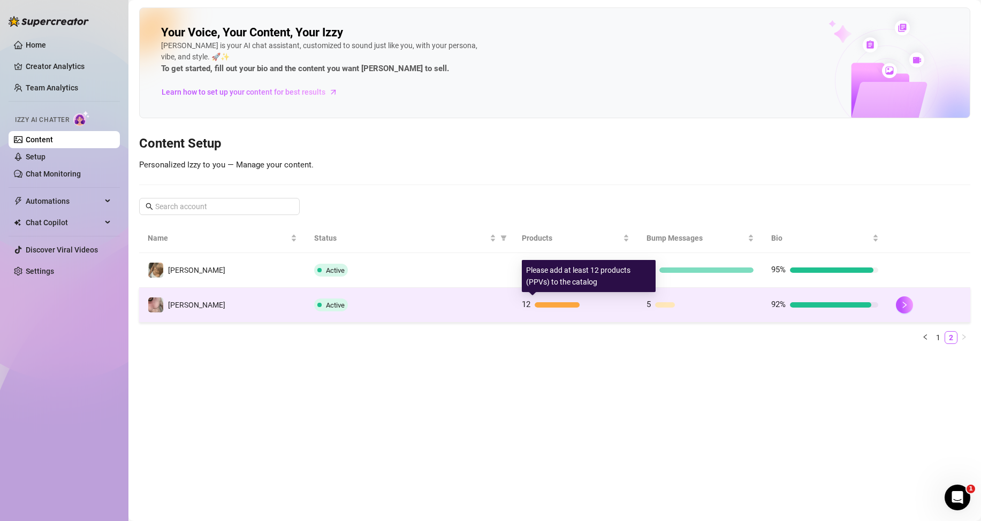
click at [565, 305] on div at bounding box center [557, 304] width 45 height 5
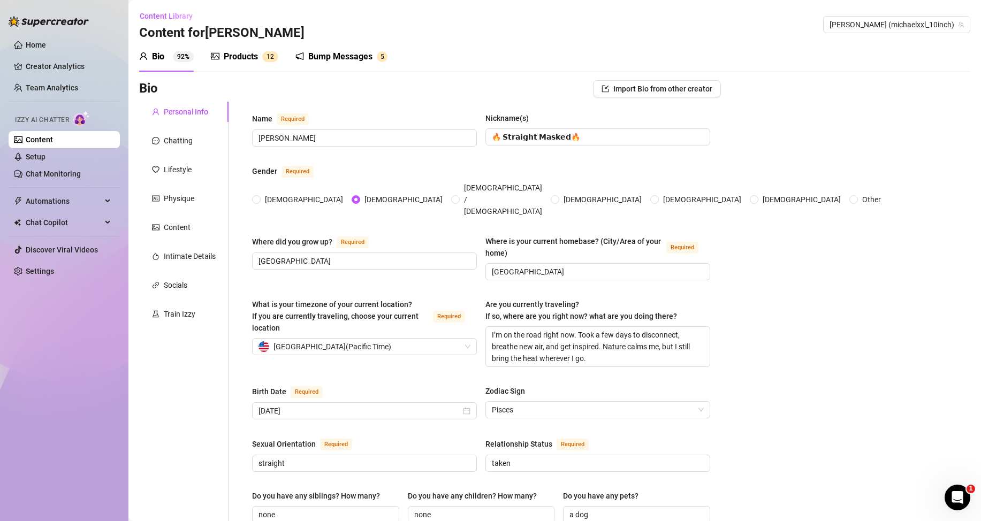
click at [252, 60] on div "Products" at bounding box center [241, 56] width 34 height 13
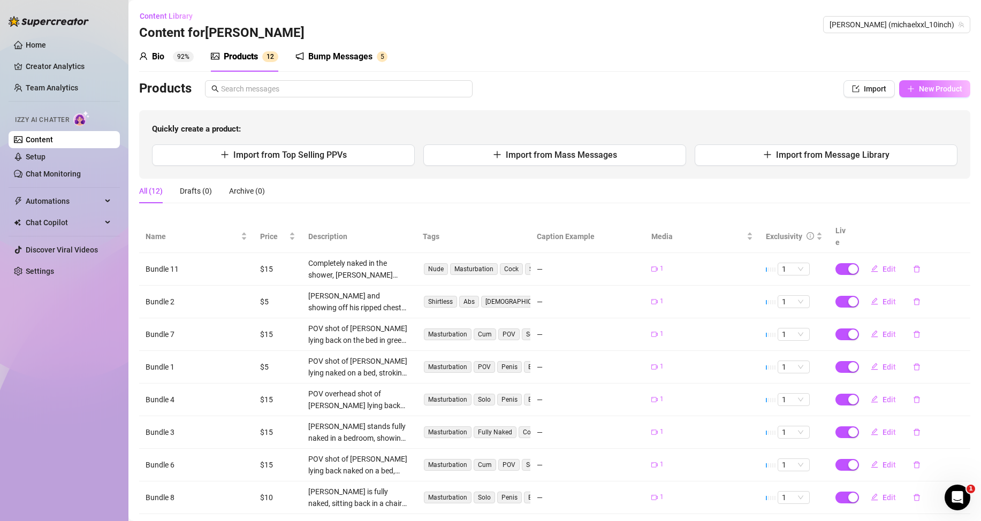
click at [911, 93] on button "New Product" at bounding box center [934, 88] width 71 height 17
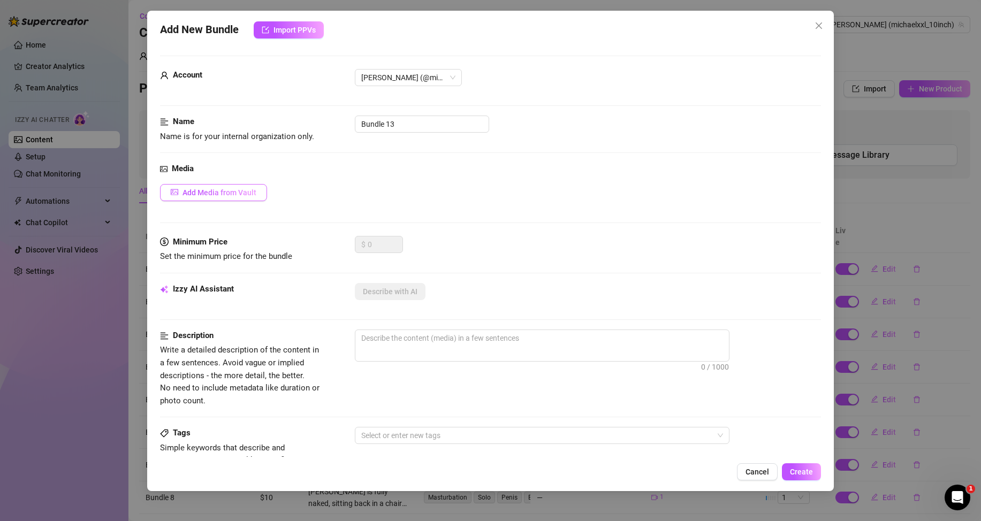
click at [229, 188] on span "Add Media from Vault" at bounding box center [220, 192] width 74 height 9
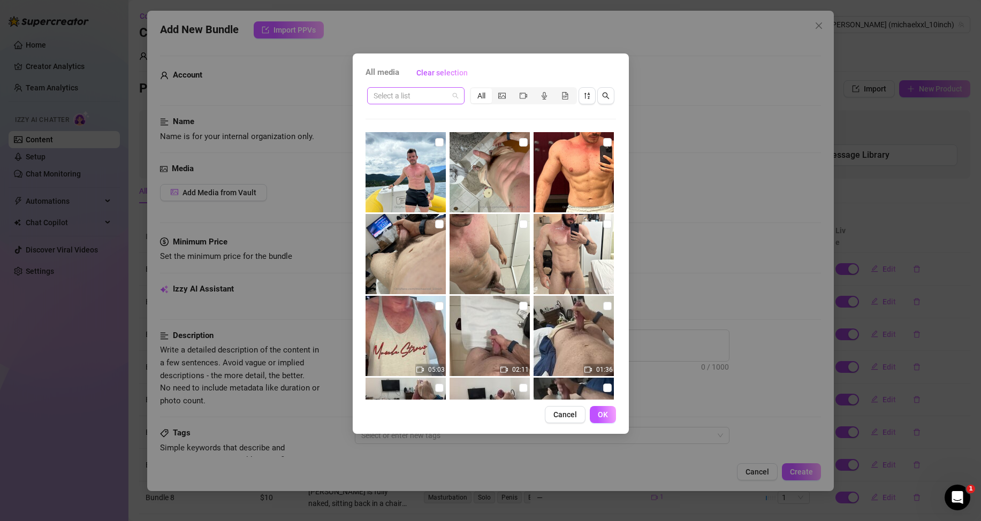
click at [457, 96] on span at bounding box center [416, 96] width 85 height 16
click at [400, 120] on div "Messages" at bounding box center [416, 117] width 80 height 12
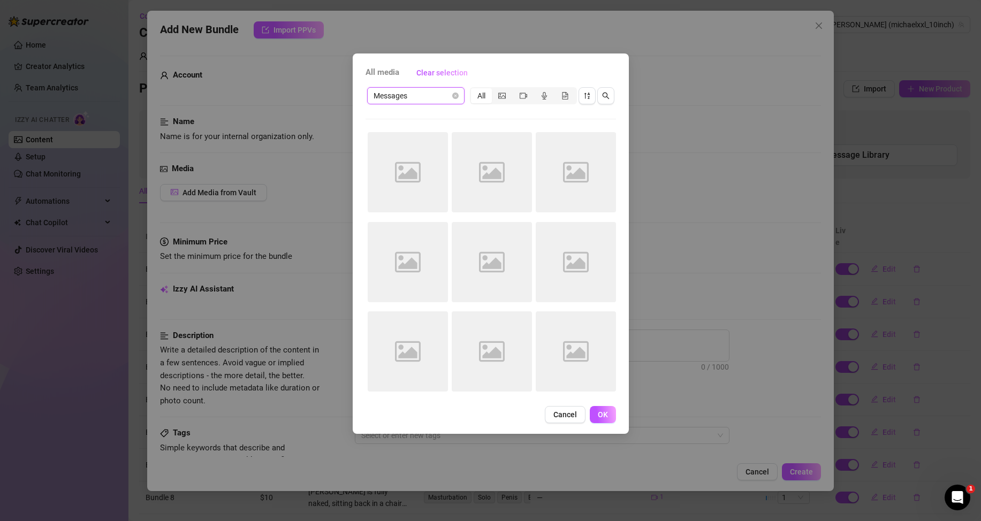
click at [502, 103] on div "All" at bounding box center [523, 95] width 107 height 17
click at [502, 100] on div "segmented control" at bounding box center [502, 95] width 21 height 15
click at [495, 90] on input "segmented control" at bounding box center [495, 90] width 0 height 0
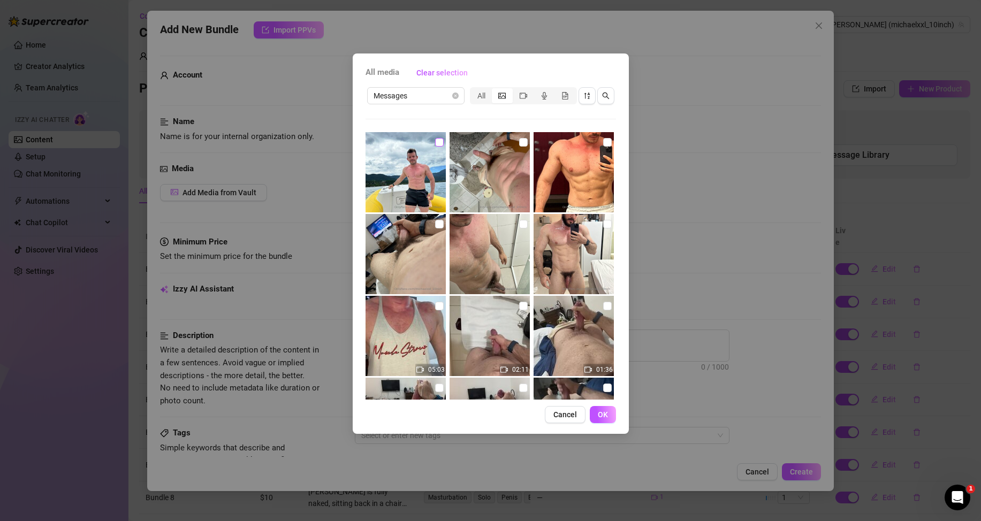
click at [435, 143] on input "checkbox" at bounding box center [439, 142] width 9 height 9
click at [600, 409] on button "OK" at bounding box center [603, 414] width 26 height 17
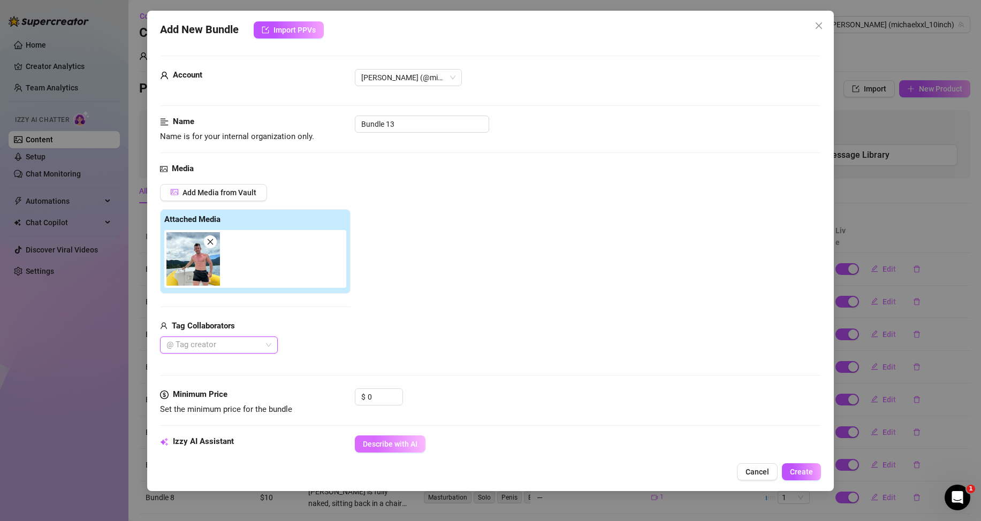
click at [389, 441] on span "Describe with AI" at bounding box center [390, 444] width 55 height 9
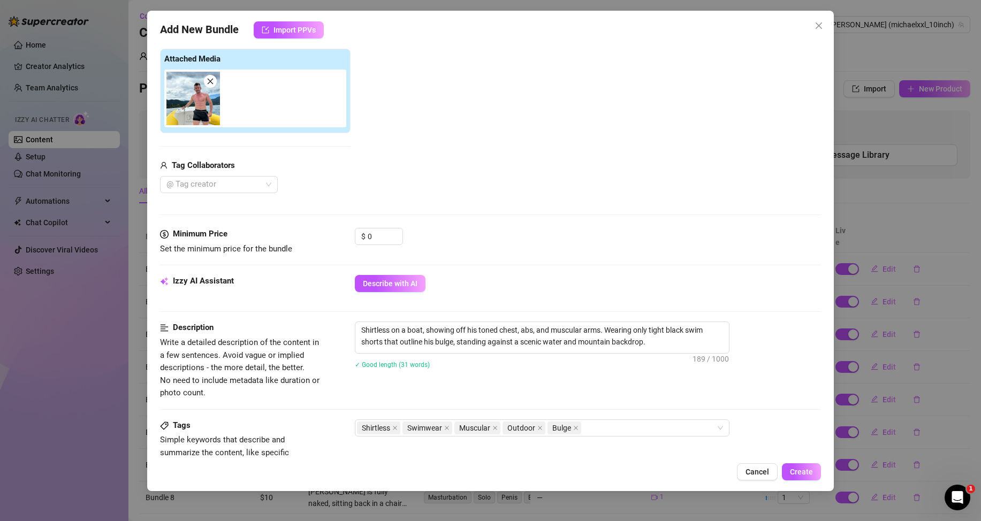
scroll to position [268, 0]
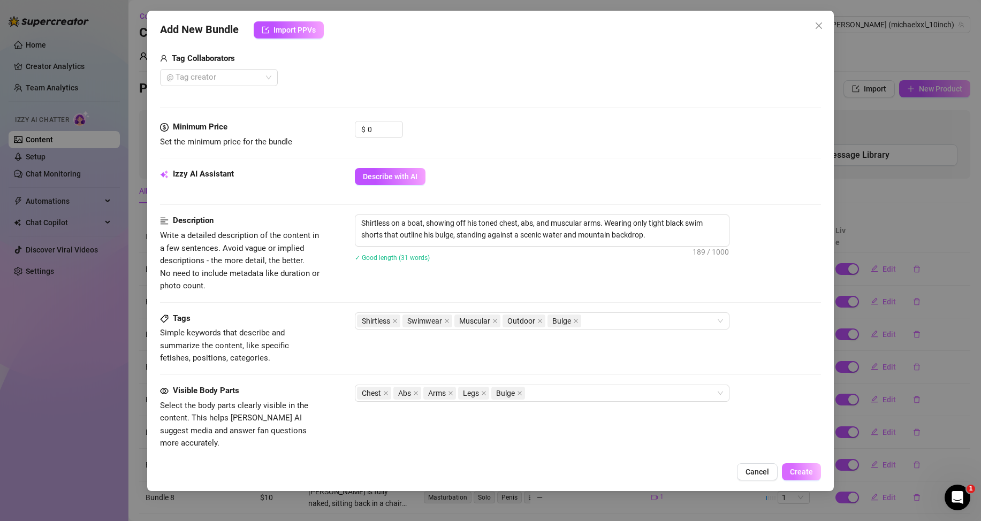
click at [799, 467] on button "Create" at bounding box center [801, 472] width 39 height 17
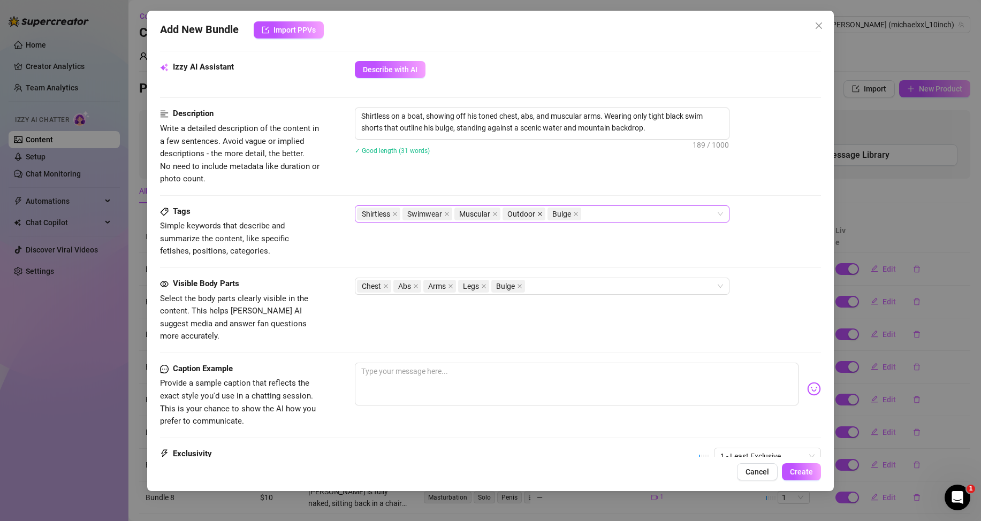
click at [541, 216] on icon "close" at bounding box center [540, 213] width 5 height 5
click at [790, 472] on button "Create" at bounding box center [801, 472] width 39 height 17
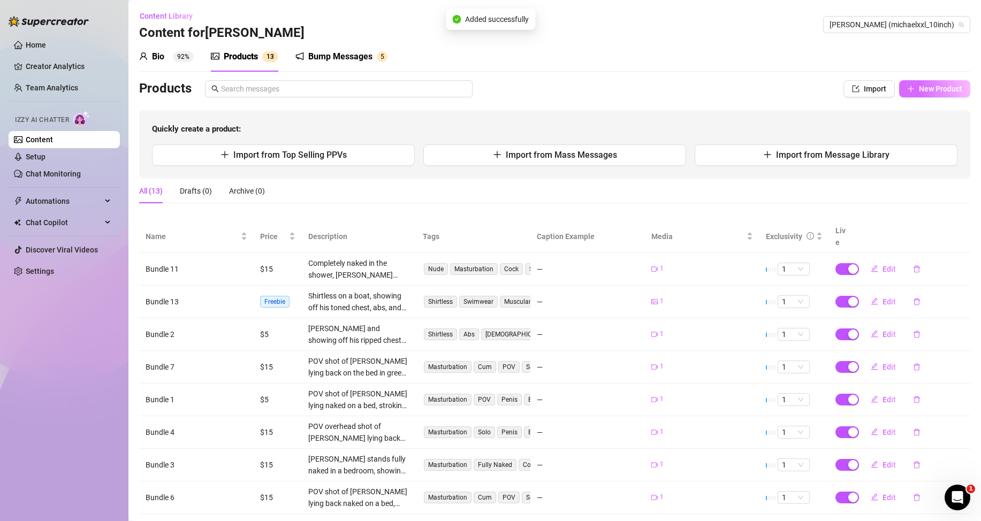
click at [937, 95] on button "New Product" at bounding box center [934, 88] width 71 height 17
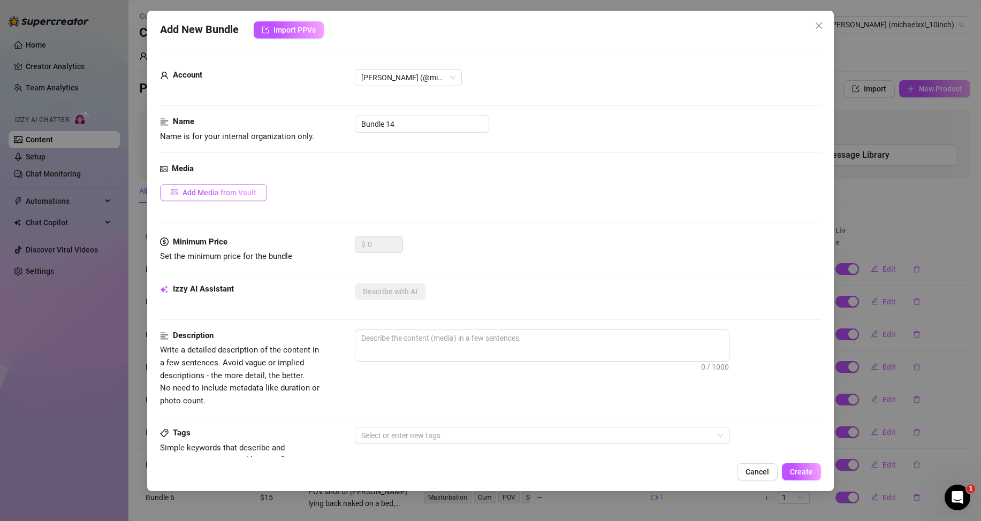
click at [231, 190] on span "Add Media from Vault" at bounding box center [220, 192] width 74 height 9
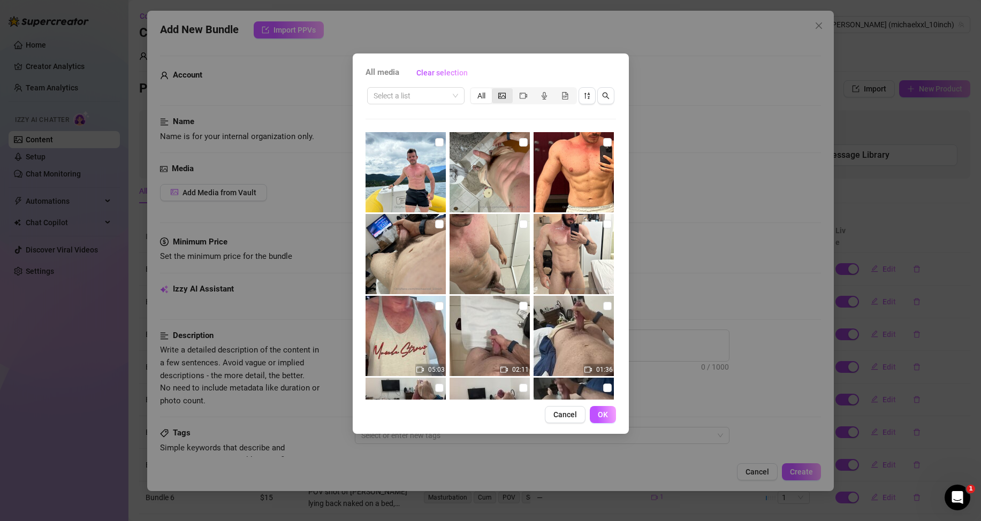
click at [497, 100] on div "segmented control" at bounding box center [502, 95] width 21 height 15
click at [495, 90] on input "segmented control" at bounding box center [495, 90] width 0 height 0
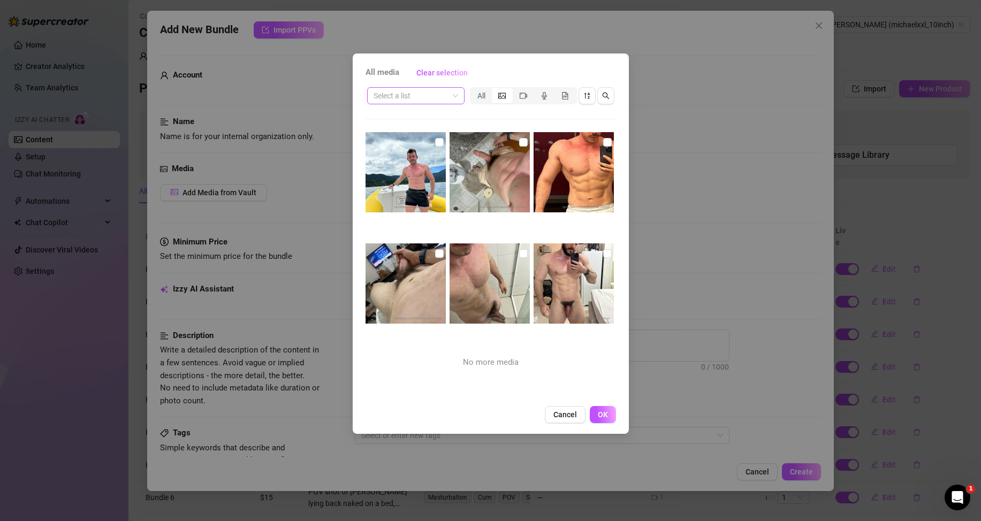
click at [456, 96] on span at bounding box center [416, 96] width 85 height 16
click at [414, 116] on div "Messages" at bounding box center [416, 117] width 80 height 12
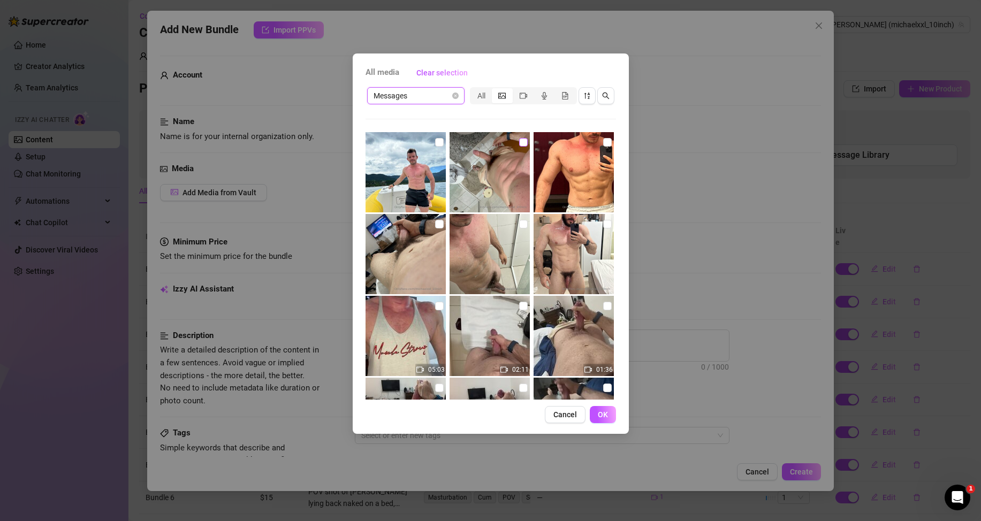
click at [519, 138] on input "checkbox" at bounding box center [523, 142] width 9 height 9
click at [601, 421] on button "OK" at bounding box center [603, 414] width 26 height 17
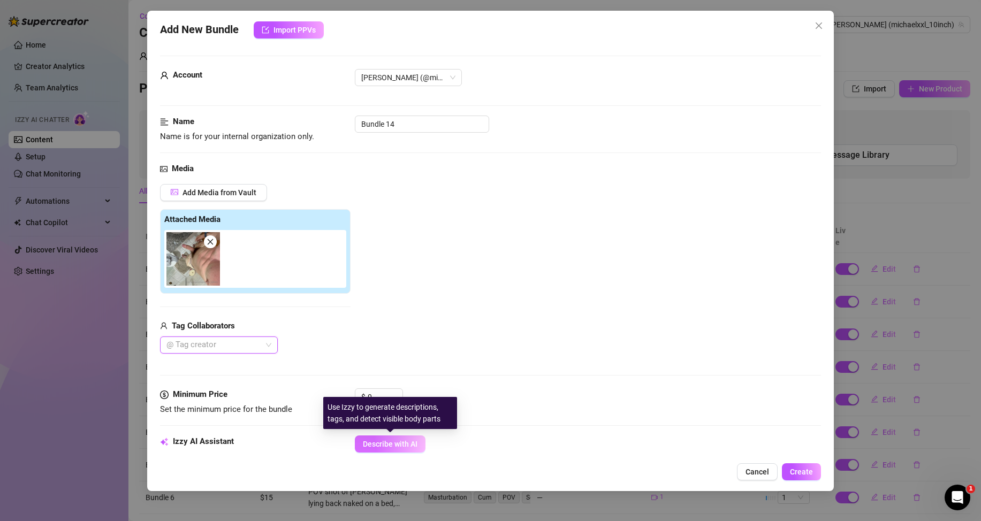
click at [393, 443] on span "Describe with AI" at bounding box center [390, 444] width 55 height 9
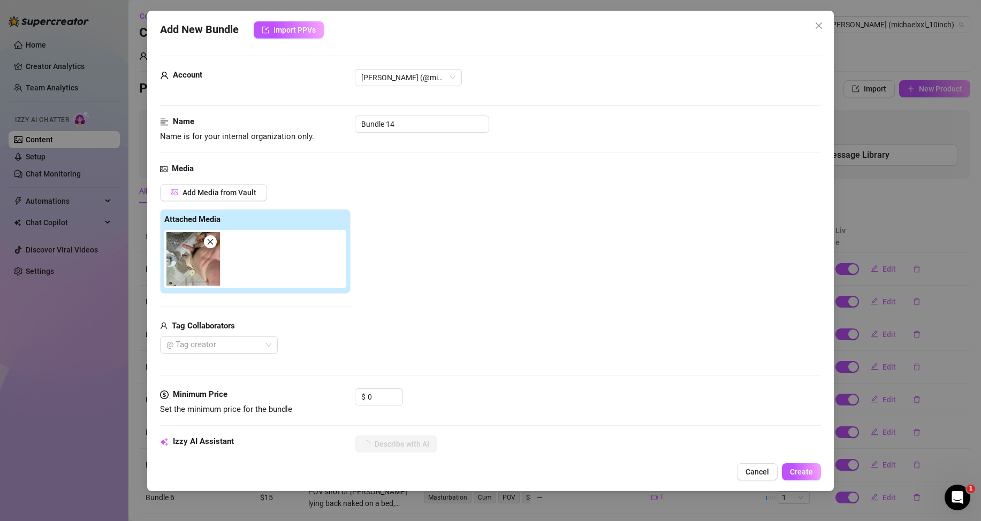
scroll to position [107, 0]
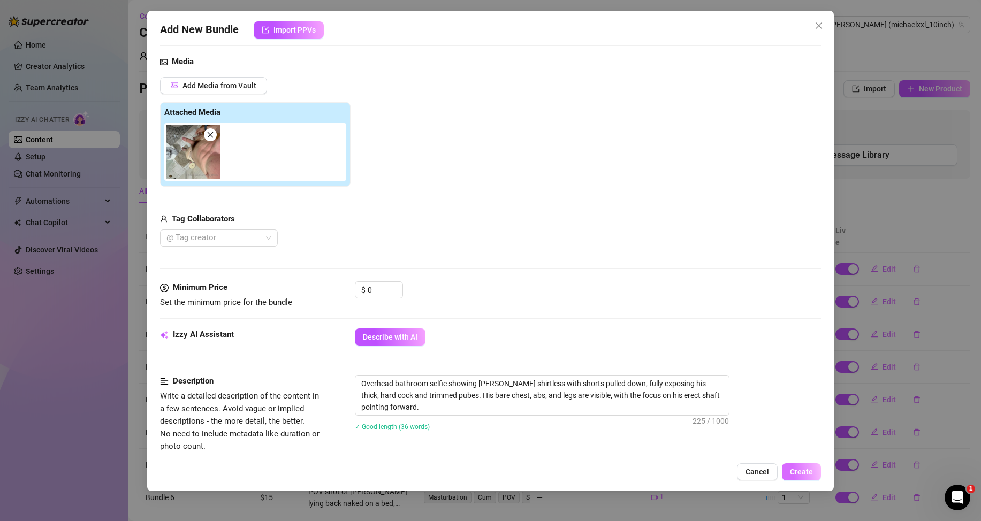
click at [803, 467] on button "Create" at bounding box center [801, 472] width 39 height 17
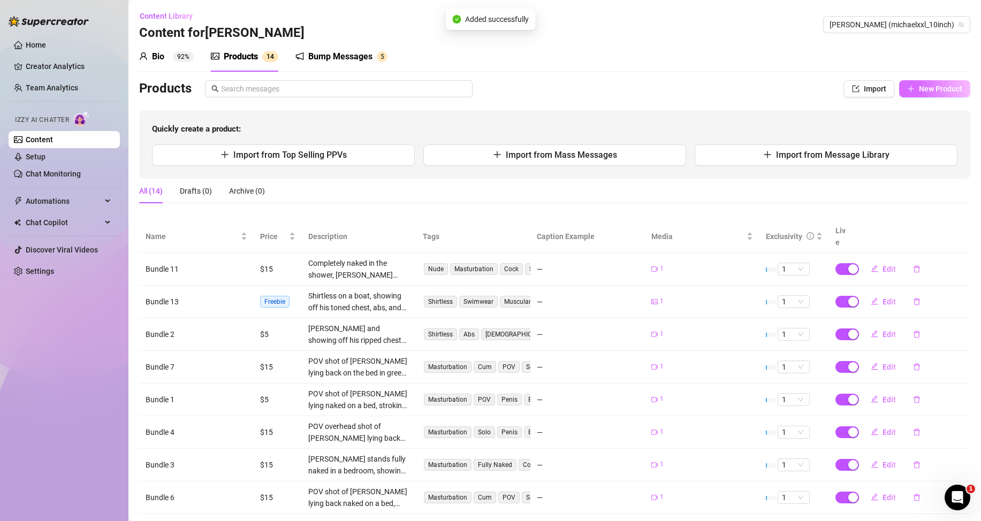
click at [926, 90] on span "New Product" at bounding box center [940, 89] width 43 height 9
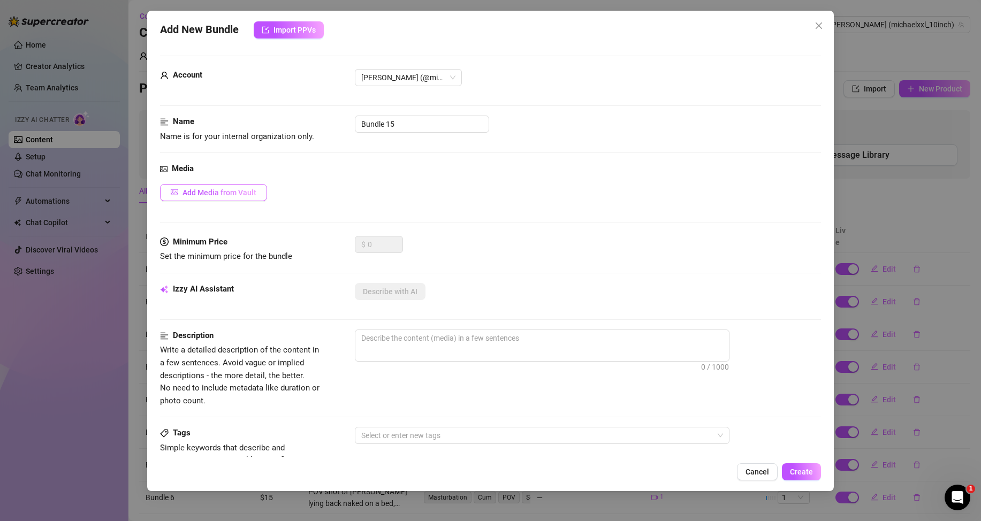
click at [237, 195] on span "Add Media from Vault" at bounding box center [220, 192] width 74 height 9
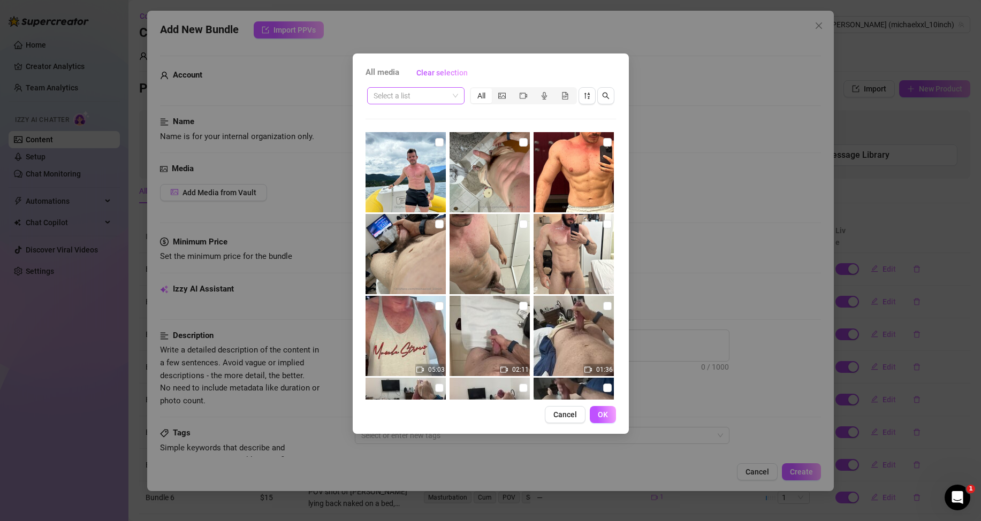
click at [417, 98] on input "search" at bounding box center [411, 96] width 75 height 16
click at [417, 117] on div "Messages" at bounding box center [416, 117] width 80 height 12
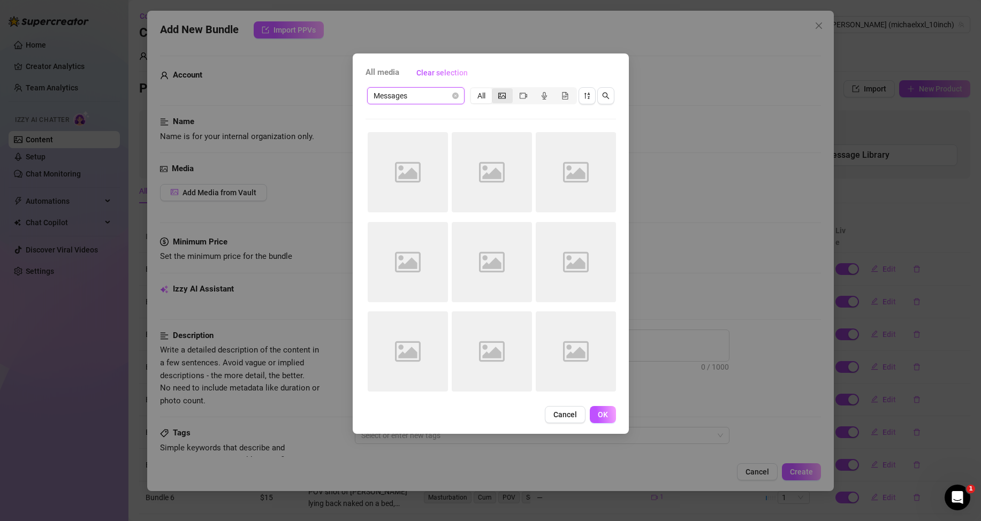
click at [499, 93] on icon "picture" at bounding box center [501, 96] width 7 height 6
click at [495, 90] on input "segmented control" at bounding box center [495, 90] width 0 height 0
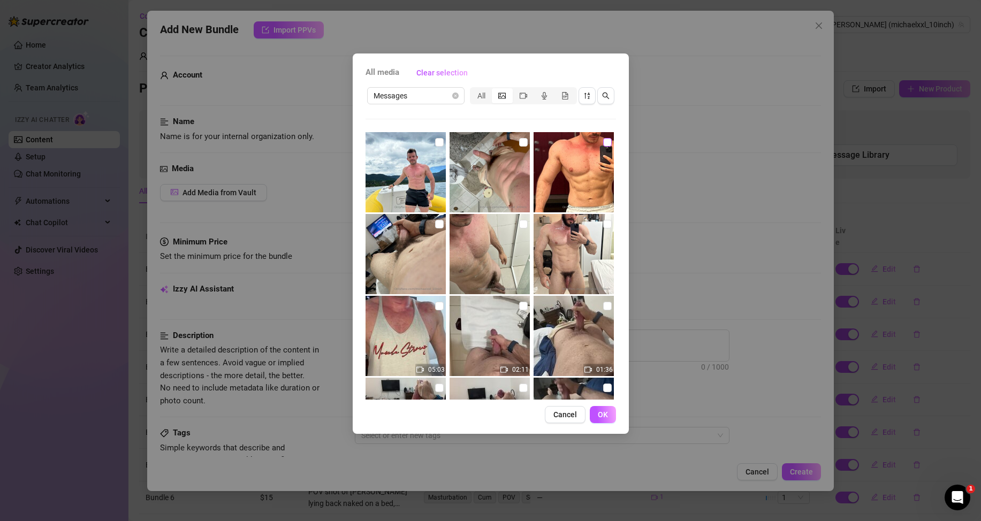
click at [603, 144] on input "checkbox" at bounding box center [607, 142] width 9 height 9
click at [602, 414] on span "OK" at bounding box center [603, 415] width 10 height 9
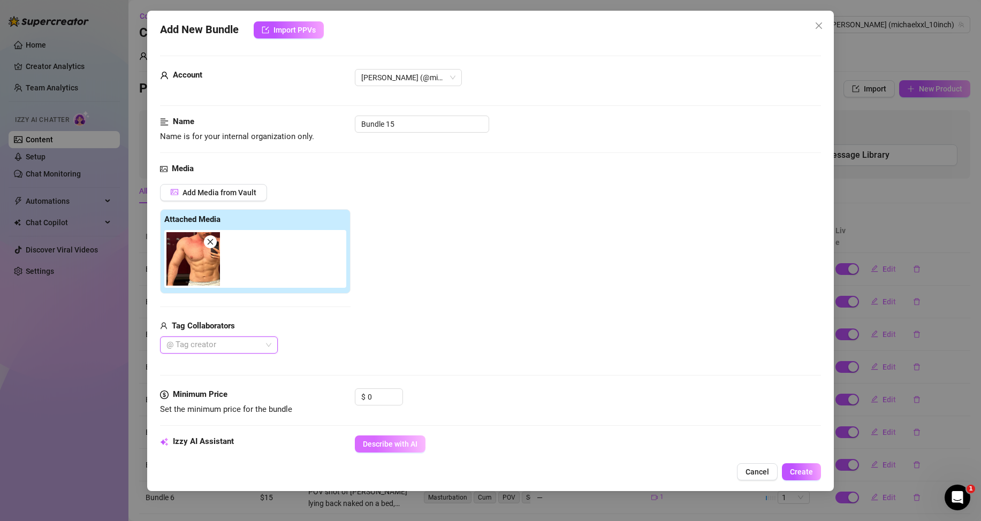
click at [404, 440] on button "Describe with AI" at bounding box center [390, 444] width 71 height 17
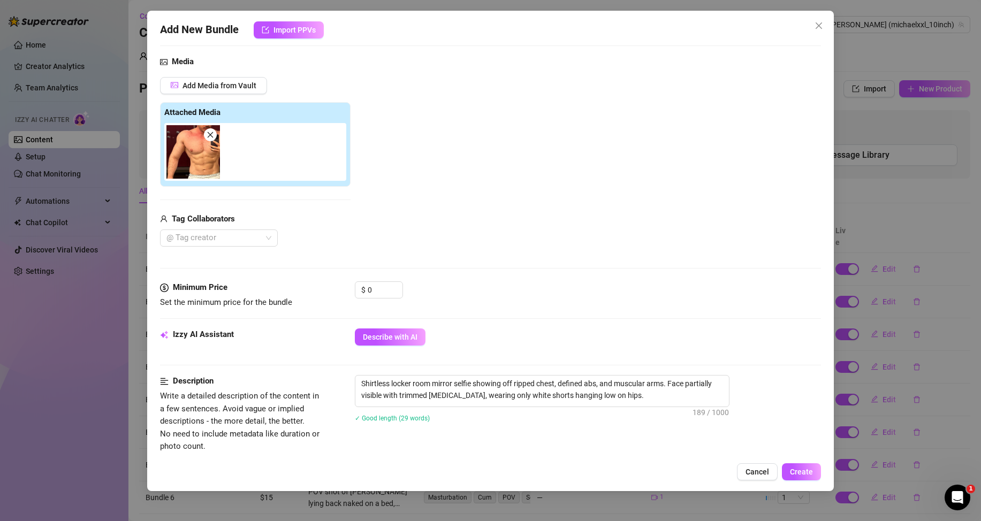
click at [810, 466] on button "Create" at bounding box center [801, 472] width 39 height 17
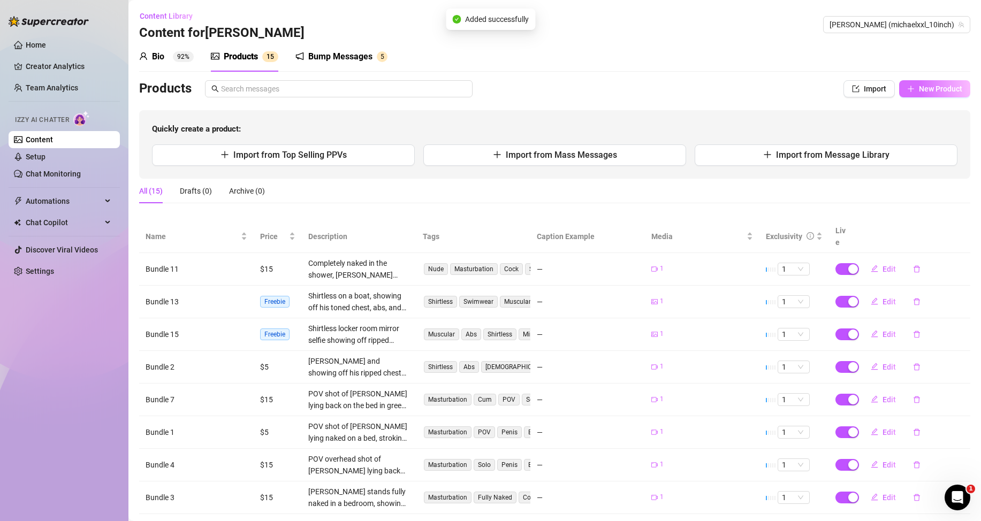
click at [932, 87] on span "New Product" at bounding box center [940, 89] width 43 height 9
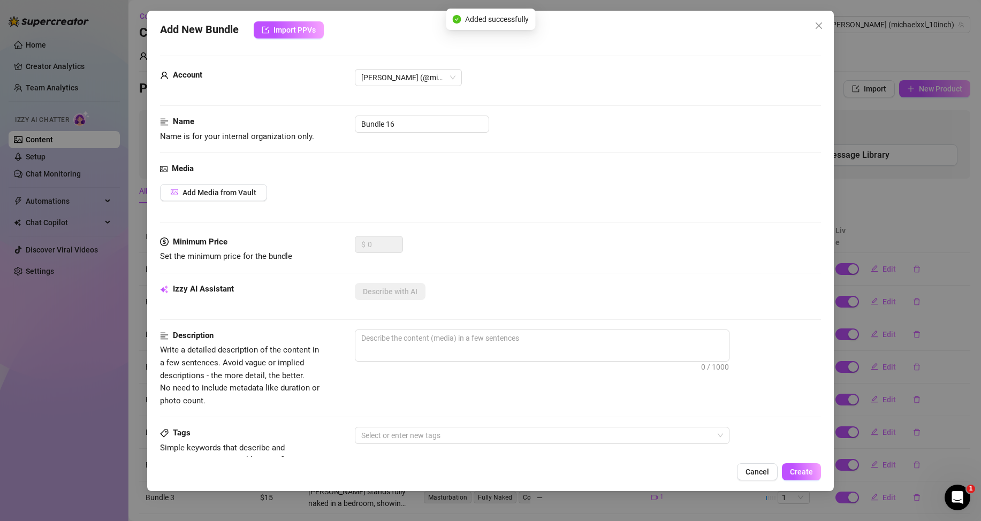
click at [236, 181] on div "Media Add Media from Vault" at bounding box center [490, 199] width 661 height 73
click at [241, 196] on span "Add Media from Vault" at bounding box center [220, 192] width 74 height 9
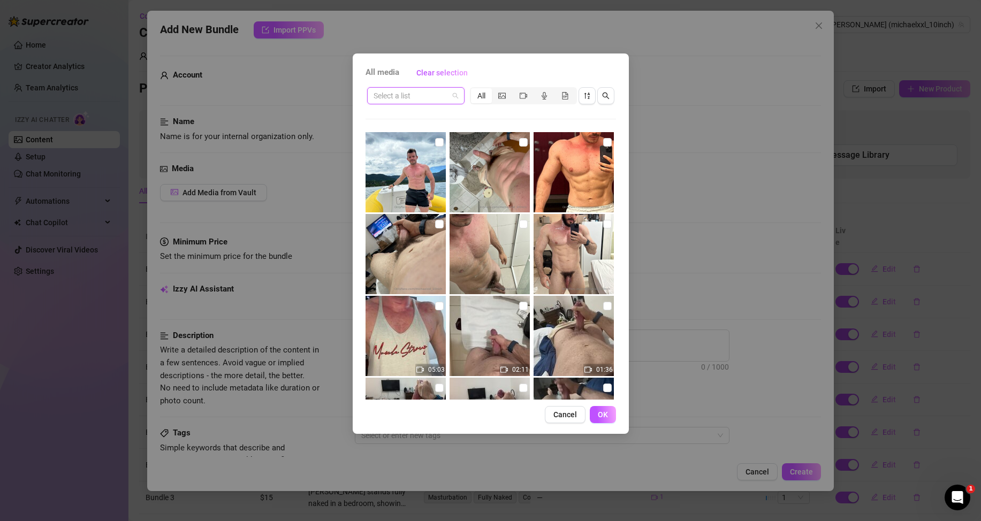
click at [443, 97] on input "search" at bounding box center [411, 96] width 75 height 16
click at [437, 116] on div "Messages" at bounding box center [416, 117] width 80 height 12
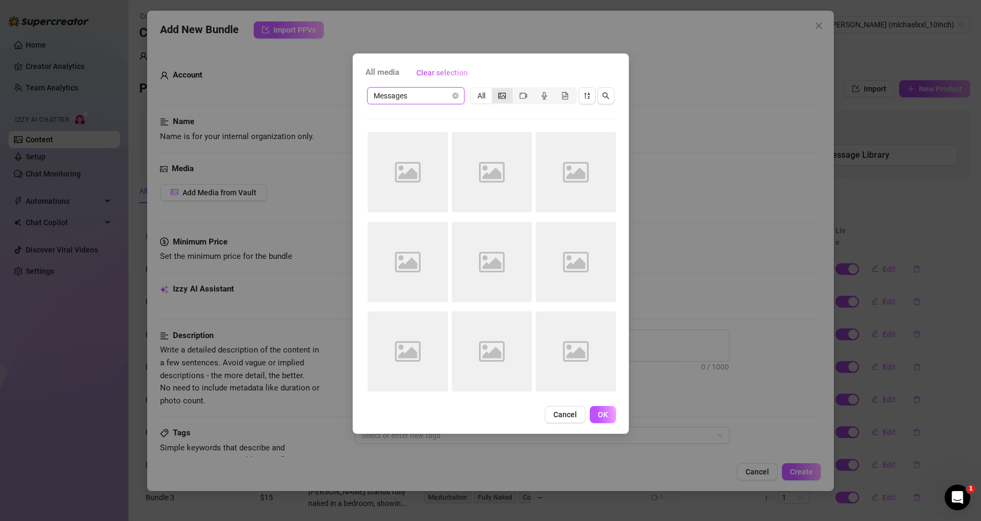
click at [508, 92] on div "segmented control" at bounding box center [502, 95] width 21 height 15
click at [495, 90] on input "segmented control" at bounding box center [495, 90] width 0 height 0
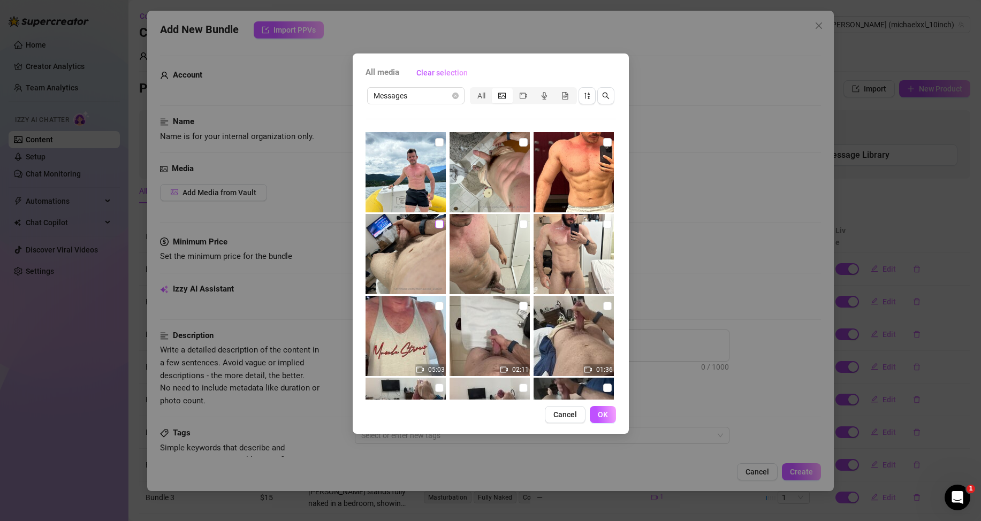
click at [435, 226] on input "checkbox" at bounding box center [439, 224] width 9 height 9
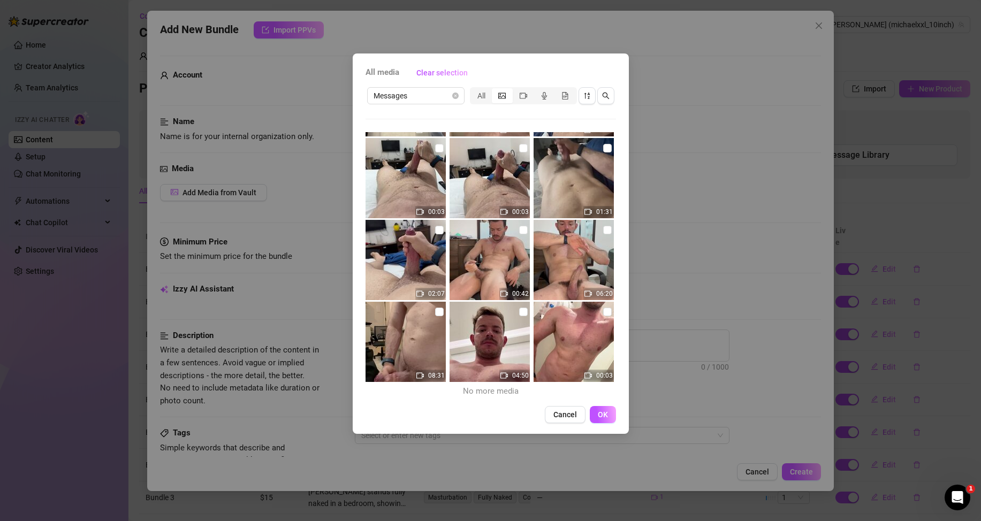
scroll to position [0, 0]
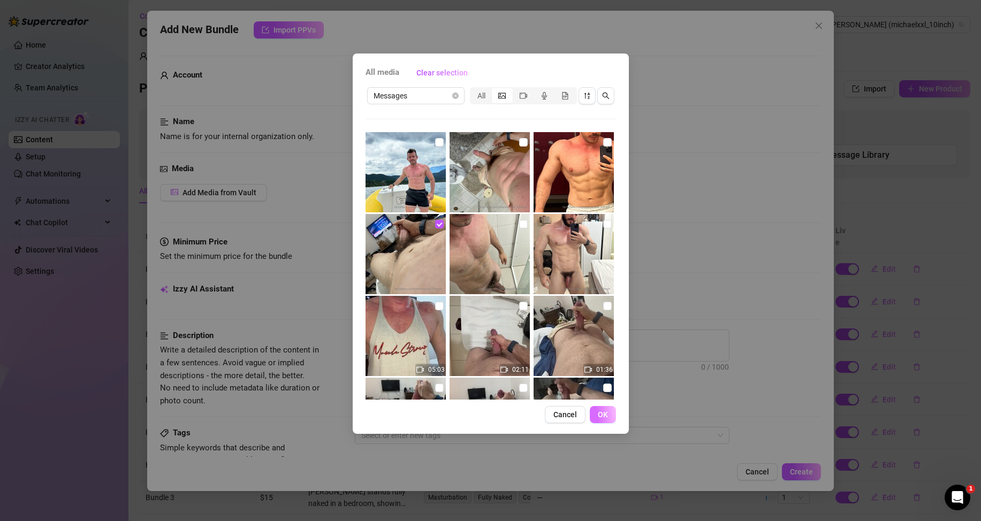
click at [604, 417] on span "OK" at bounding box center [603, 415] width 10 height 9
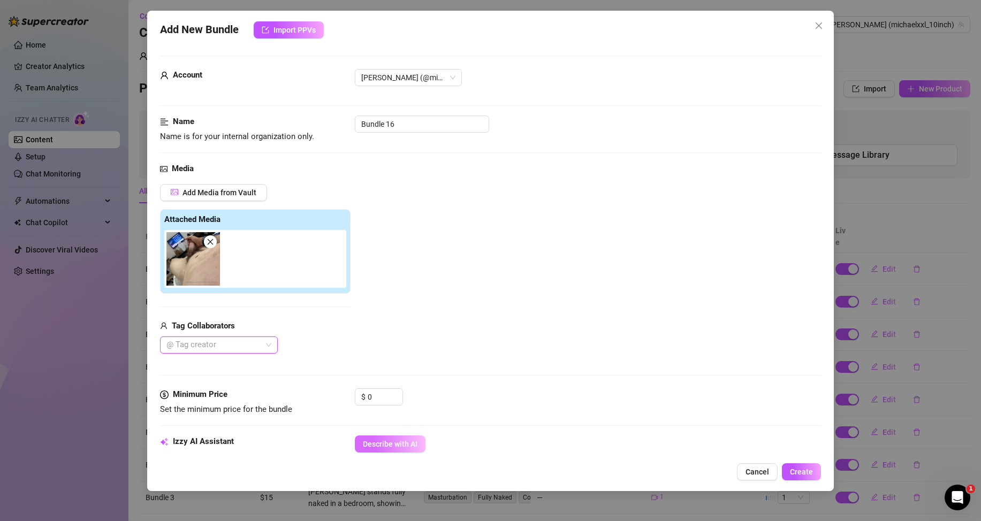
click at [385, 442] on span "Describe with AI" at bounding box center [390, 444] width 55 height 9
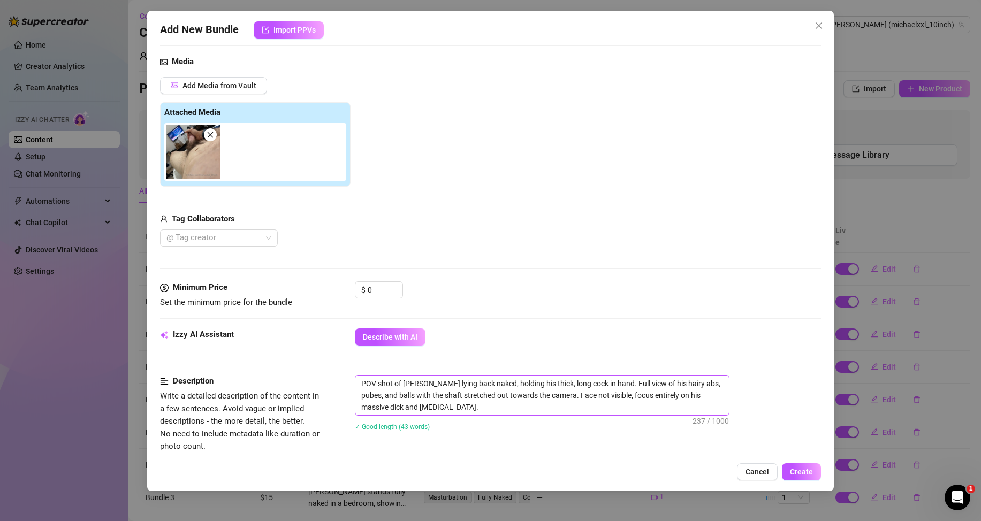
scroll to position [161, 0]
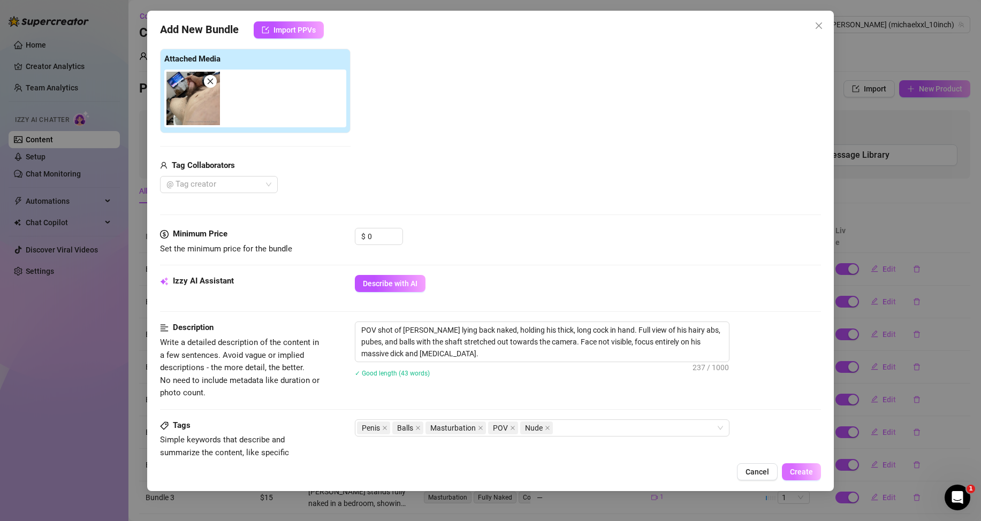
click at [811, 472] on span "Create" at bounding box center [801, 472] width 23 height 9
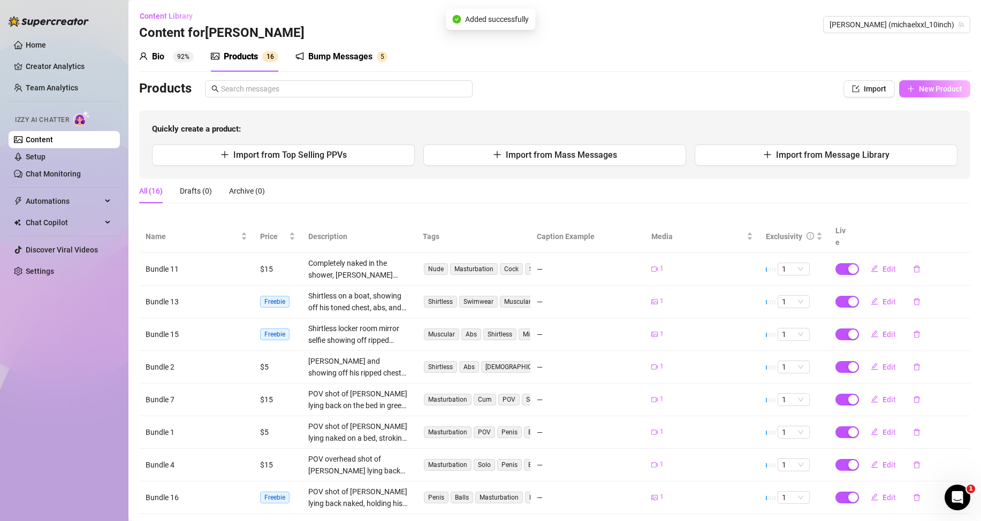
click at [937, 92] on span "New Product" at bounding box center [940, 89] width 43 height 9
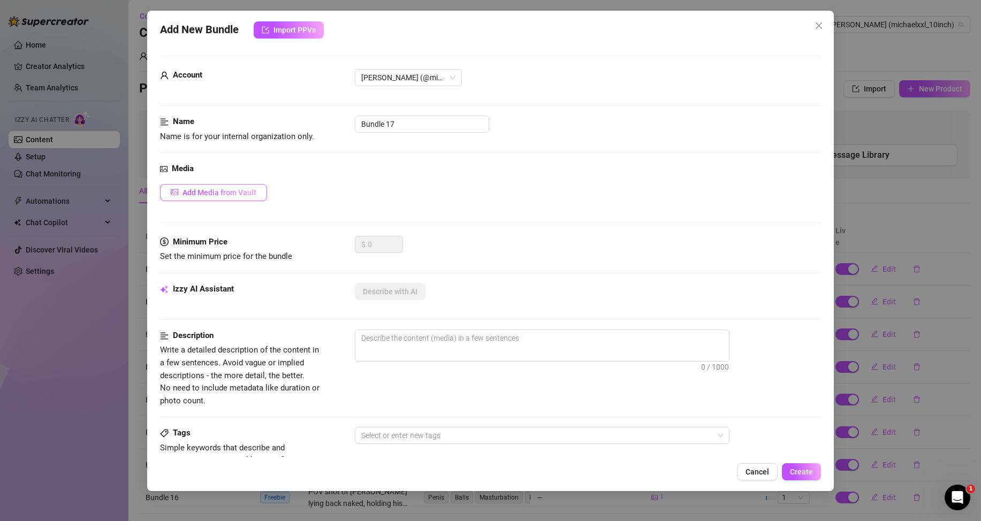
click at [237, 192] on span "Add Media from Vault" at bounding box center [220, 192] width 74 height 9
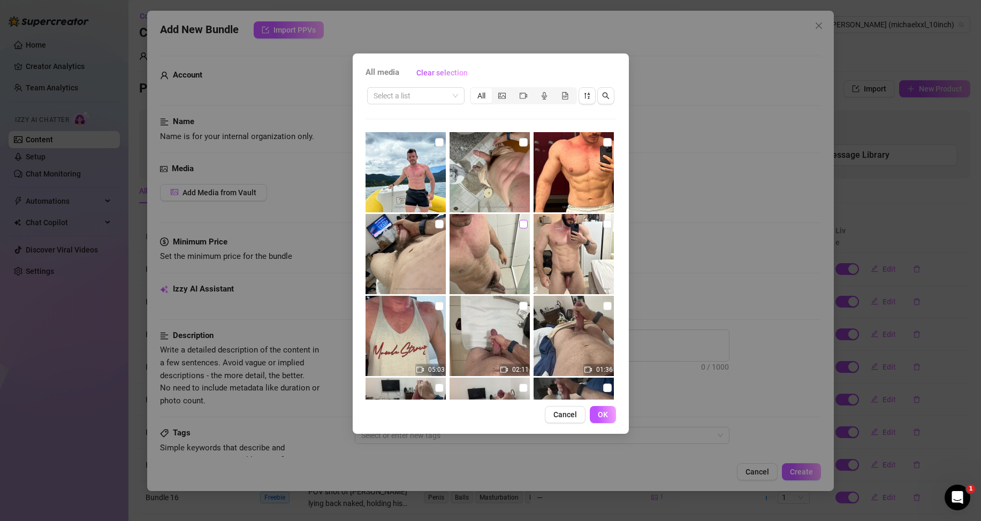
click at [519, 225] on input "checkbox" at bounding box center [523, 224] width 9 height 9
click at [607, 415] on span "OK" at bounding box center [603, 415] width 10 height 9
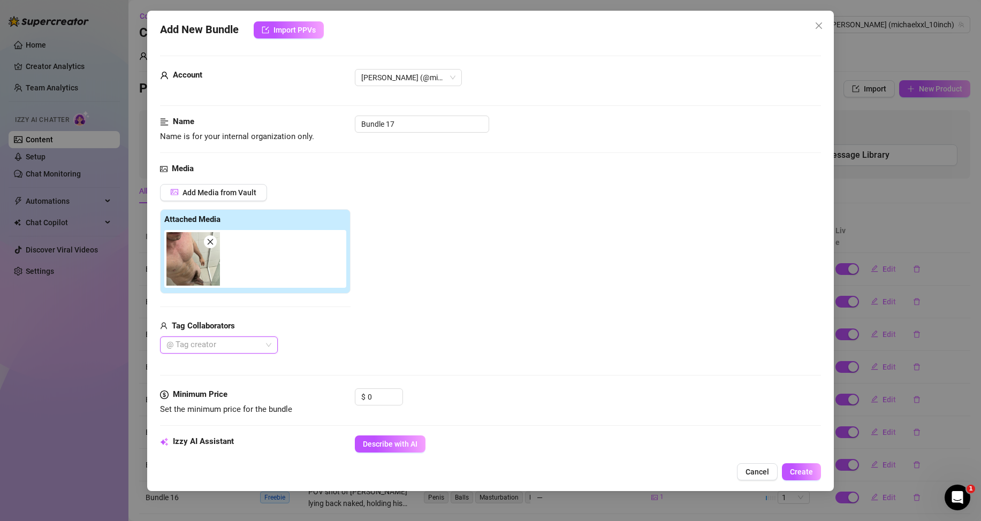
scroll to position [107, 0]
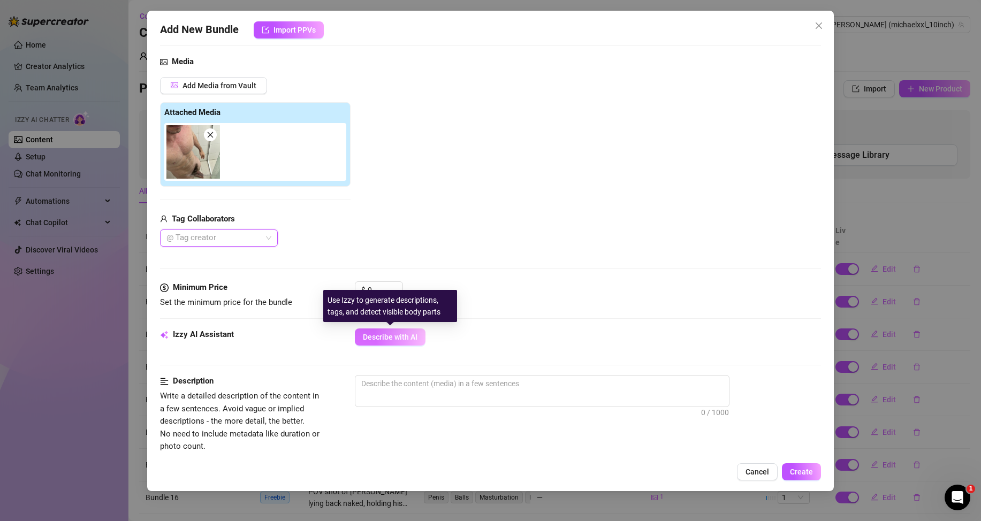
click at [396, 341] on span "Describe with AI" at bounding box center [390, 337] width 55 height 9
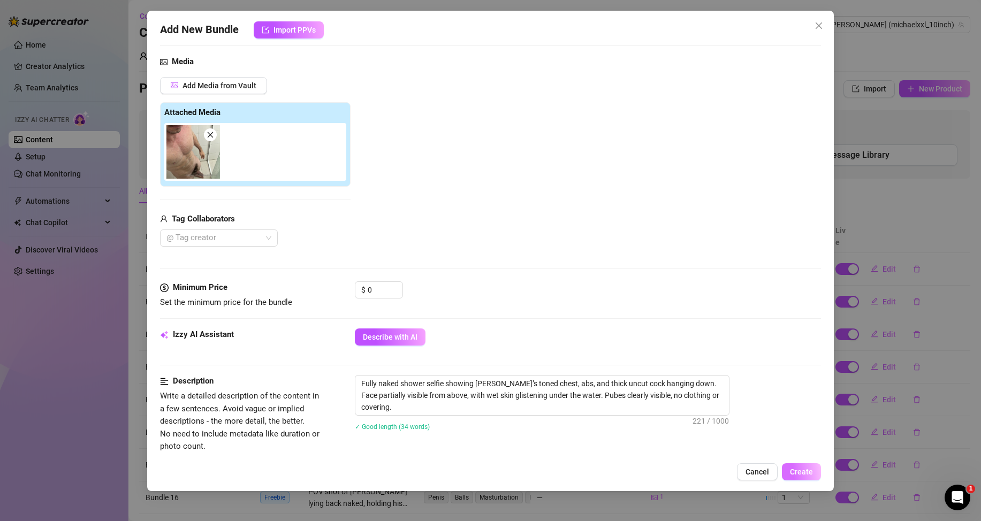
click at [801, 471] on span "Create" at bounding box center [801, 472] width 23 height 9
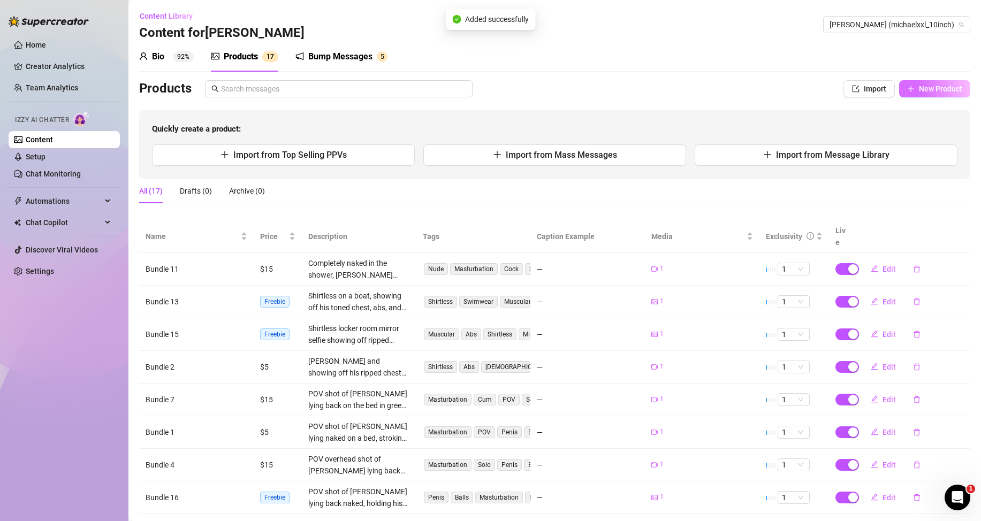
click at [913, 96] on button "New Product" at bounding box center [934, 88] width 71 height 17
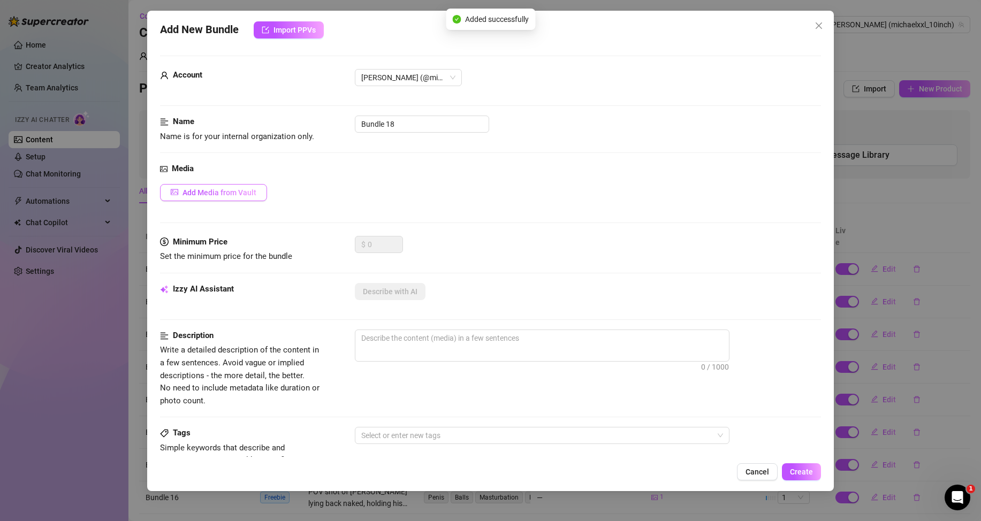
click at [223, 185] on button "Add Media from Vault" at bounding box center [213, 192] width 107 height 17
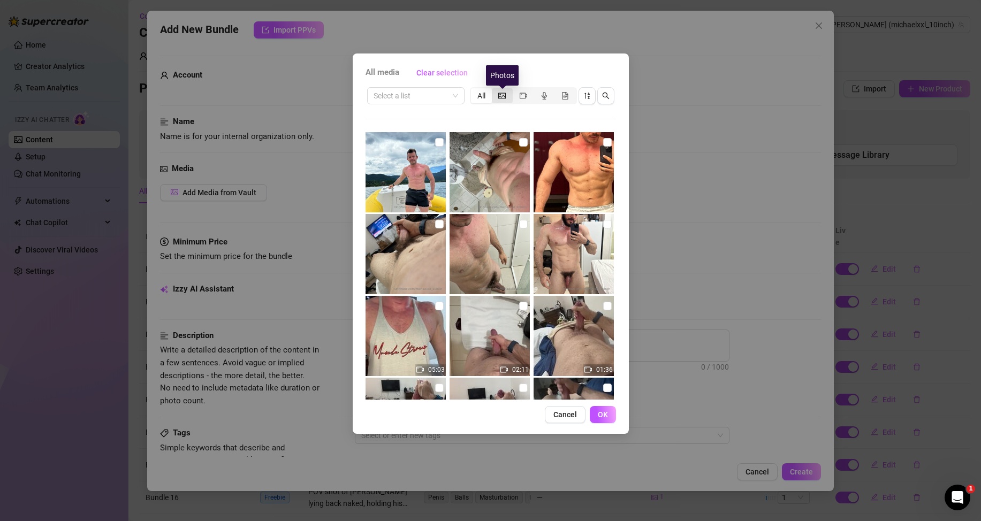
click at [504, 93] on icon "picture" at bounding box center [501, 95] width 7 height 7
click at [495, 90] on input "segmented control" at bounding box center [495, 90] width 0 height 0
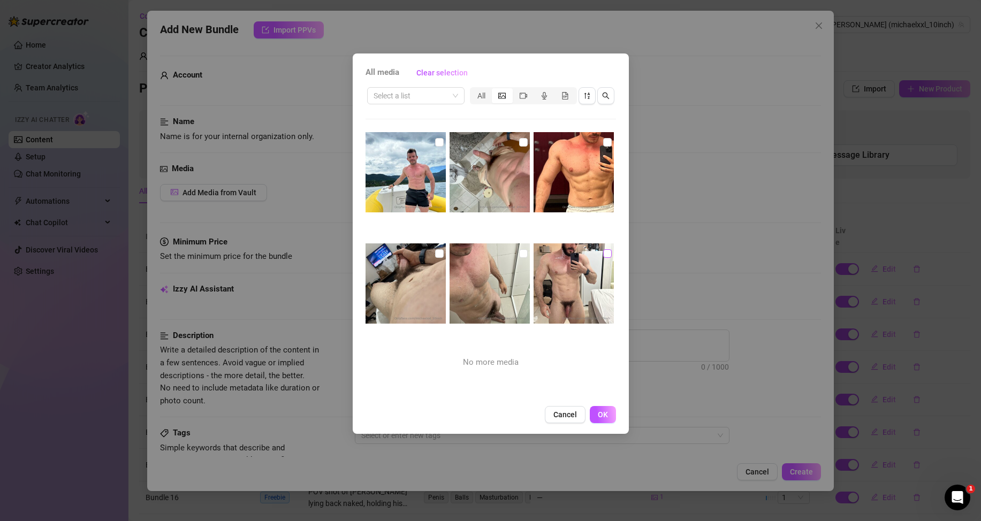
click at [603, 255] on input "checkbox" at bounding box center [607, 253] width 9 height 9
click at [611, 417] on button "OK" at bounding box center [603, 414] width 26 height 17
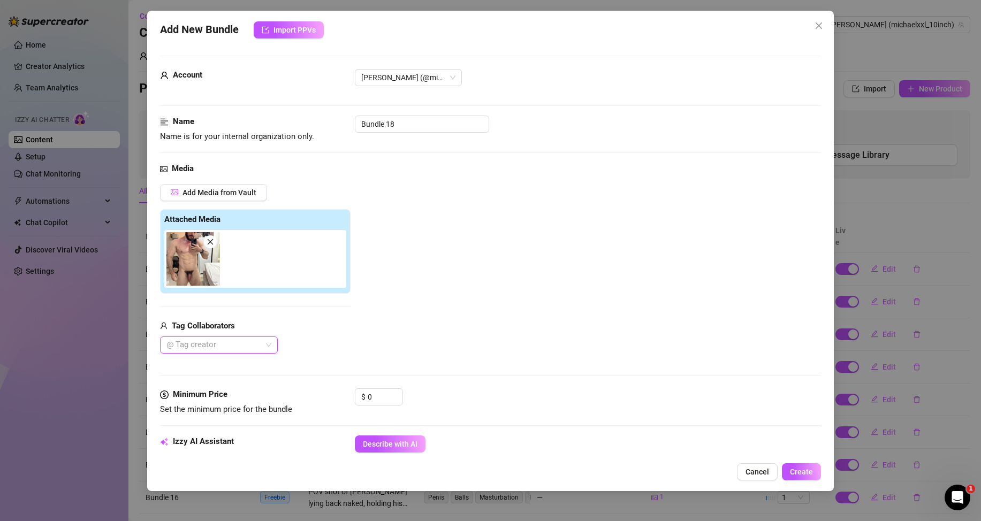
scroll to position [54, 0]
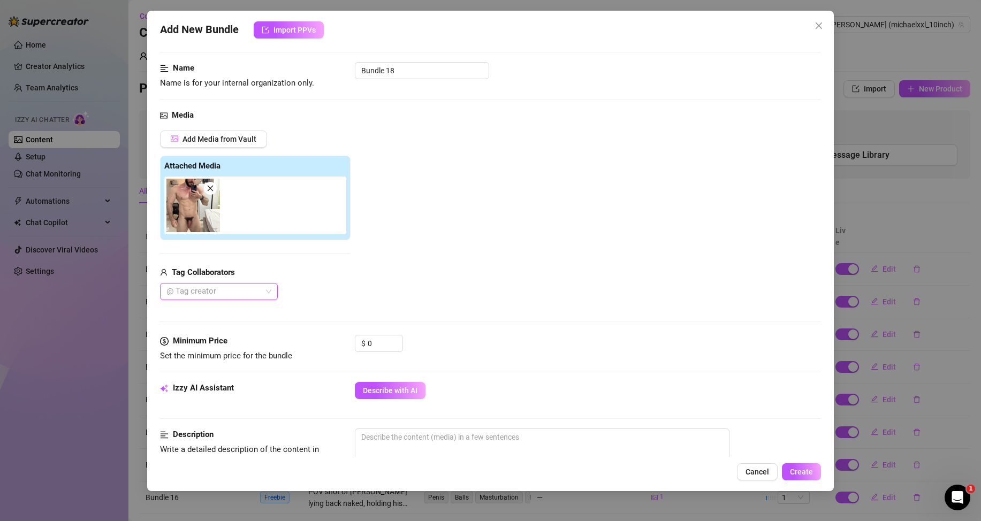
click at [387, 389] on span "Describe with AI" at bounding box center [390, 391] width 55 height 9
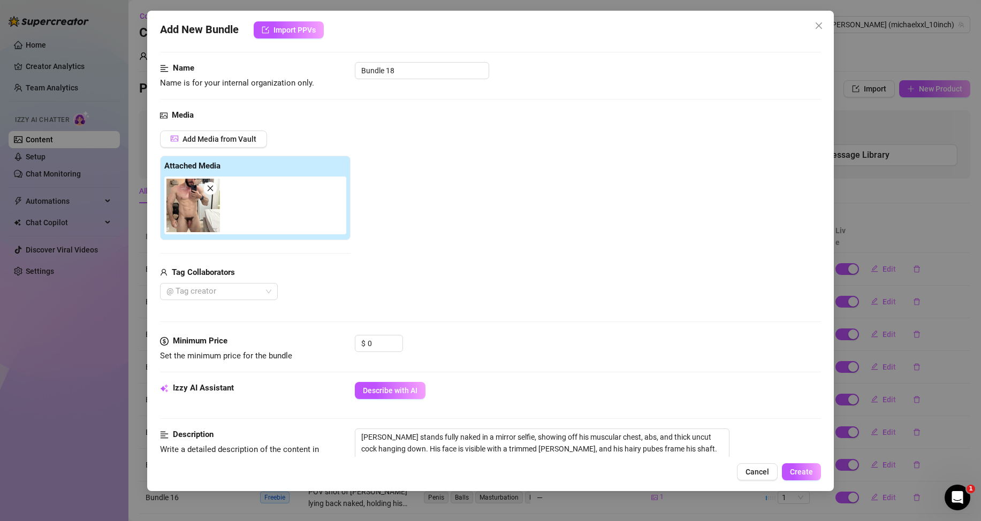
scroll to position [161, 0]
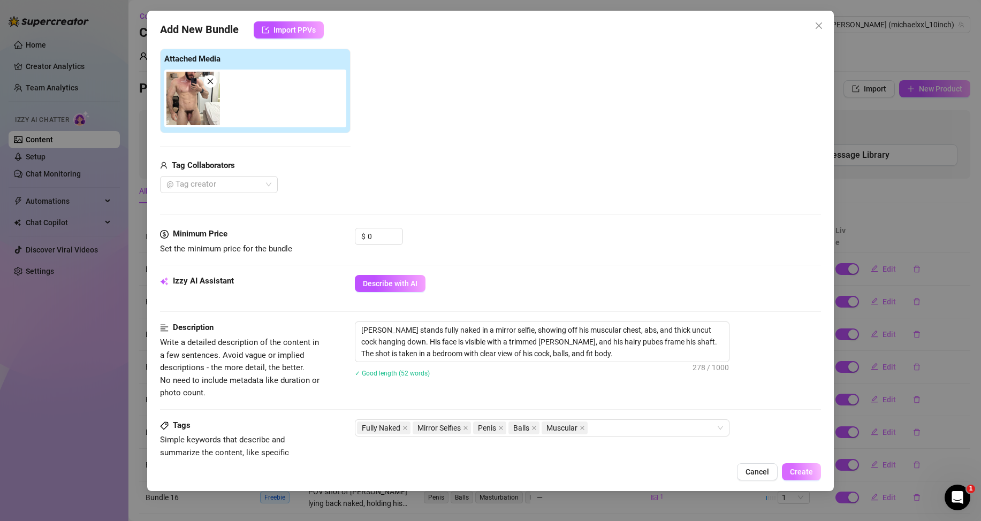
click at [799, 467] on button "Create" at bounding box center [801, 472] width 39 height 17
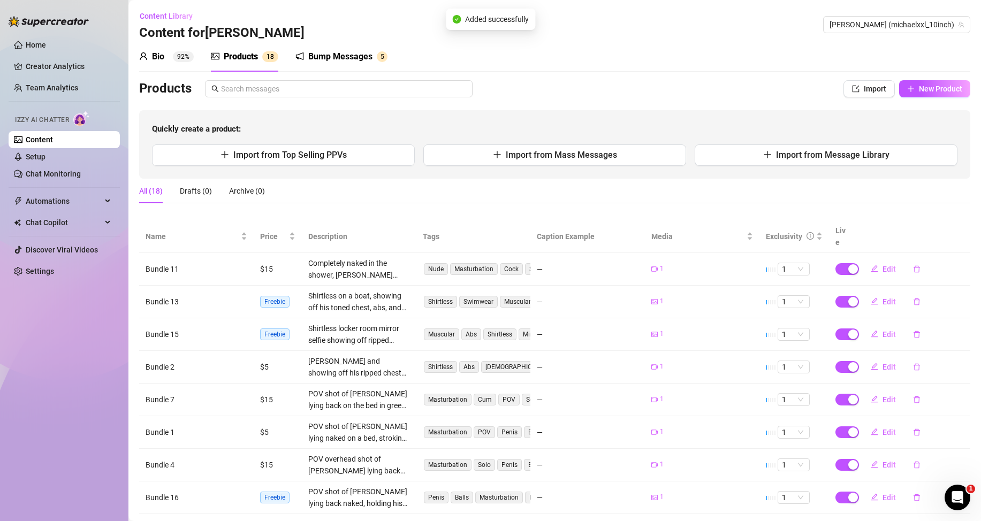
click at [601, 199] on div "All (18) Drafts (0) Archive (0)" at bounding box center [554, 191] width 831 height 25
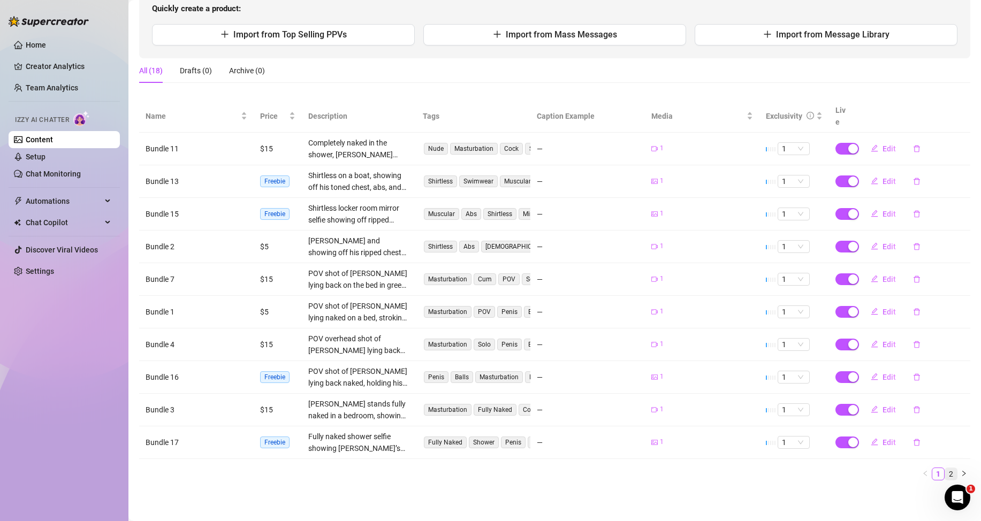
click at [945, 473] on link "2" at bounding box center [951, 474] width 12 height 12
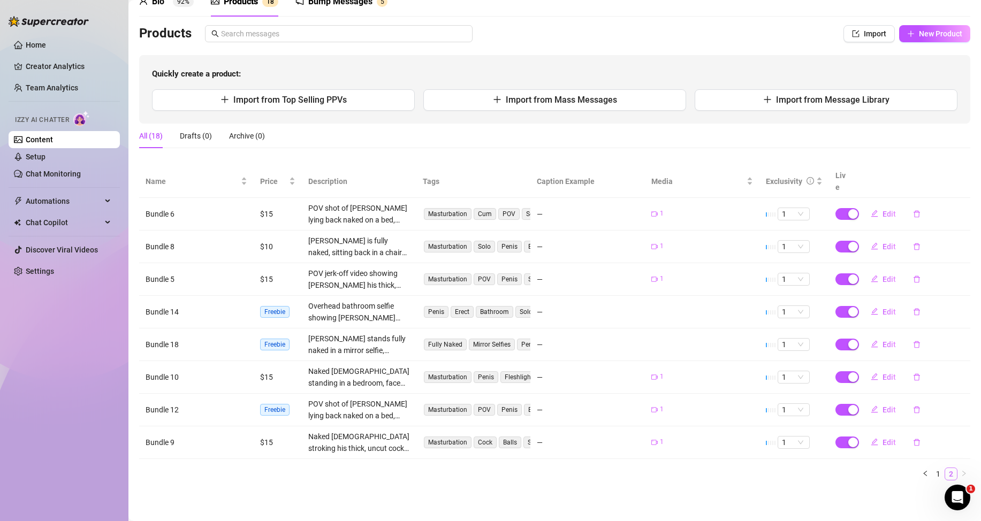
scroll to position [55, 0]
click at [328, 143] on div "All (18) Drafts (0) Archive (0)" at bounding box center [554, 136] width 831 height 25
click at [390, 143] on div "All (18) Drafts (0) Archive (0)" at bounding box center [554, 136] width 831 height 25
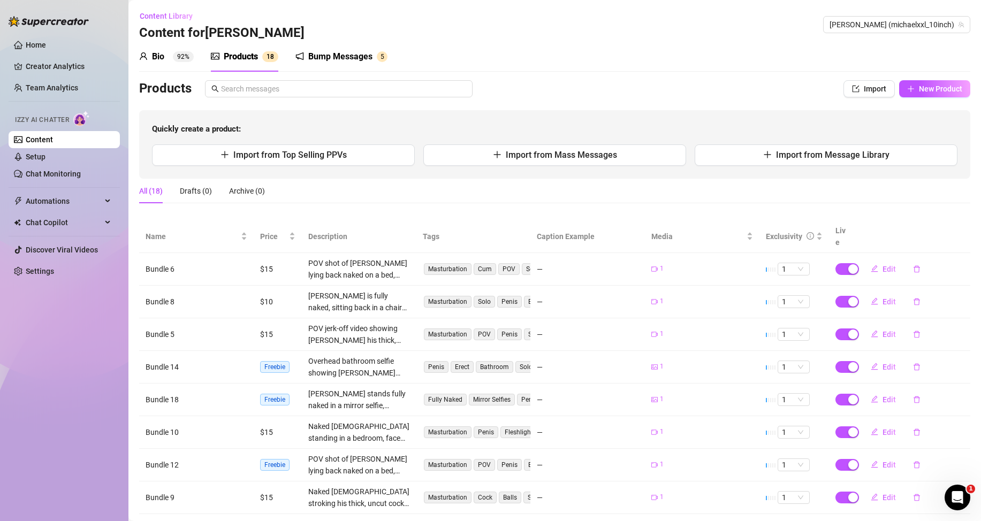
click at [334, 185] on div "All (18) Drafts (0) Archive (0)" at bounding box center [554, 191] width 831 height 25
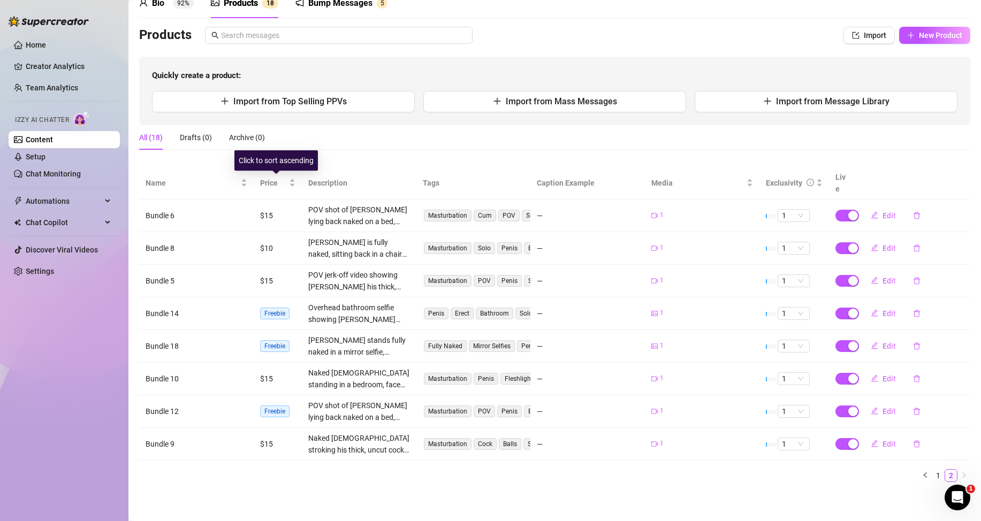
scroll to position [55, 0]
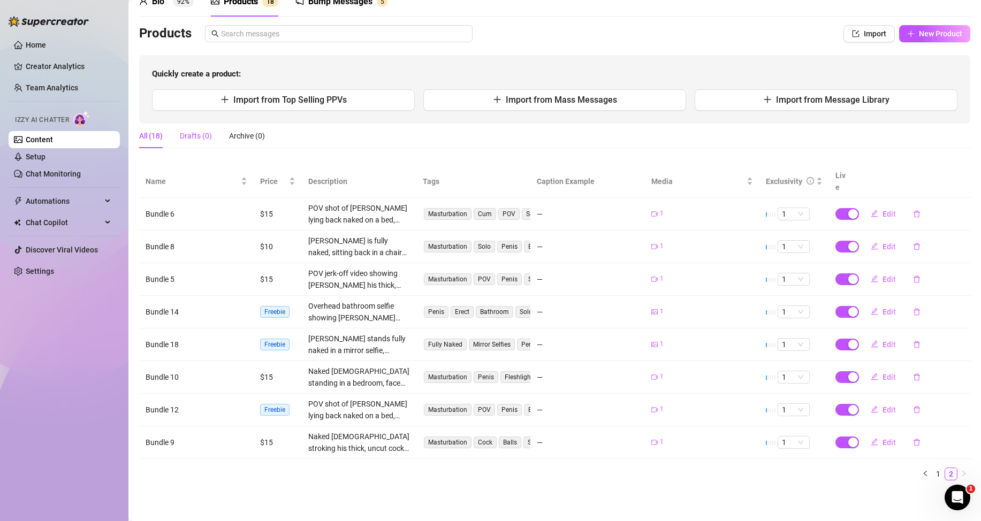
click at [197, 139] on div "Drafts (0)" at bounding box center [196, 136] width 32 height 12
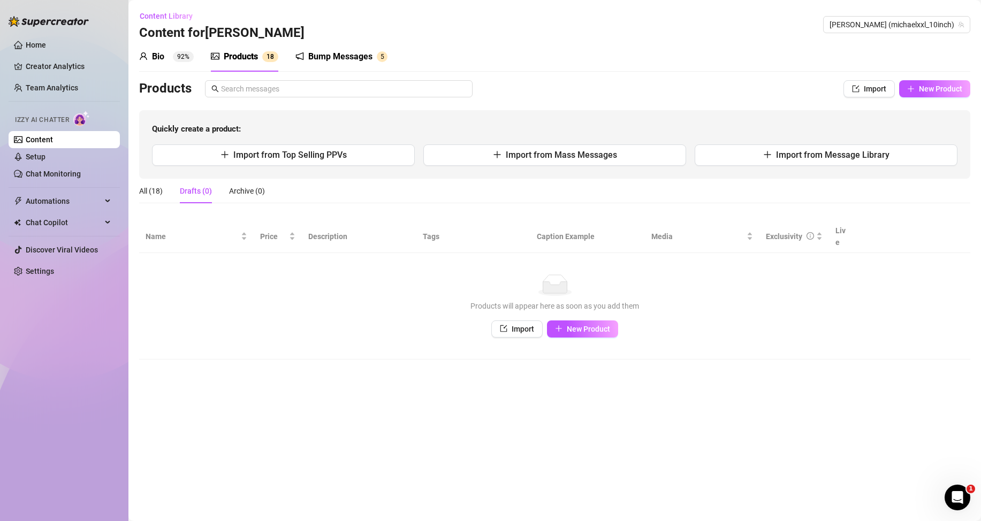
scroll to position [0, 0]
